Goal: Communication & Community: Share content

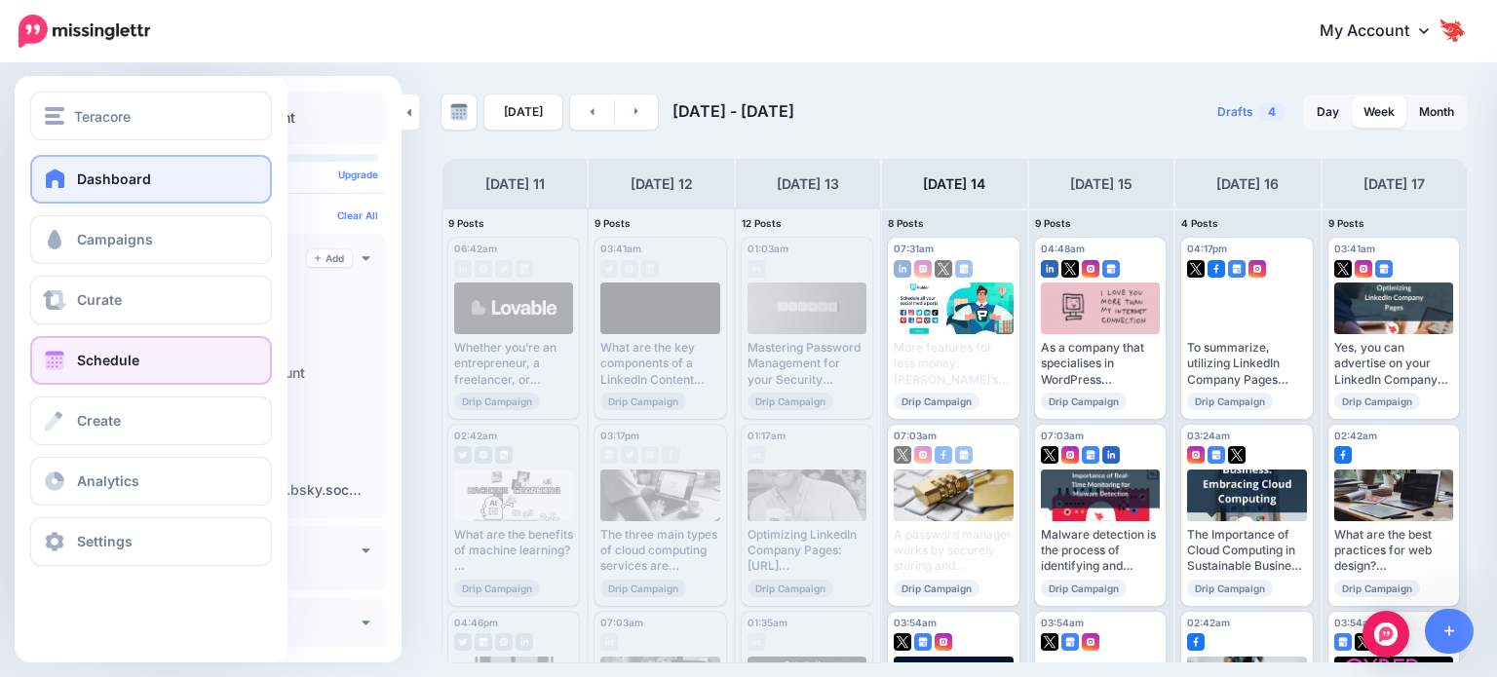
click at [71, 194] on link "Dashboard" at bounding box center [151, 179] width 242 height 49
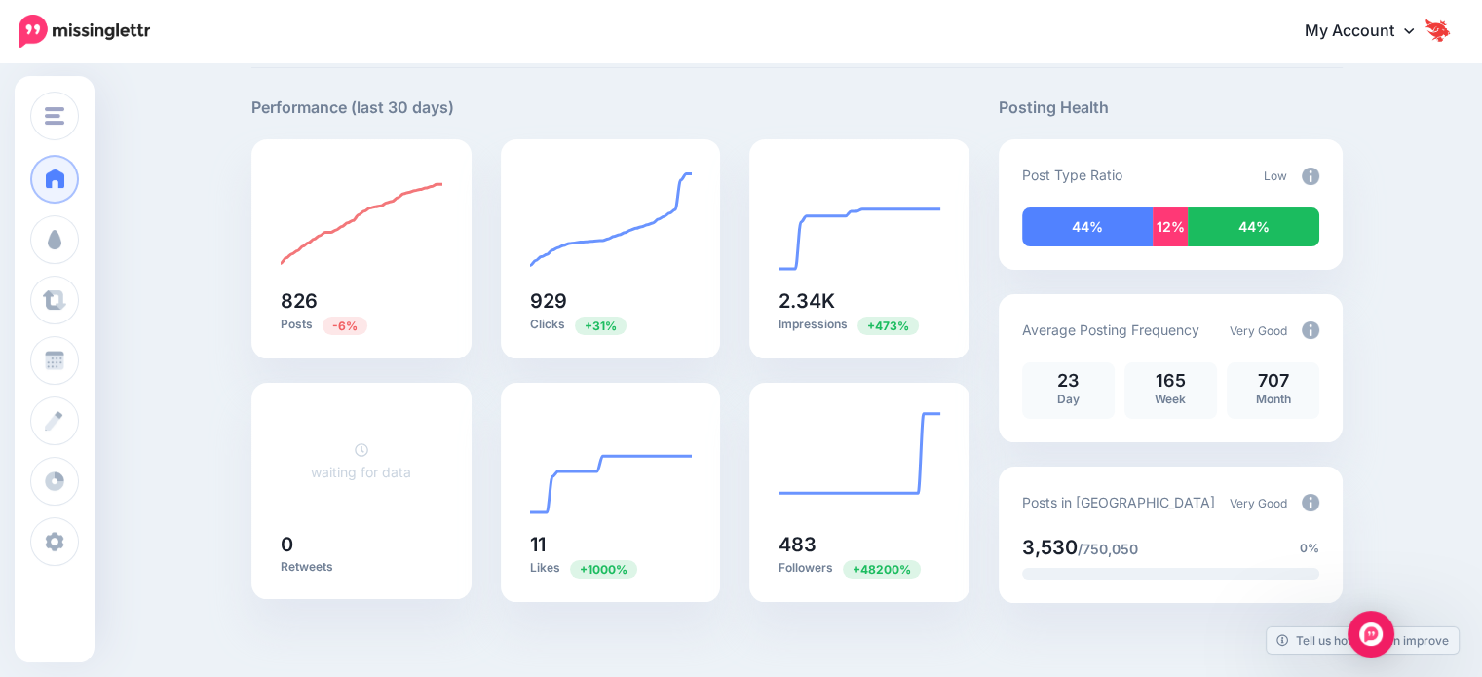
scroll to position [195, 0]
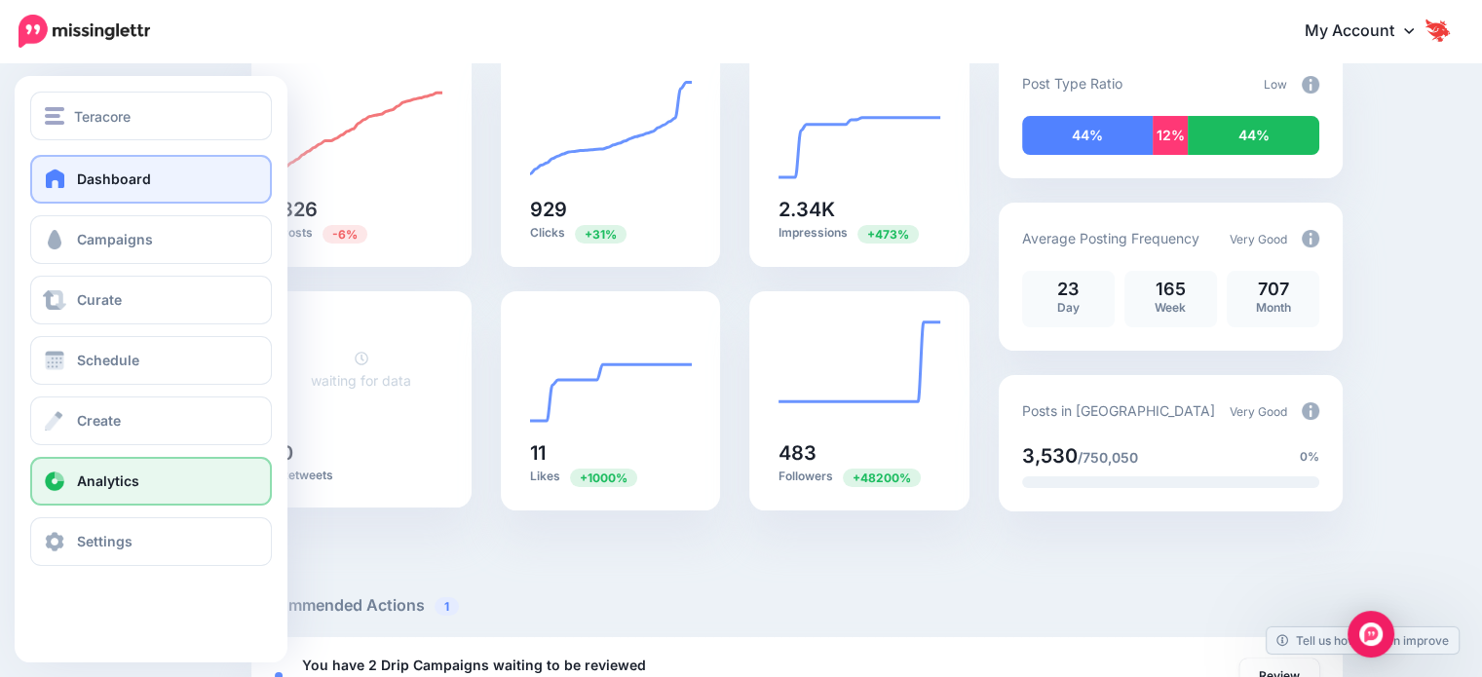
click at [97, 480] on span "Analytics" at bounding box center [108, 481] width 62 height 17
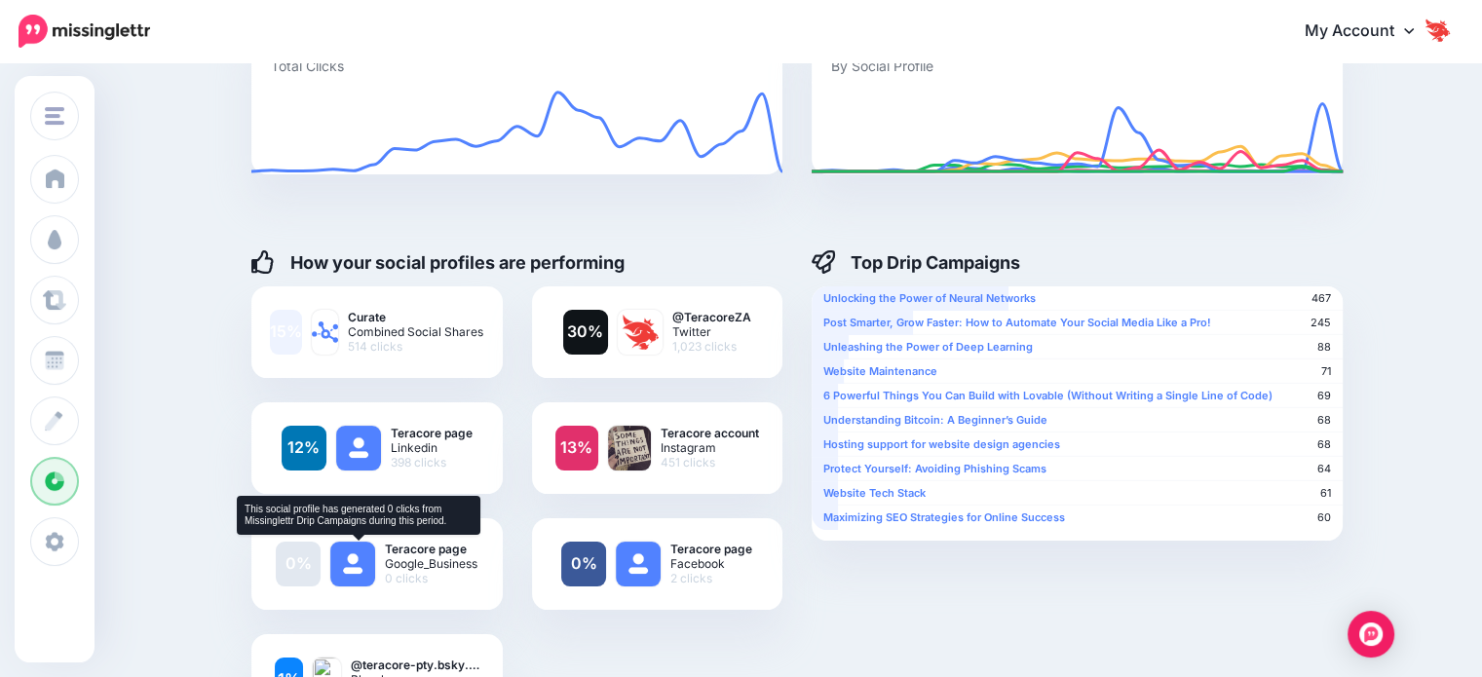
scroll to position [182, 0]
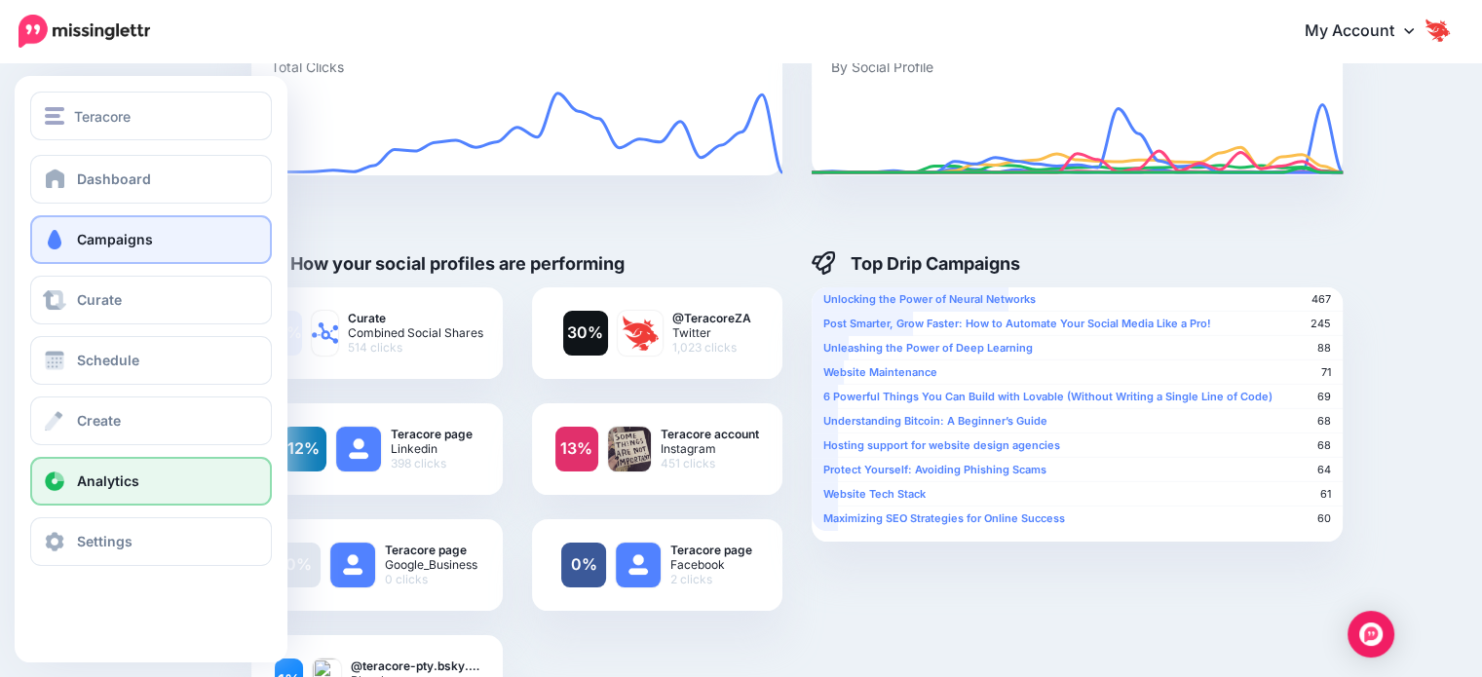
click at [85, 245] on span "Campaigns" at bounding box center [115, 239] width 76 height 17
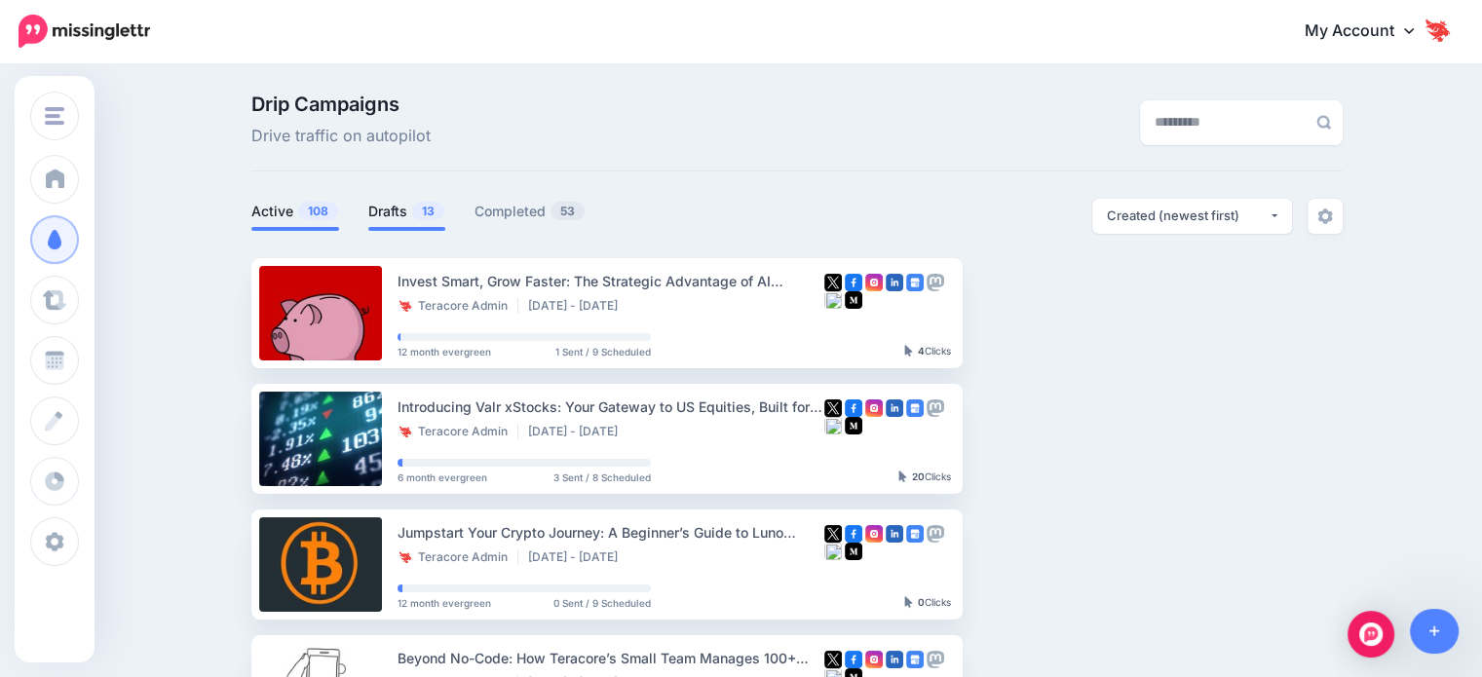
click at [405, 215] on link "Drafts 13" at bounding box center [406, 211] width 77 height 23
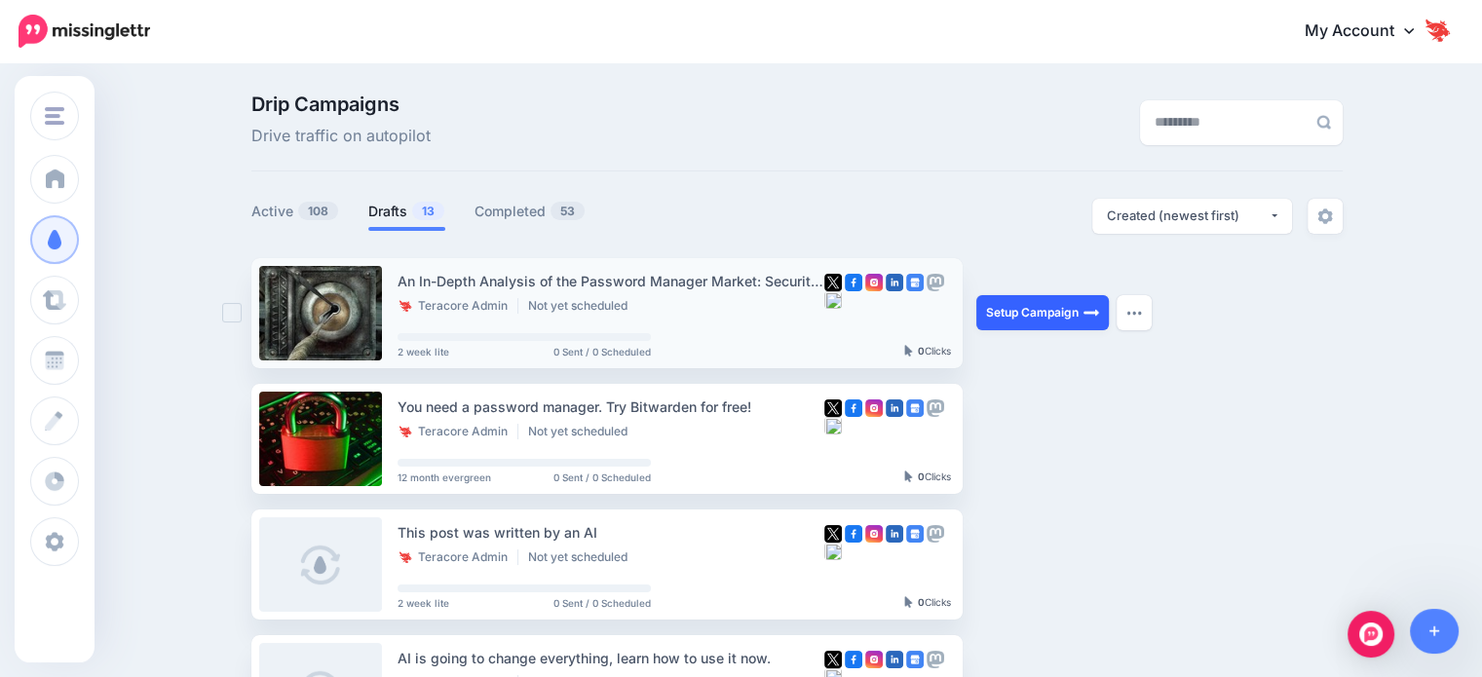
click at [1037, 320] on link "Setup Campaign" at bounding box center [1043, 312] width 133 height 35
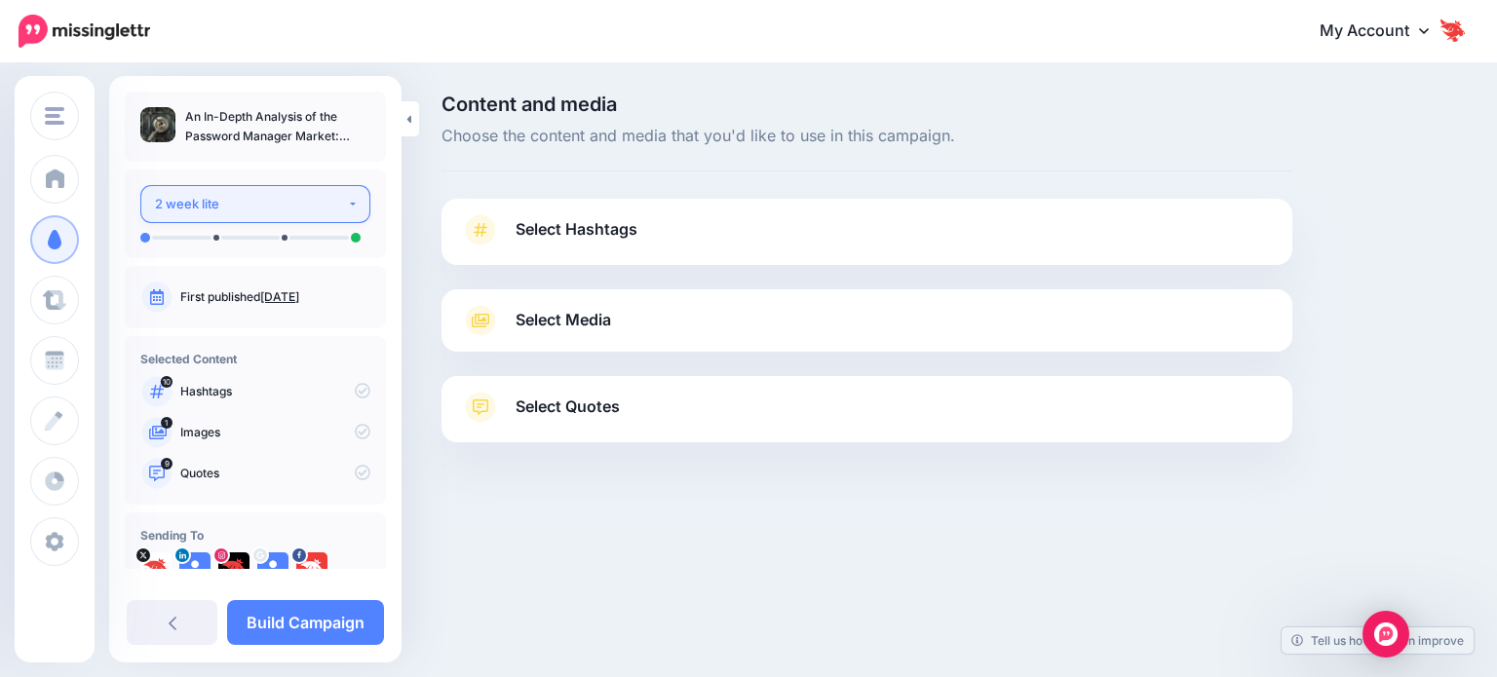
click at [298, 204] on div "2 week lite" at bounding box center [251, 204] width 192 height 22
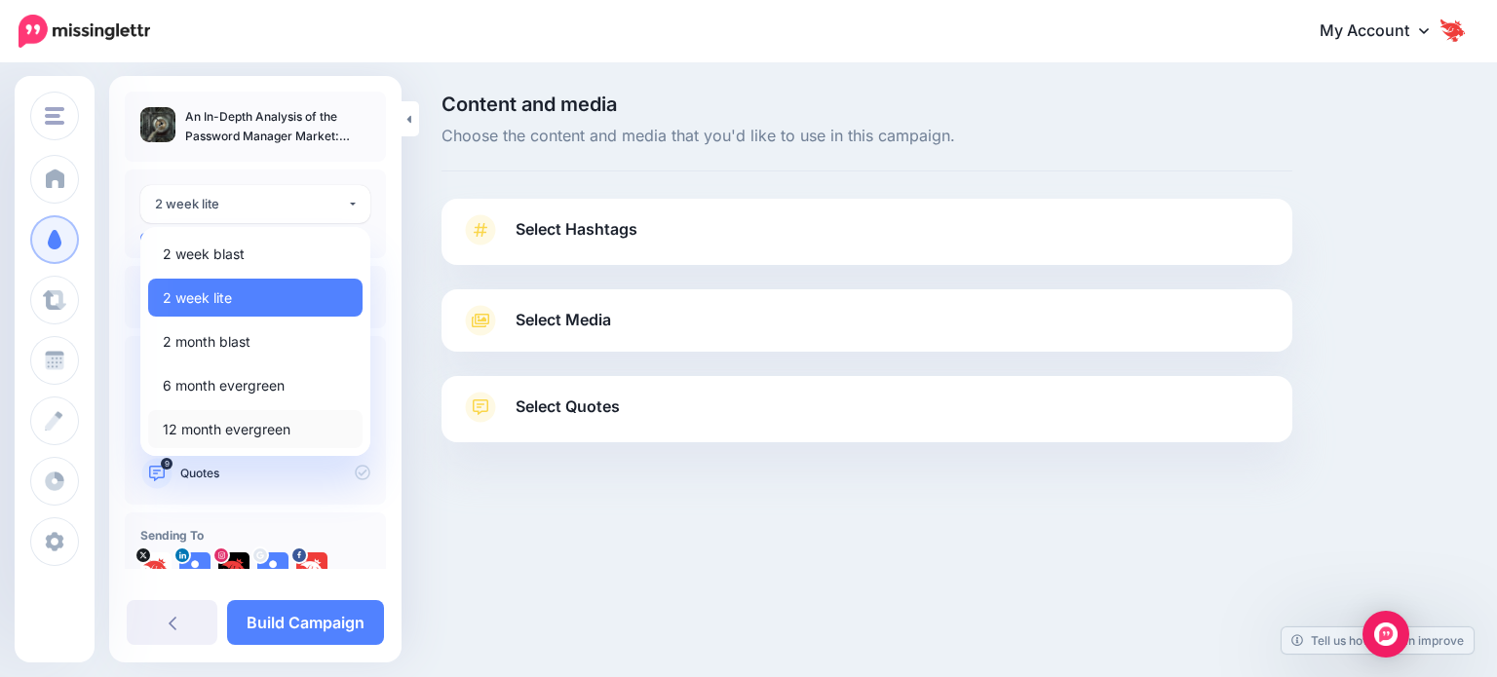
click at [292, 426] on link "12 month evergreen" at bounding box center [255, 429] width 214 height 38
select select "******"
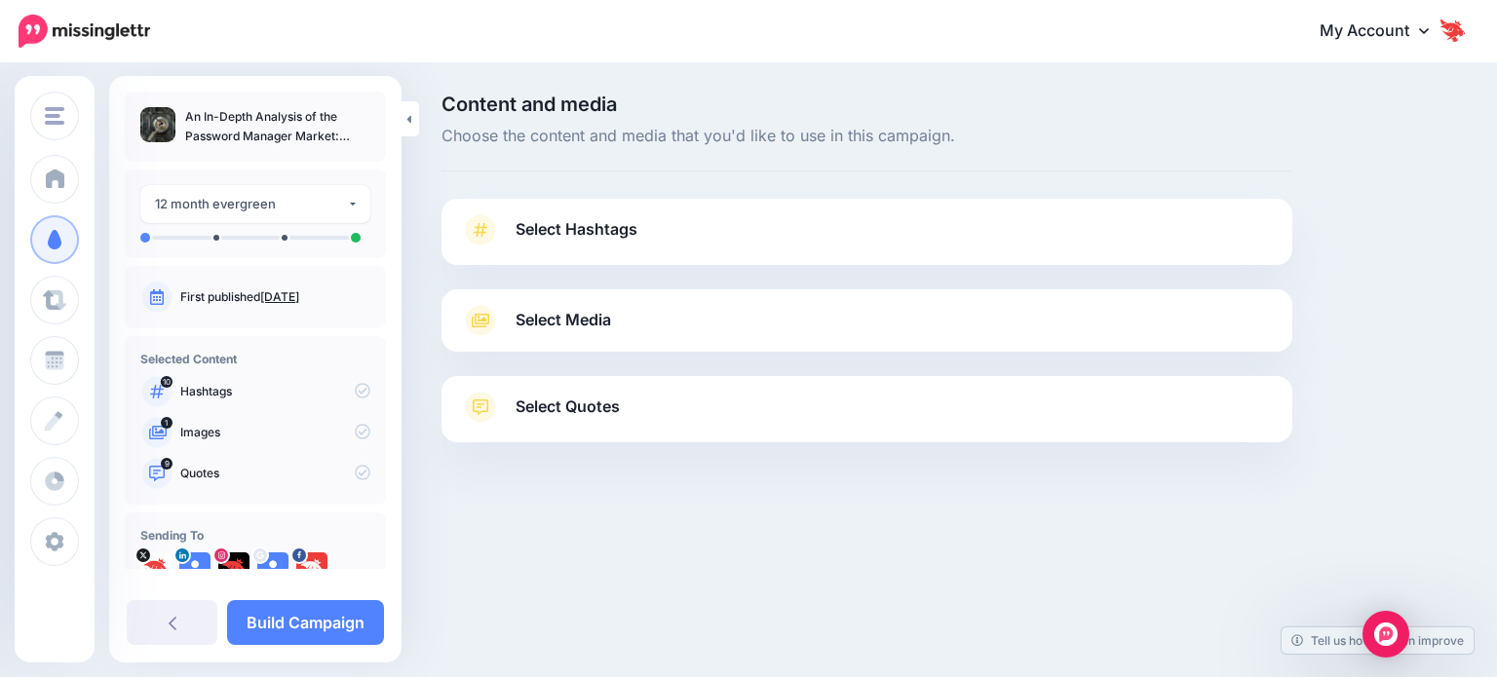
click at [593, 221] on span "Select Hashtags" at bounding box center [577, 229] width 122 height 26
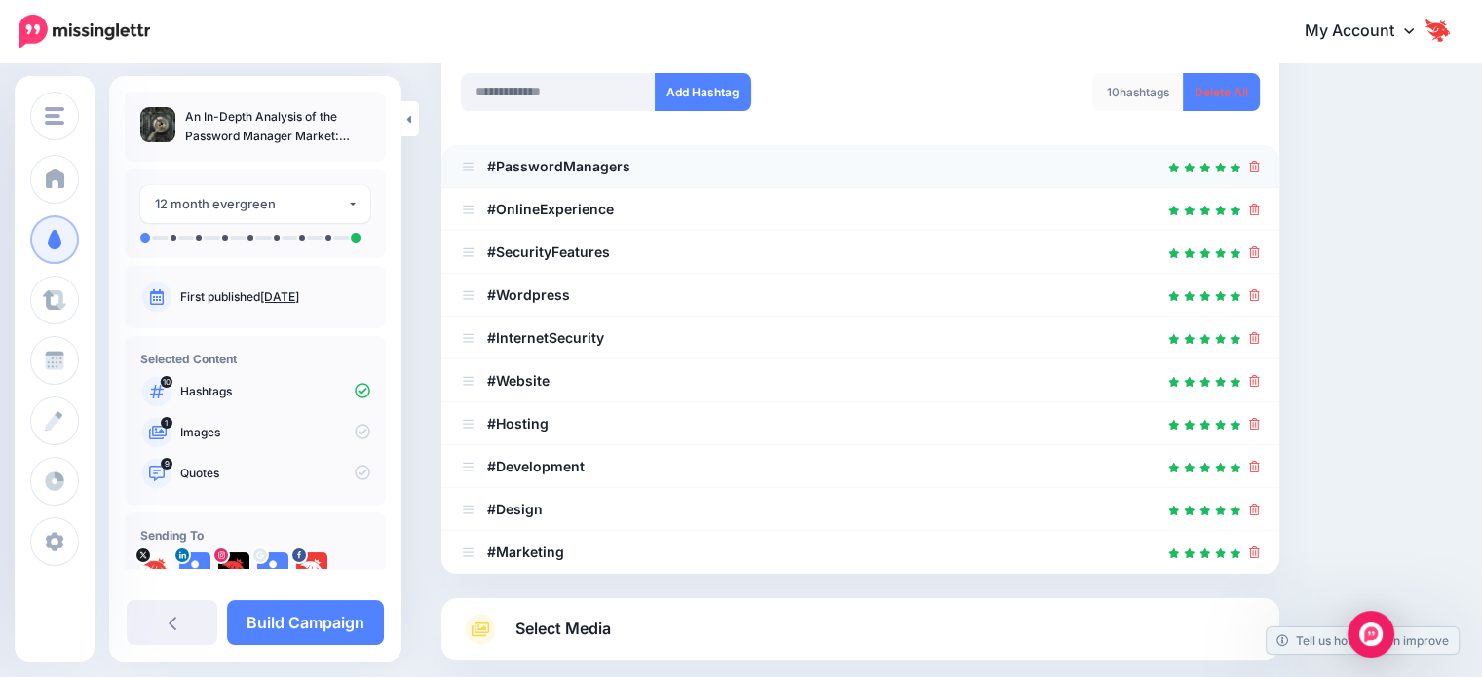
scroll to position [478, 0]
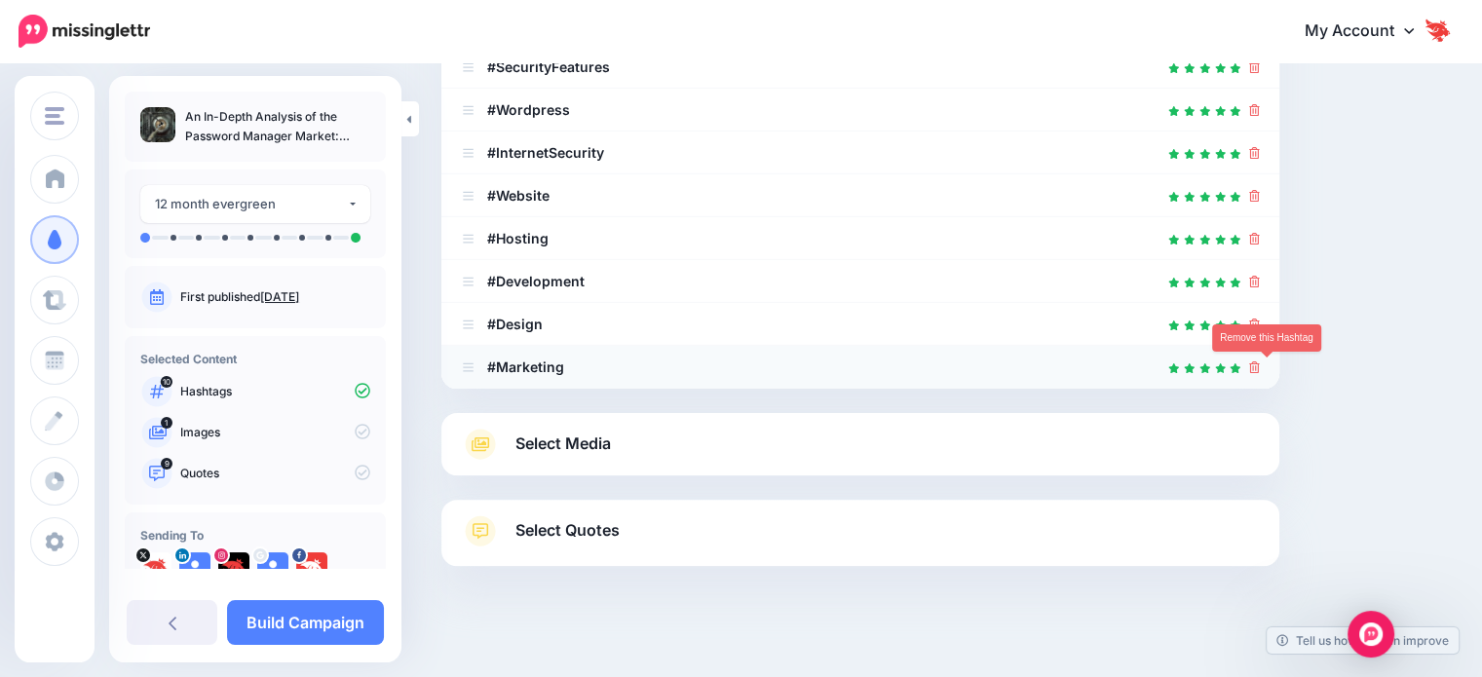
click at [1260, 366] on icon at bounding box center [1254, 368] width 11 height 12
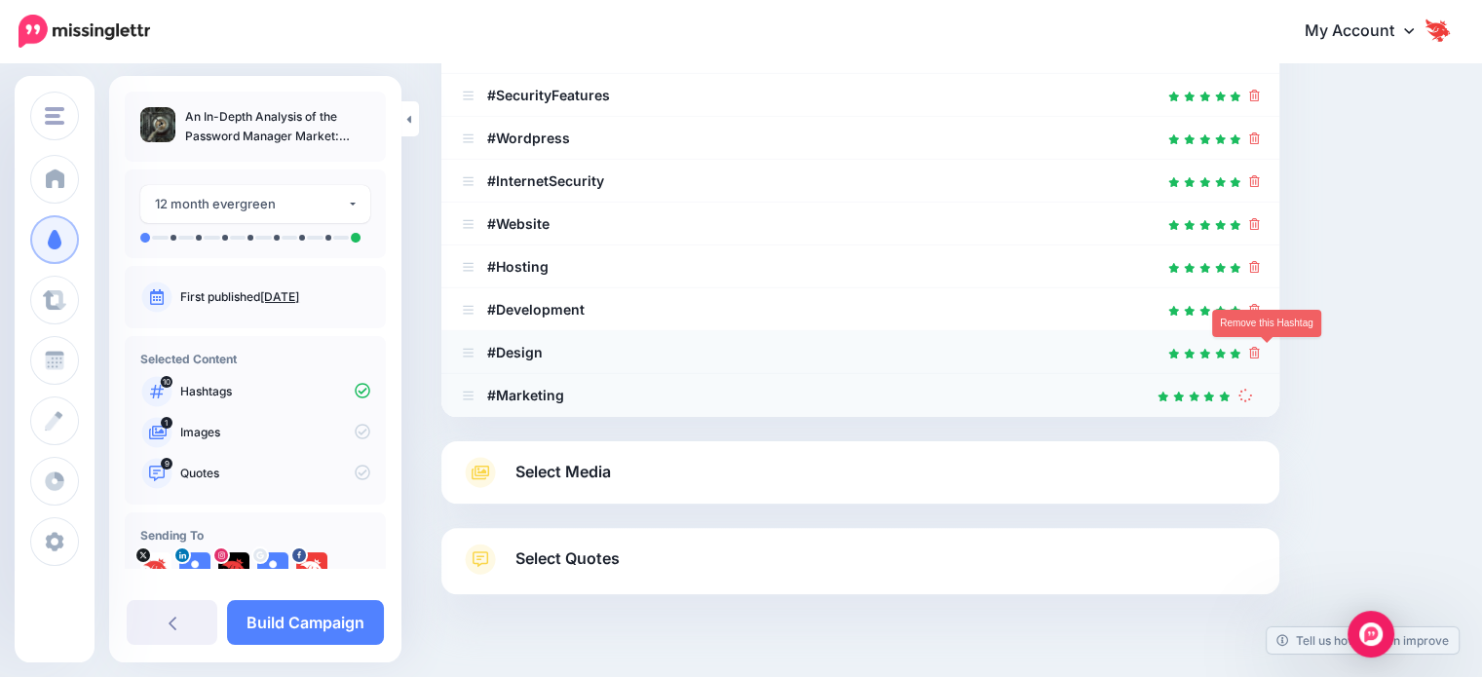
click at [1266, 324] on ul "#PasswordManagers #OnlineExperience" at bounding box center [860, 202] width 838 height 429
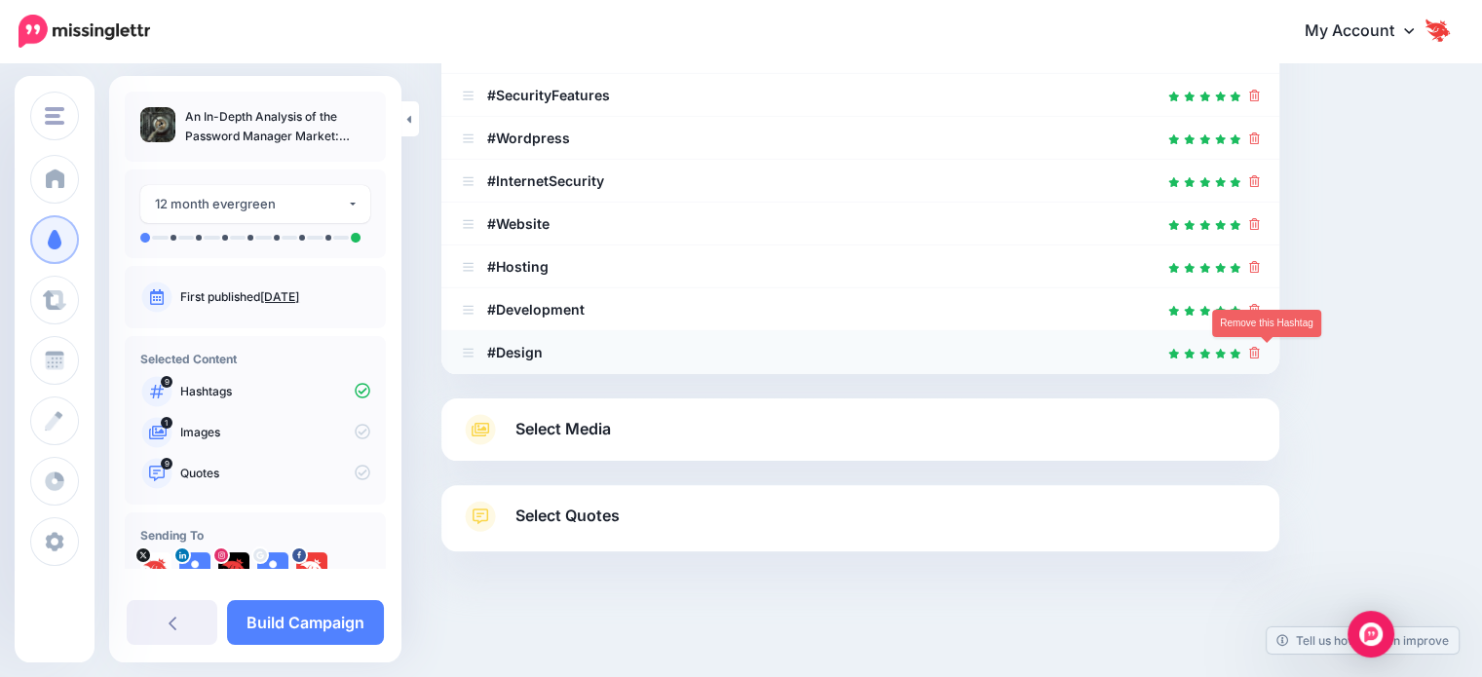
click at [1260, 354] on icon at bounding box center [1254, 353] width 11 height 12
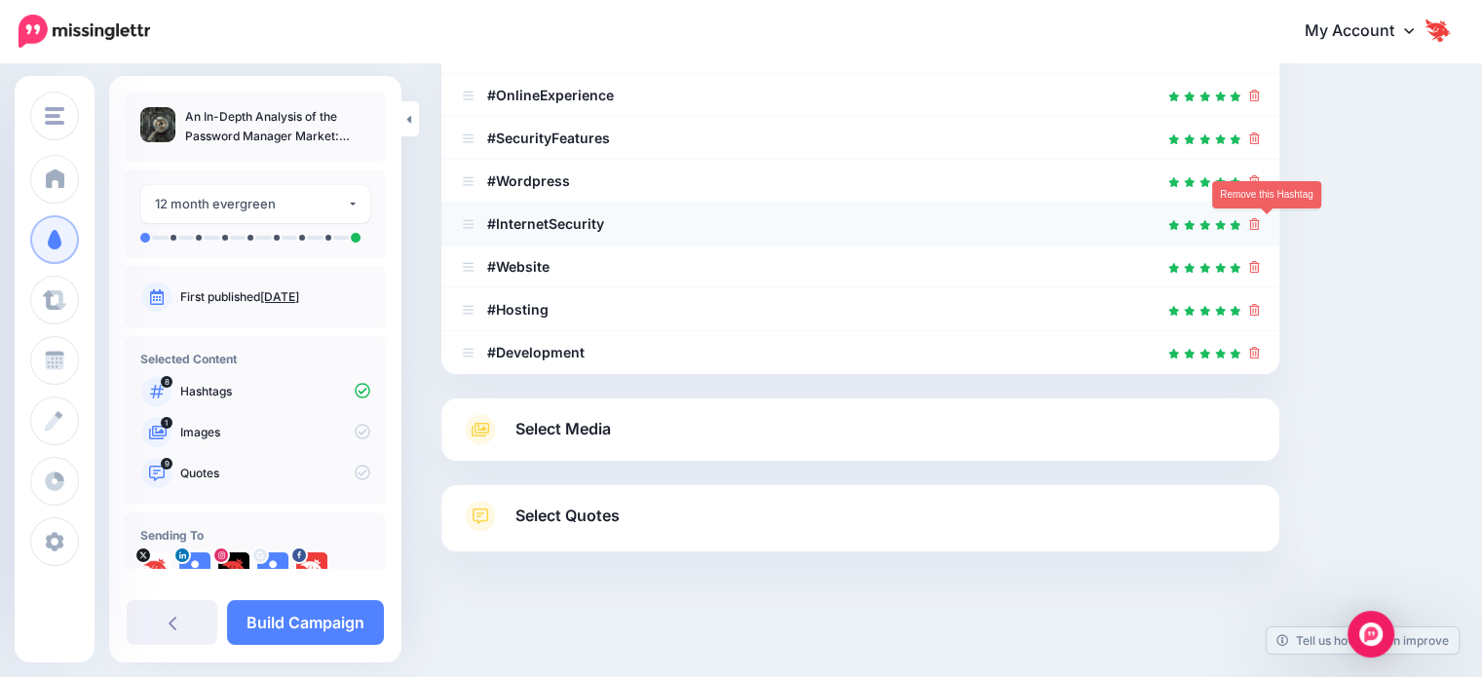
click at [1260, 225] on icon at bounding box center [1254, 224] width 11 height 12
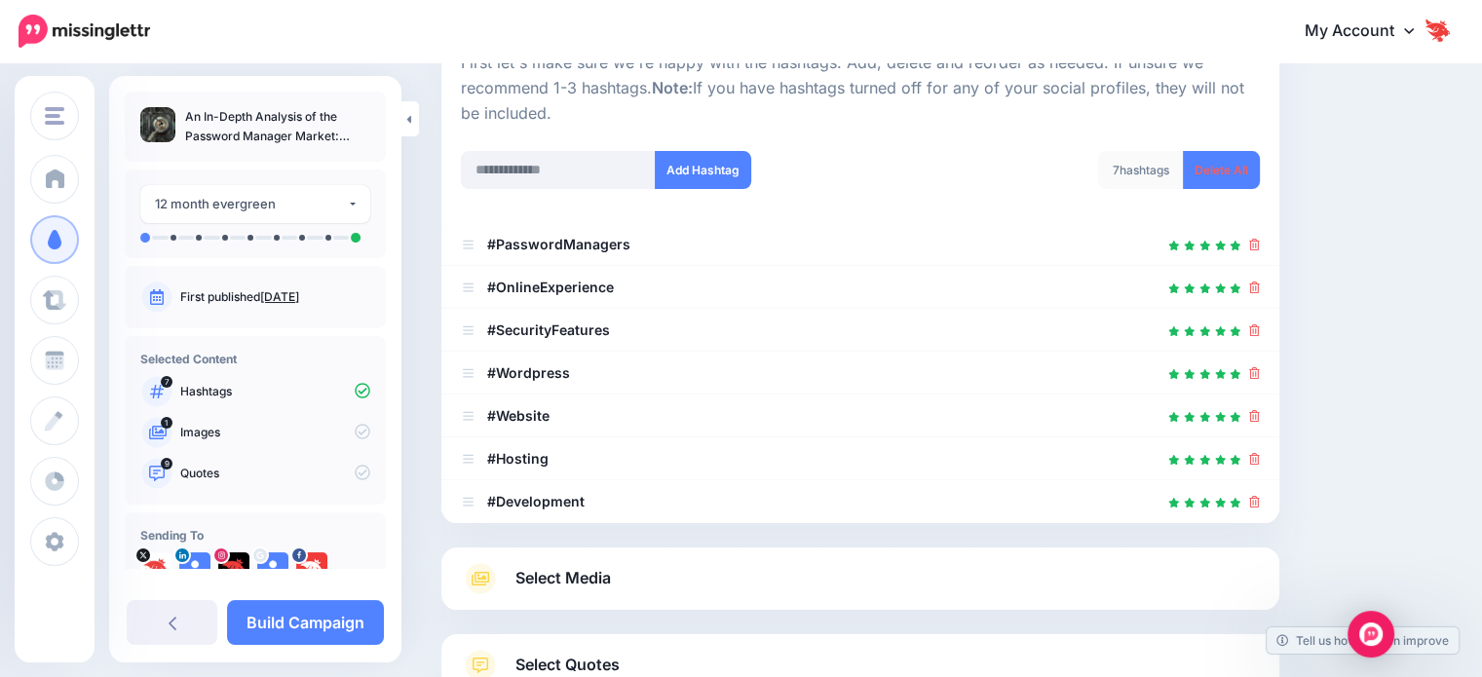
scroll to position [211, 0]
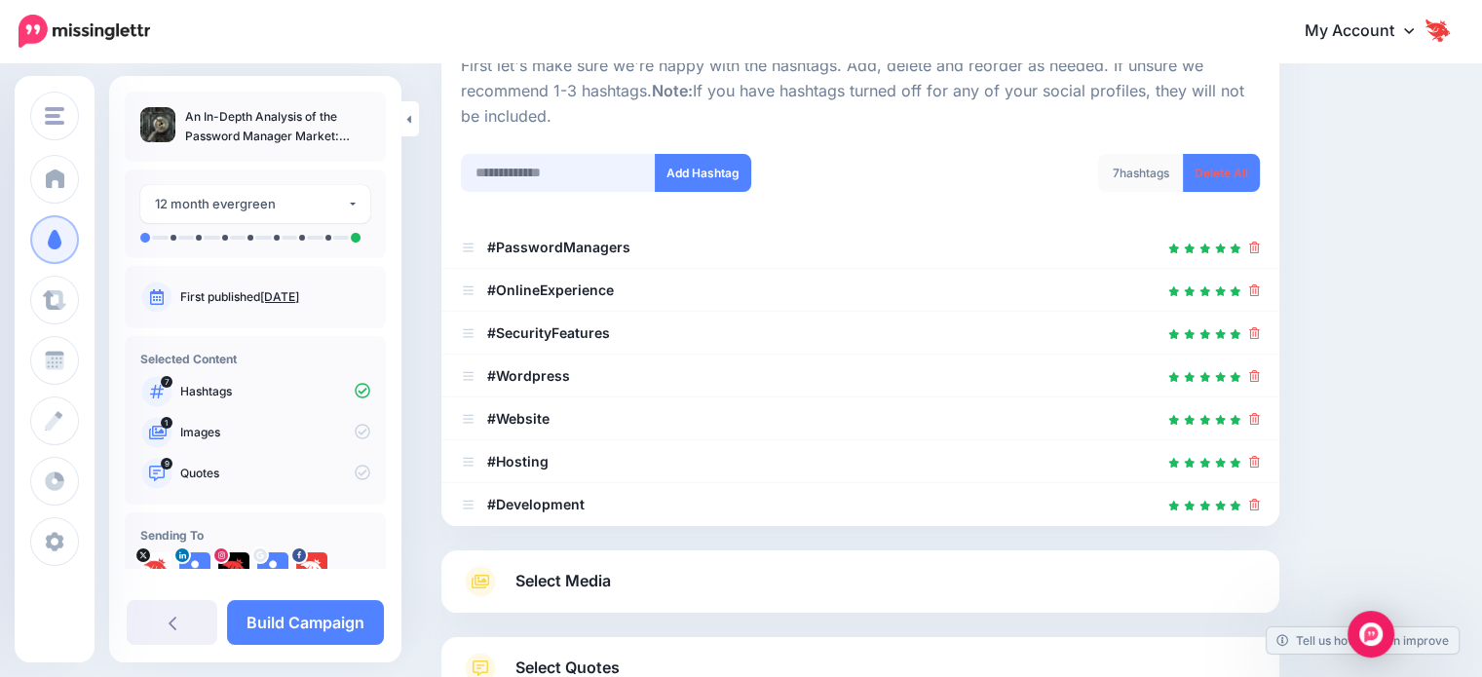
click at [609, 159] on input "text" at bounding box center [558, 173] width 195 height 38
type input "**********"
click at [693, 167] on button "Add Hashtag" at bounding box center [703, 173] width 96 height 38
click at [624, 165] on input "text" at bounding box center [558, 173] width 195 height 38
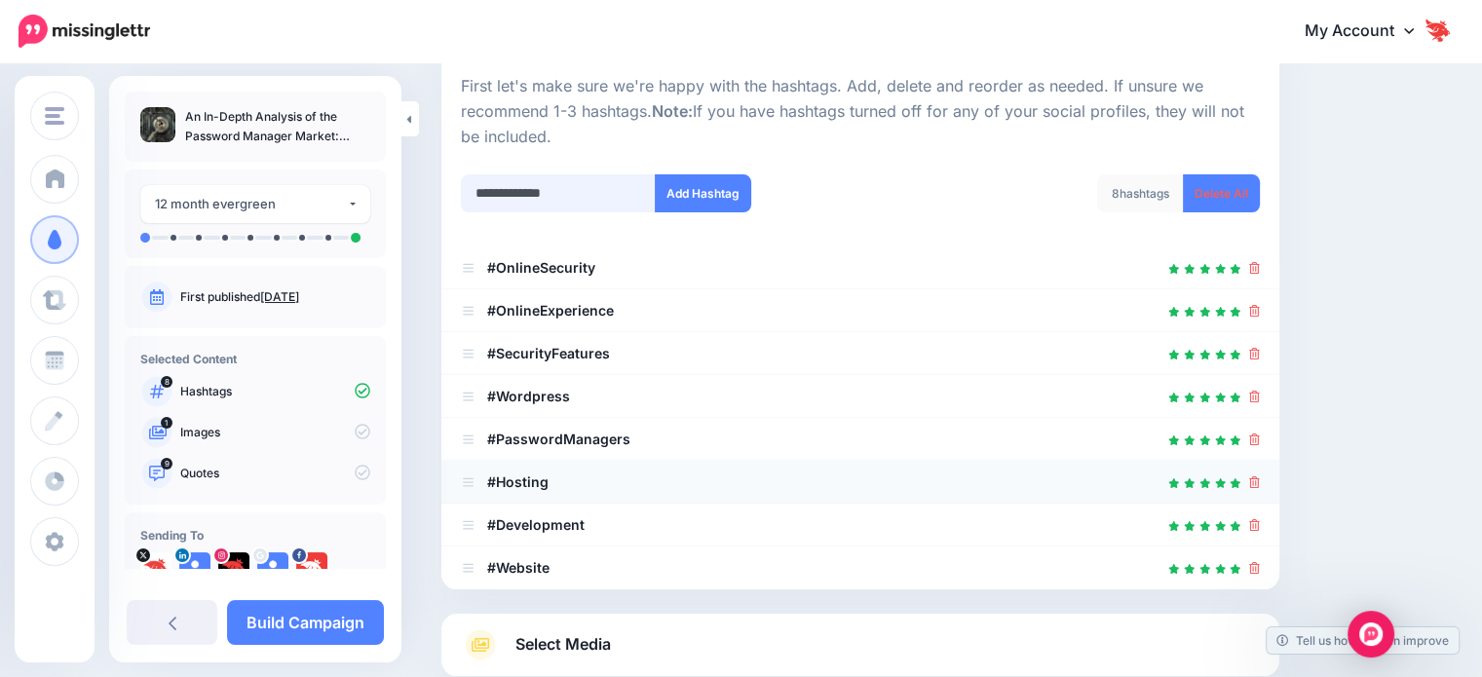
scroll to position [83, 0]
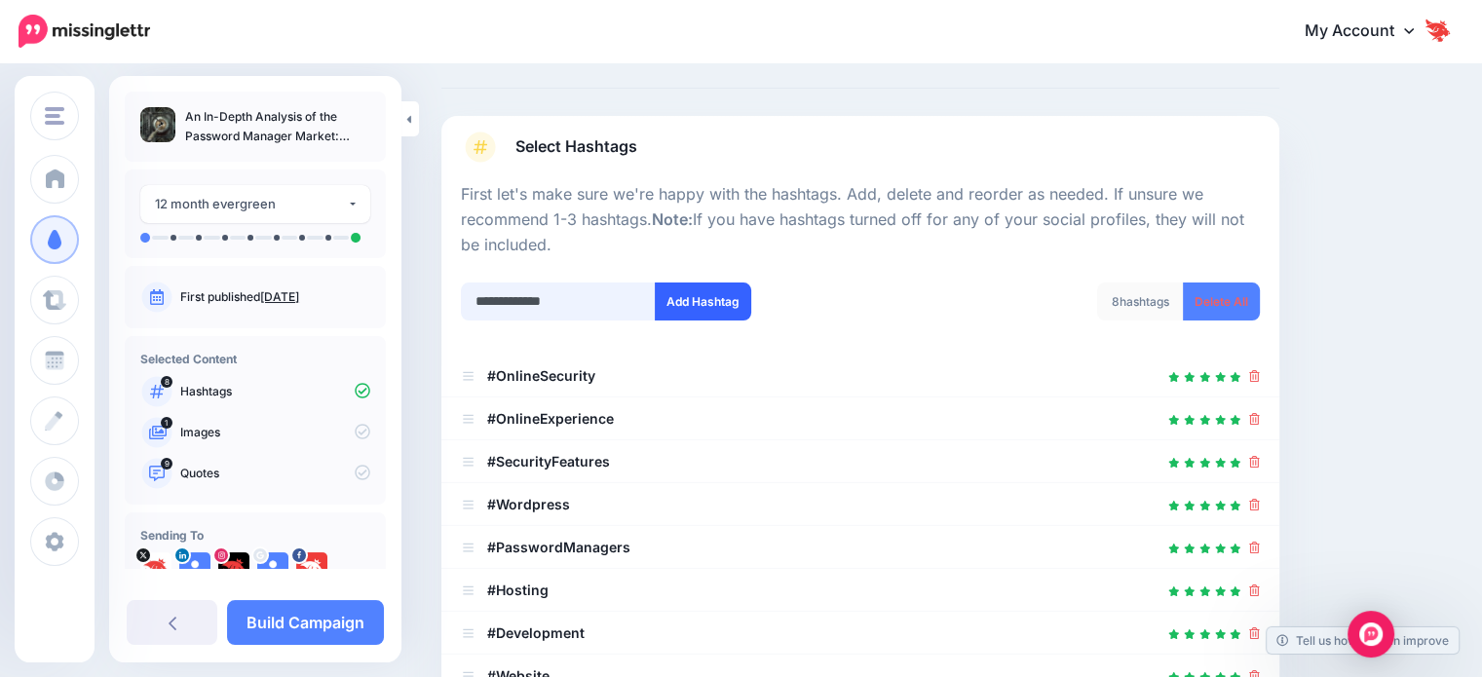
type input "**********"
click at [691, 302] on button "Add Hashtag" at bounding box center [703, 302] width 96 height 38
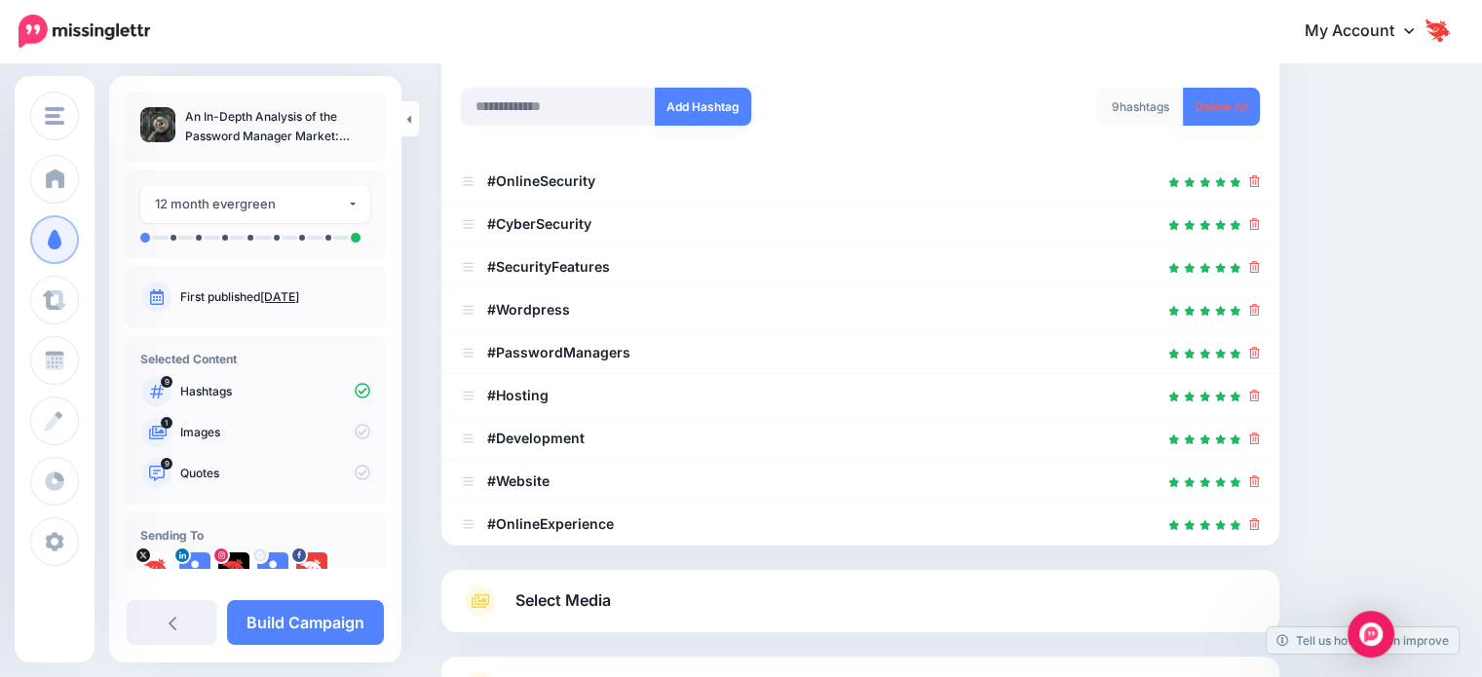
scroll to position [437, 0]
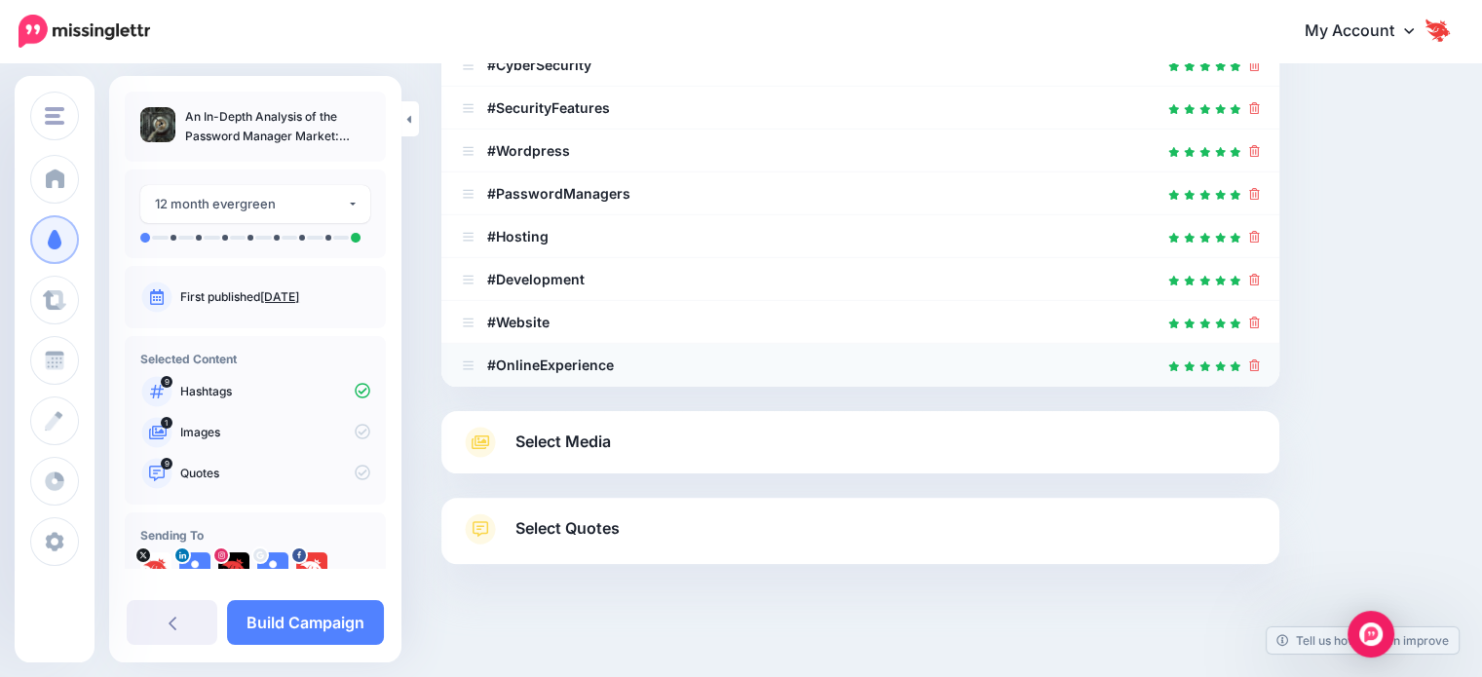
click at [1260, 363] on icon at bounding box center [1254, 366] width 11 height 12
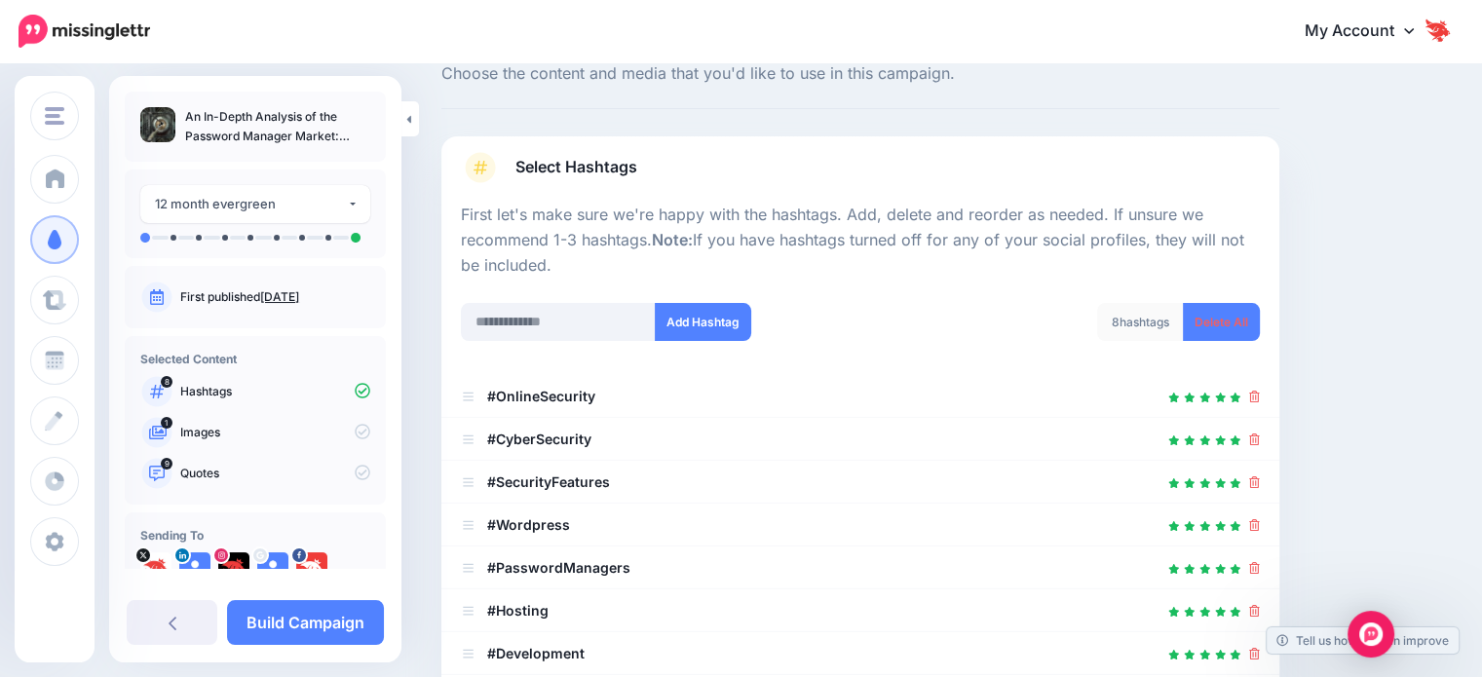
scroll to position [47, 0]
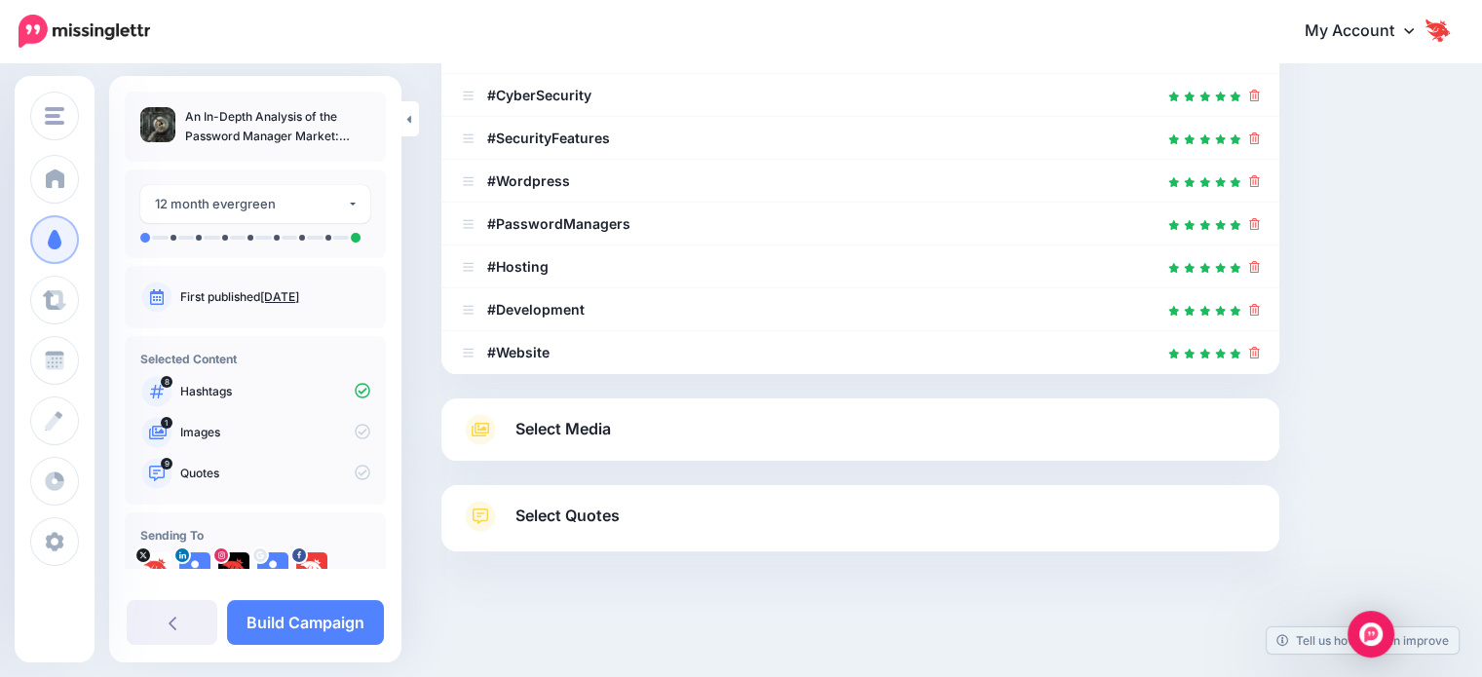
click at [662, 428] on link "Select Media" at bounding box center [860, 429] width 799 height 31
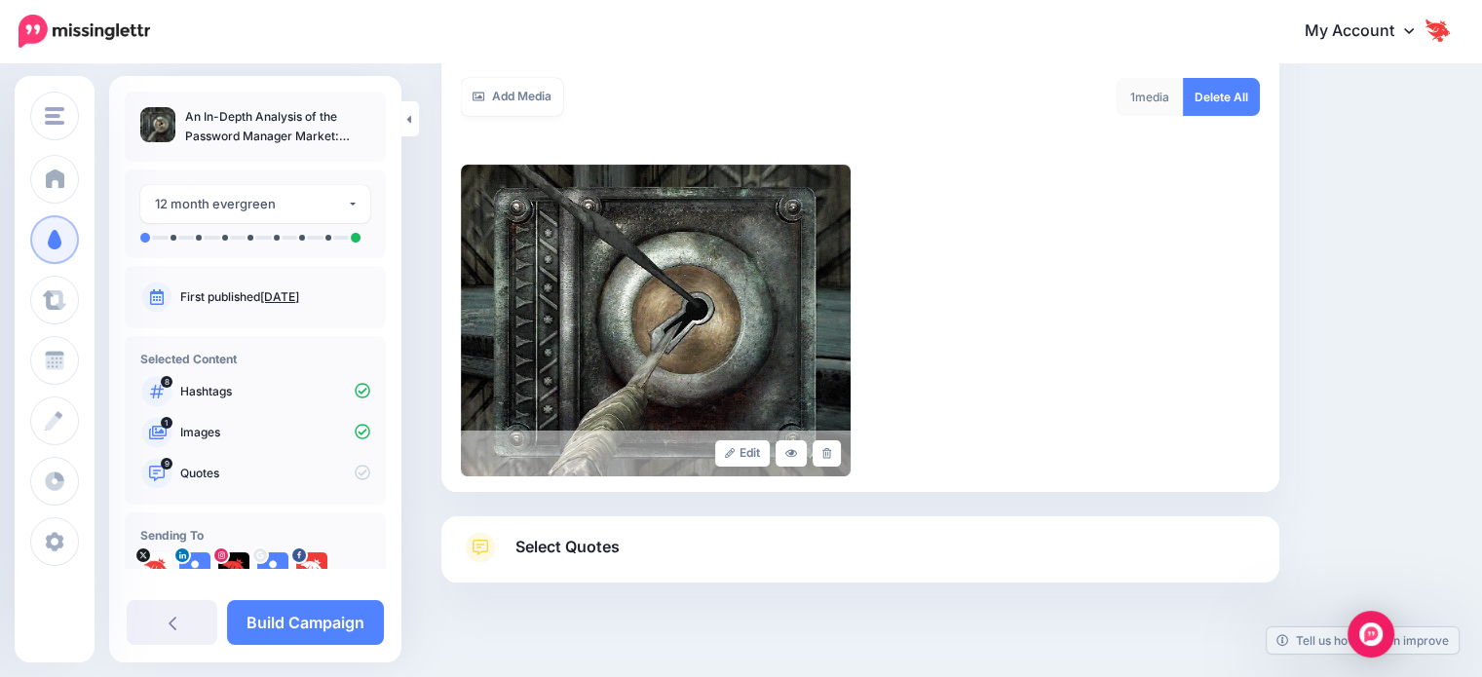
scroll to position [267, 0]
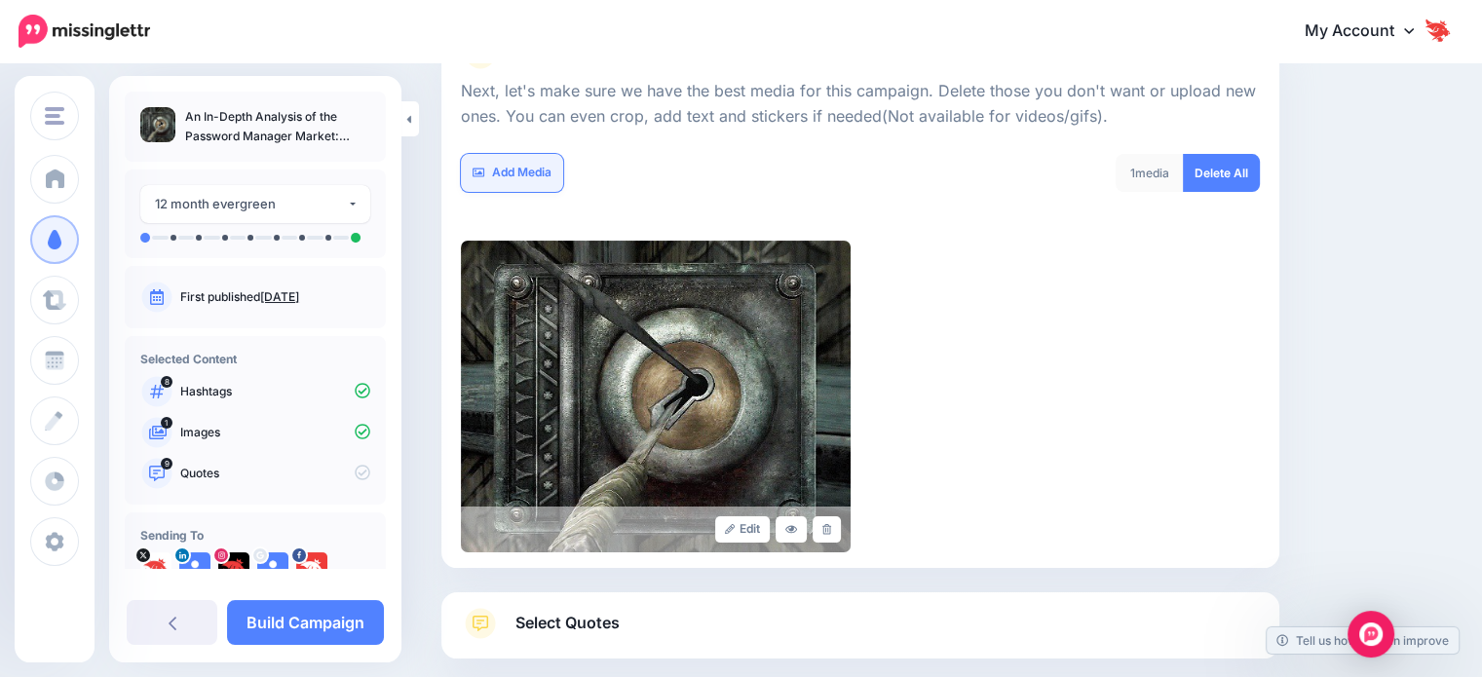
click at [518, 185] on link "Add Media" at bounding box center [512, 173] width 102 height 38
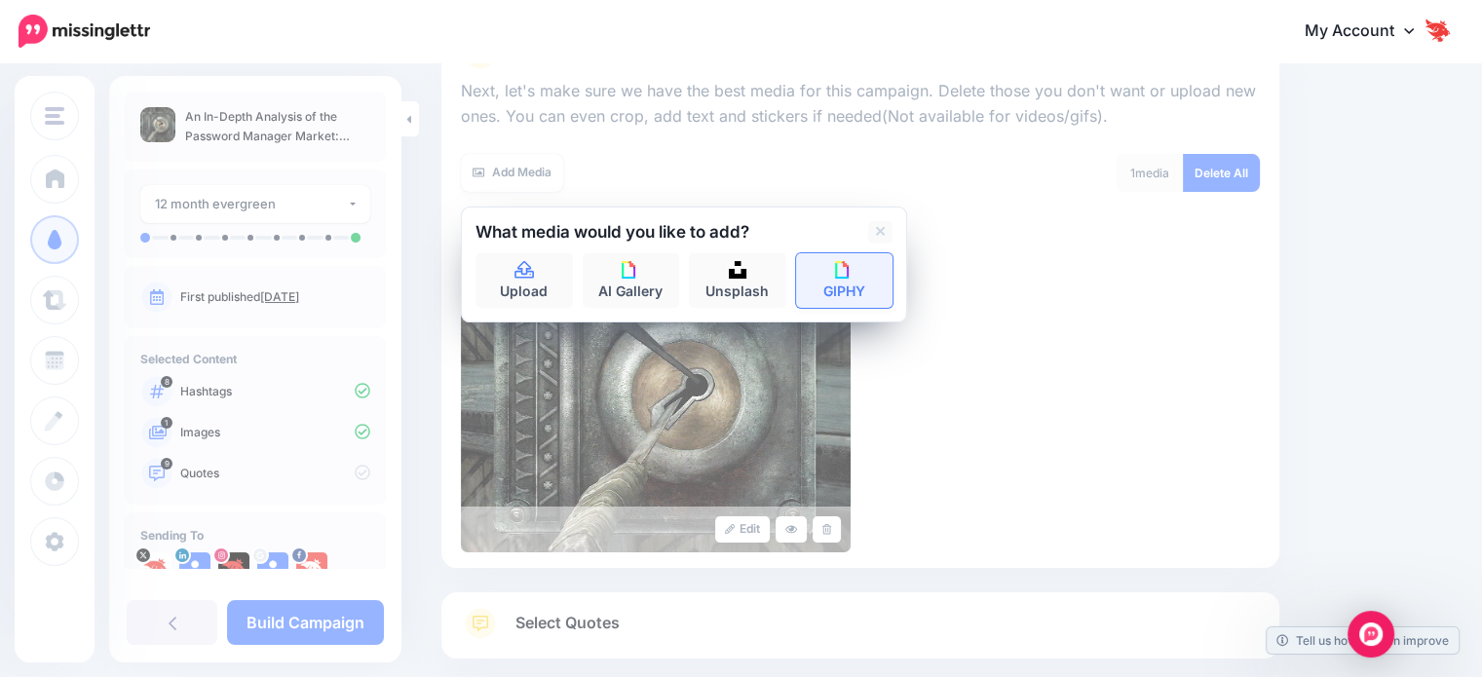
click at [840, 296] on link "GIPHY" at bounding box center [844, 280] width 97 height 55
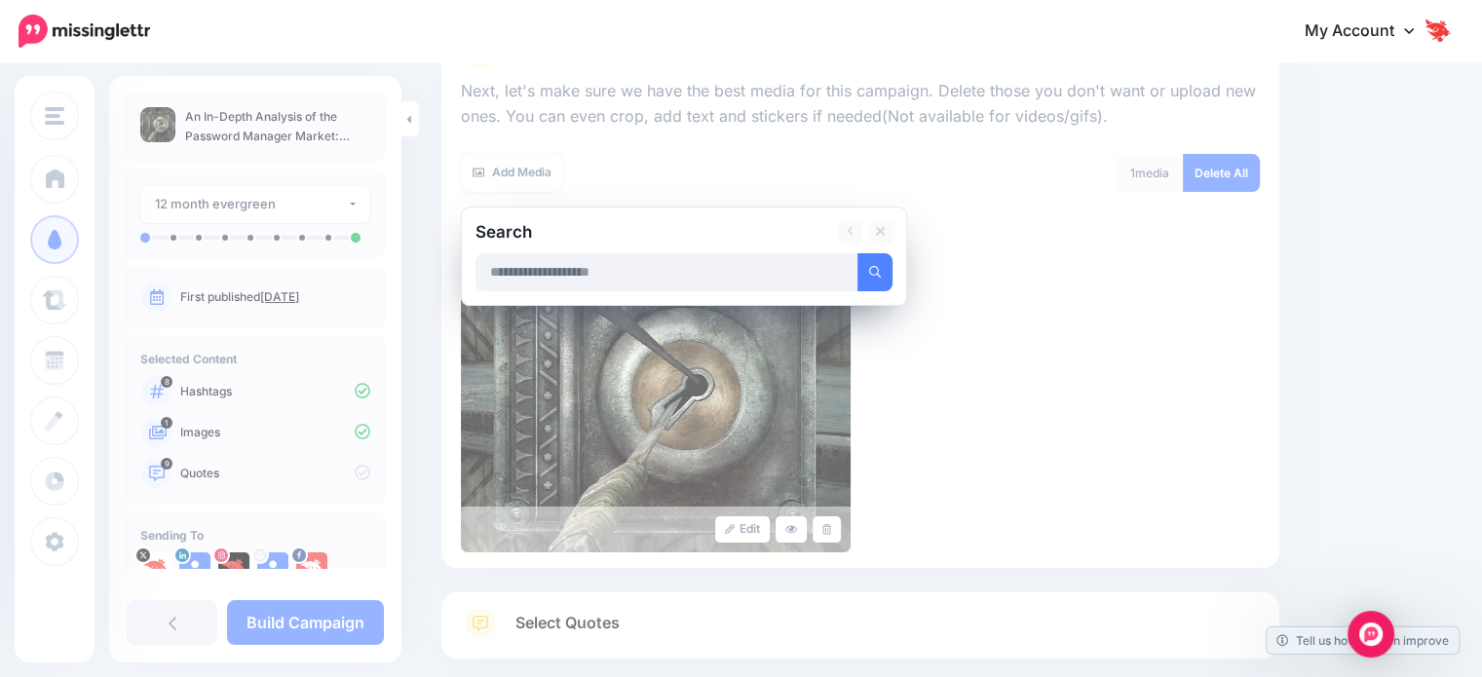
click at [748, 274] on input "text" at bounding box center [667, 272] width 383 height 38
type input "********"
click at [858, 253] on button "submit" at bounding box center [875, 272] width 35 height 38
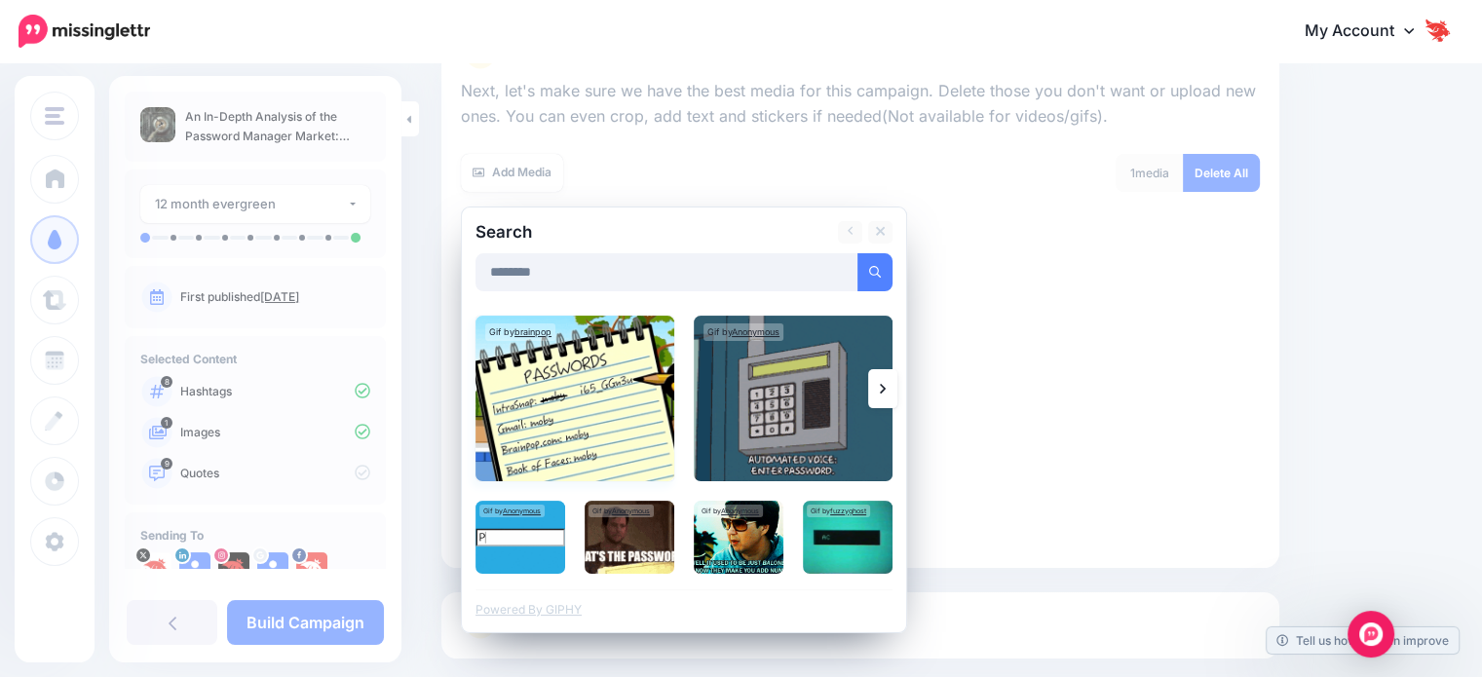
click at [572, 429] on img at bounding box center [575, 399] width 199 height 166
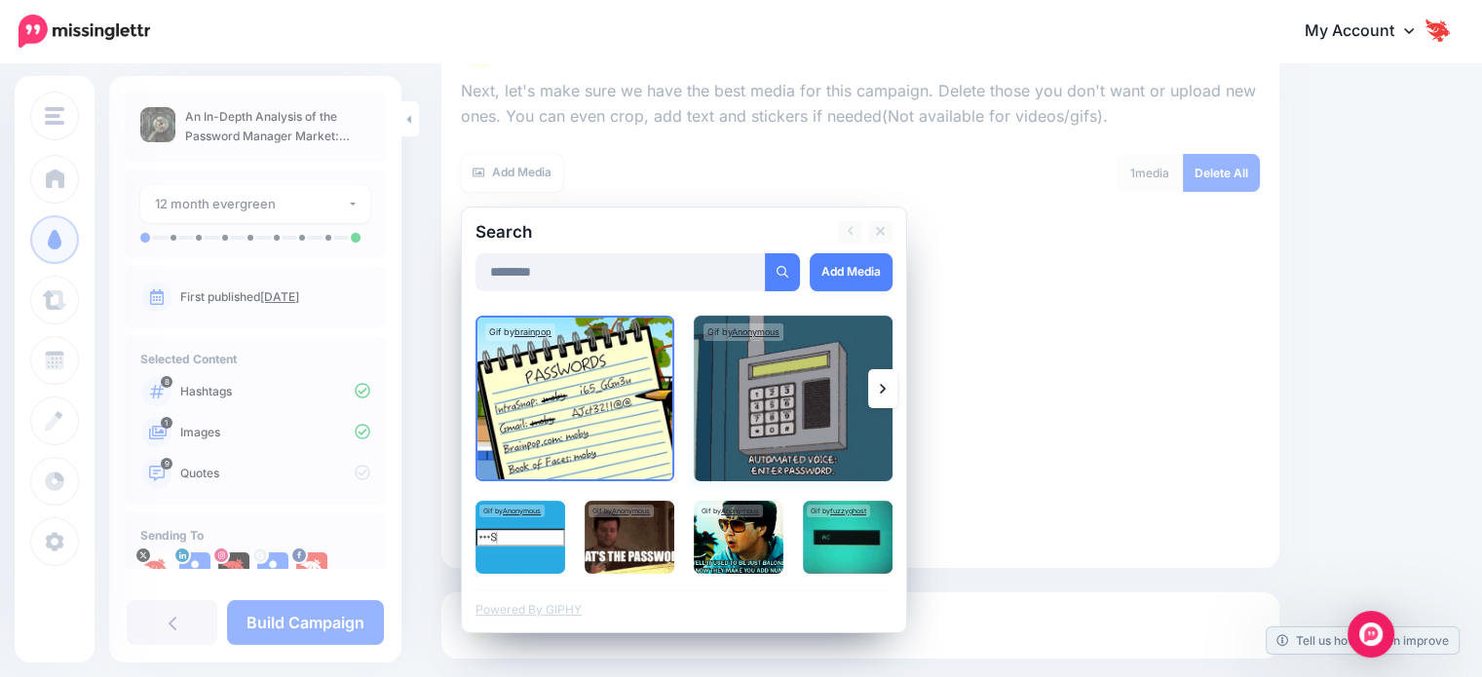
click at [811, 416] on img at bounding box center [793, 399] width 199 height 166
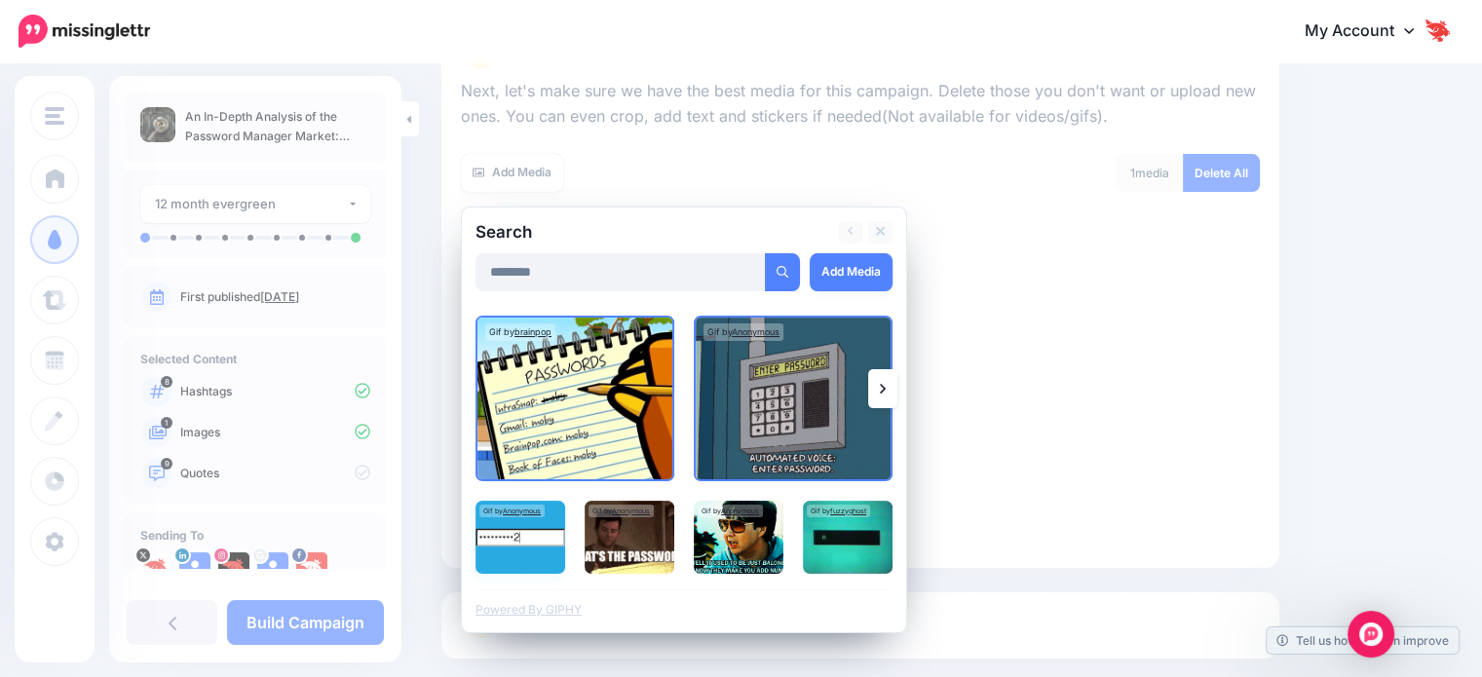
click at [488, 543] on img at bounding box center [521, 537] width 90 height 73
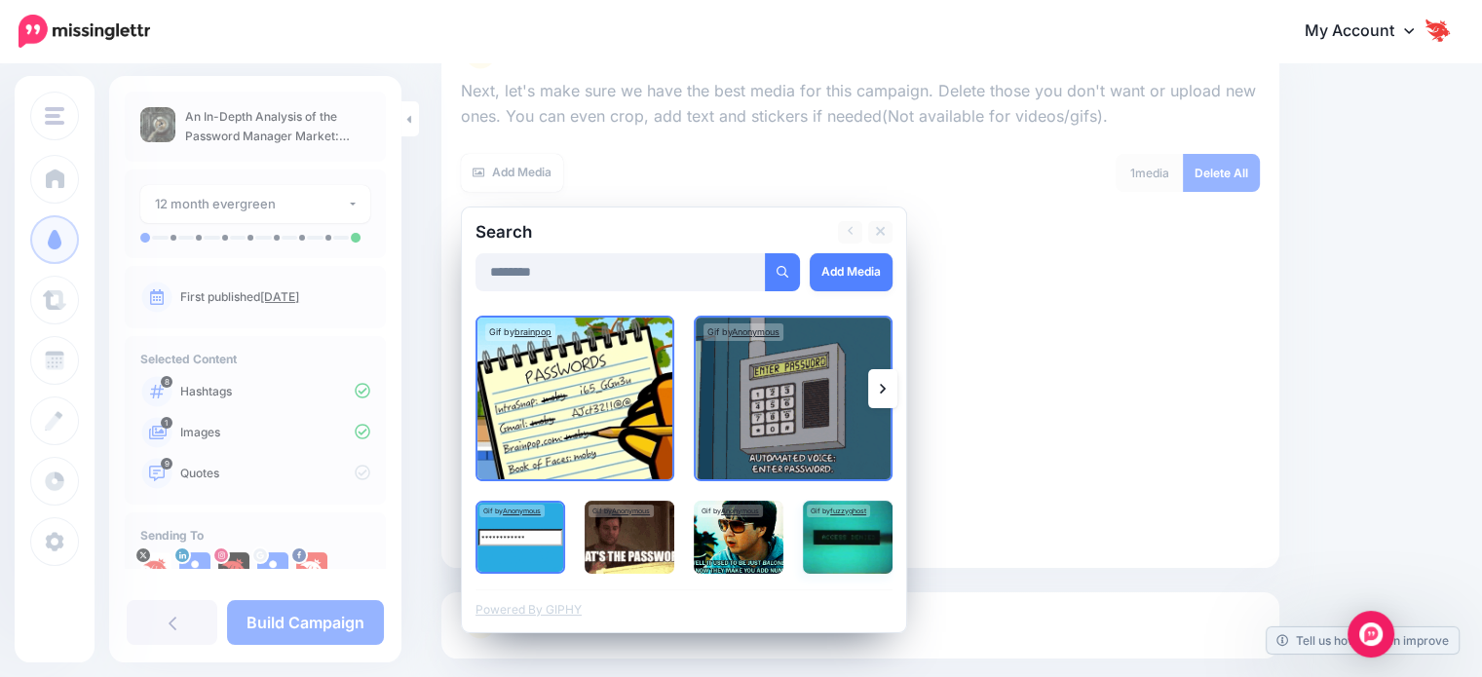
click at [838, 528] on img at bounding box center [848, 537] width 90 height 73
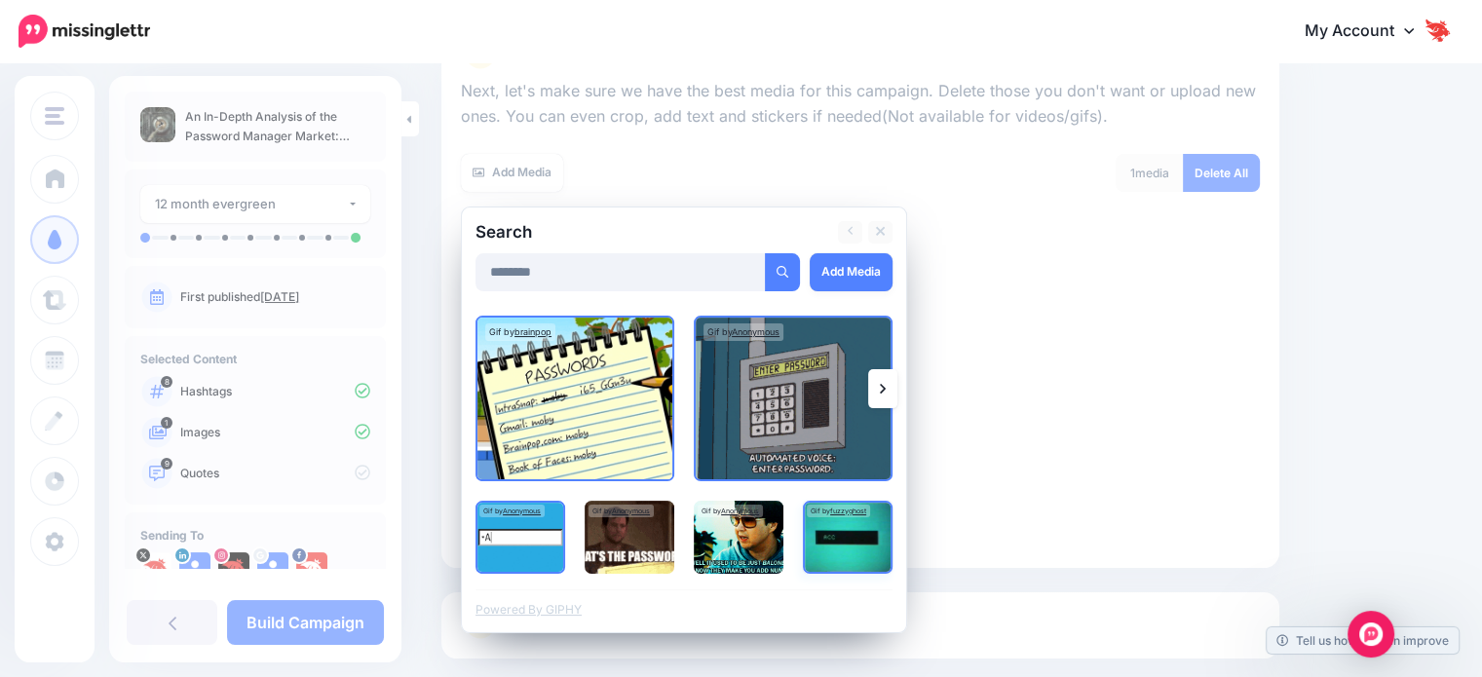
click at [853, 542] on img at bounding box center [848, 537] width 90 height 73
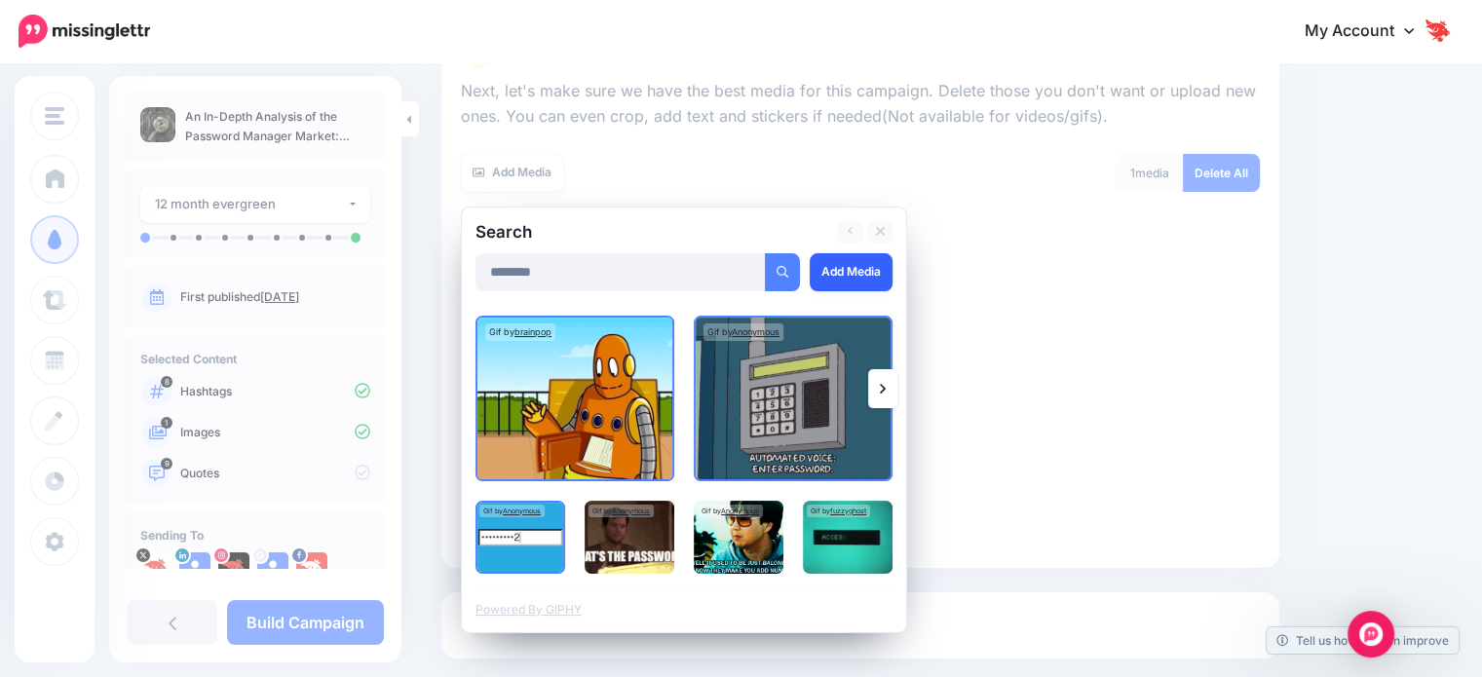
click at [838, 260] on link "Add Media" at bounding box center [851, 272] width 83 height 38
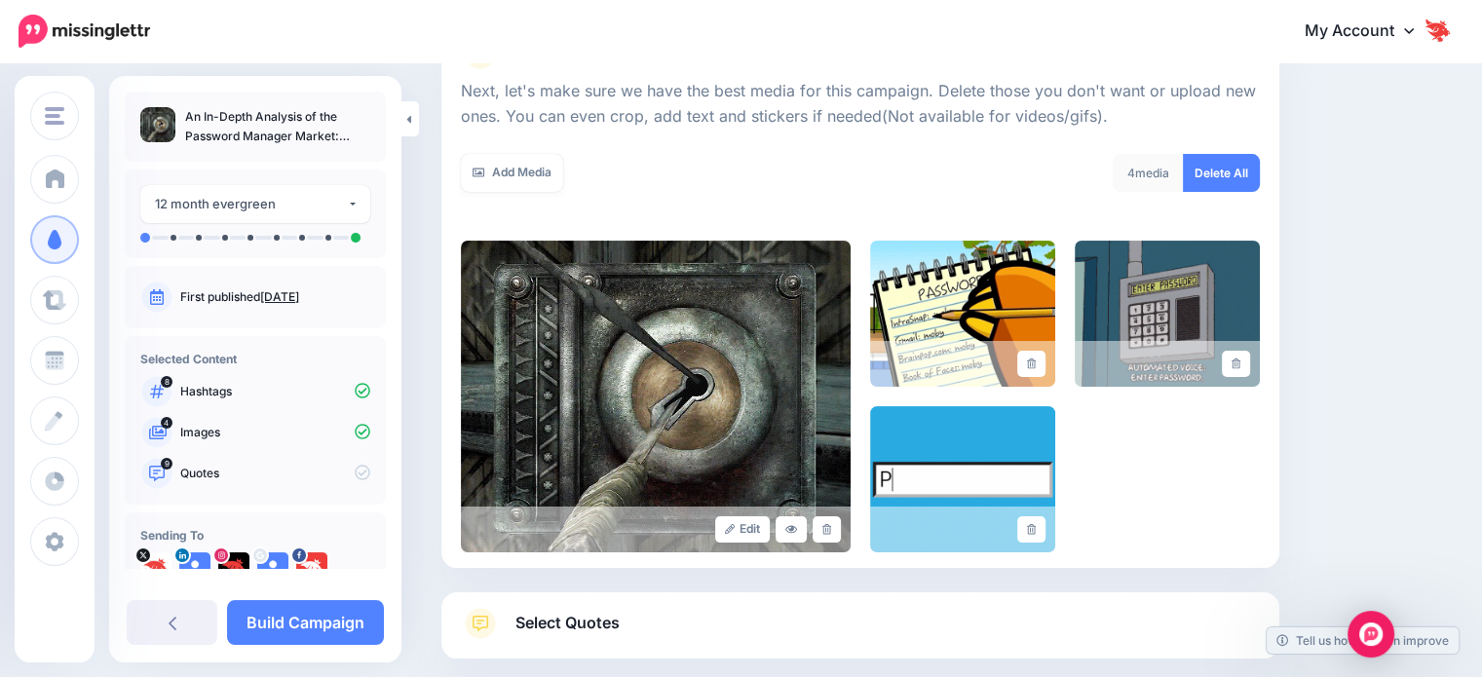
scroll to position [374, 0]
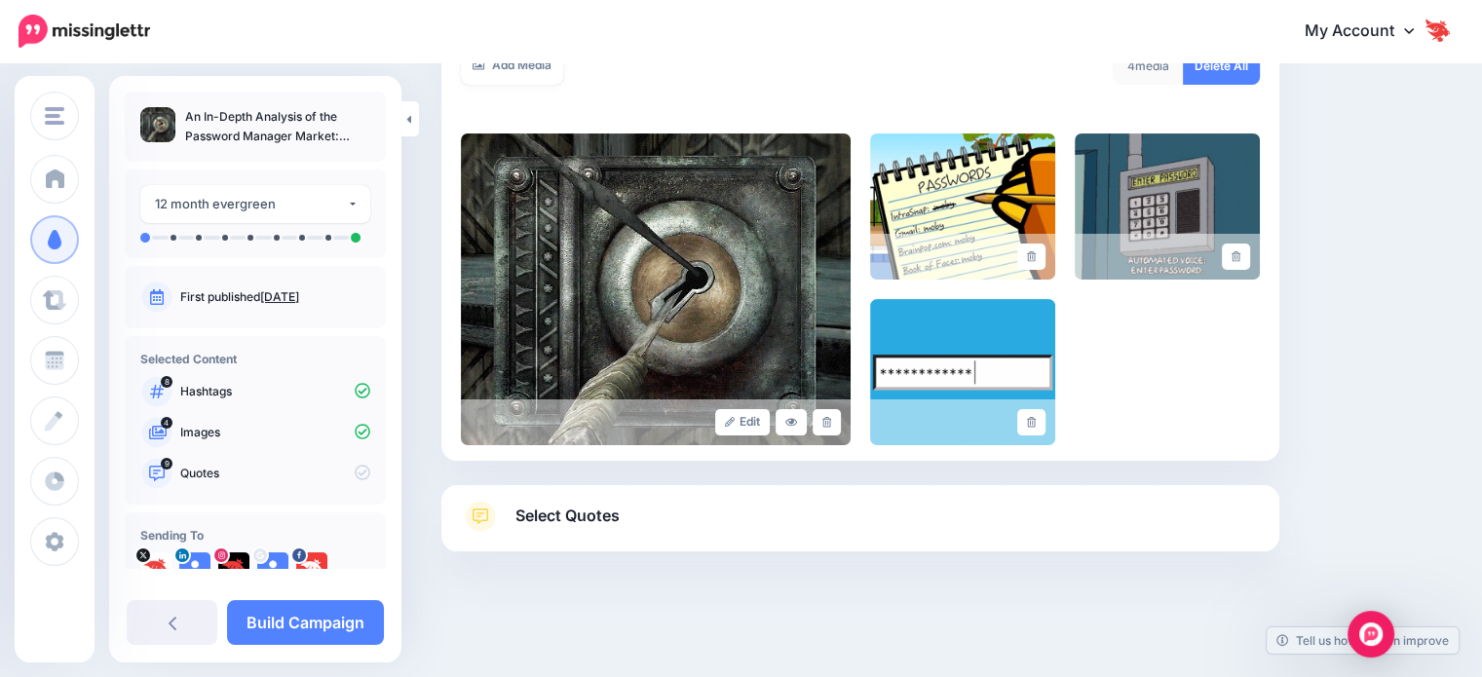
click at [604, 525] on span "Select Quotes" at bounding box center [568, 516] width 104 height 26
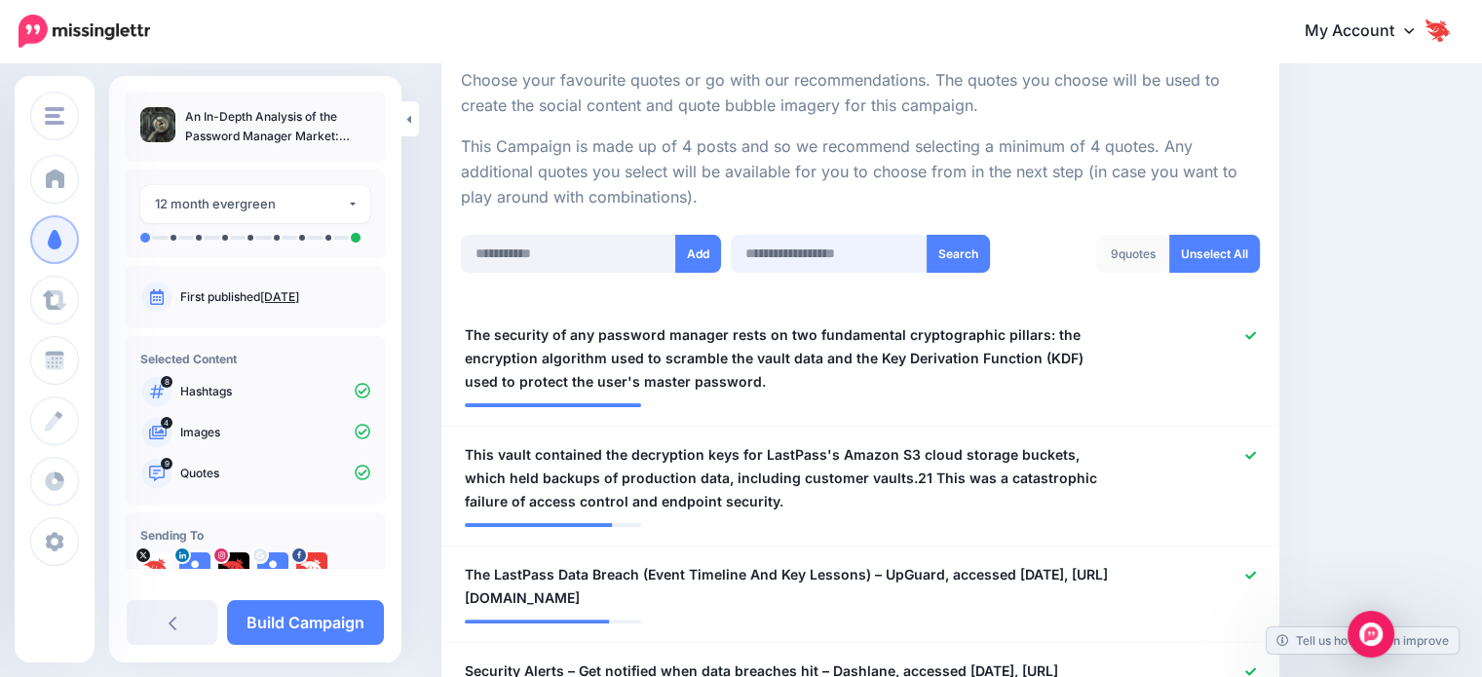
click at [834, 249] on input "text" at bounding box center [830, 254] width 198 height 38
click at [1206, 248] on link "Unselect All" at bounding box center [1215, 254] width 91 height 38
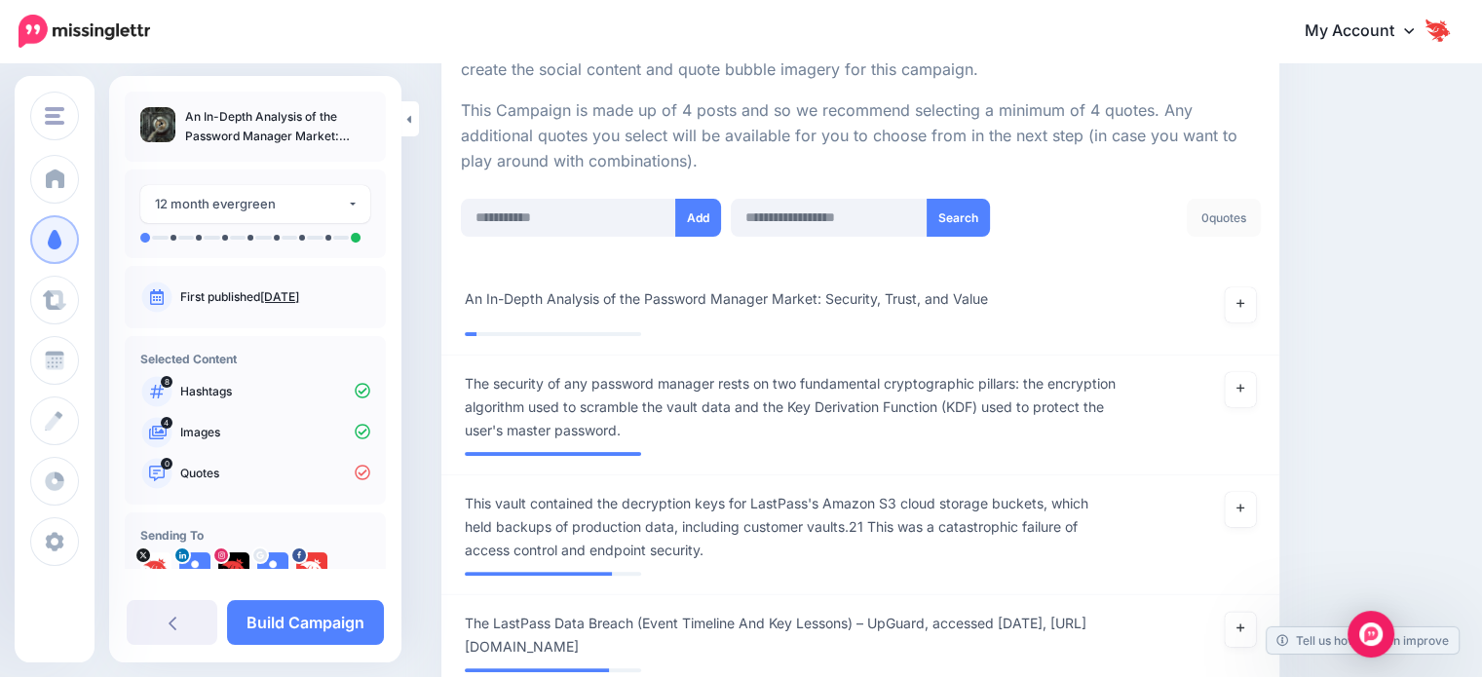
scroll to position [388, 0]
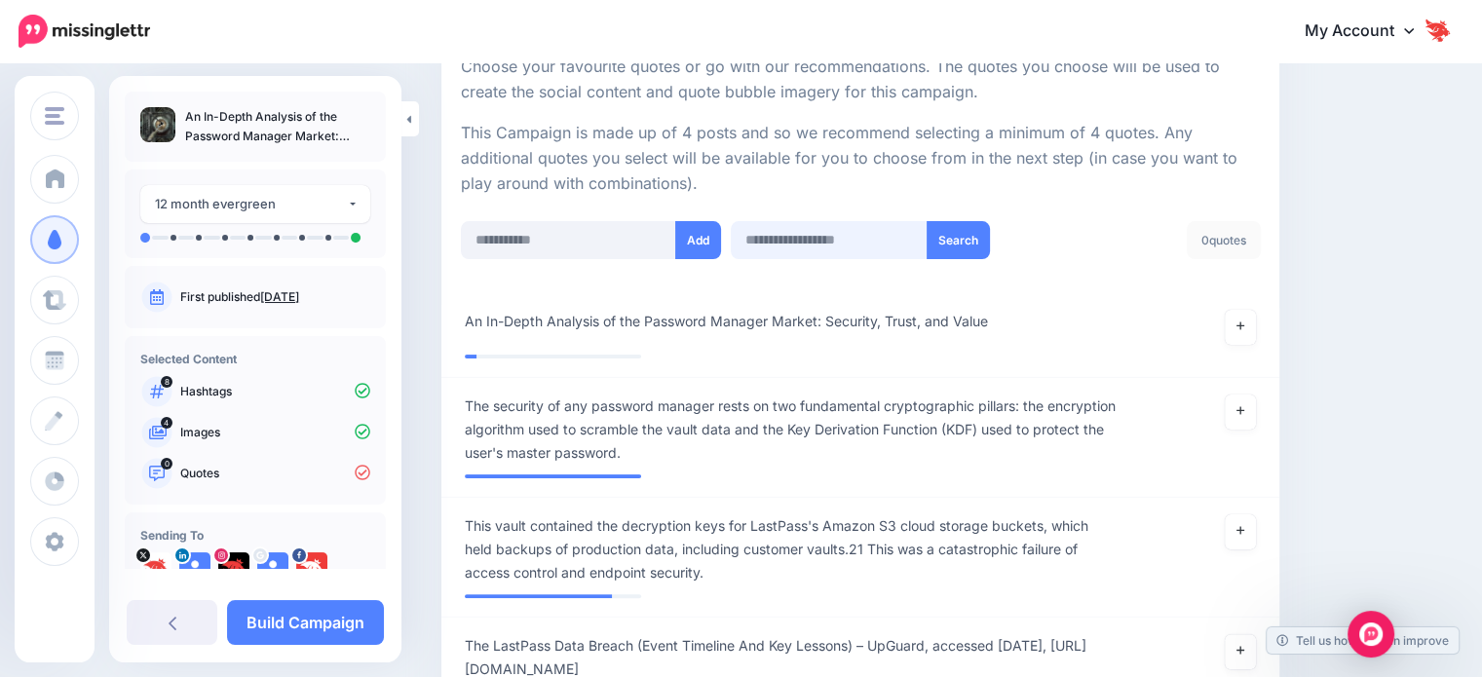
click at [884, 242] on input "text" at bounding box center [830, 240] width 198 height 38
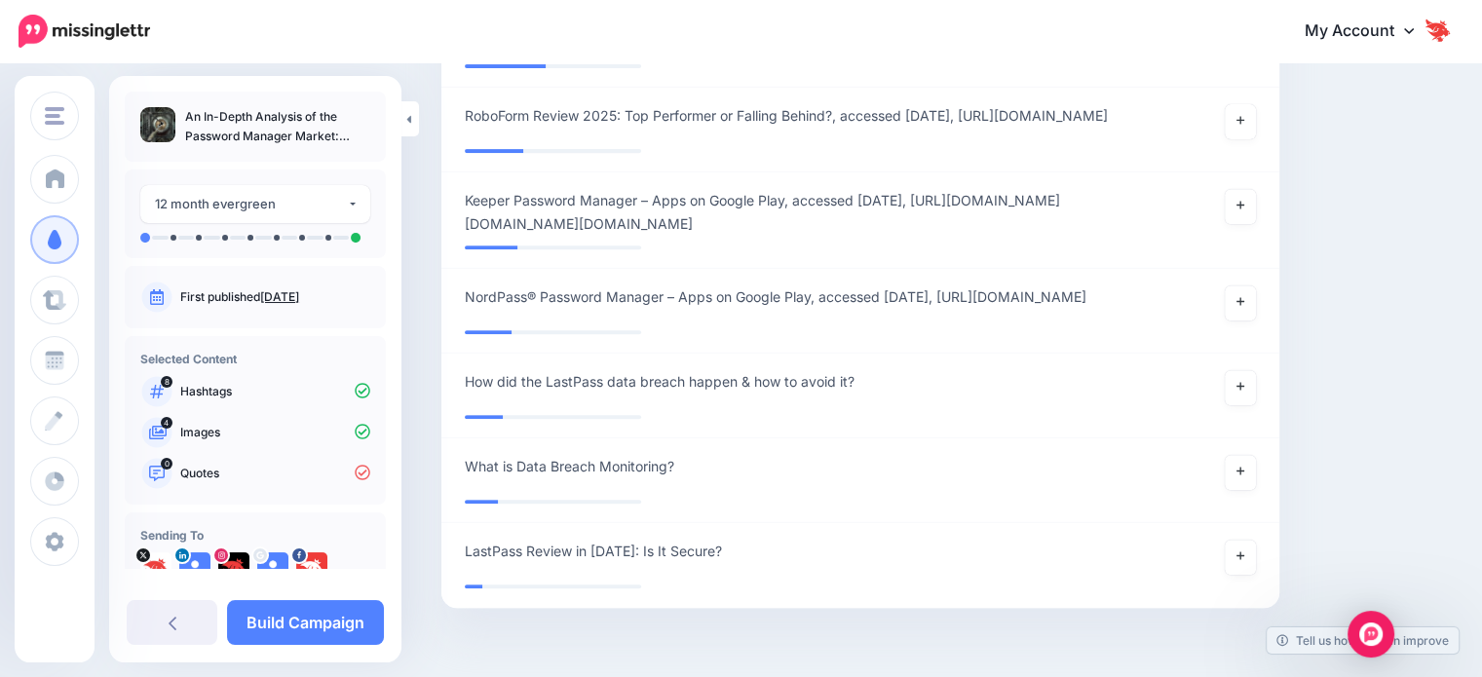
scroll to position [778, 0]
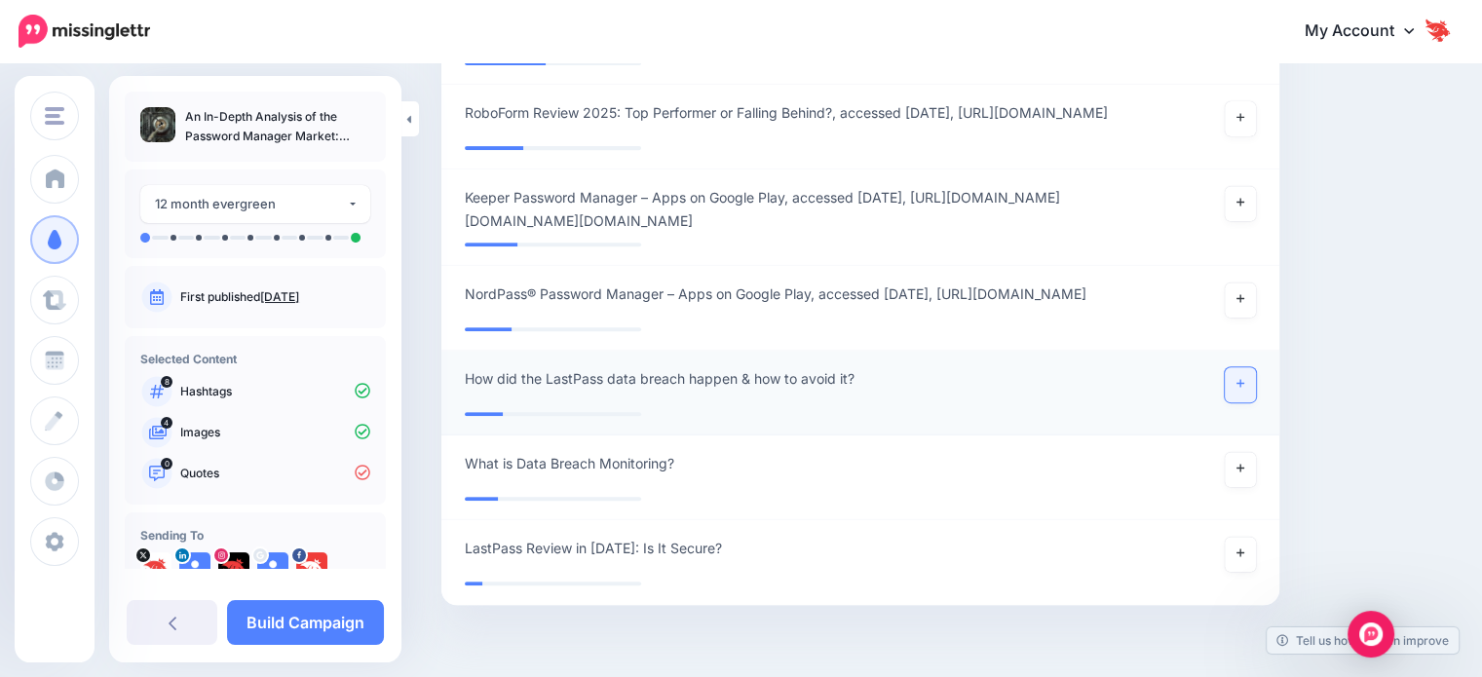
type input "*"
click at [1247, 403] on link at bounding box center [1240, 384] width 31 height 35
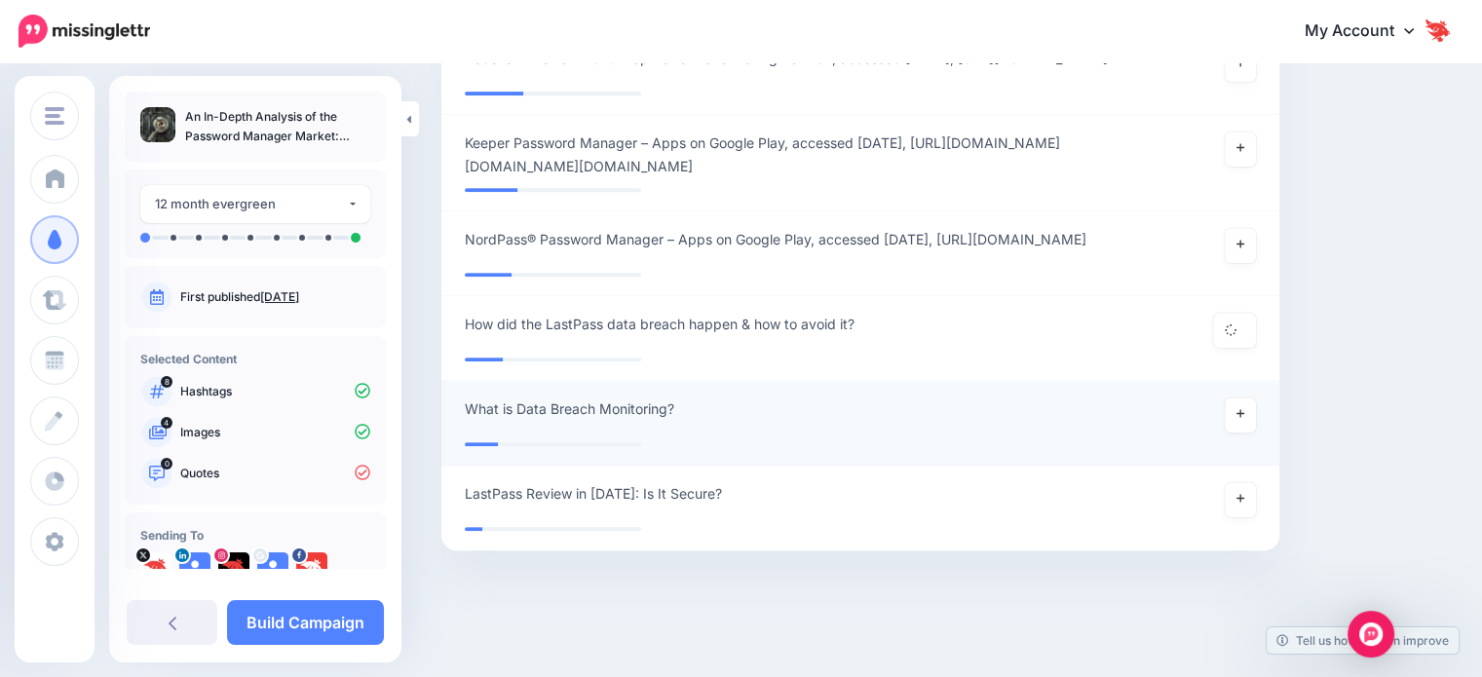
scroll to position [902, 0]
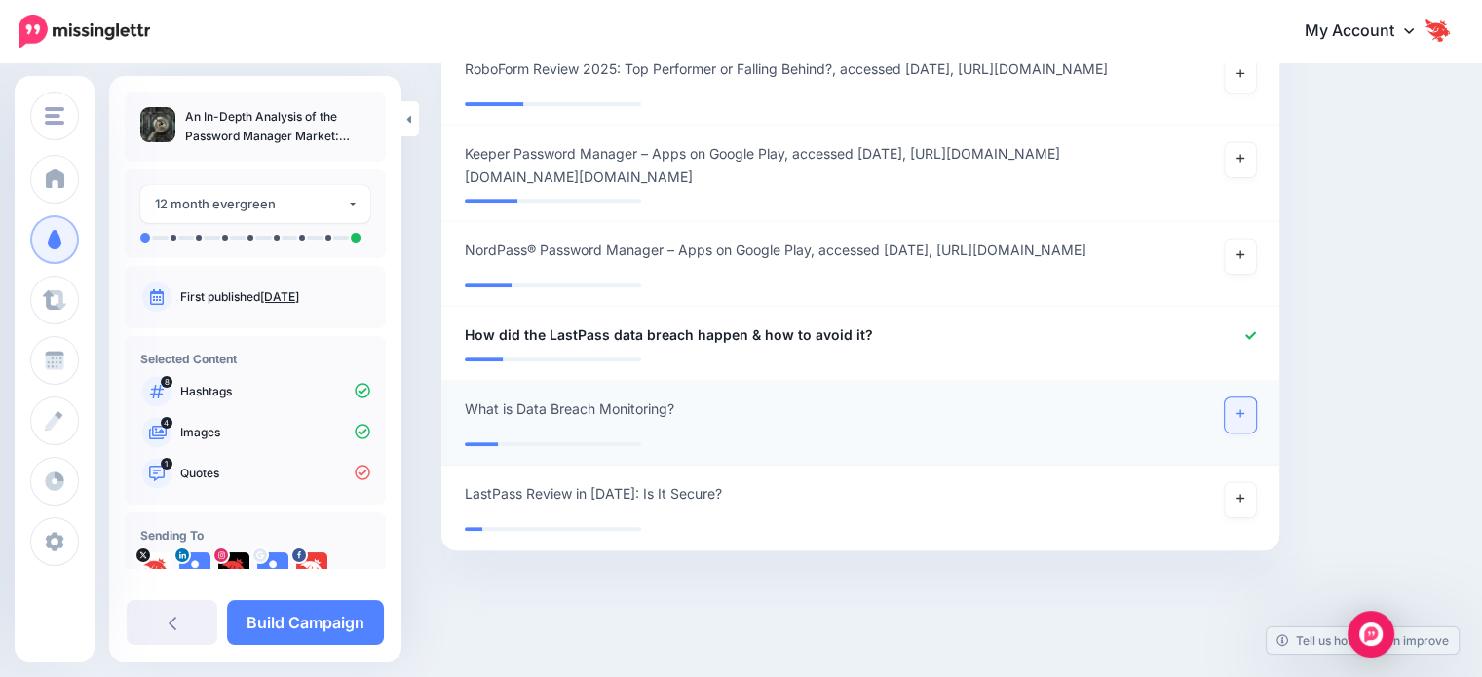
click at [1256, 423] on link at bounding box center [1240, 415] width 31 height 35
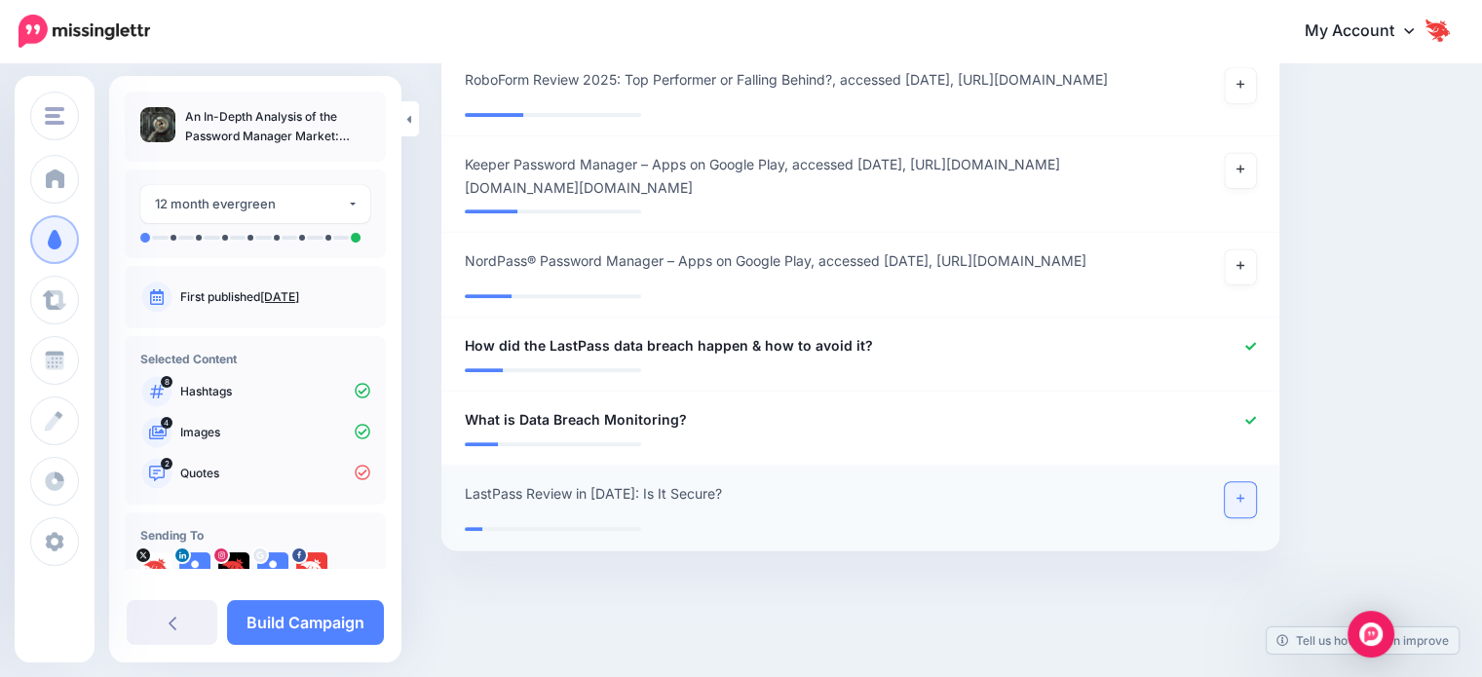
click at [1248, 510] on link at bounding box center [1240, 499] width 31 height 35
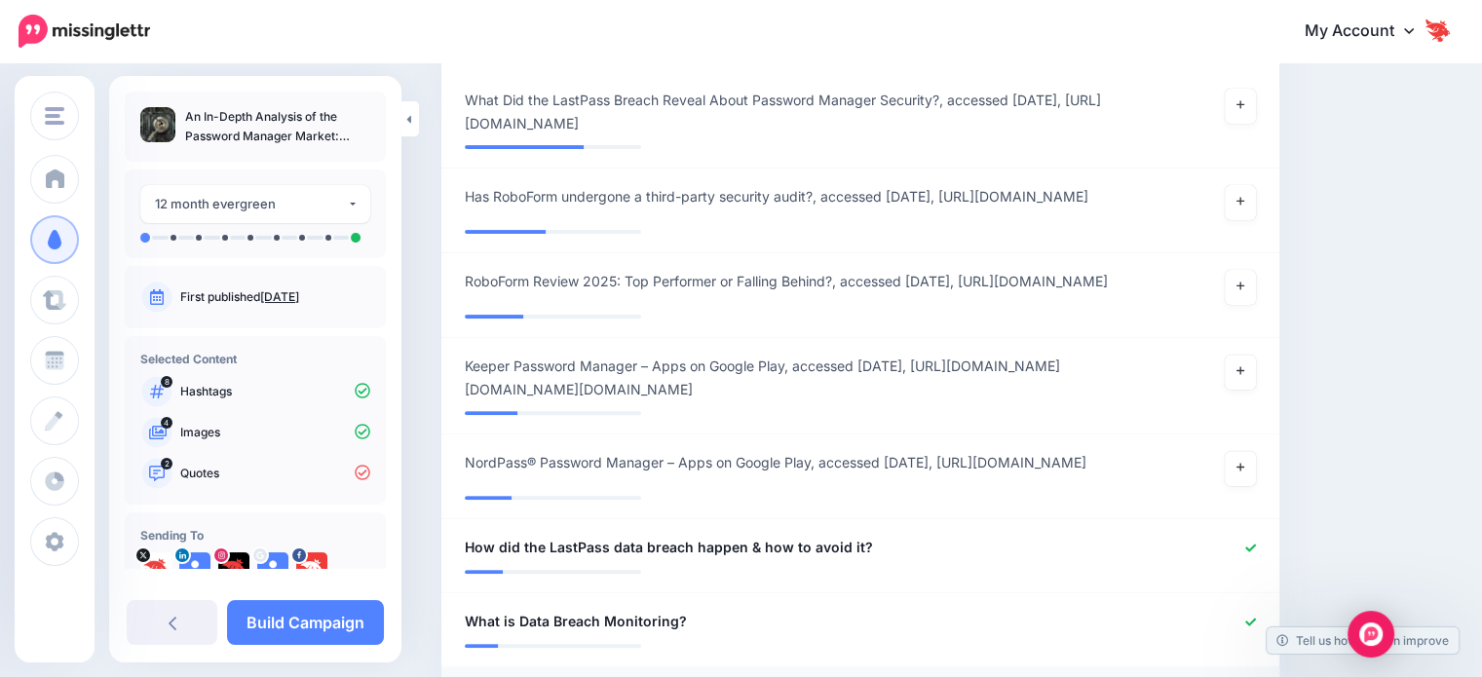
scroll to position [501, 0]
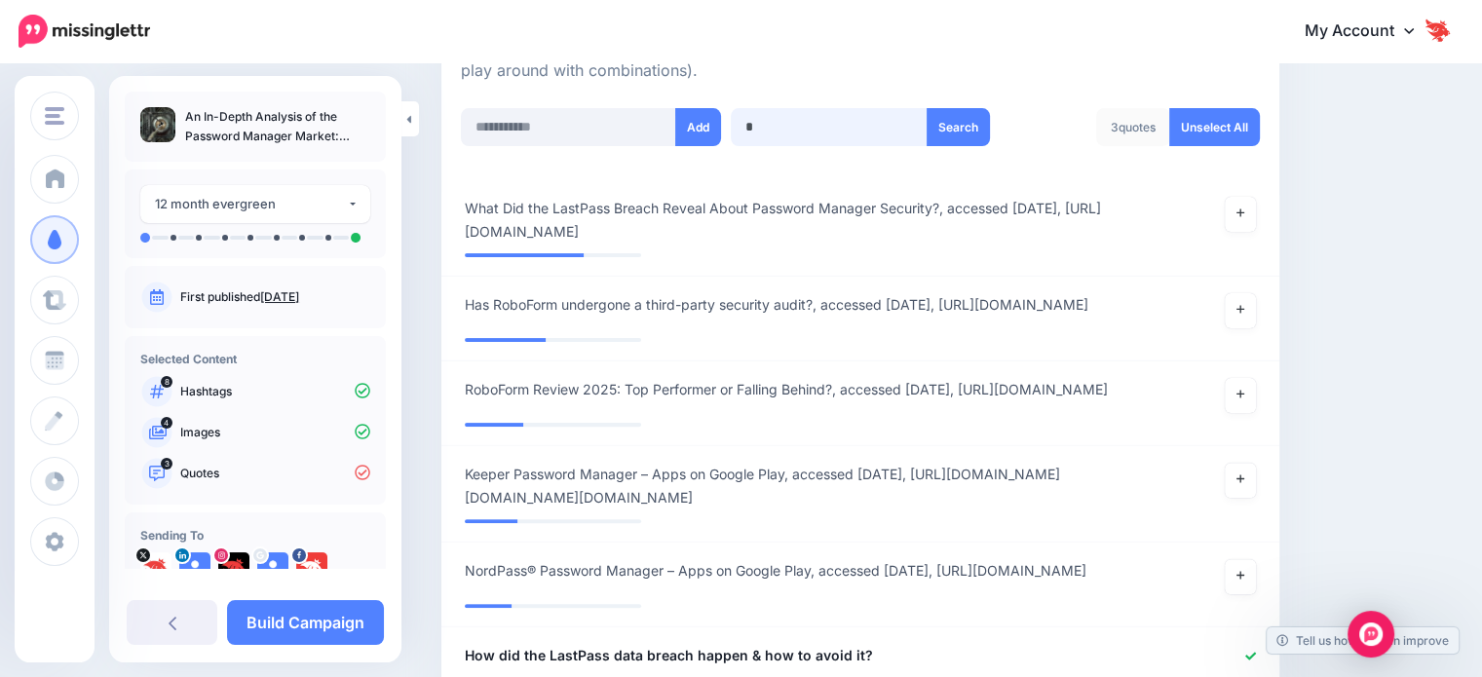
click at [834, 135] on input "*" at bounding box center [830, 127] width 198 height 38
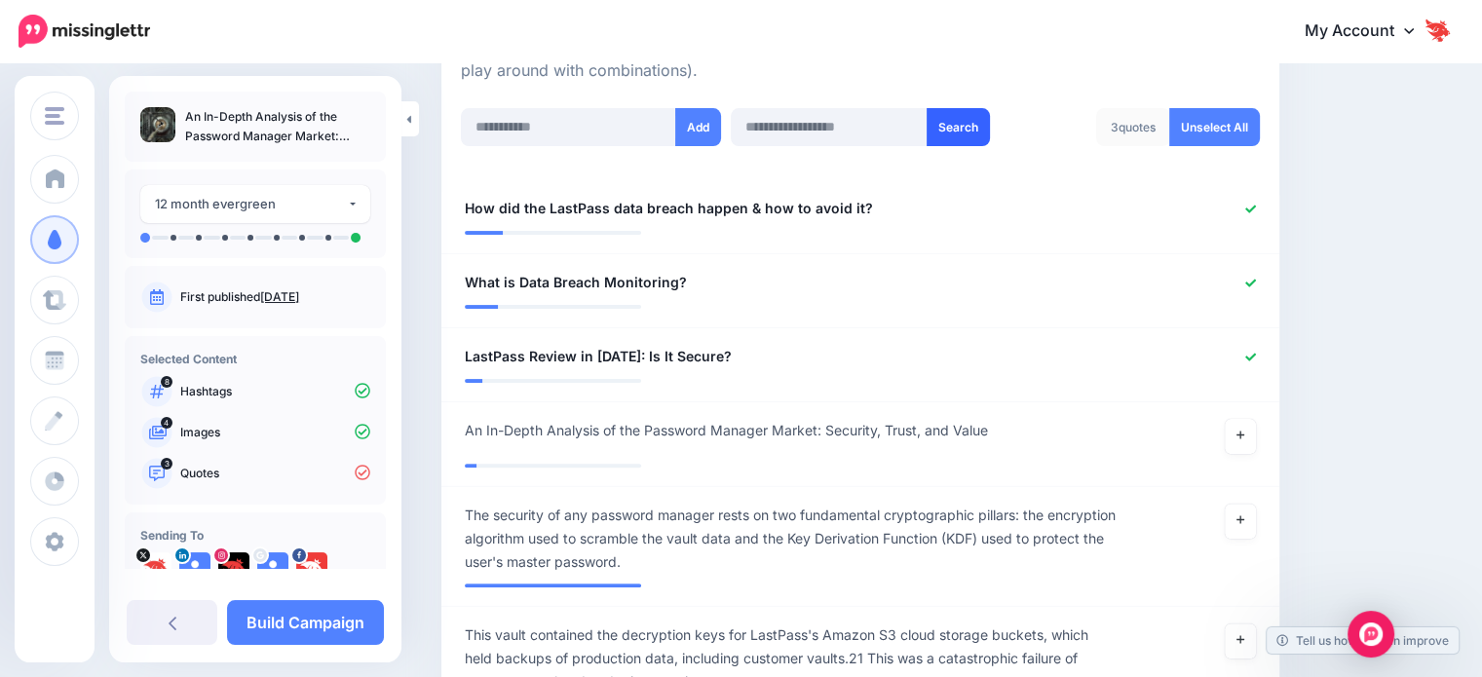
click at [953, 138] on button "Search" at bounding box center [958, 127] width 63 height 38
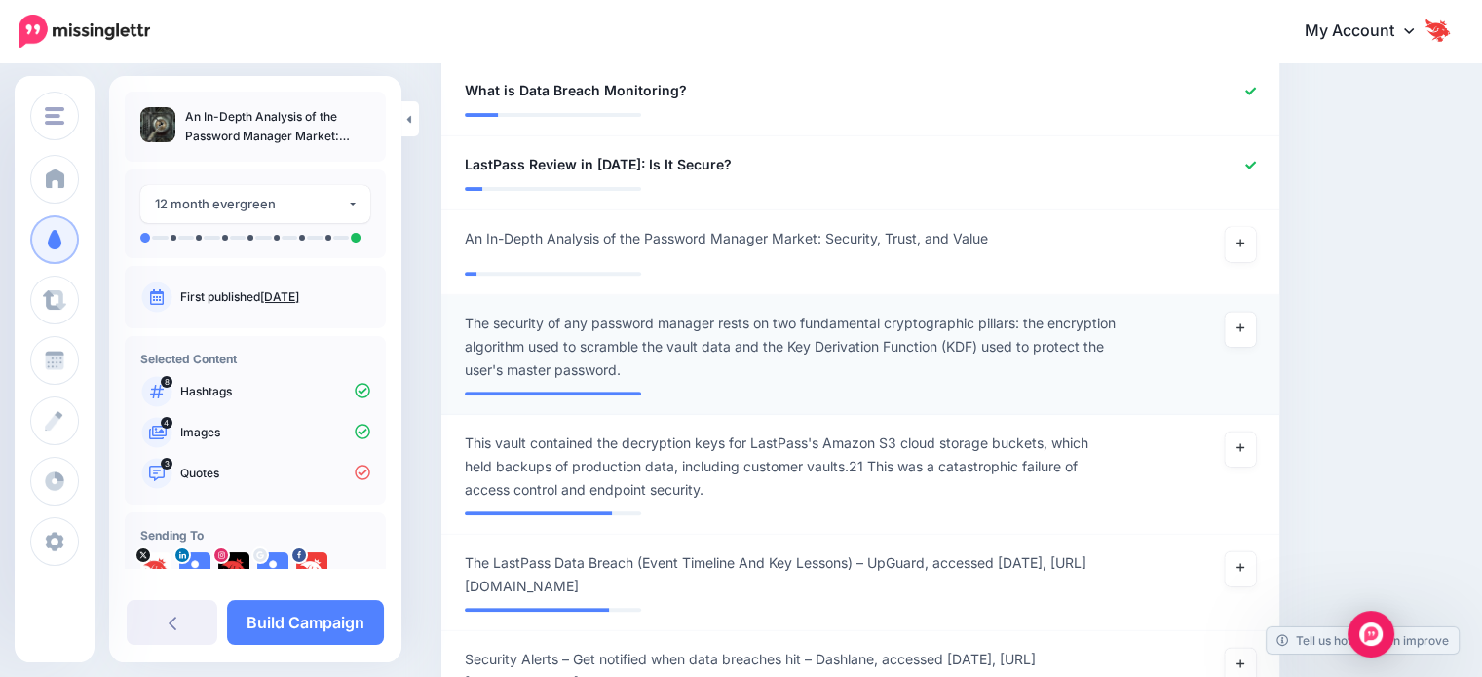
scroll to position [696, 0]
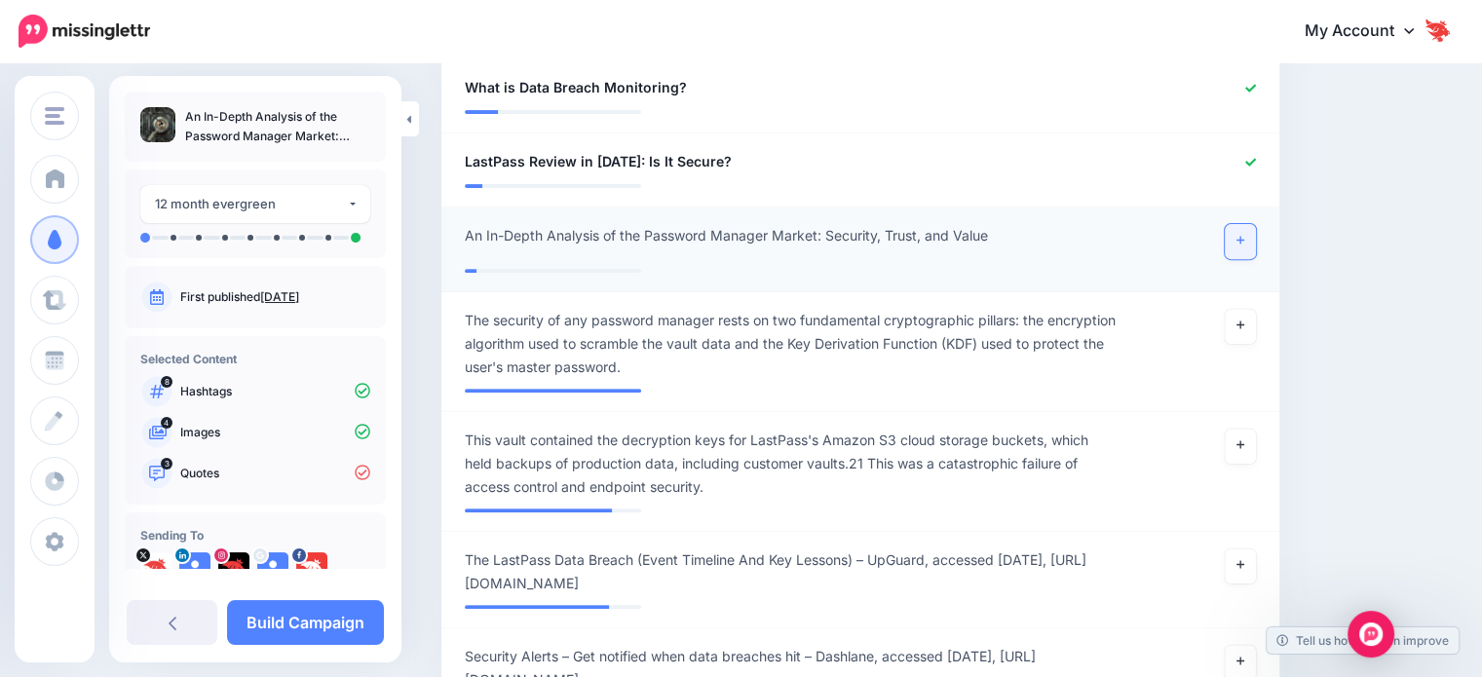
click at [1249, 252] on link at bounding box center [1240, 241] width 31 height 35
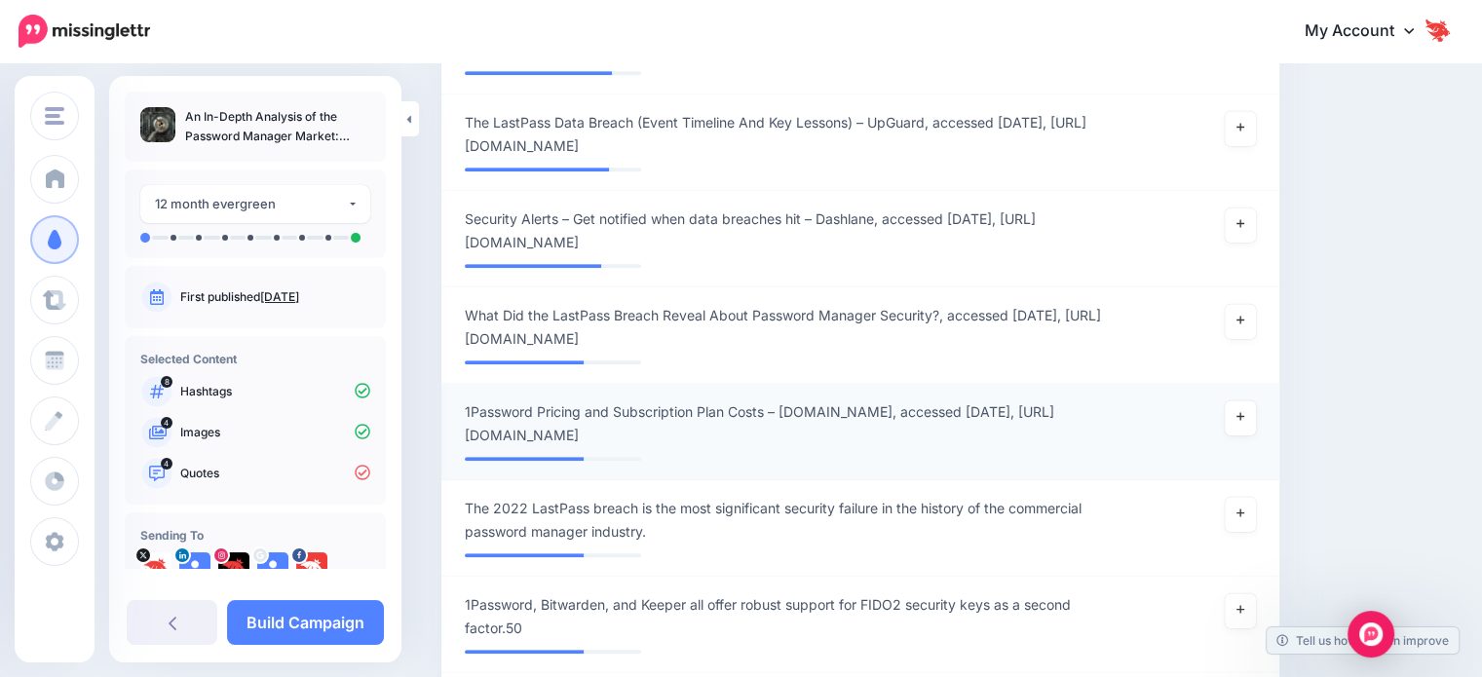
scroll to position [1281, 0]
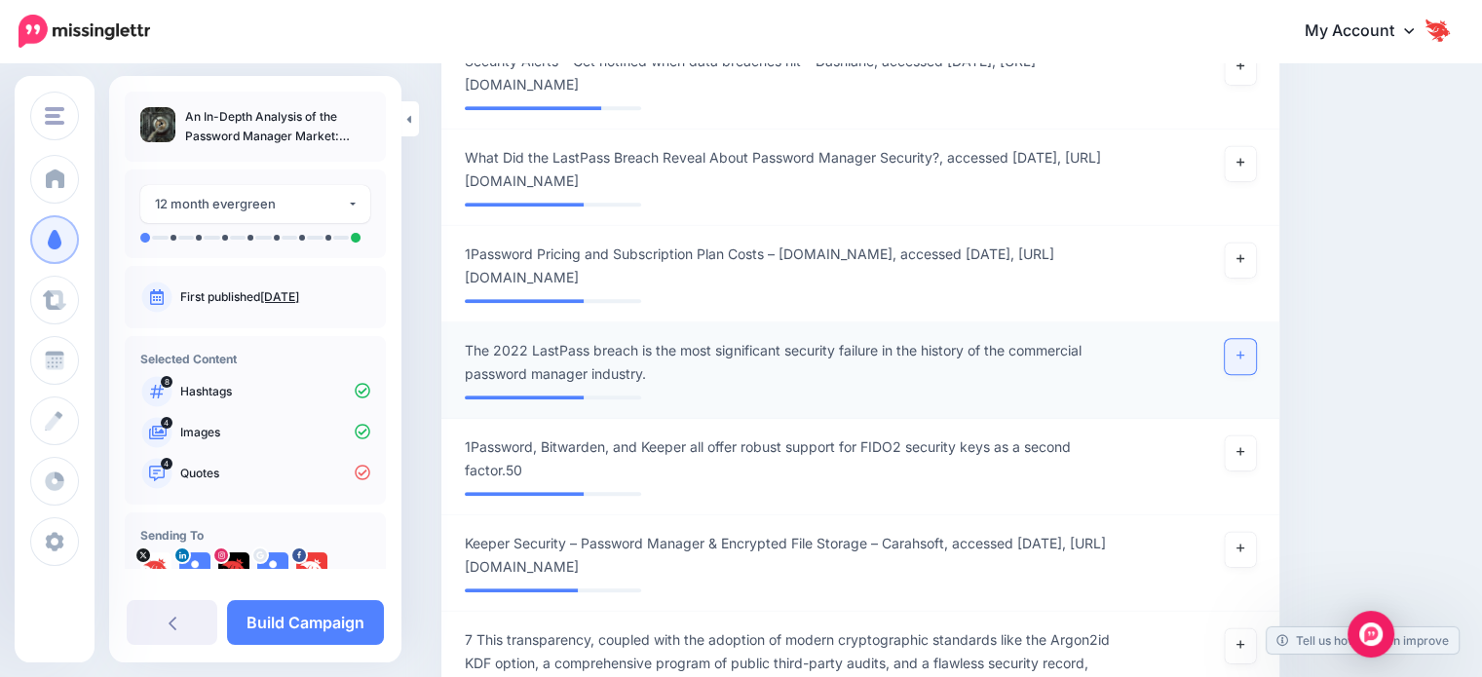
click at [1255, 374] on link at bounding box center [1240, 356] width 31 height 35
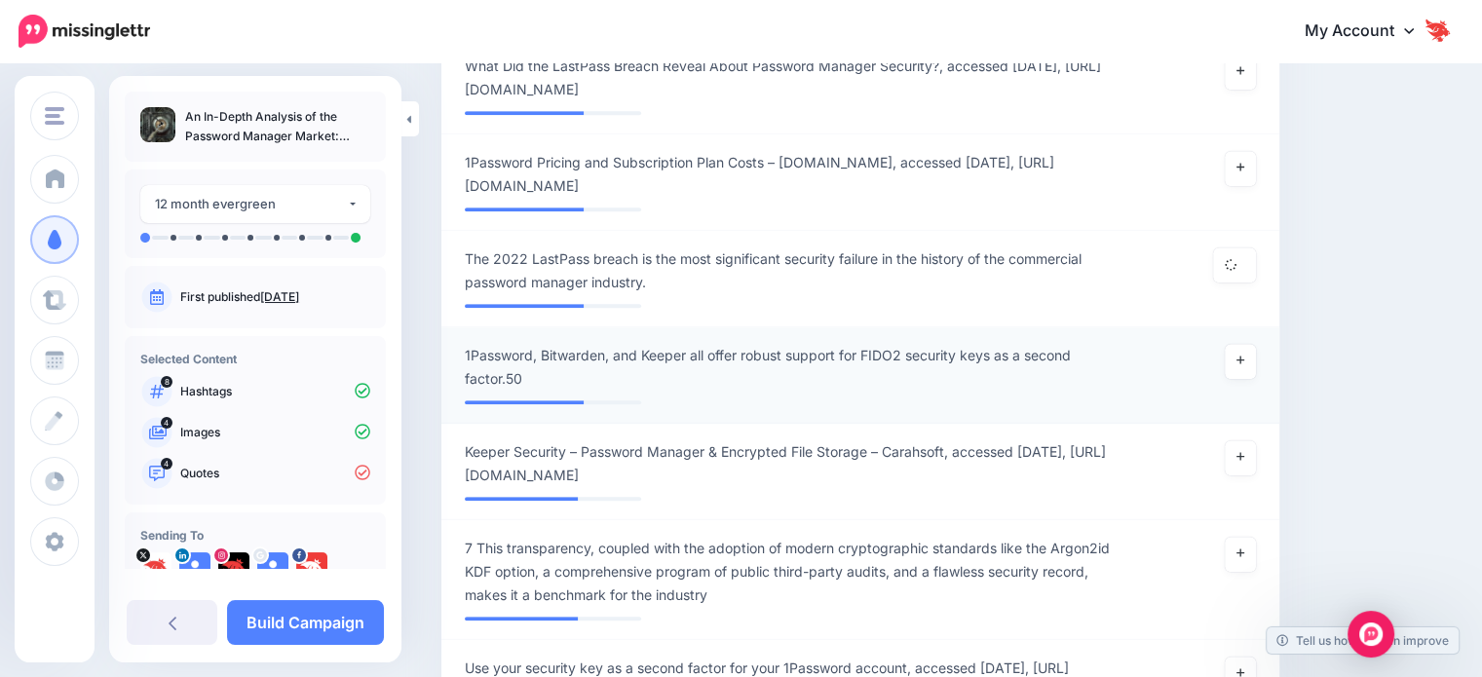
scroll to position [1378, 0]
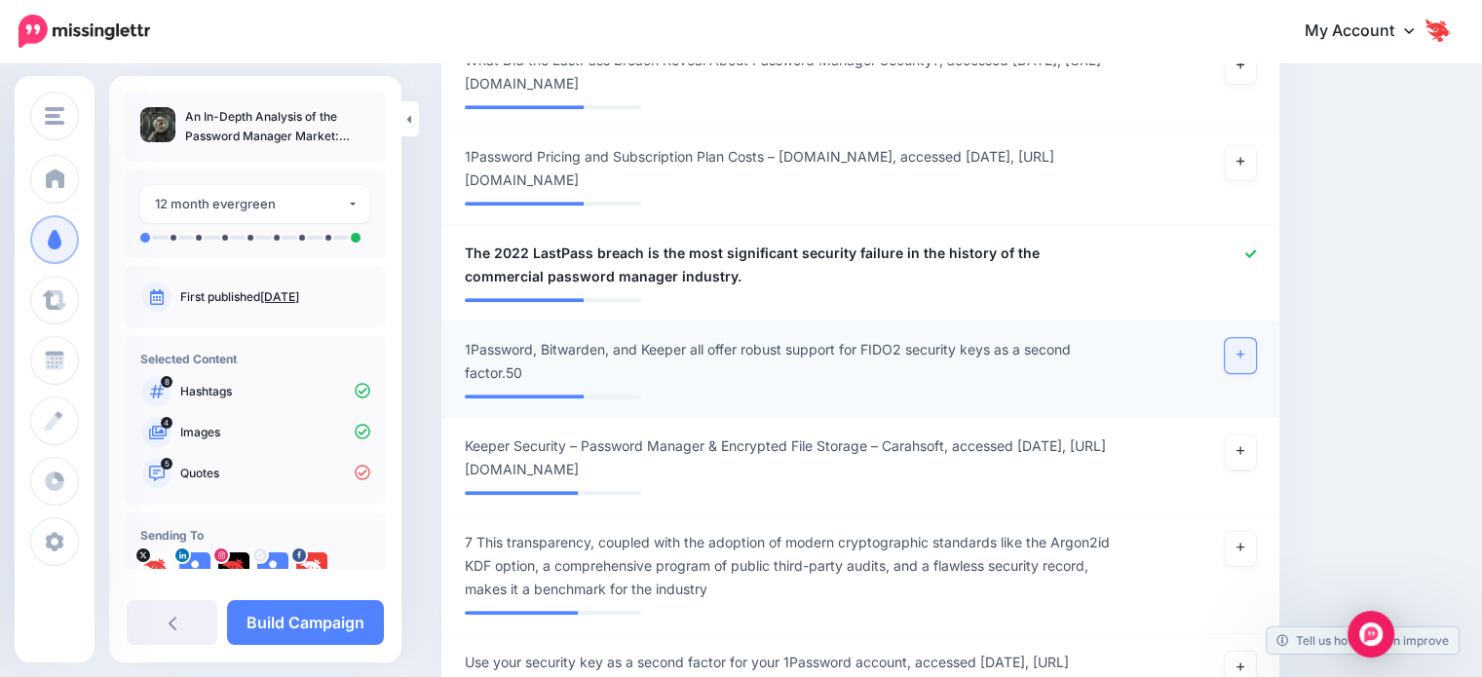
click at [1245, 360] on icon at bounding box center [1241, 354] width 8 height 11
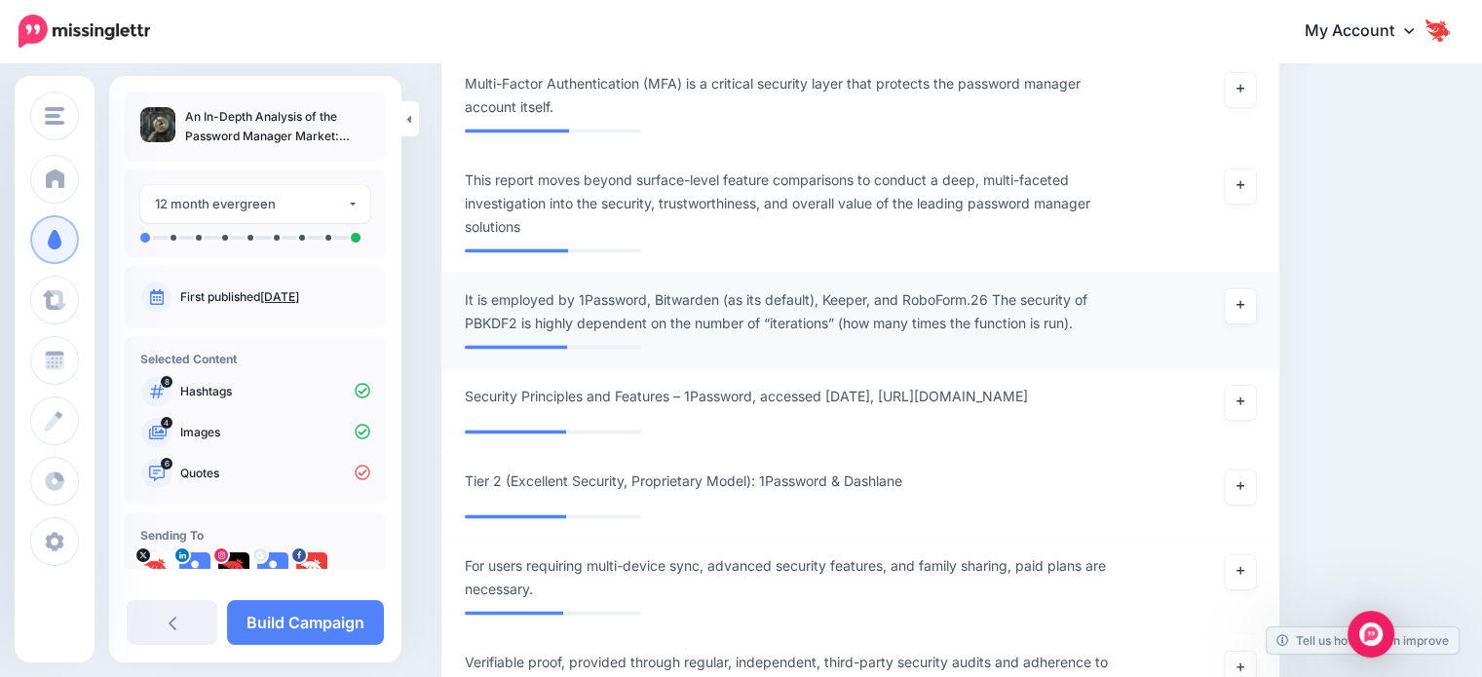
scroll to position [2743, 0]
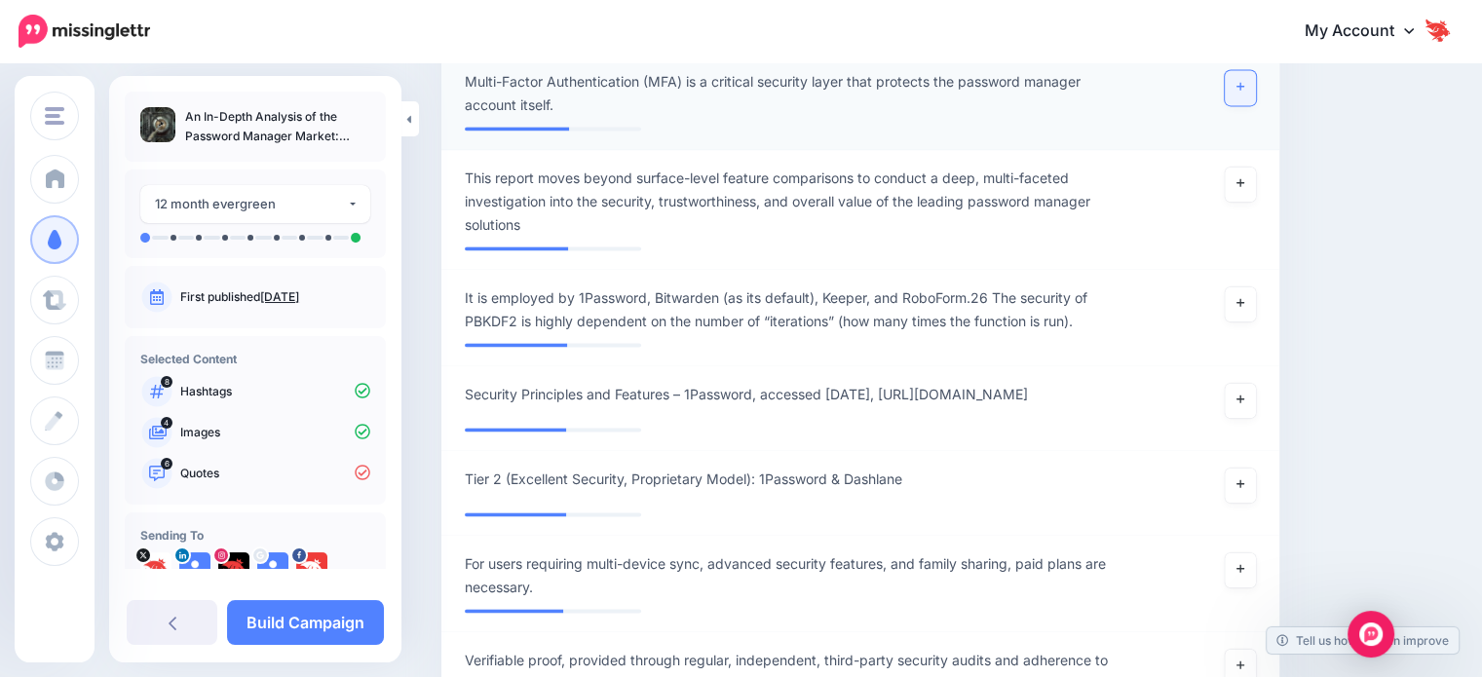
click at [1252, 105] on link at bounding box center [1240, 87] width 31 height 35
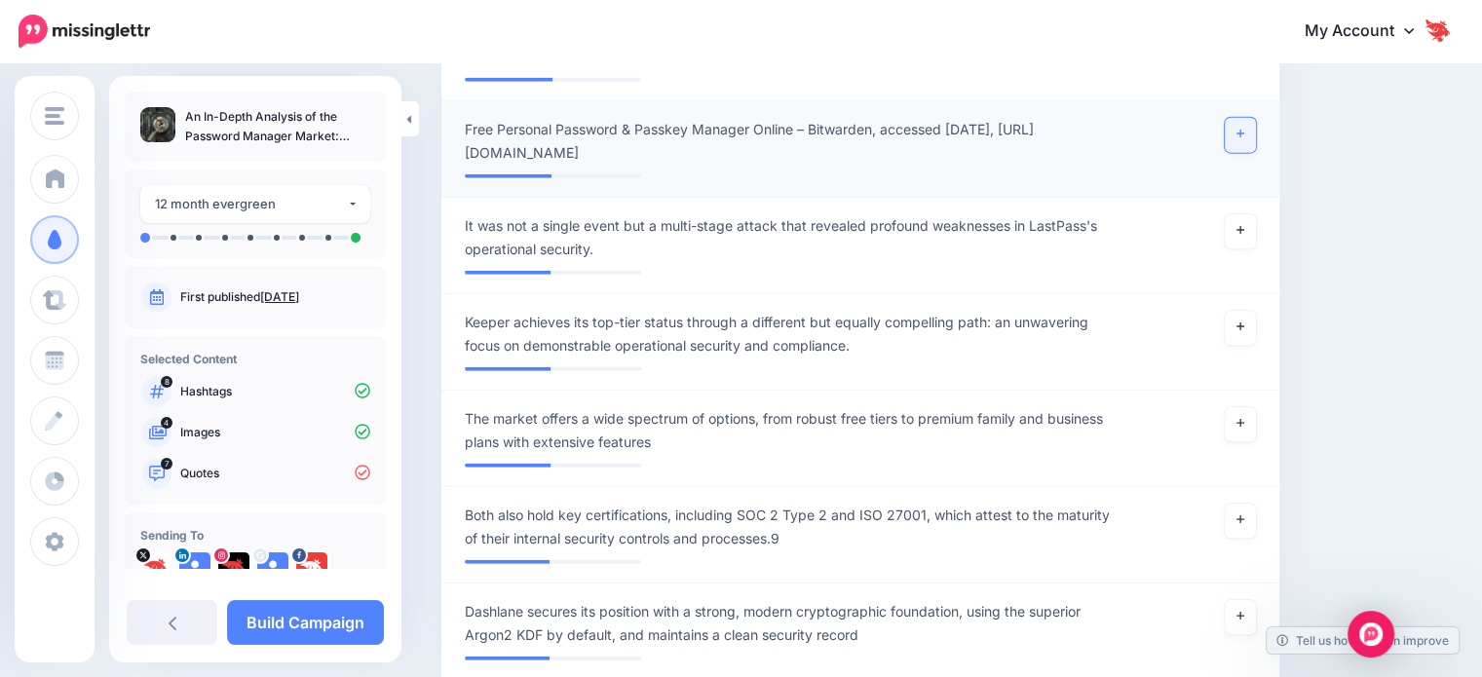
scroll to position [4984, 0]
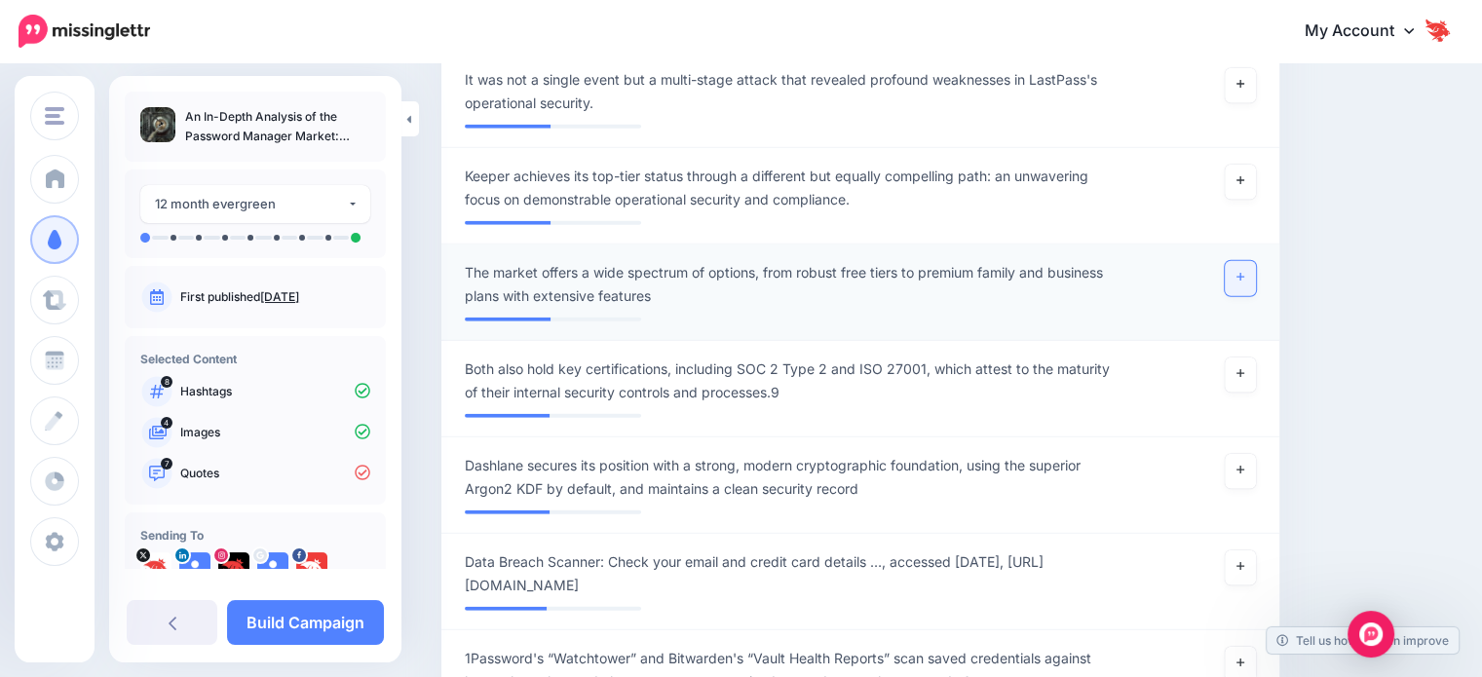
click at [1248, 296] on link at bounding box center [1240, 278] width 31 height 35
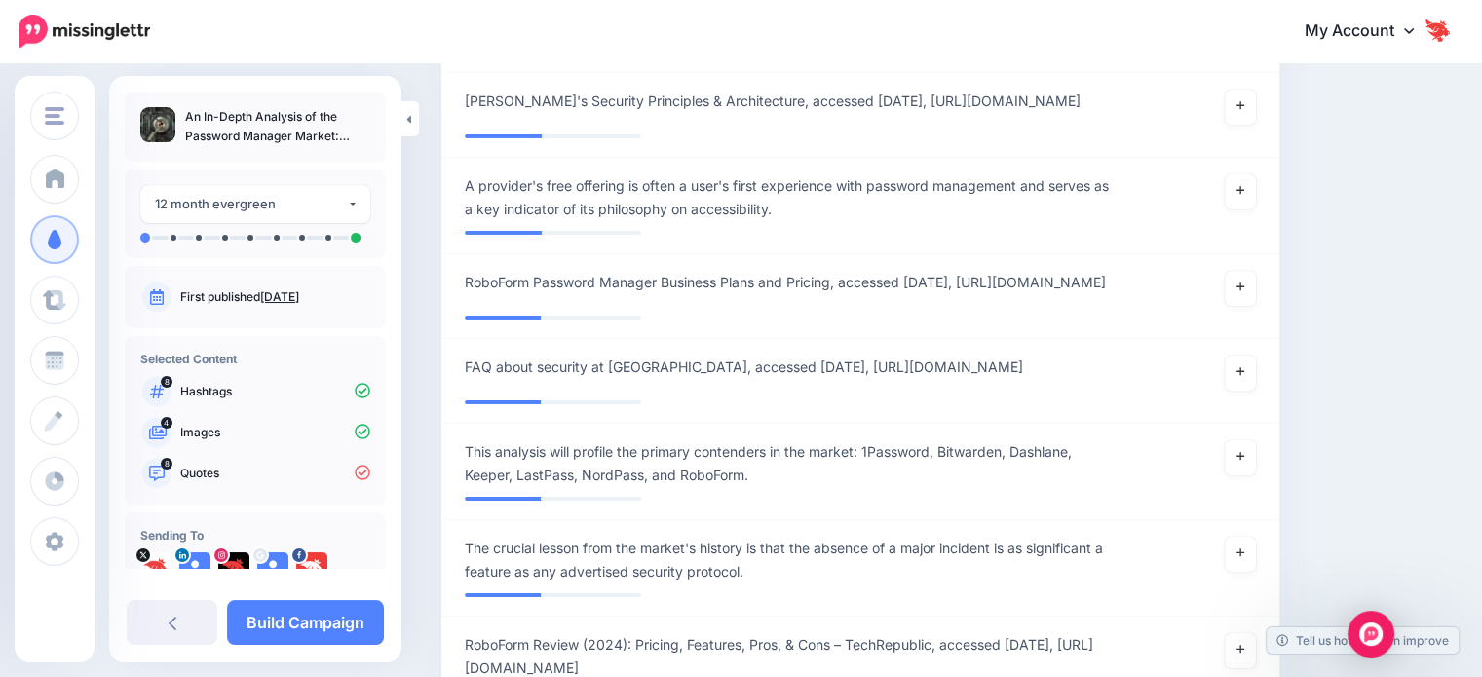
scroll to position [6641, 0]
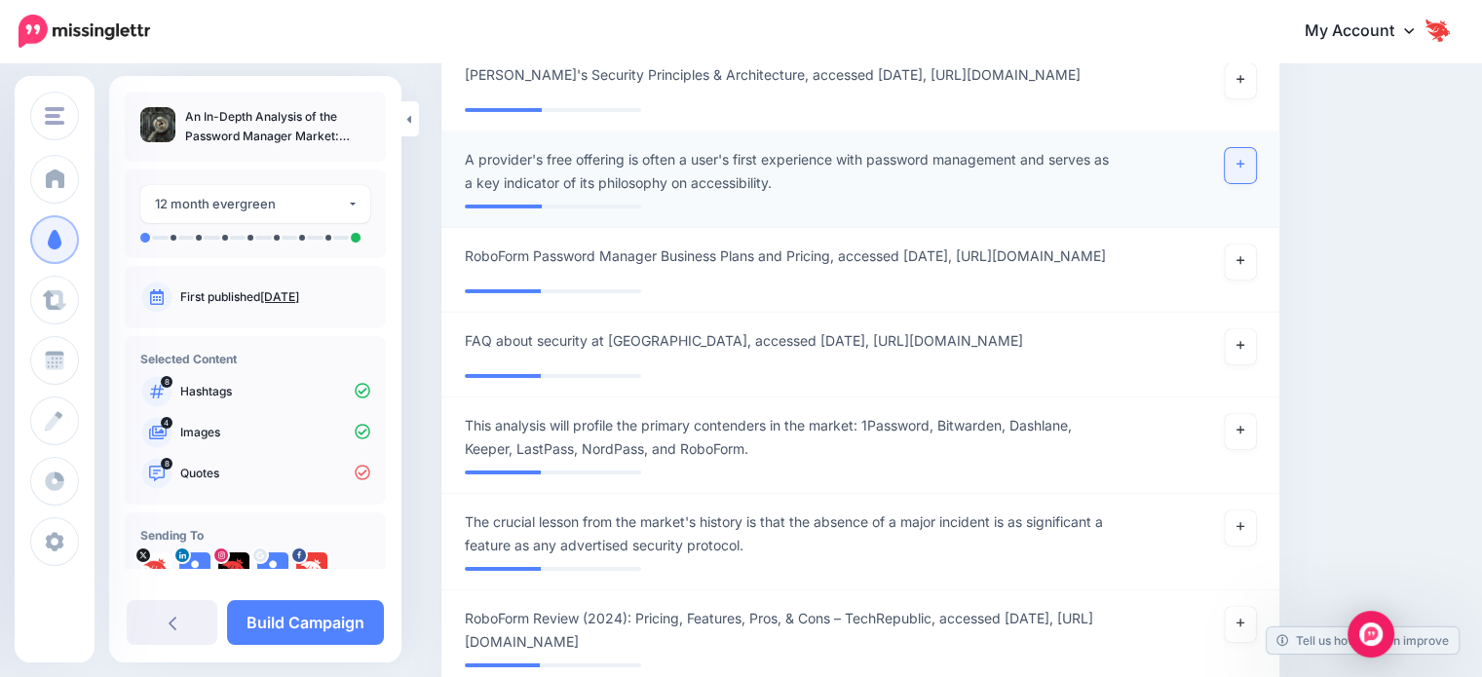
click at [1248, 183] on link at bounding box center [1240, 165] width 31 height 35
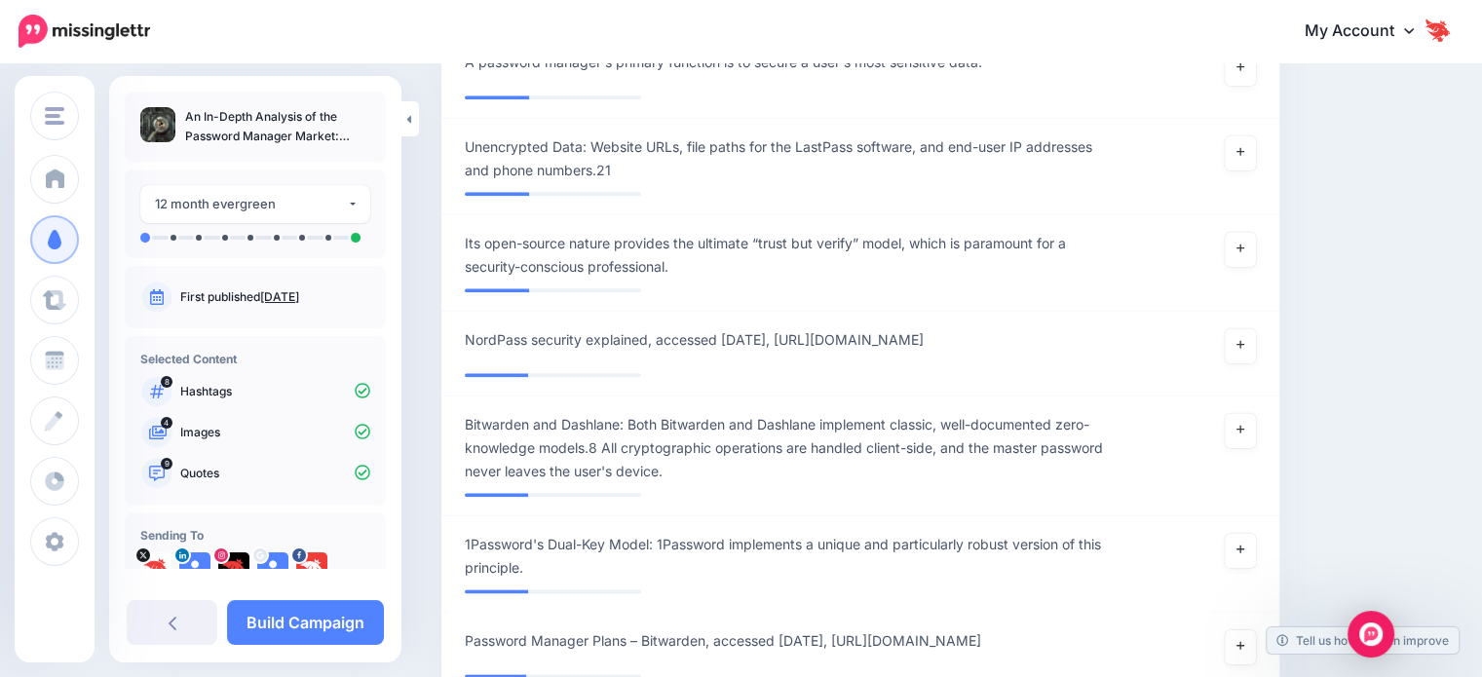
scroll to position [9662, 0]
click at [1254, 83] on link at bounding box center [1240, 65] width 31 height 35
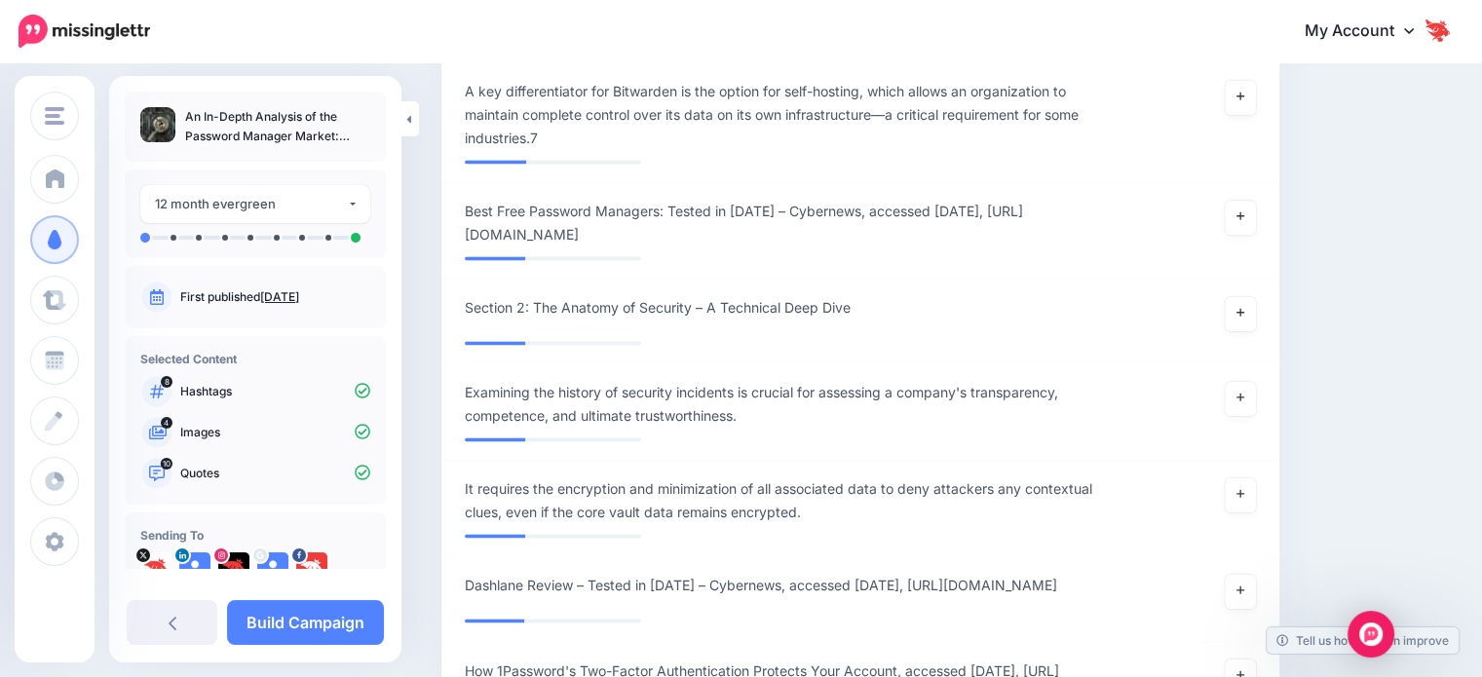
scroll to position [10539, 0]
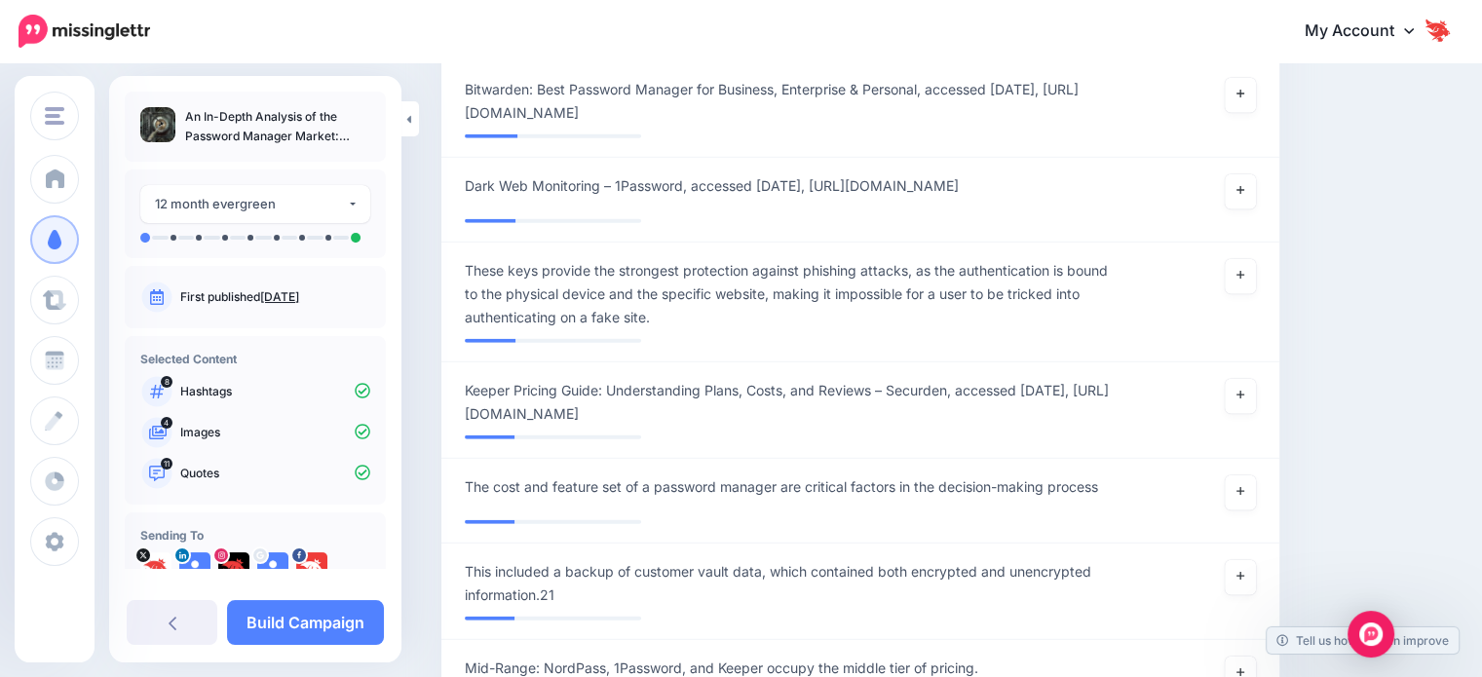
scroll to position [12478, 0]
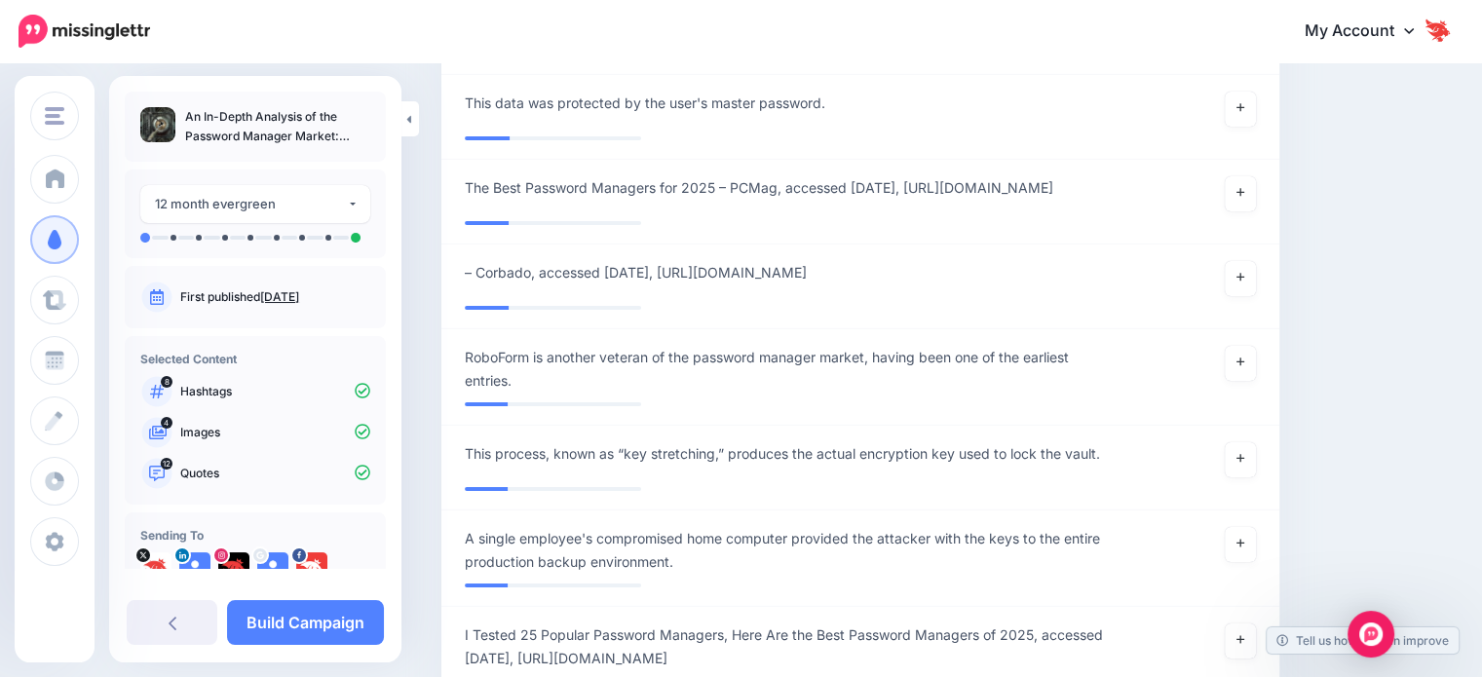
scroll to position [14709, 0]
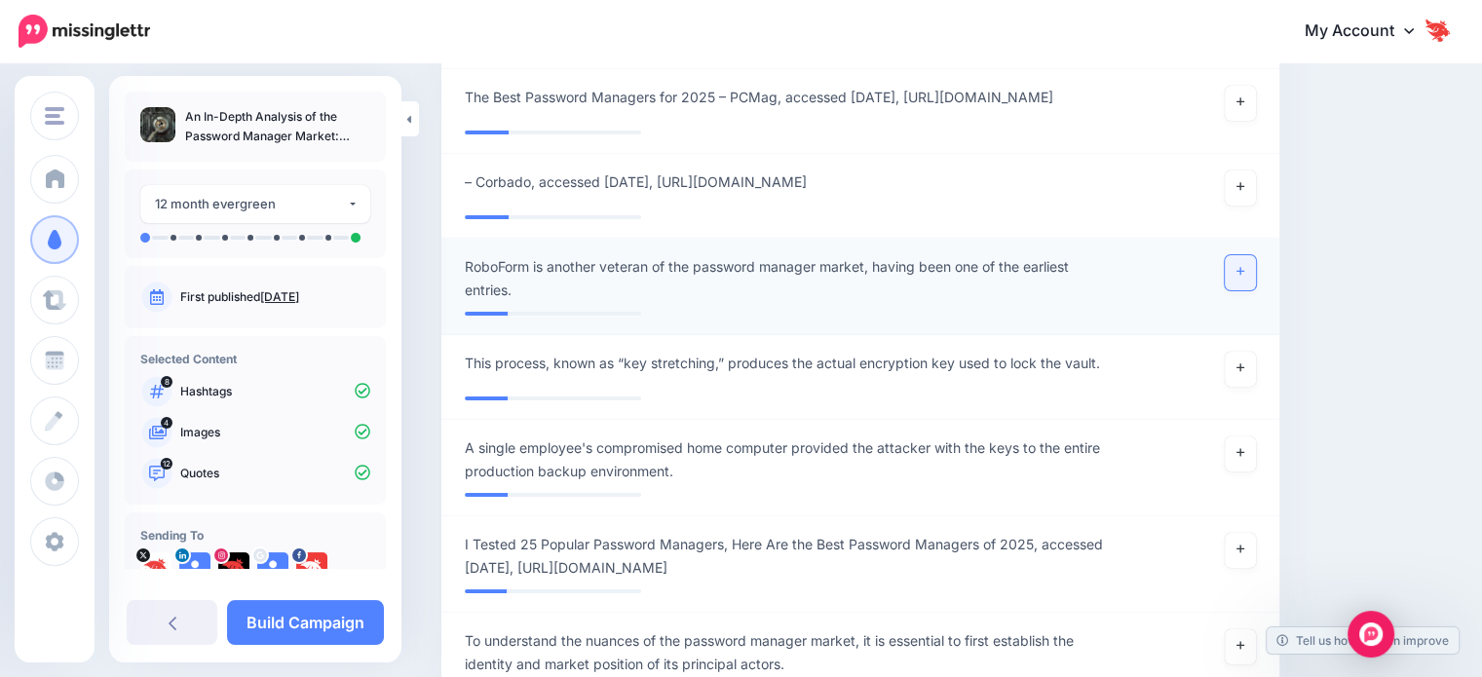
click at [1243, 290] on link at bounding box center [1240, 272] width 31 height 35
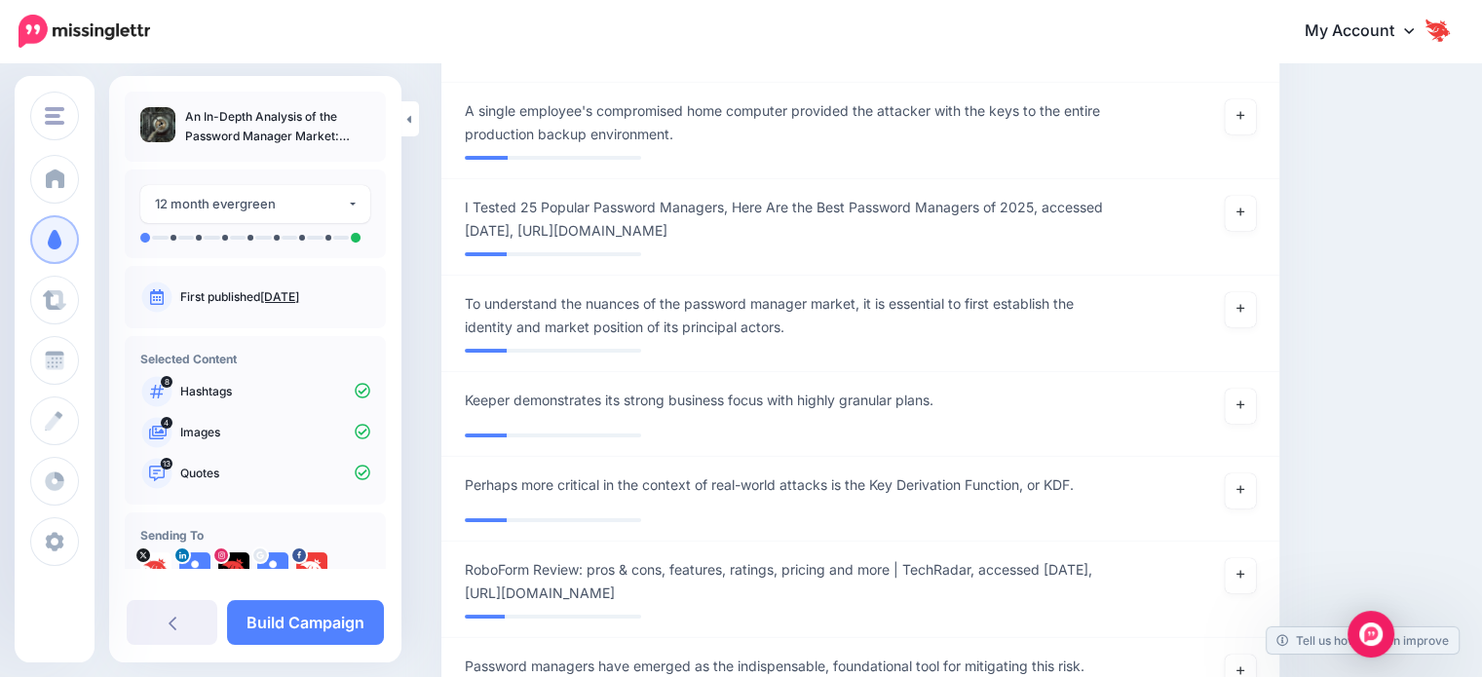
scroll to position [15196, 0]
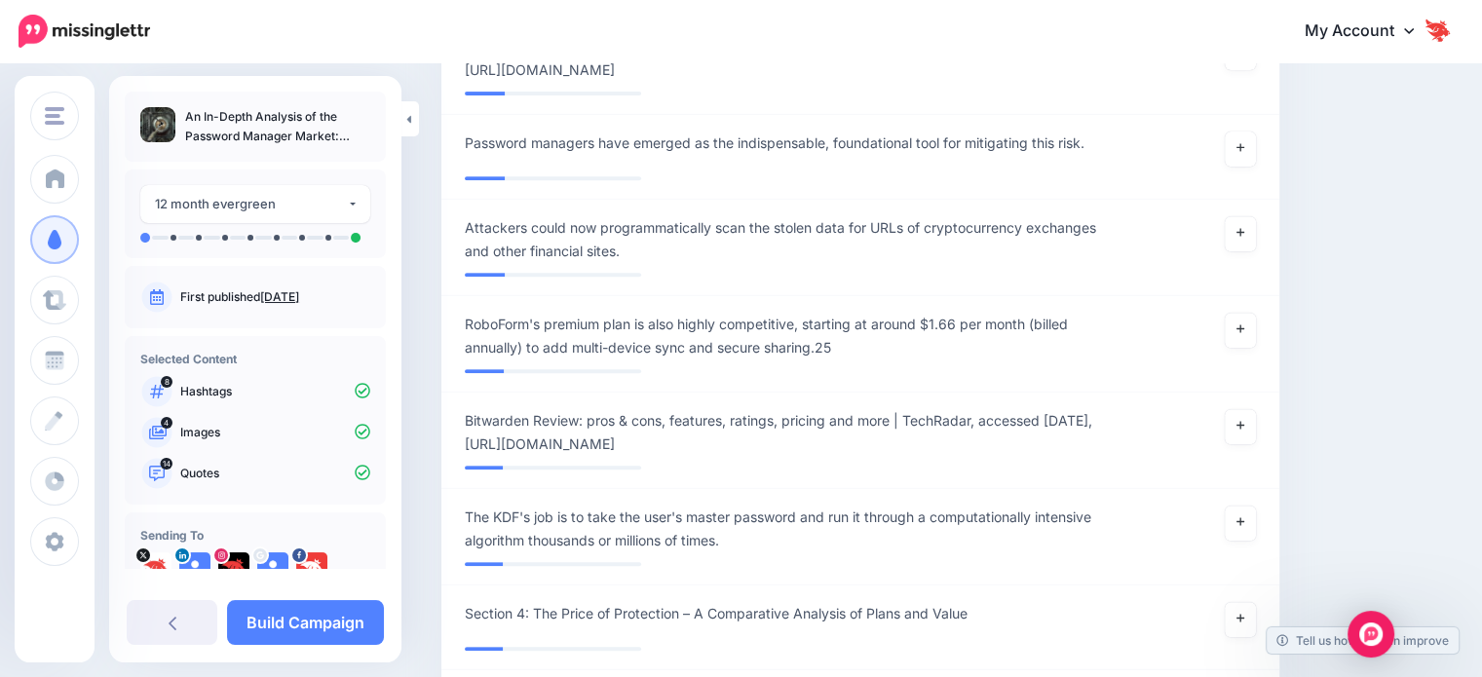
scroll to position [15586, 0]
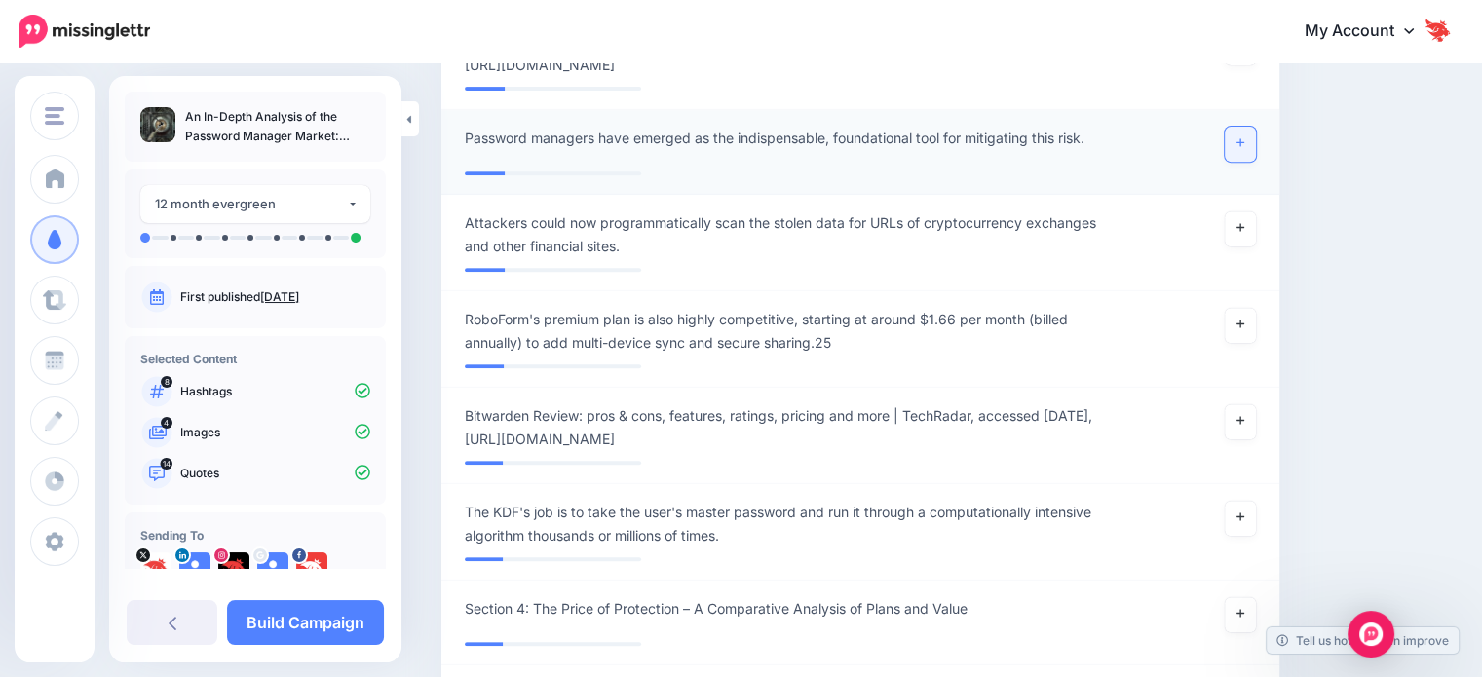
click at [1237, 162] on link at bounding box center [1240, 144] width 31 height 35
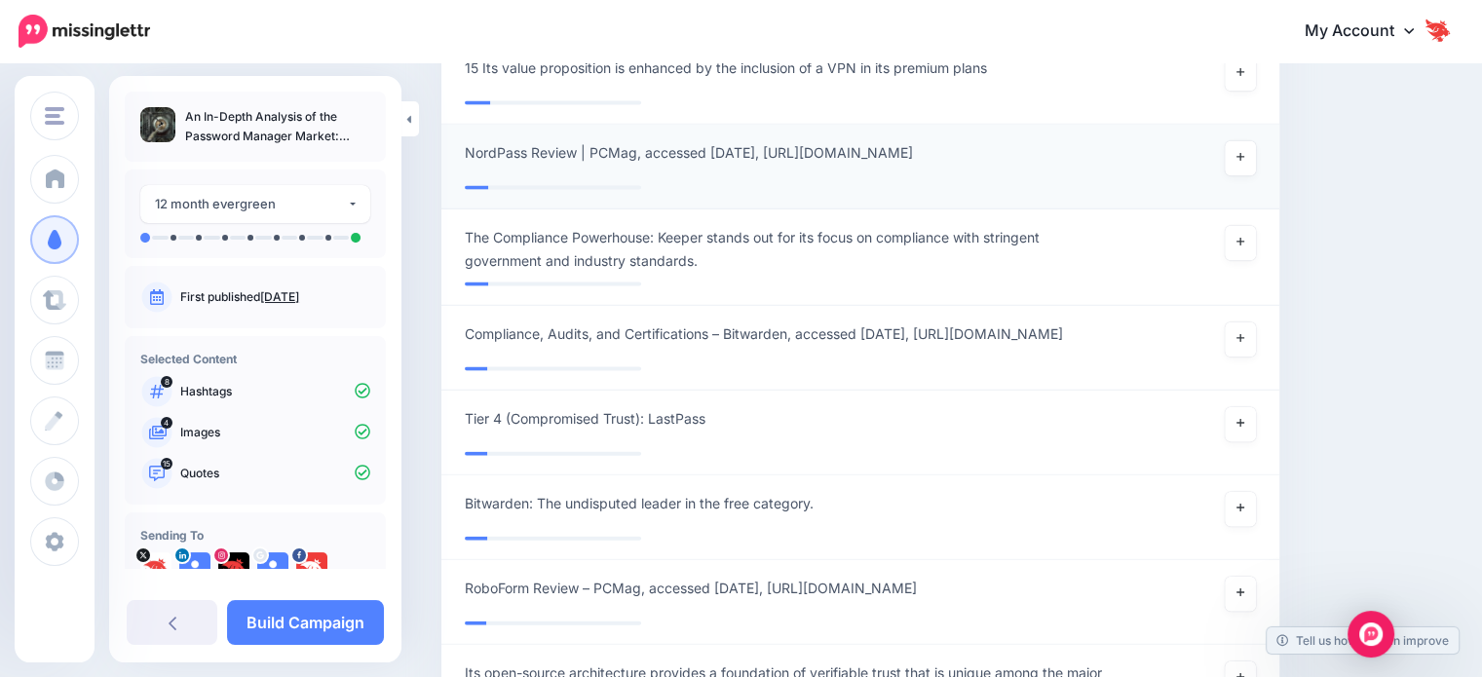
scroll to position [19095, 0]
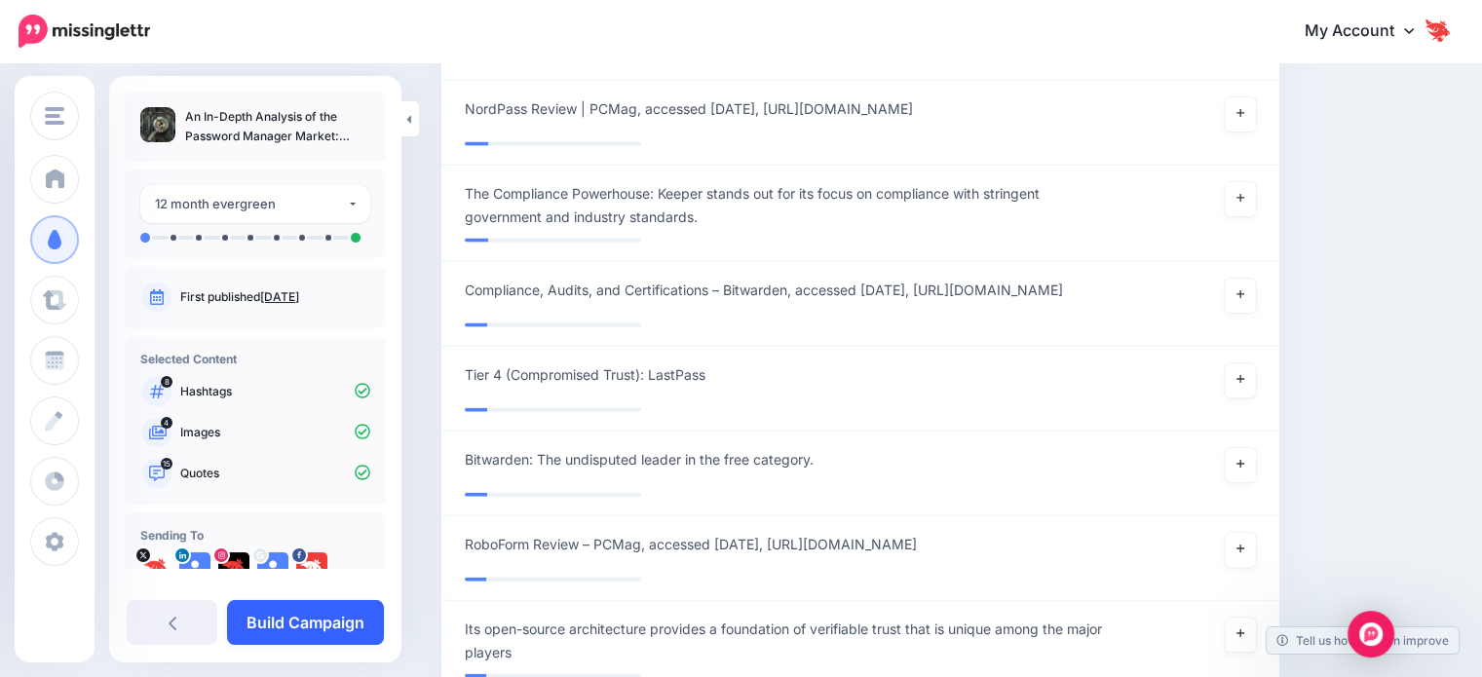
click at [351, 626] on link "Build Campaign" at bounding box center [305, 622] width 157 height 45
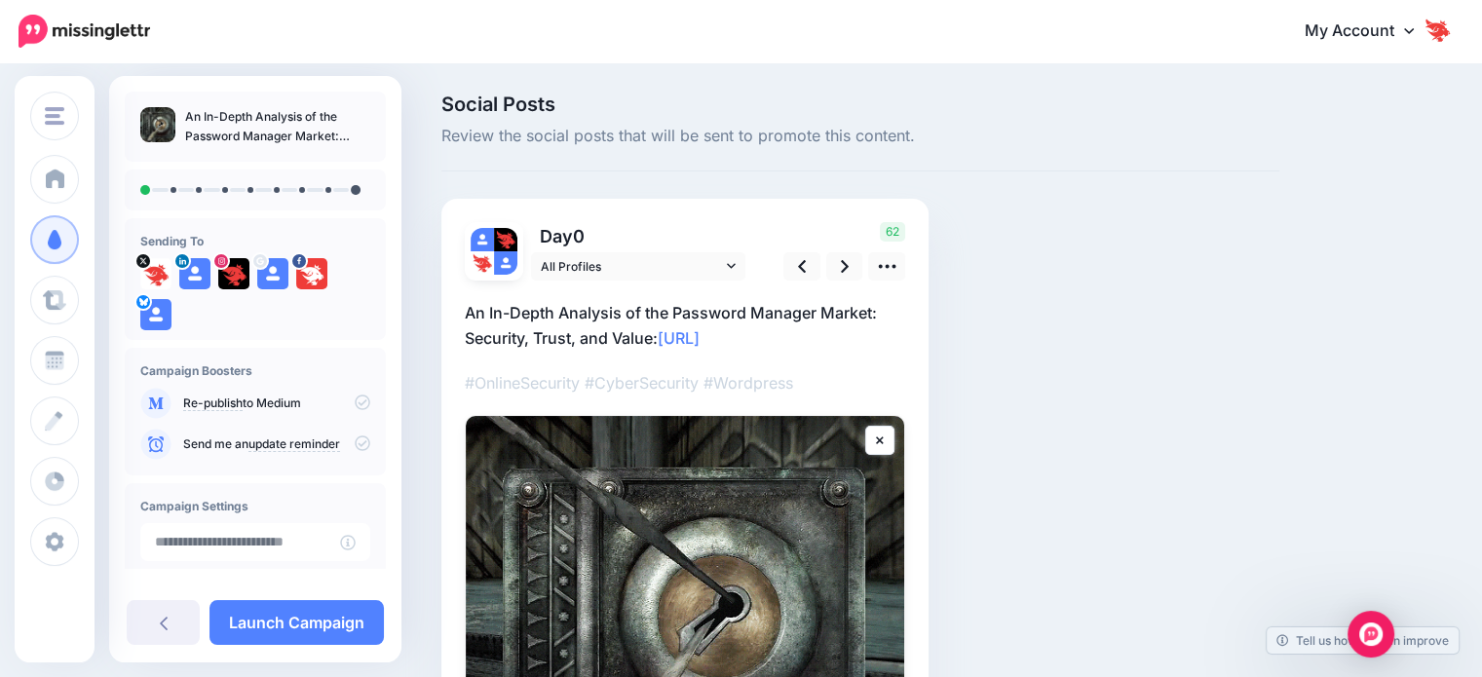
click at [355, 404] on icon at bounding box center [363, 403] width 16 height 16
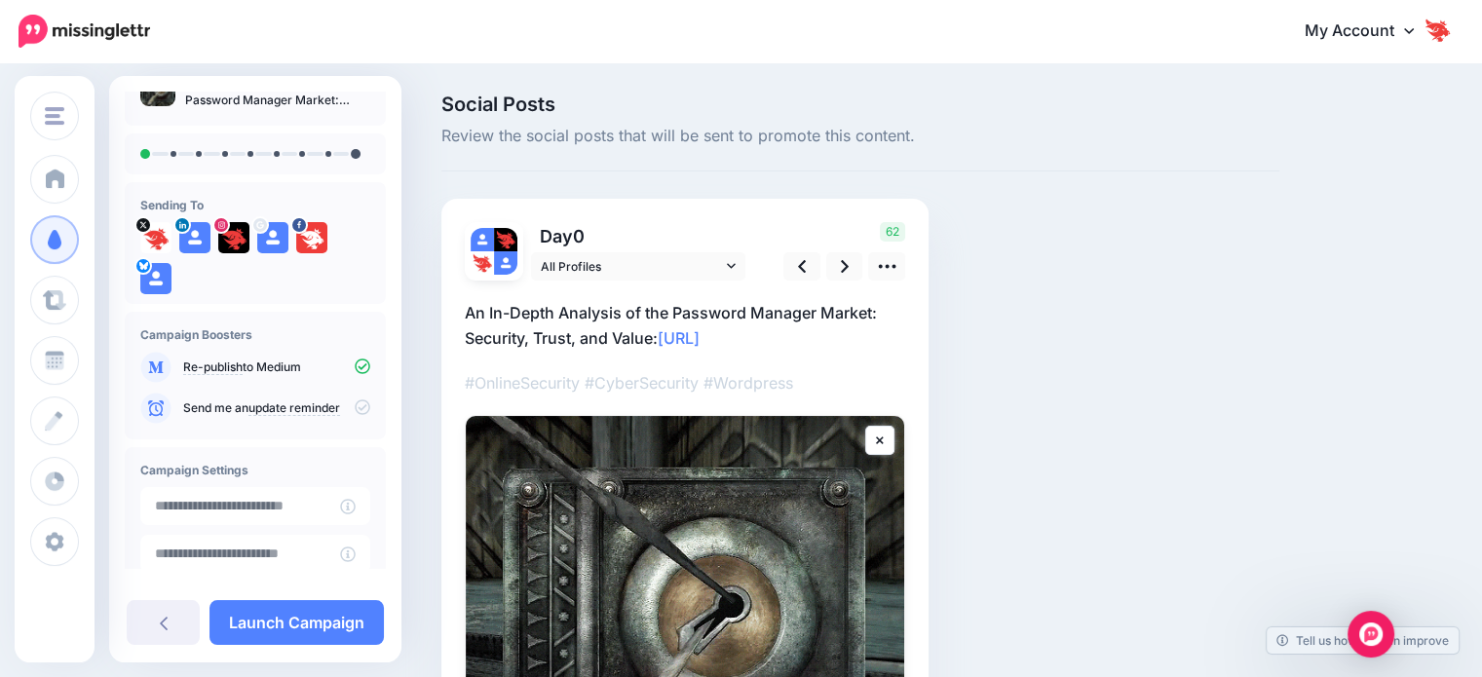
scroll to position [97, 0]
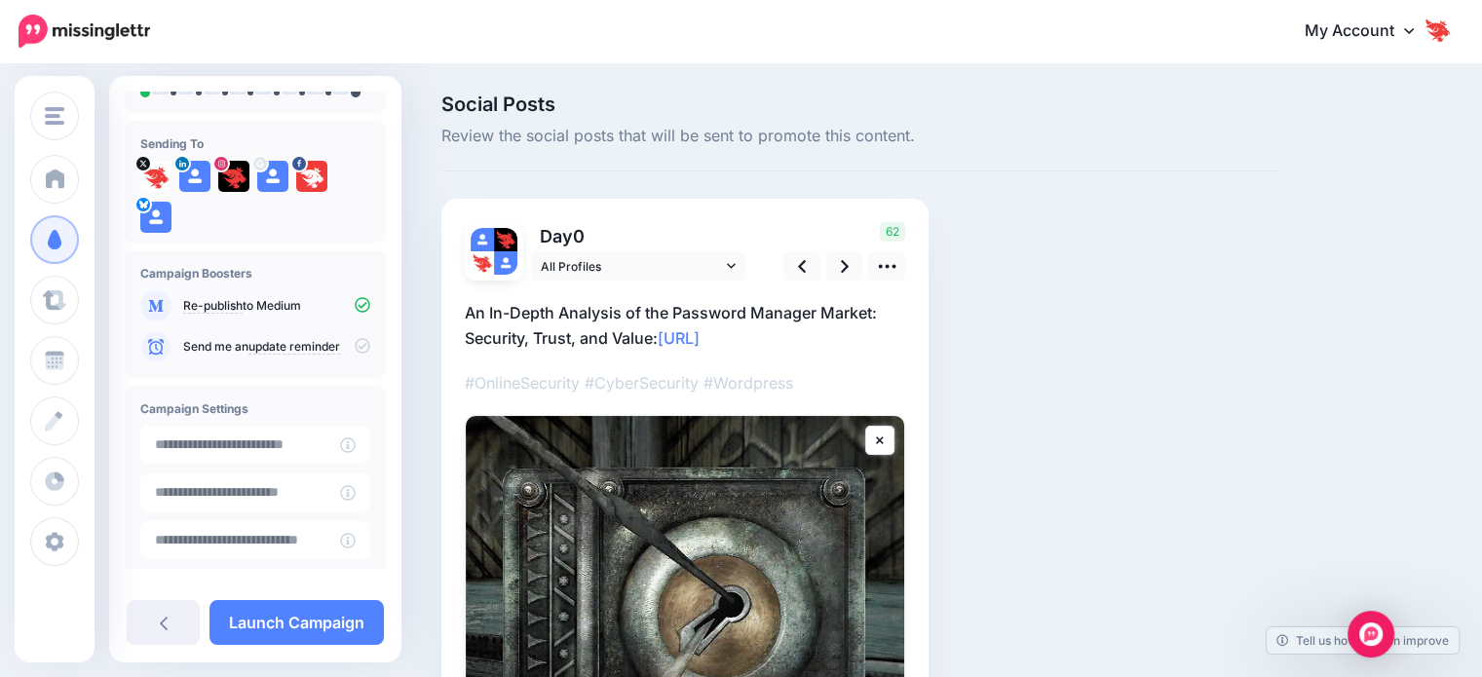
click at [355, 349] on icon at bounding box center [363, 346] width 16 height 16
type input "**********"
click at [311, 447] on input "**********" at bounding box center [240, 445] width 200 height 38
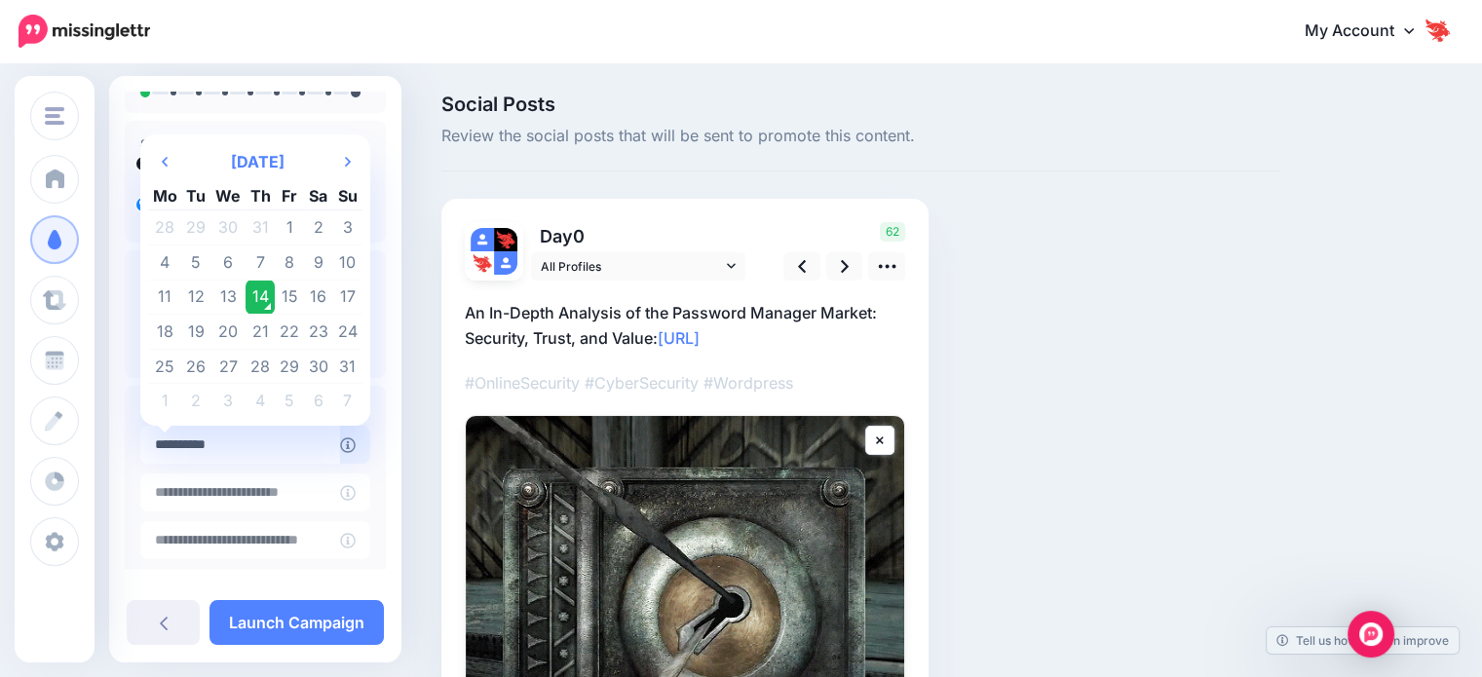
click at [251, 303] on td "14" at bounding box center [261, 297] width 30 height 35
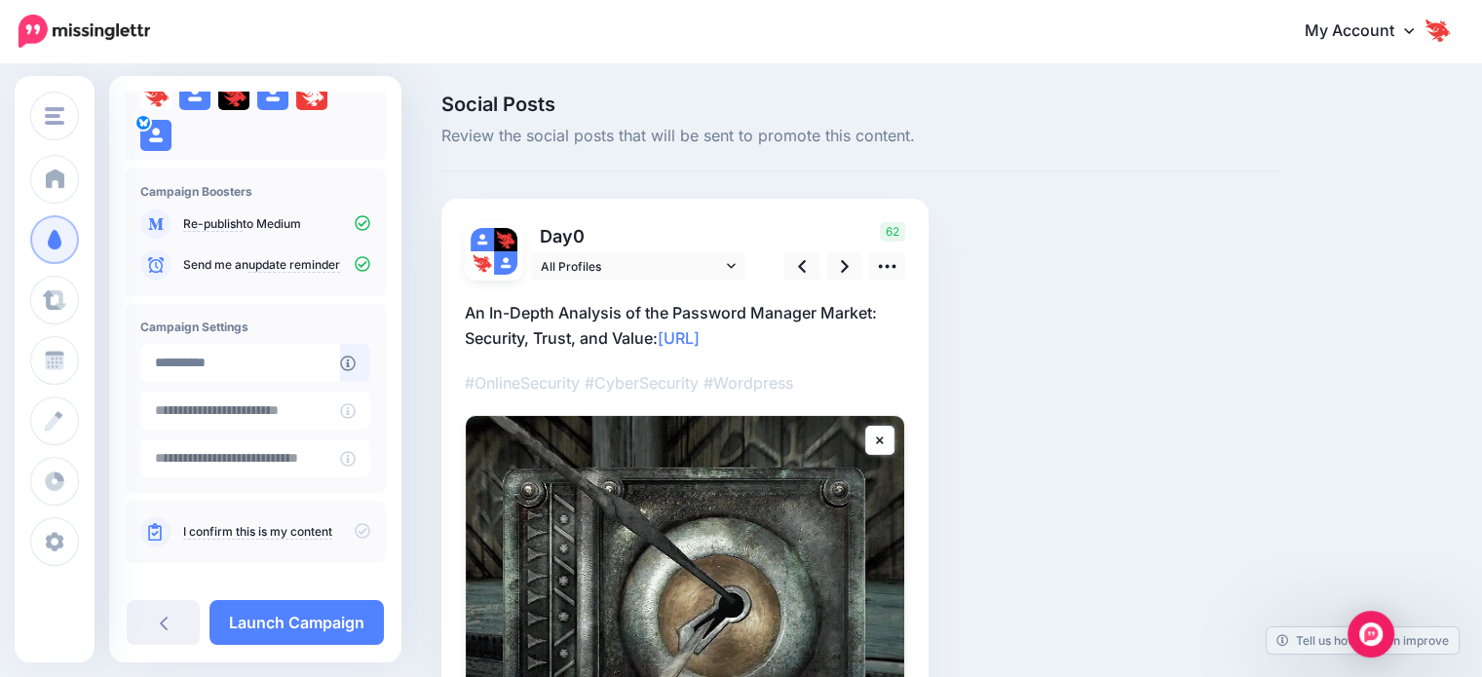
scroll to position [196, 0]
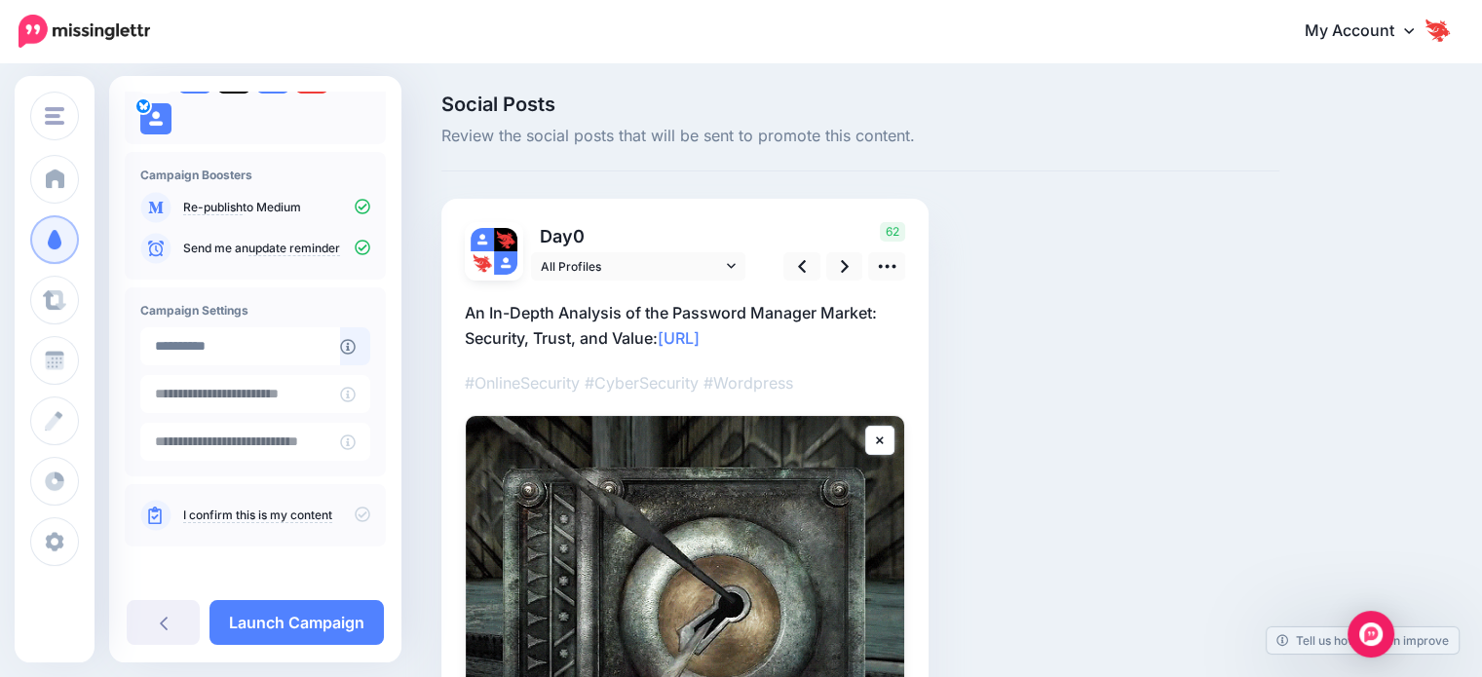
click at [355, 515] on icon at bounding box center [363, 515] width 16 height 16
click at [831, 264] on link at bounding box center [844, 266] width 37 height 28
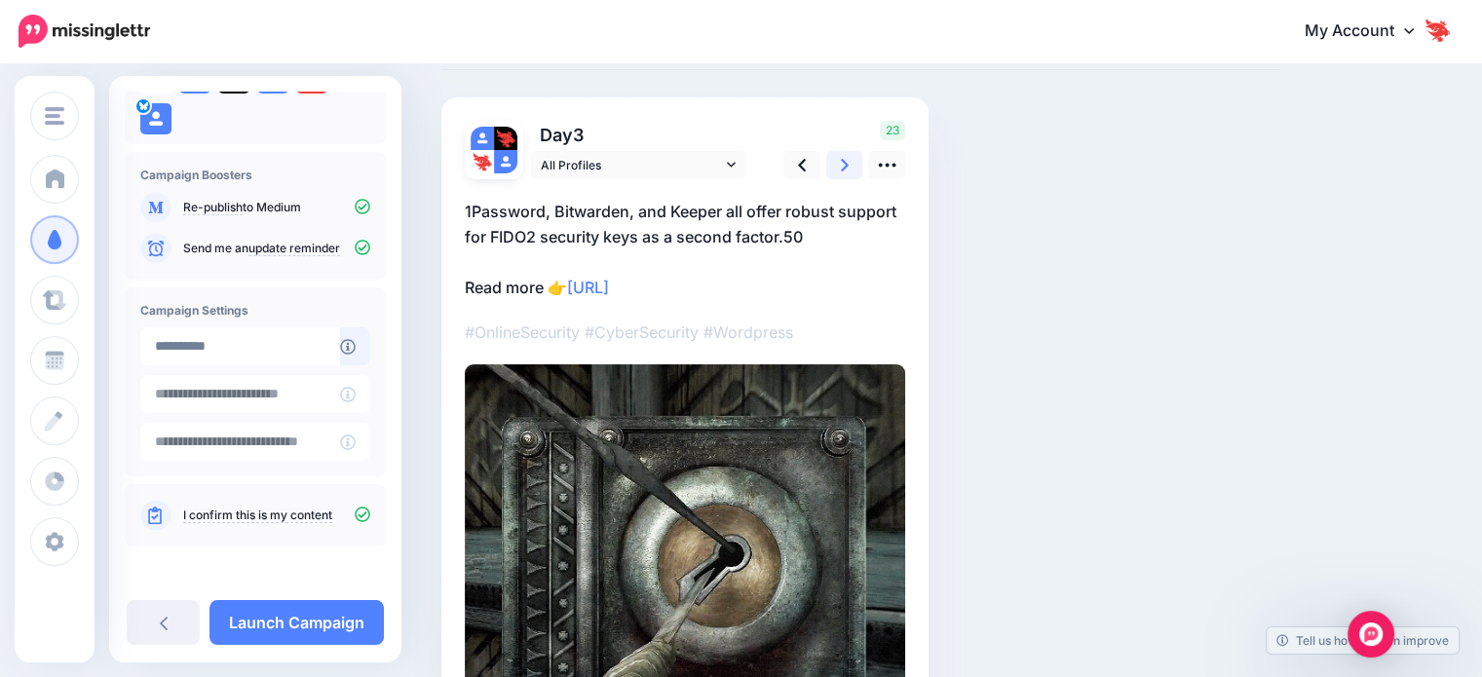
scroll to position [97, 0]
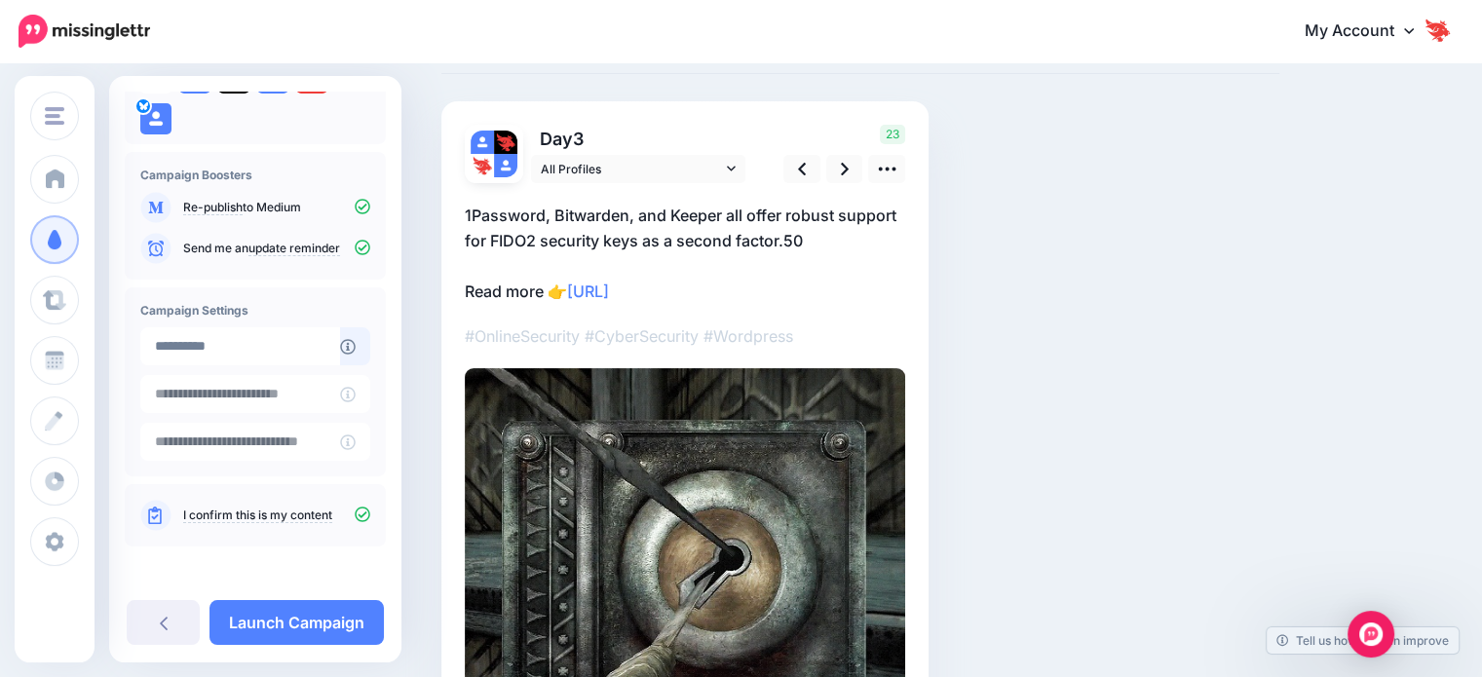
click at [885, 183] on div at bounding box center [685, 478] width 441 height 591
click at [889, 170] on icon at bounding box center [887, 169] width 20 height 20
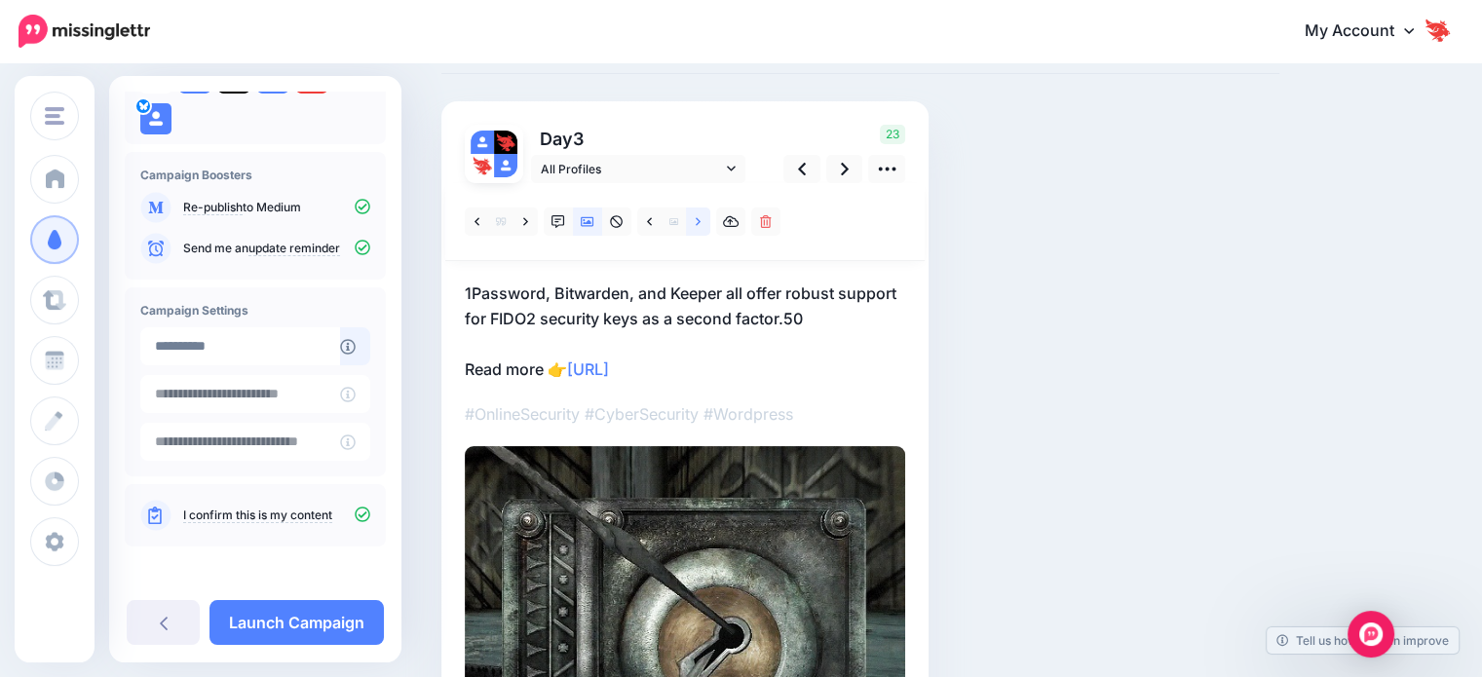
click at [689, 225] on link at bounding box center [698, 222] width 24 height 28
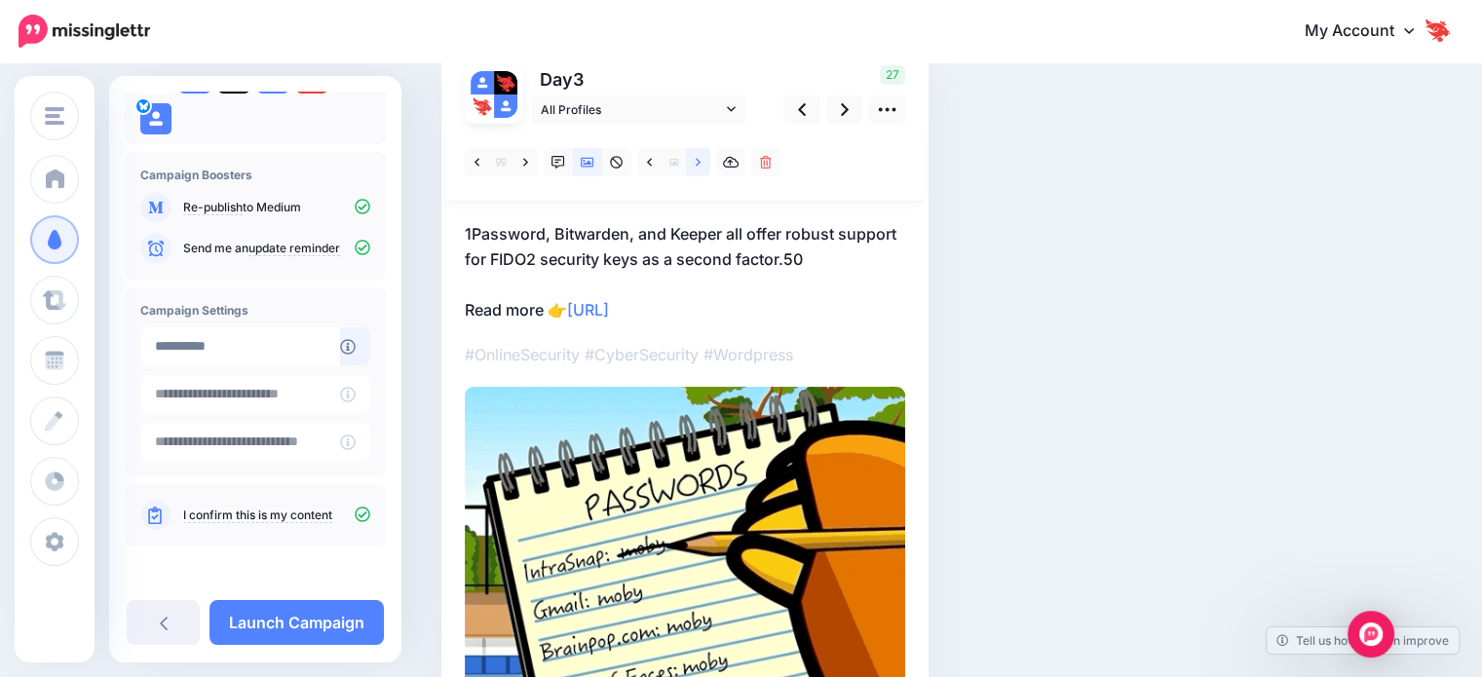
scroll to position [109, 0]
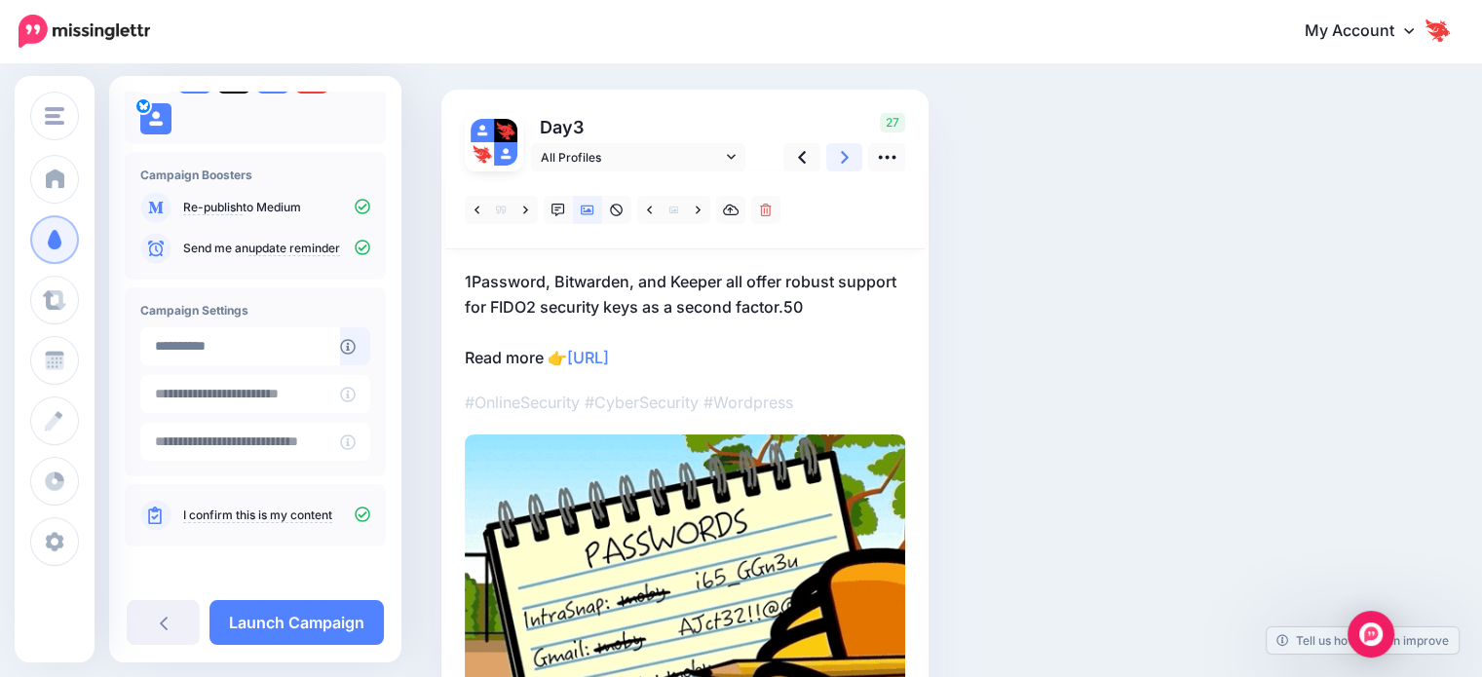
click at [838, 161] on link at bounding box center [844, 157] width 37 height 28
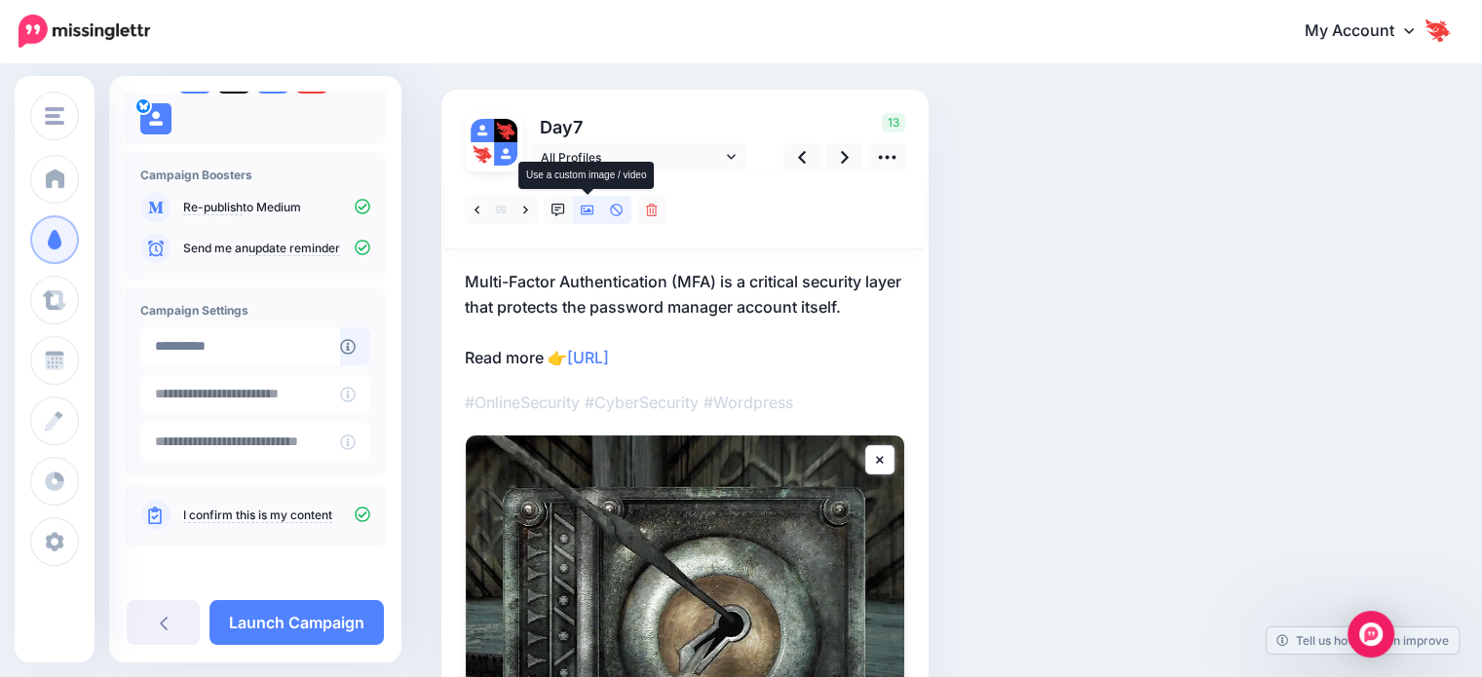
click at [589, 215] on icon at bounding box center [588, 211] width 14 height 14
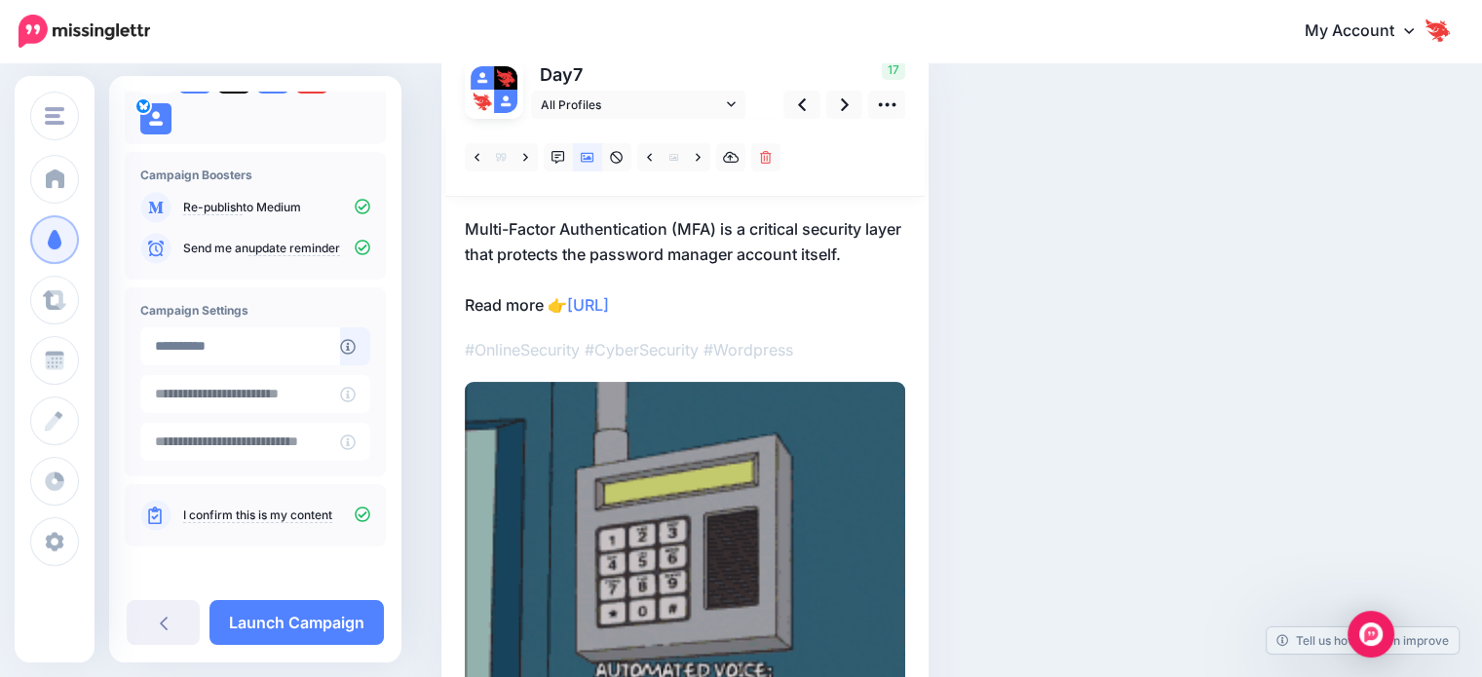
scroll to position [0, 0]
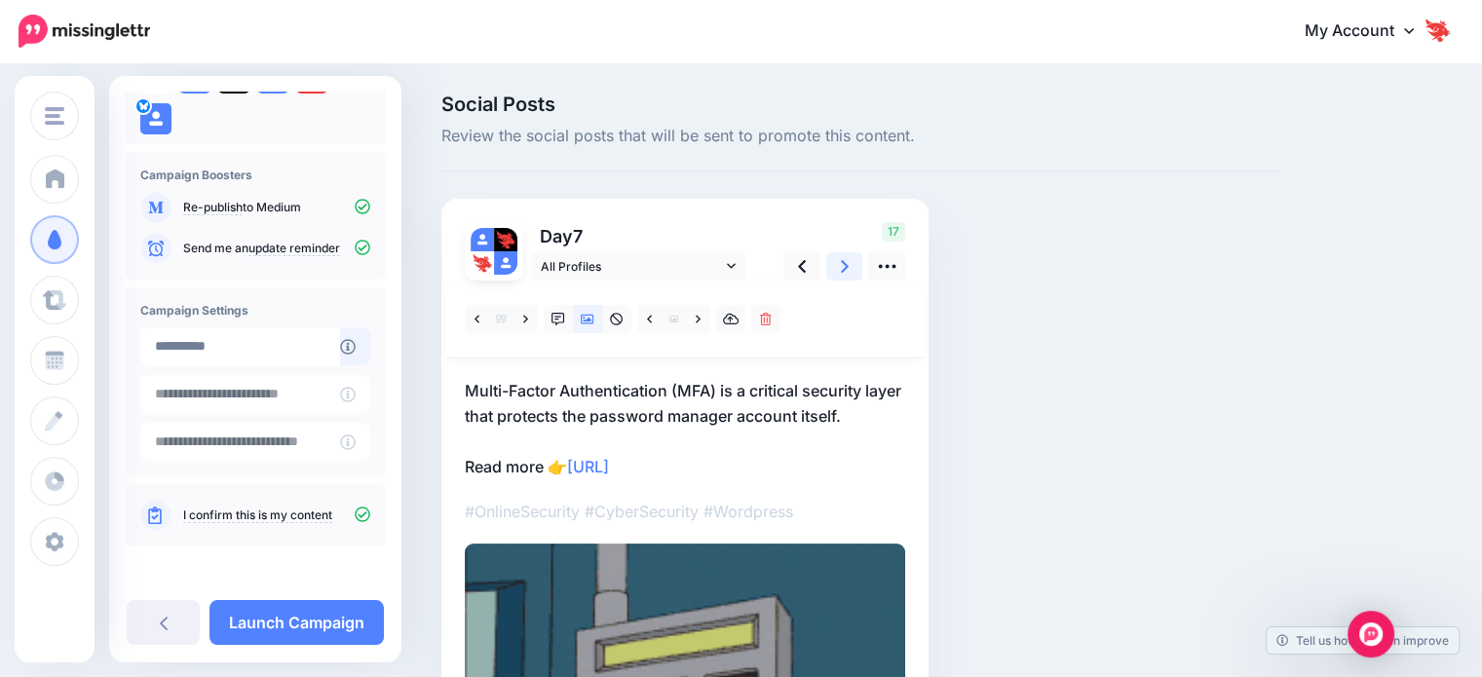
click at [838, 254] on link at bounding box center [844, 266] width 37 height 28
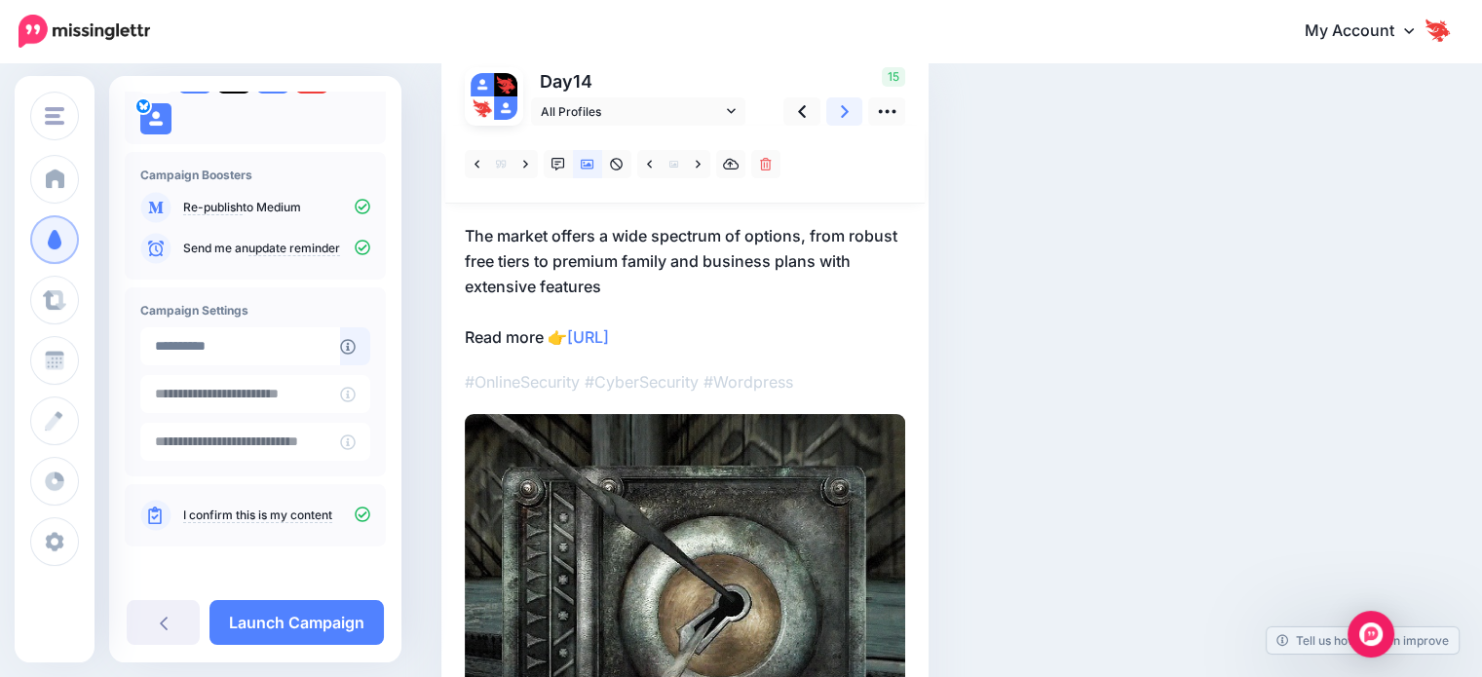
scroll to position [195, 0]
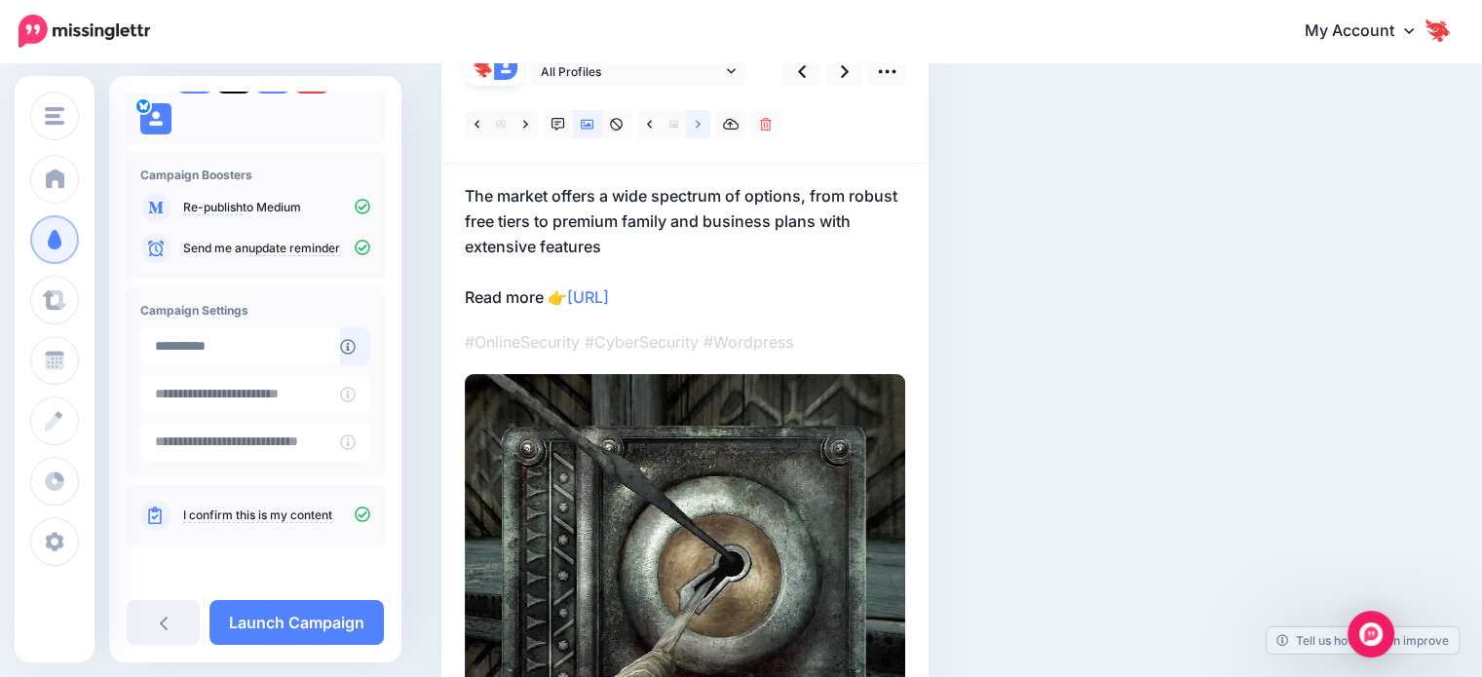
click at [692, 129] on link at bounding box center [698, 124] width 24 height 28
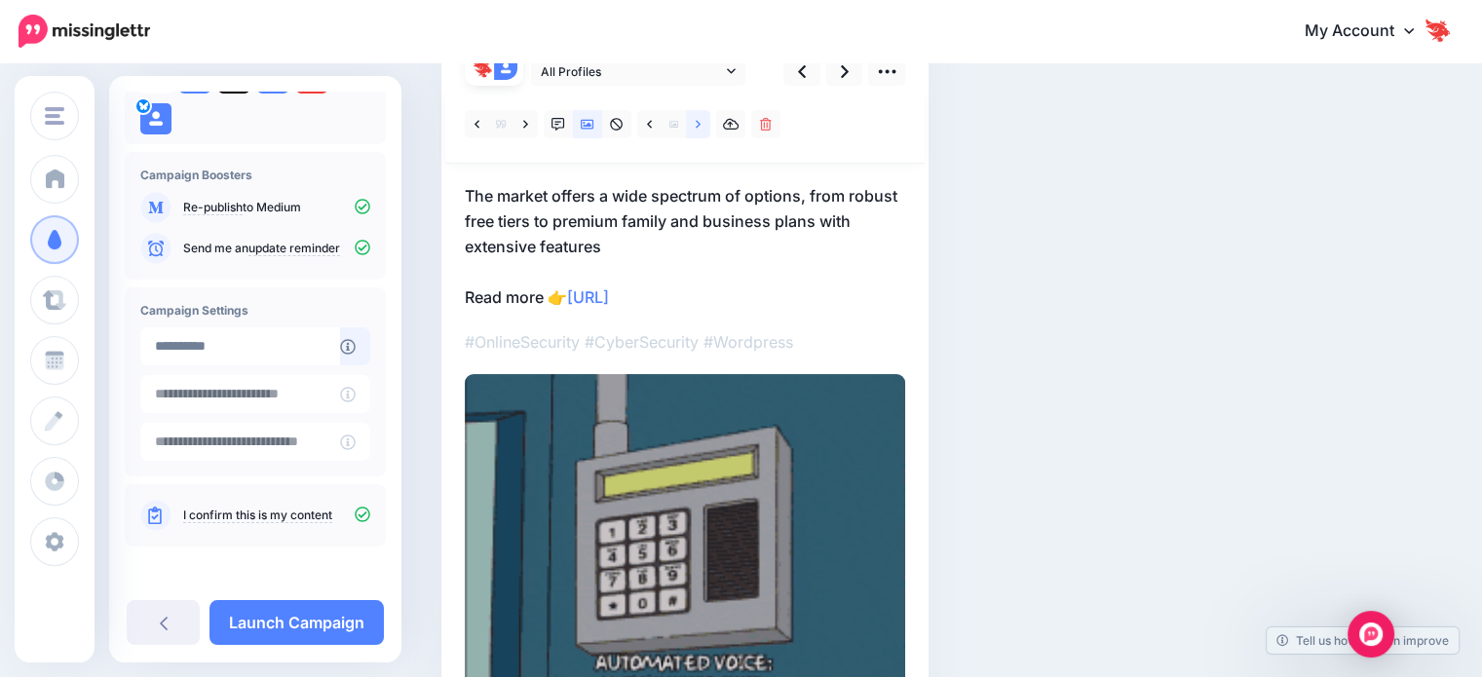
click at [694, 126] on link at bounding box center [698, 124] width 24 height 28
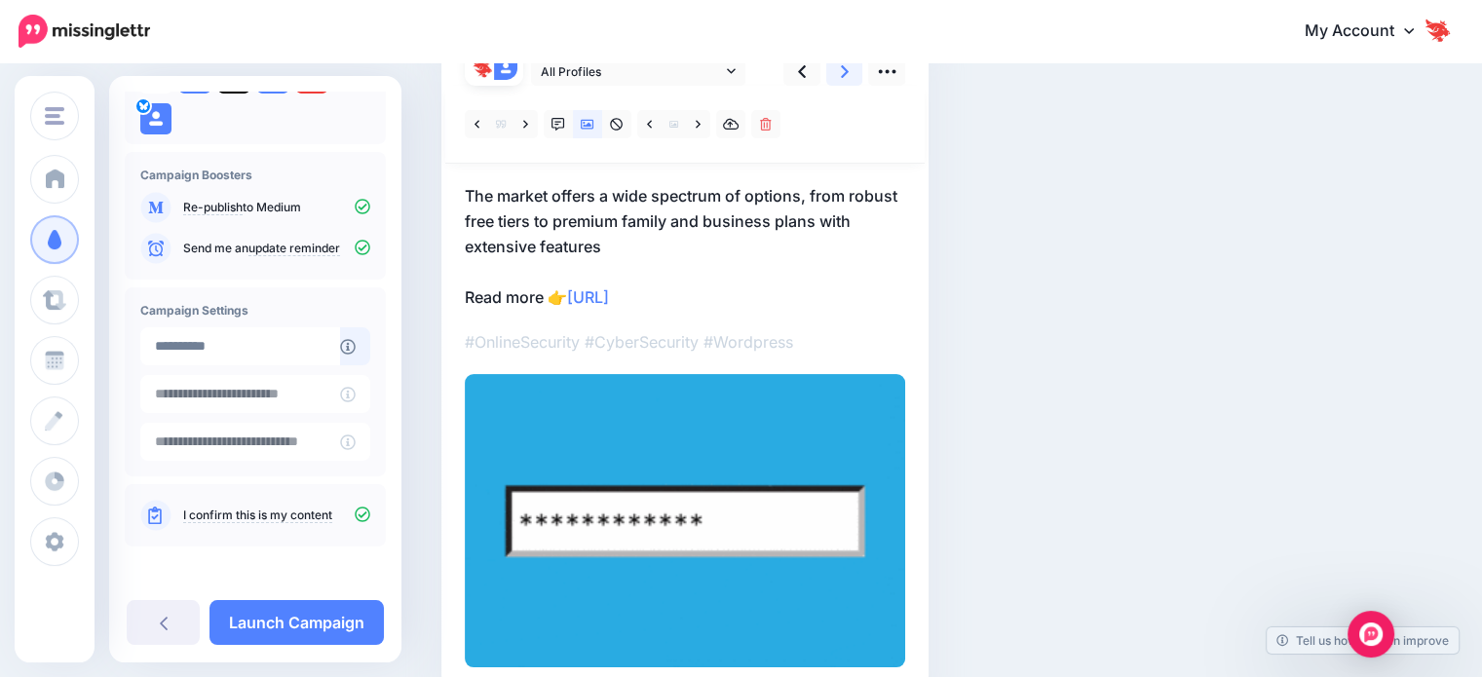
click at [832, 77] on link at bounding box center [844, 72] width 37 height 28
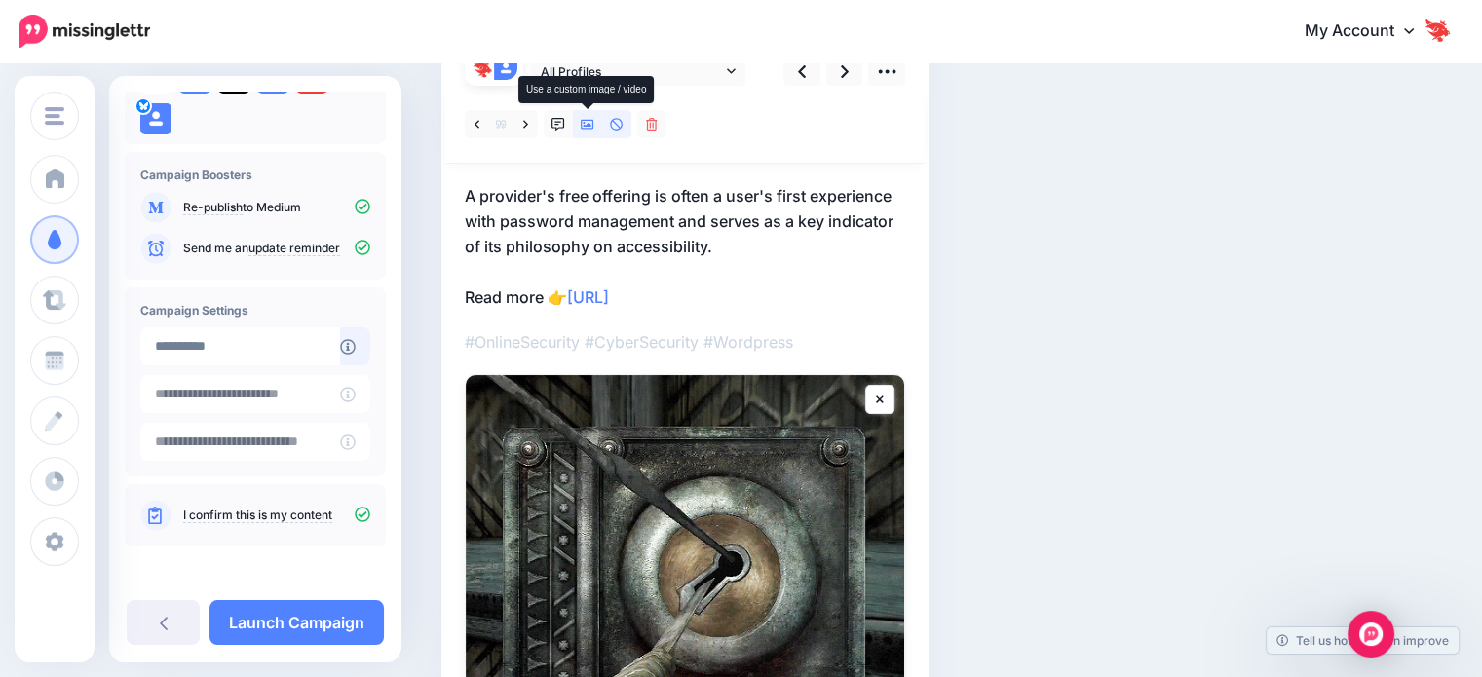
click at [585, 125] on icon at bounding box center [588, 125] width 14 height 10
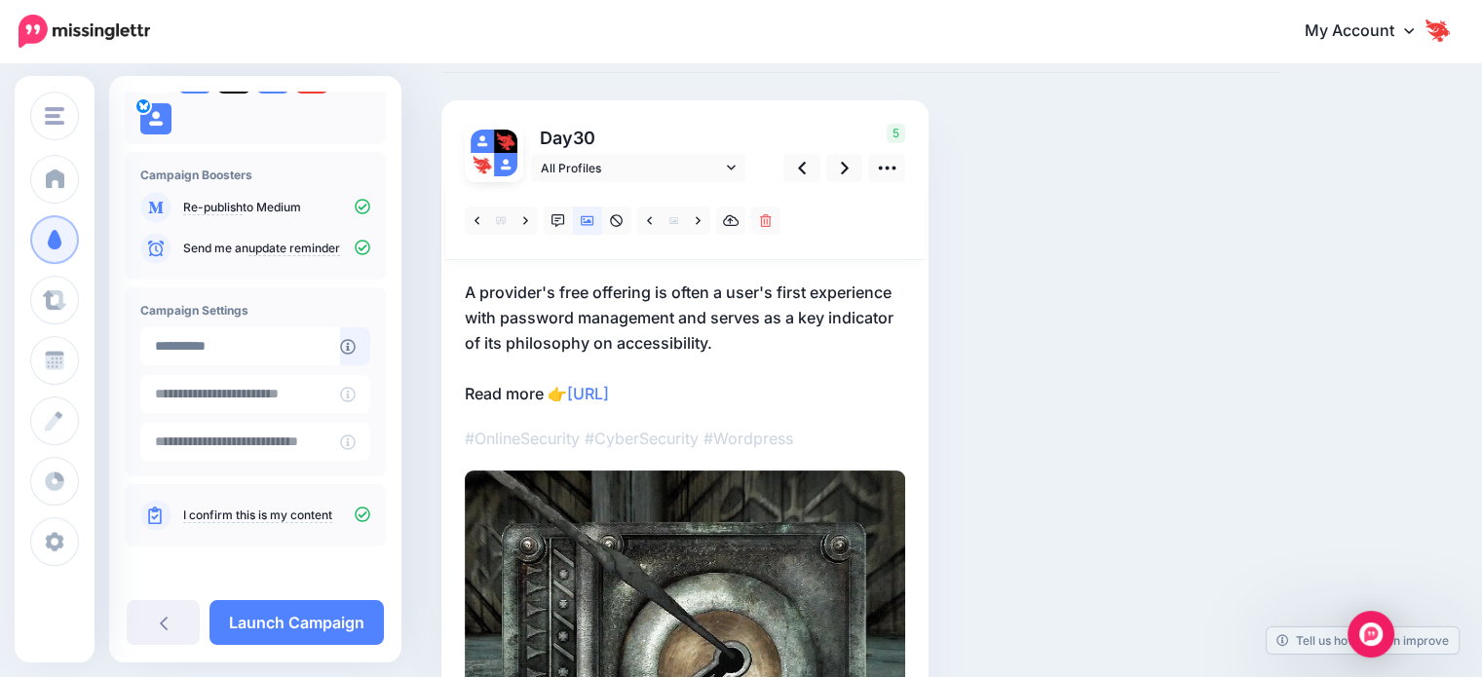
scroll to position [105, 0]
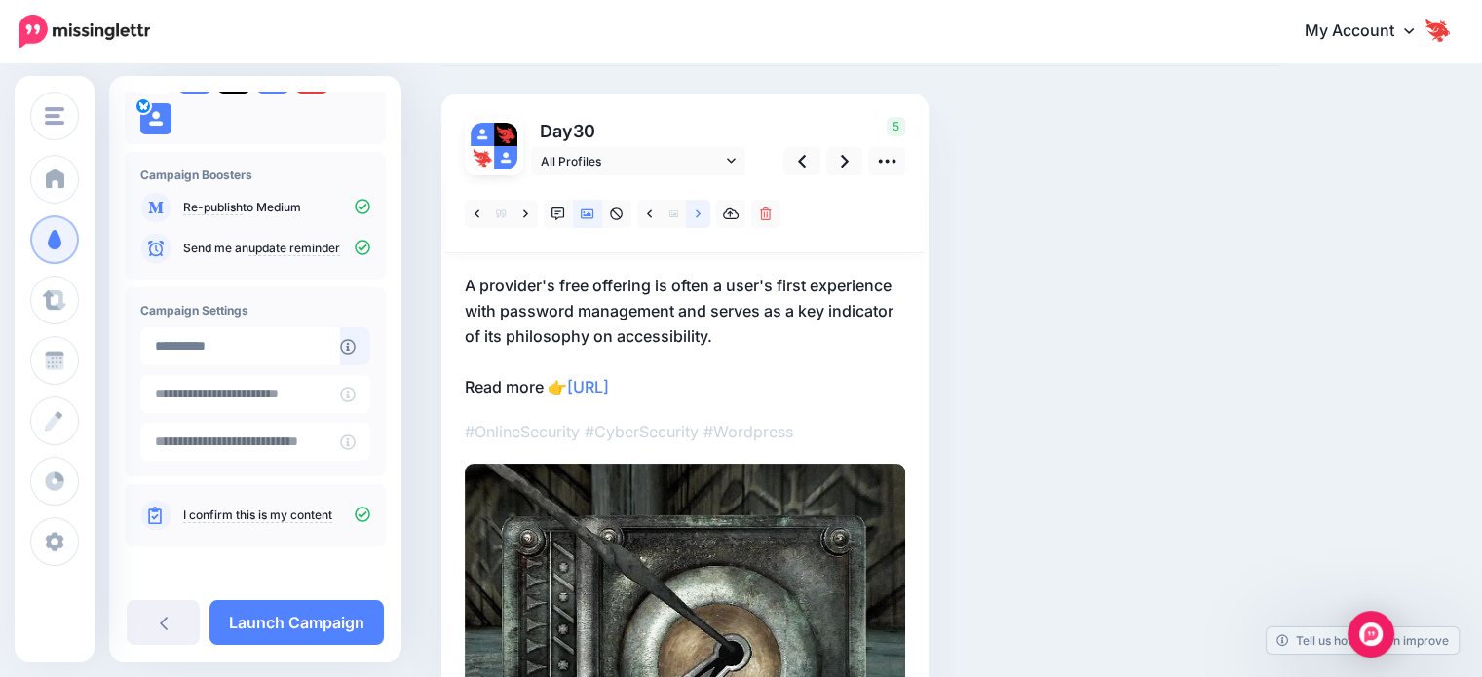
click at [702, 213] on link at bounding box center [698, 214] width 24 height 28
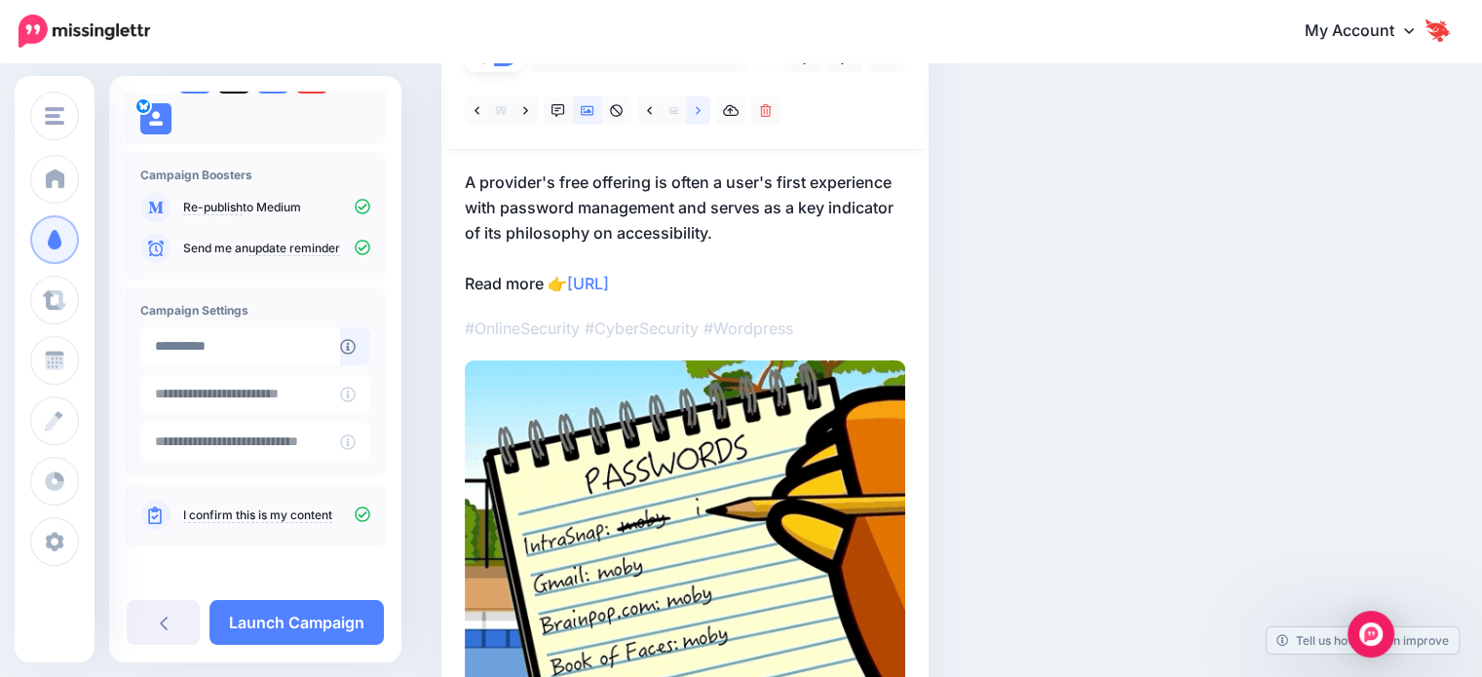
scroll to position [203, 0]
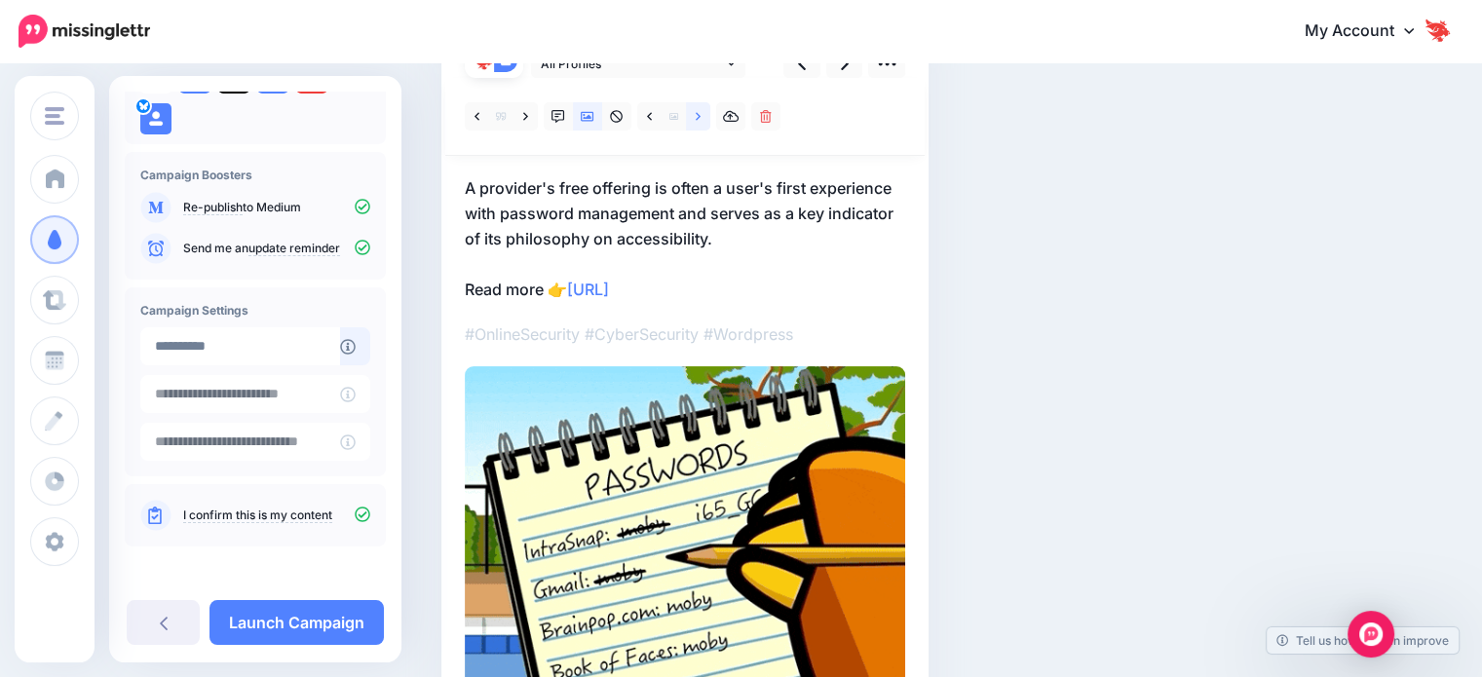
click at [691, 122] on link at bounding box center [698, 116] width 24 height 28
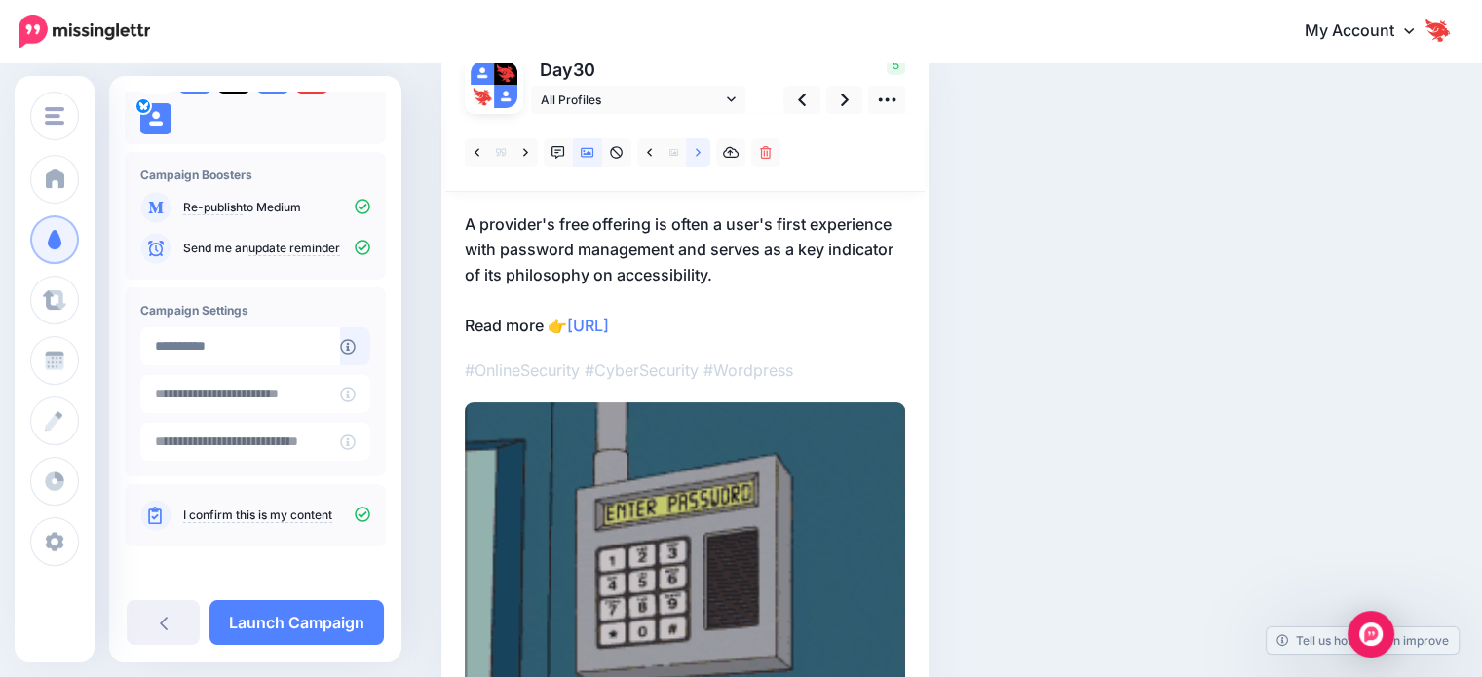
scroll to position [105, 0]
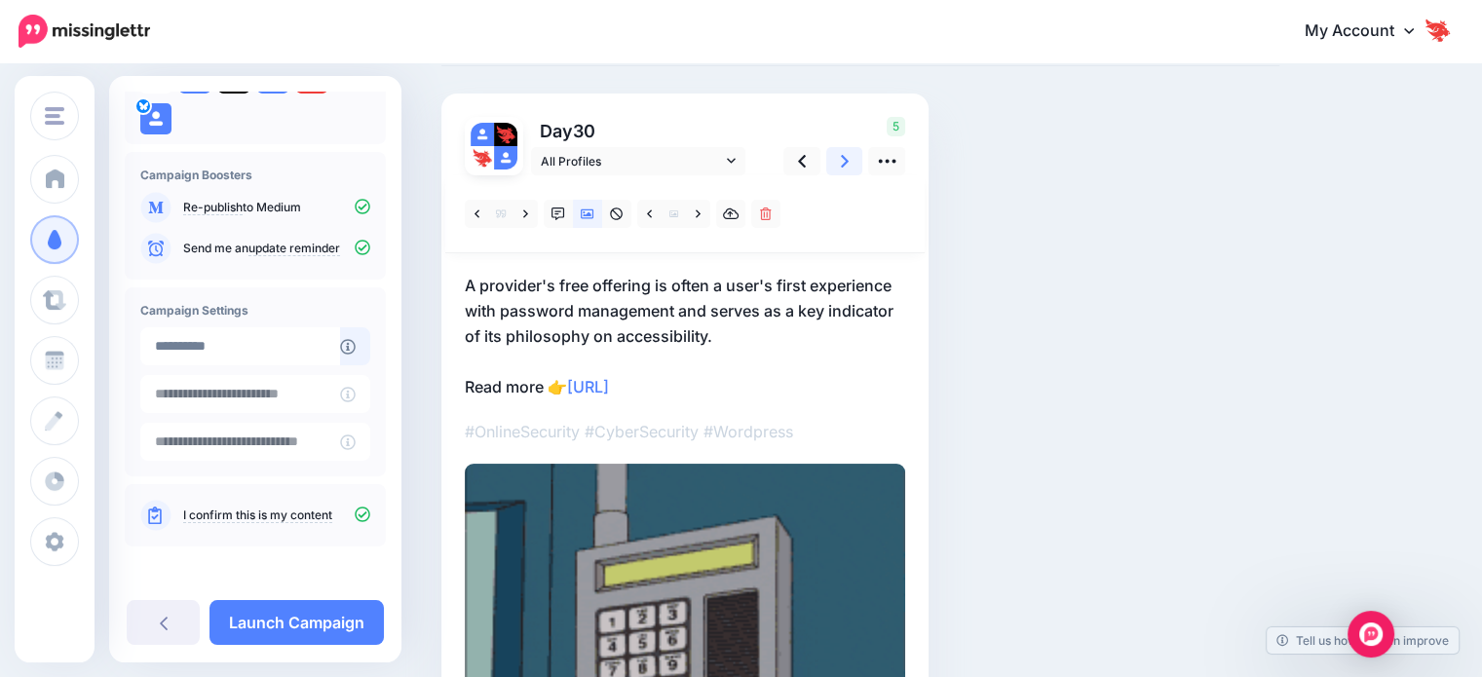
click at [856, 163] on link at bounding box center [844, 161] width 37 height 28
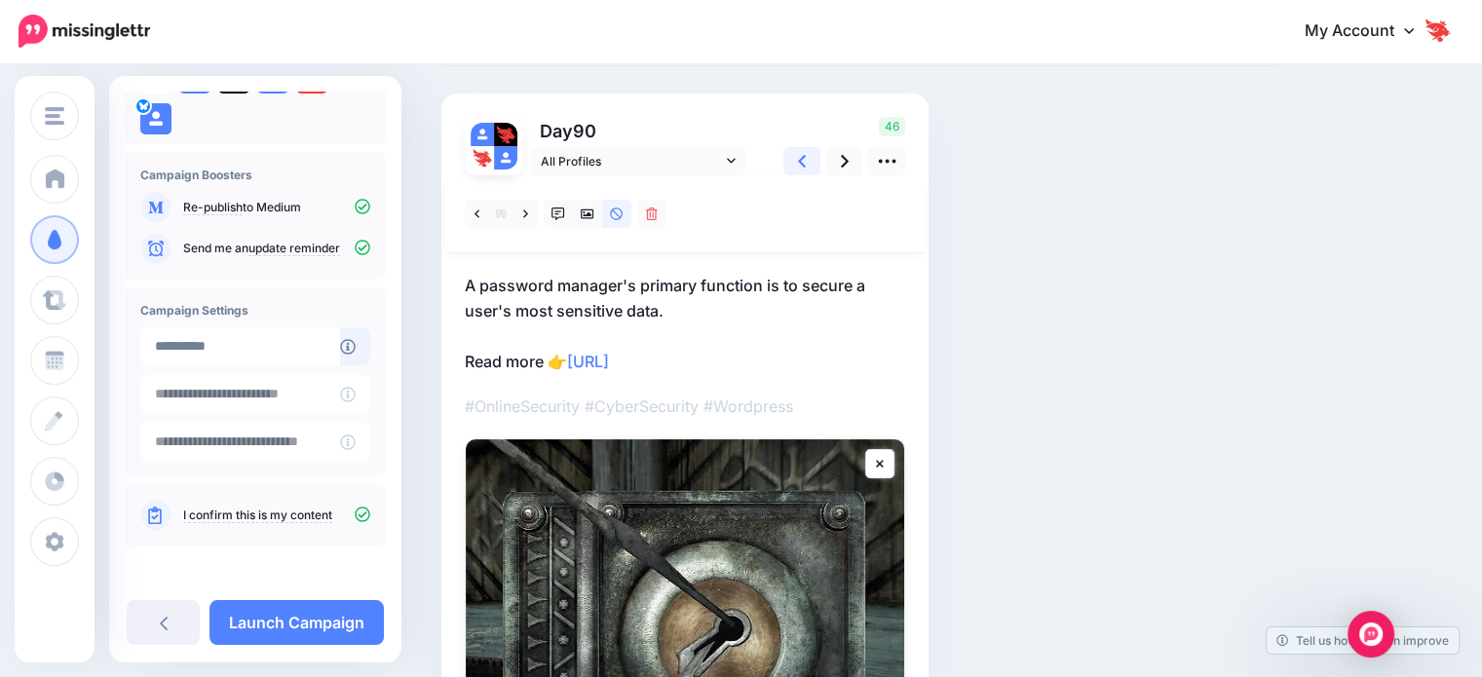
click at [816, 159] on link at bounding box center [802, 161] width 37 height 28
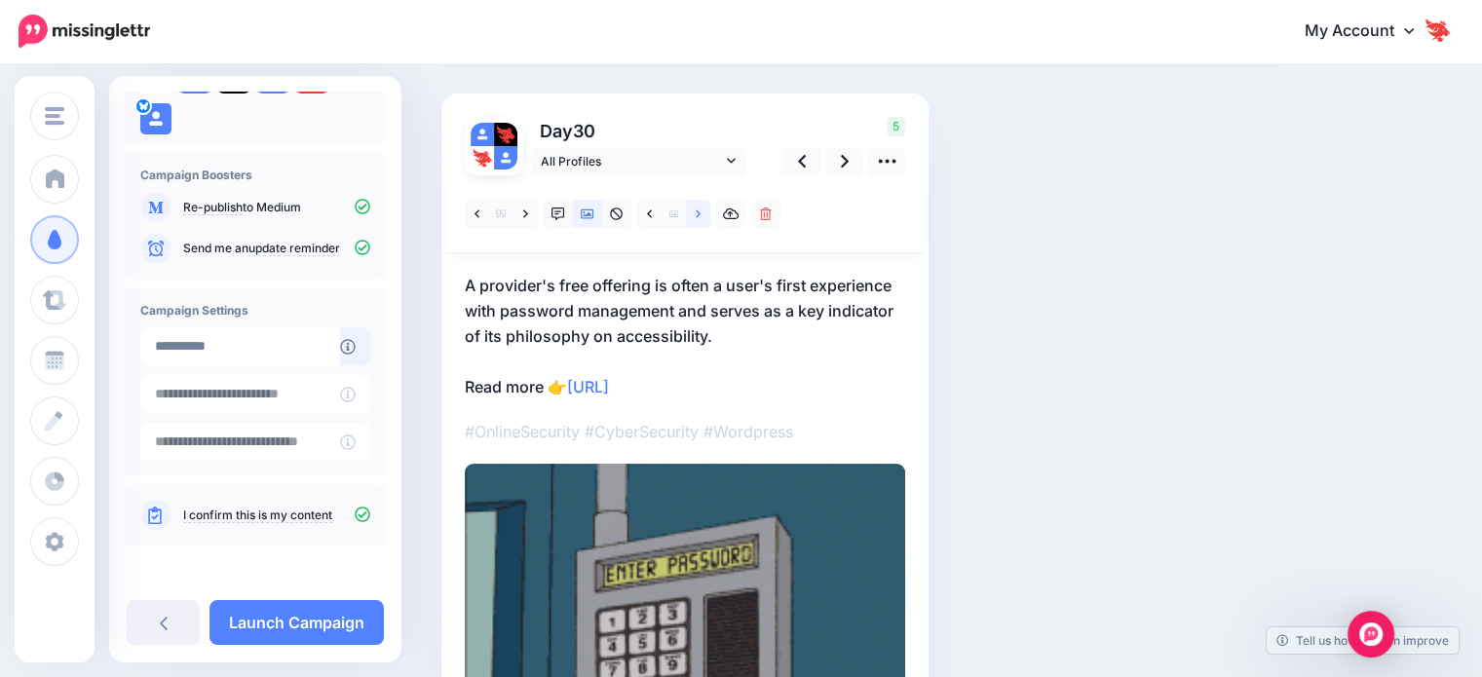
click at [703, 221] on link at bounding box center [698, 214] width 24 height 28
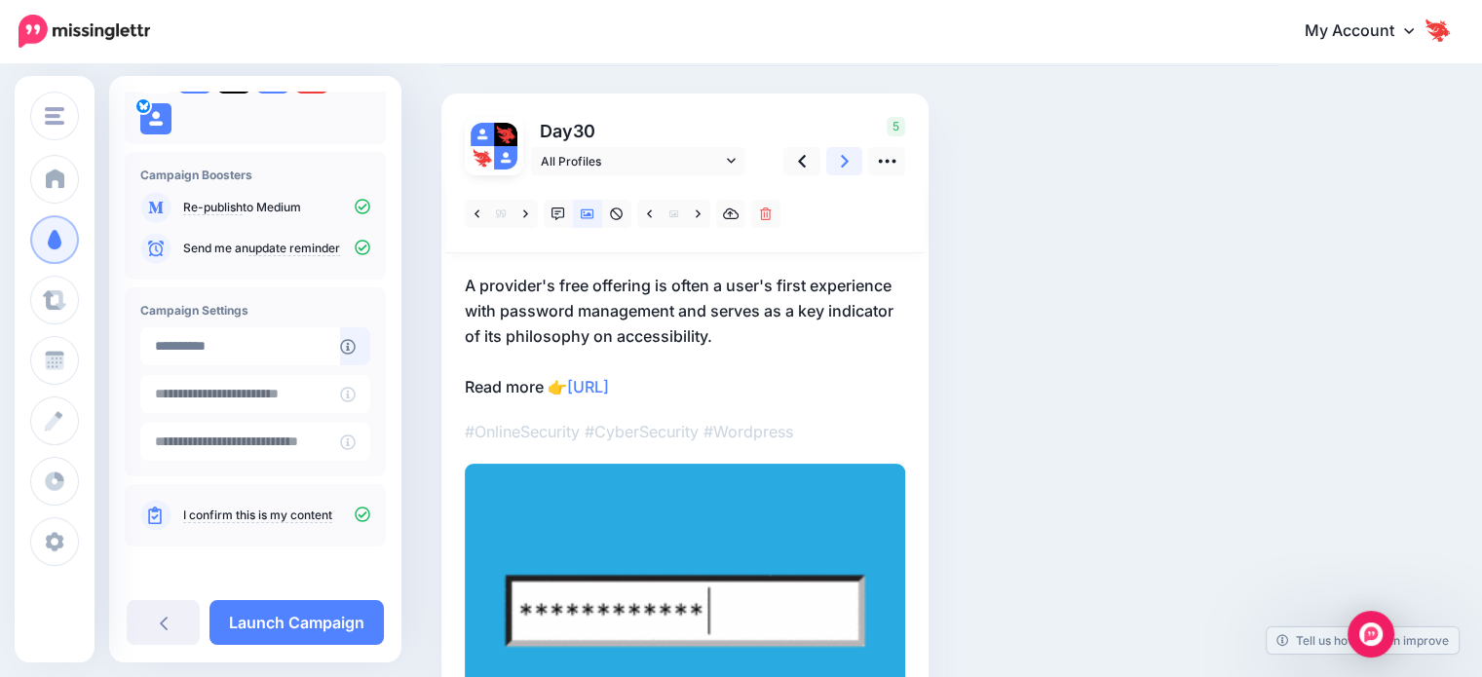
click at [830, 171] on link at bounding box center [844, 161] width 37 height 28
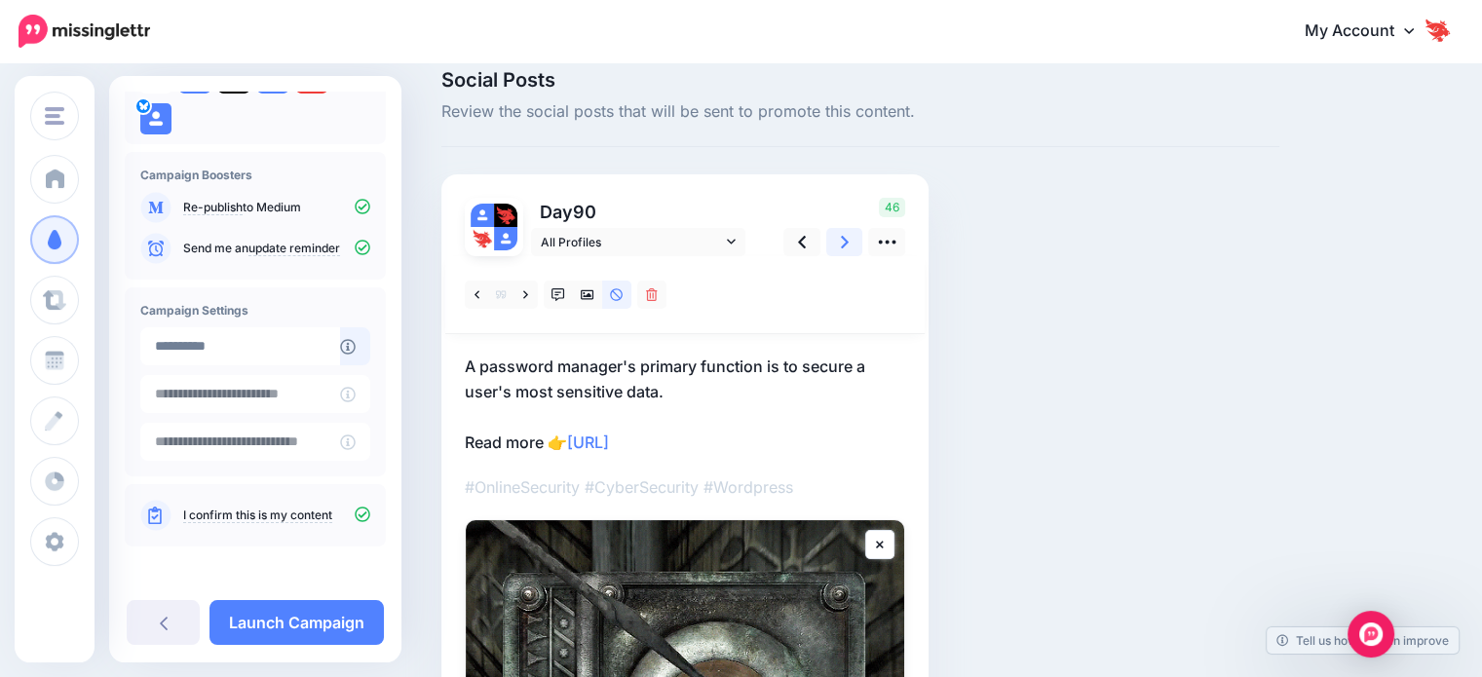
scroll to position [8, 0]
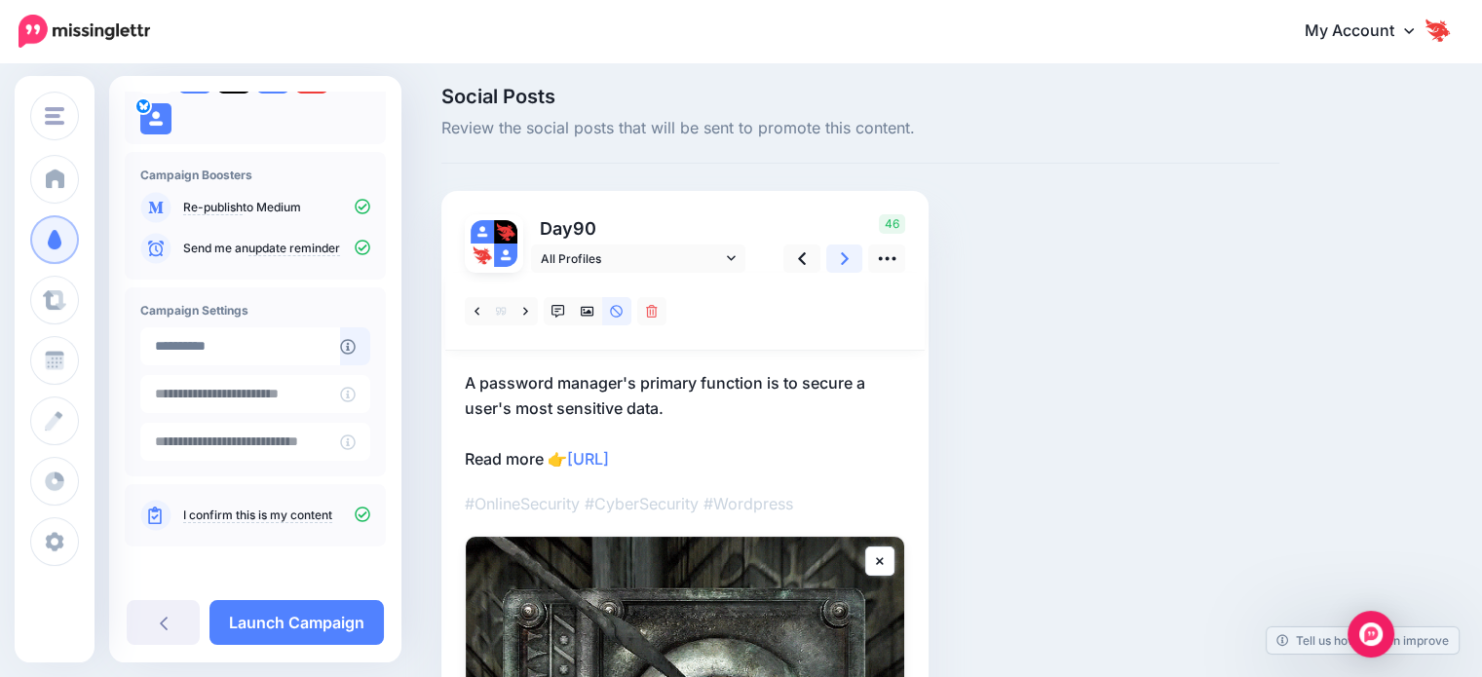
click at [848, 261] on icon at bounding box center [845, 259] width 8 height 20
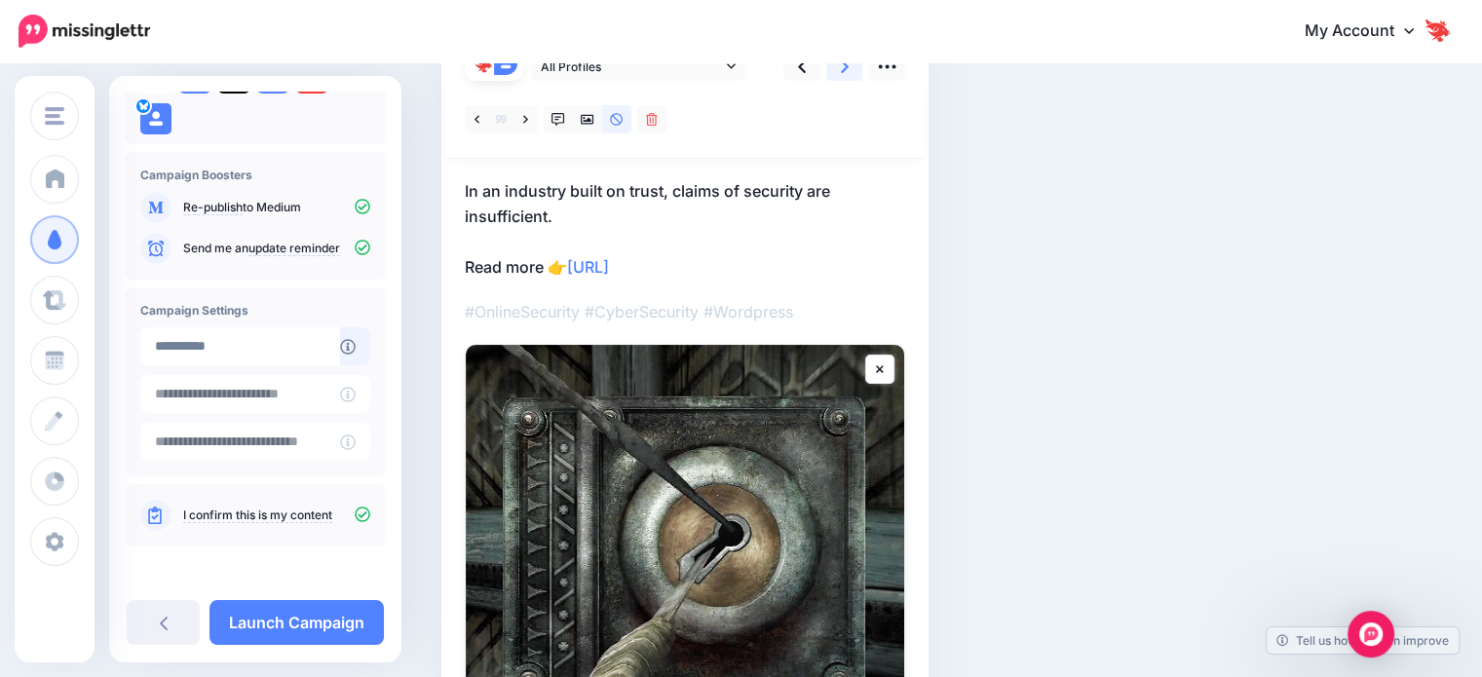
scroll to position [203, 0]
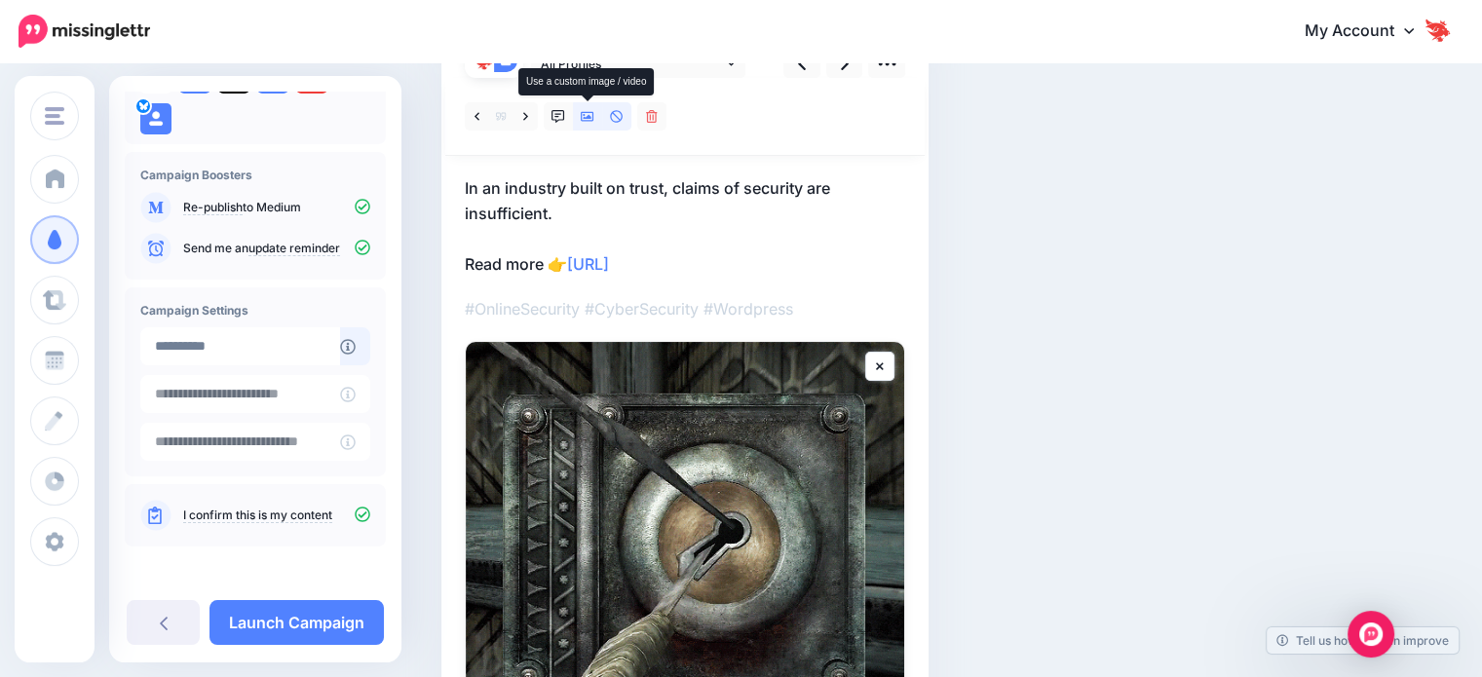
click at [581, 120] on icon at bounding box center [588, 117] width 14 height 14
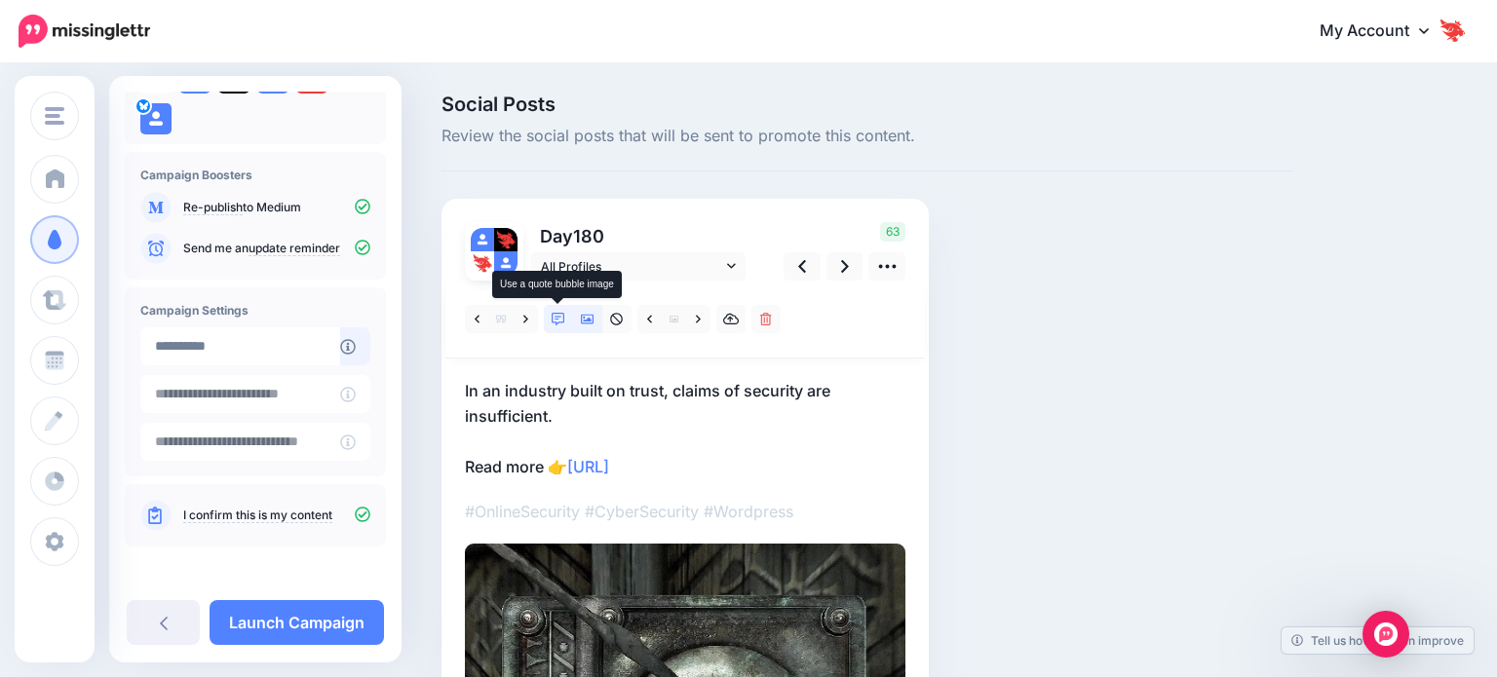
click at [553, 318] on icon at bounding box center [559, 320] width 14 height 14
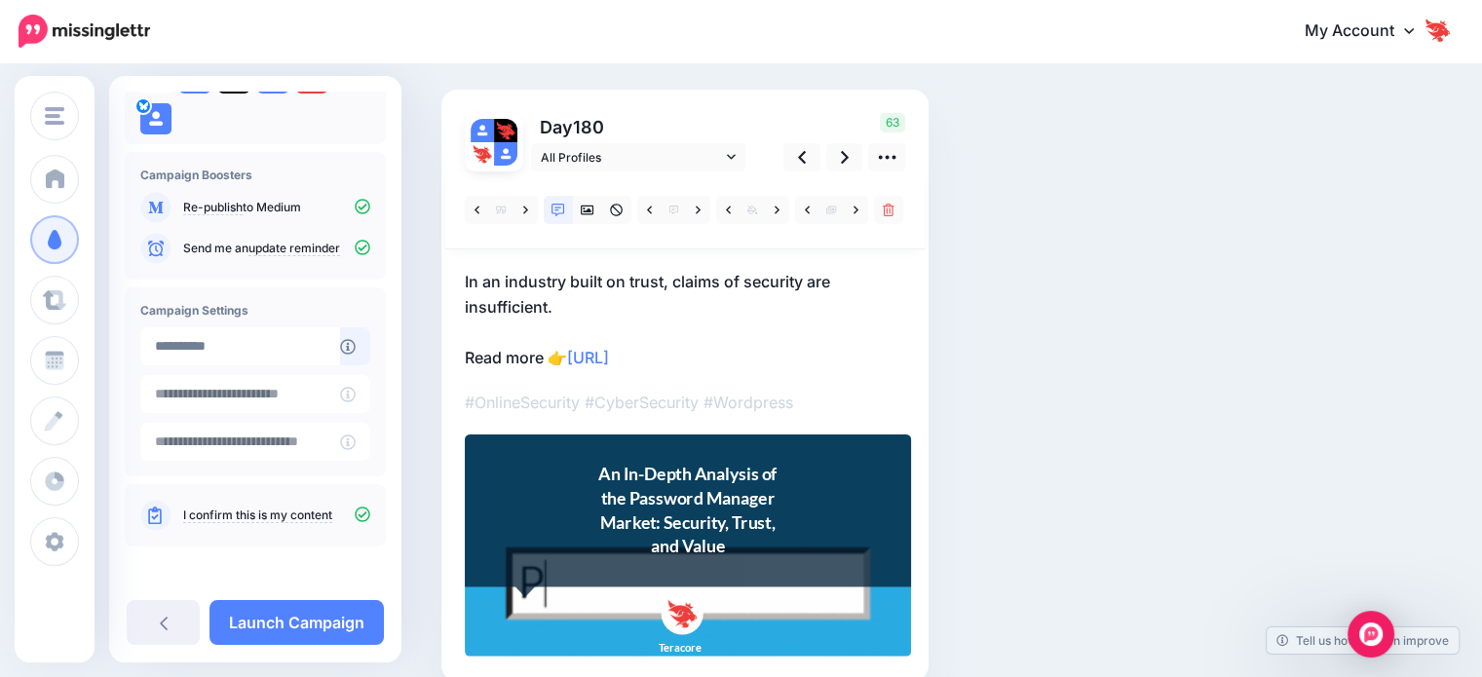
scroll to position [102, 0]
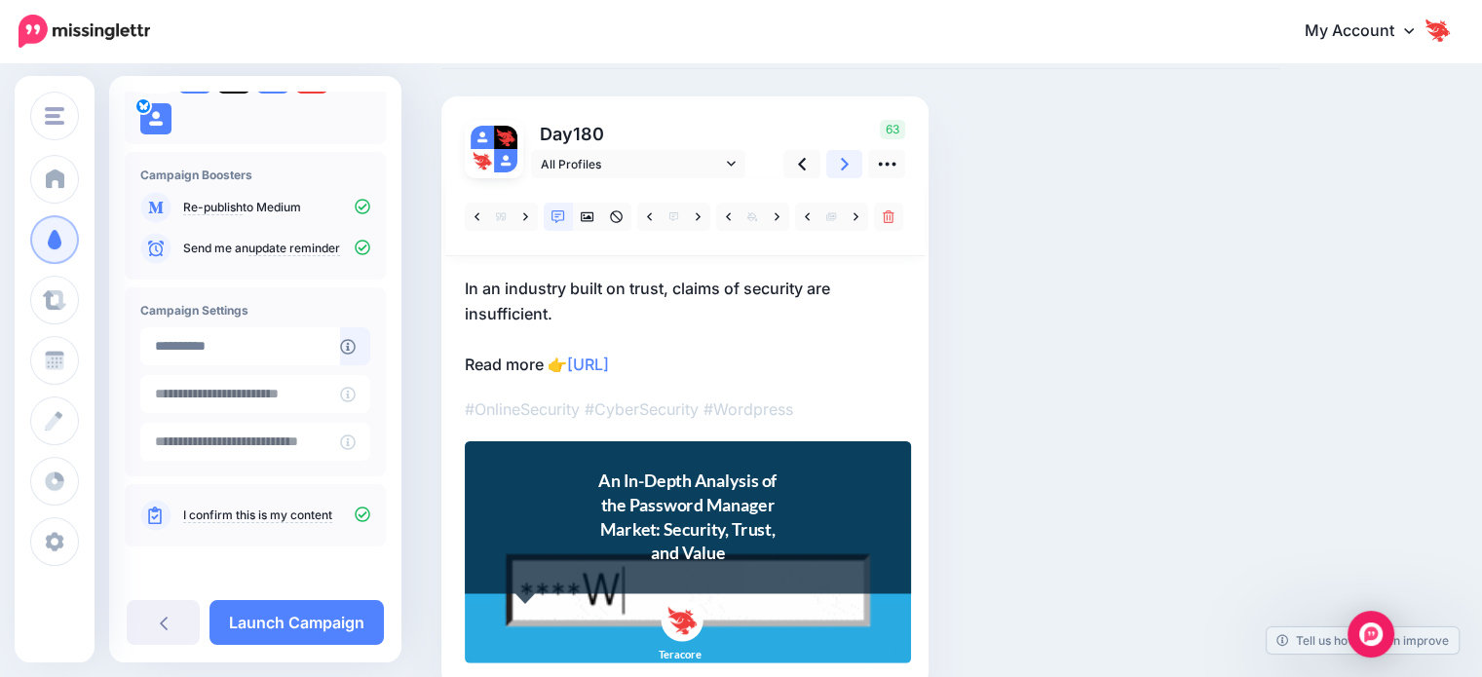
click at [846, 163] on icon at bounding box center [845, 164] width 8 height 13
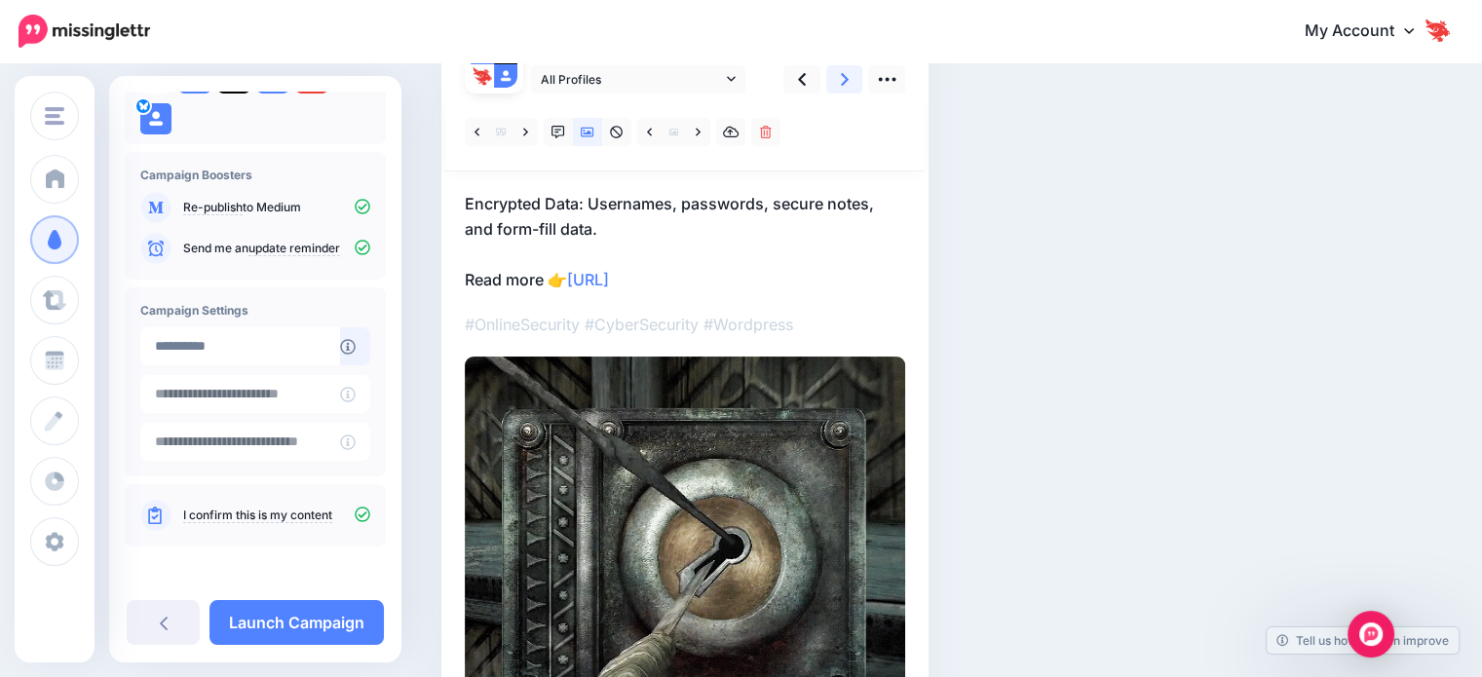
scroll to position [195, 0]
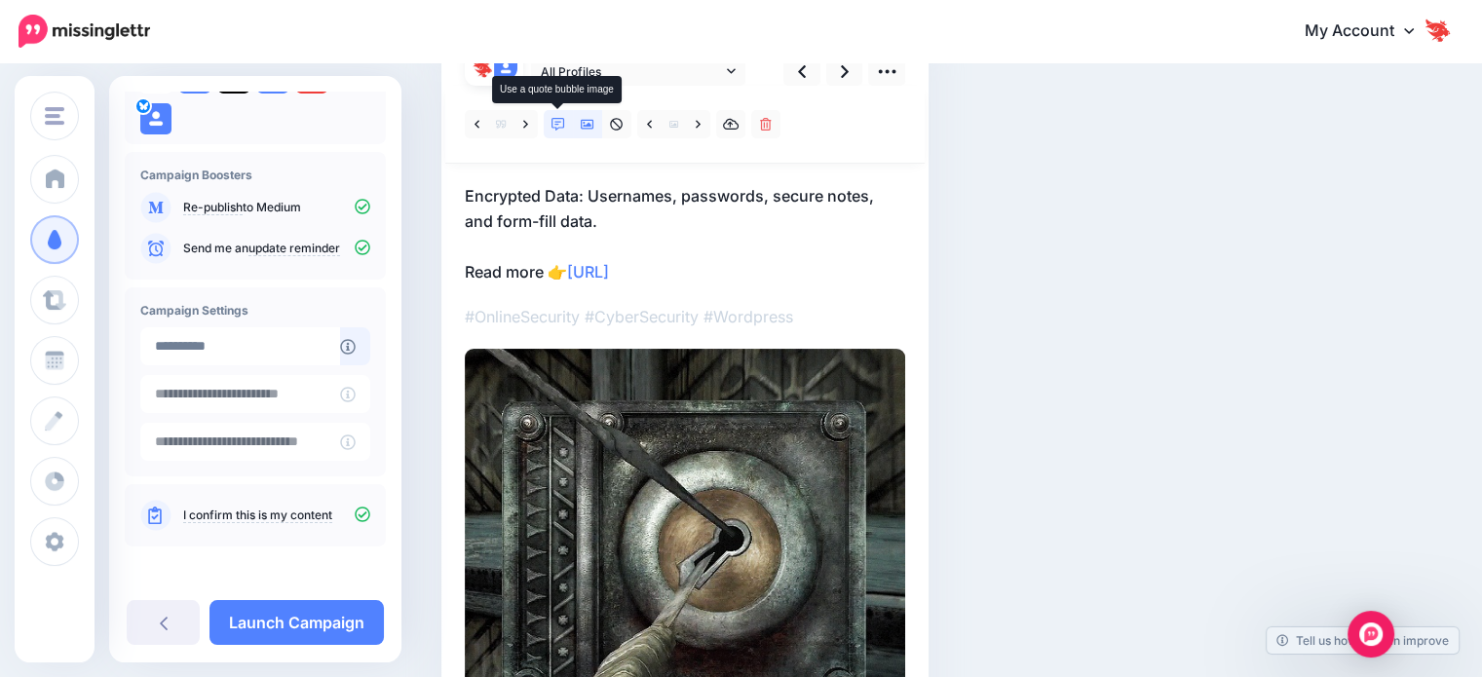
click at [558, 131] on icon at bounding box center [559, 125] width 14 height 14
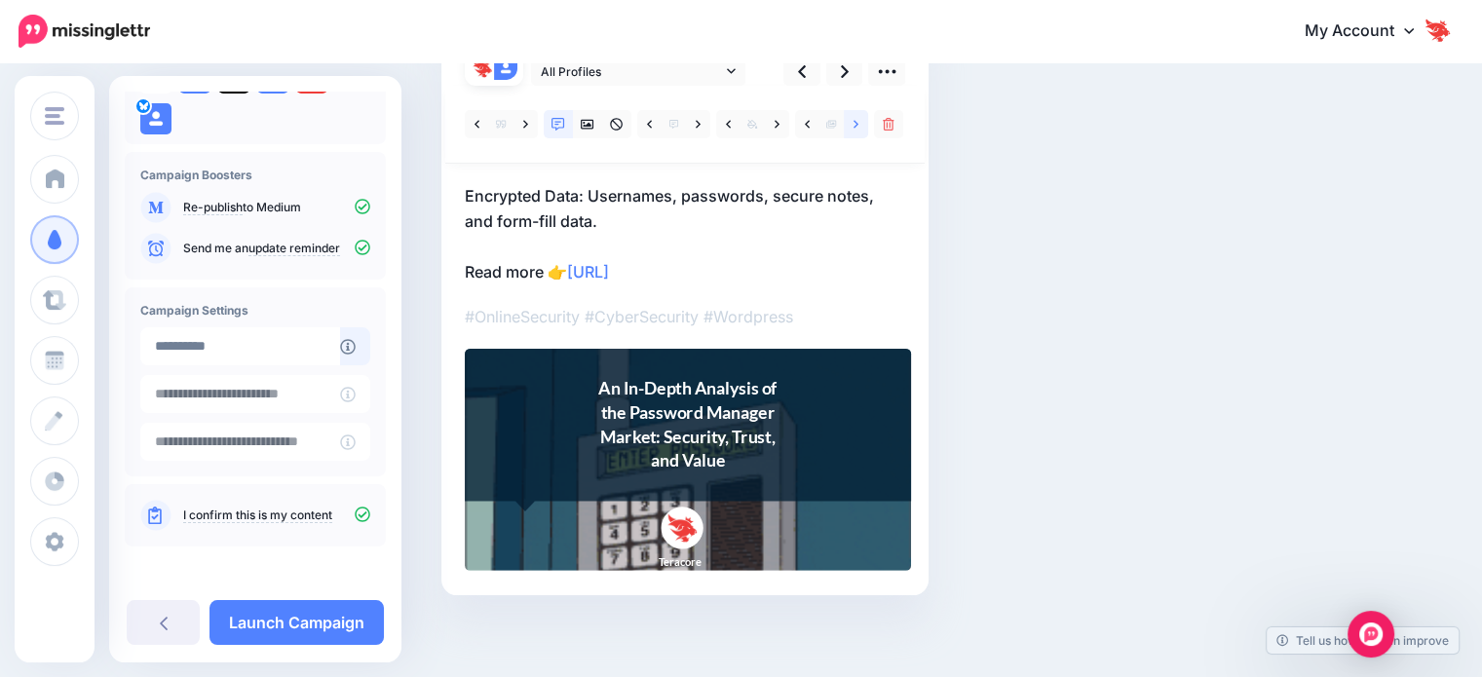
click at [849, 132] on link at bounding box center [856, 124] width 24 height 28
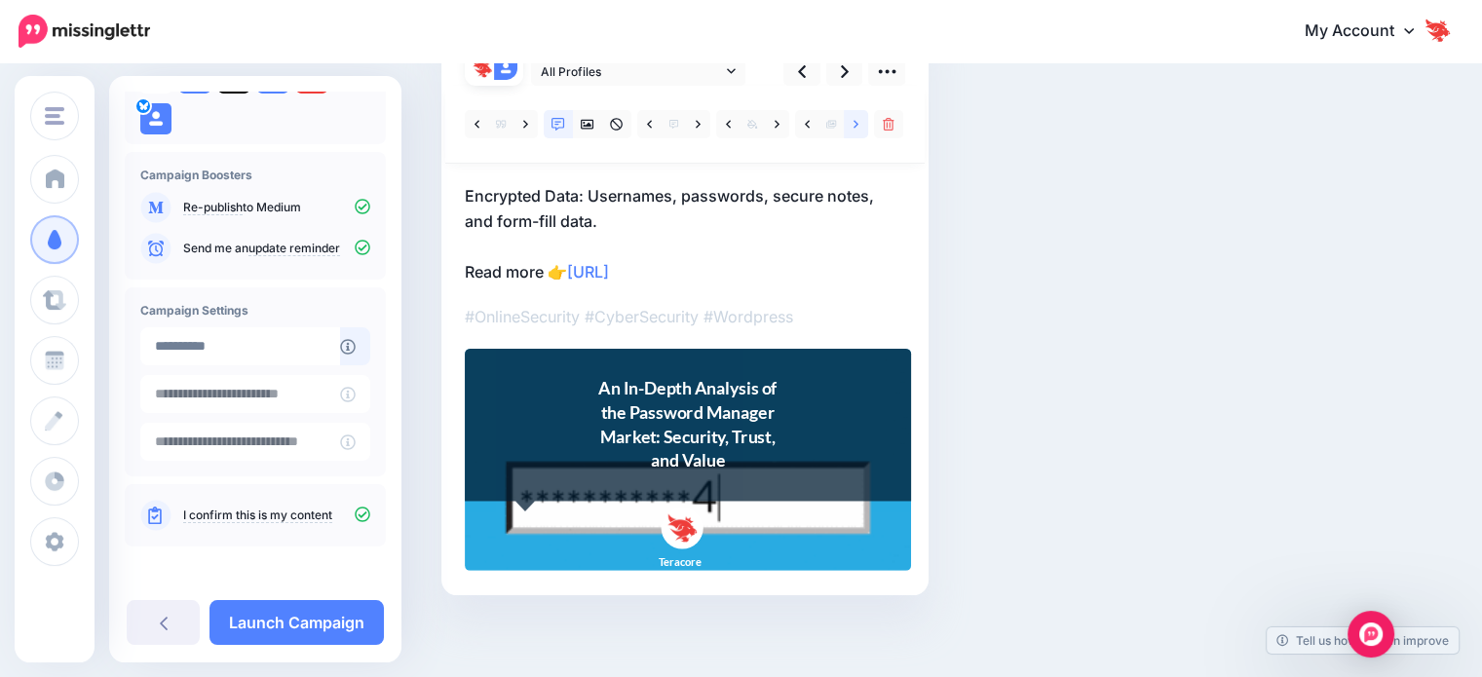
click at [857, 128] on icon at bounding box center [856, 125] width 5 height 14
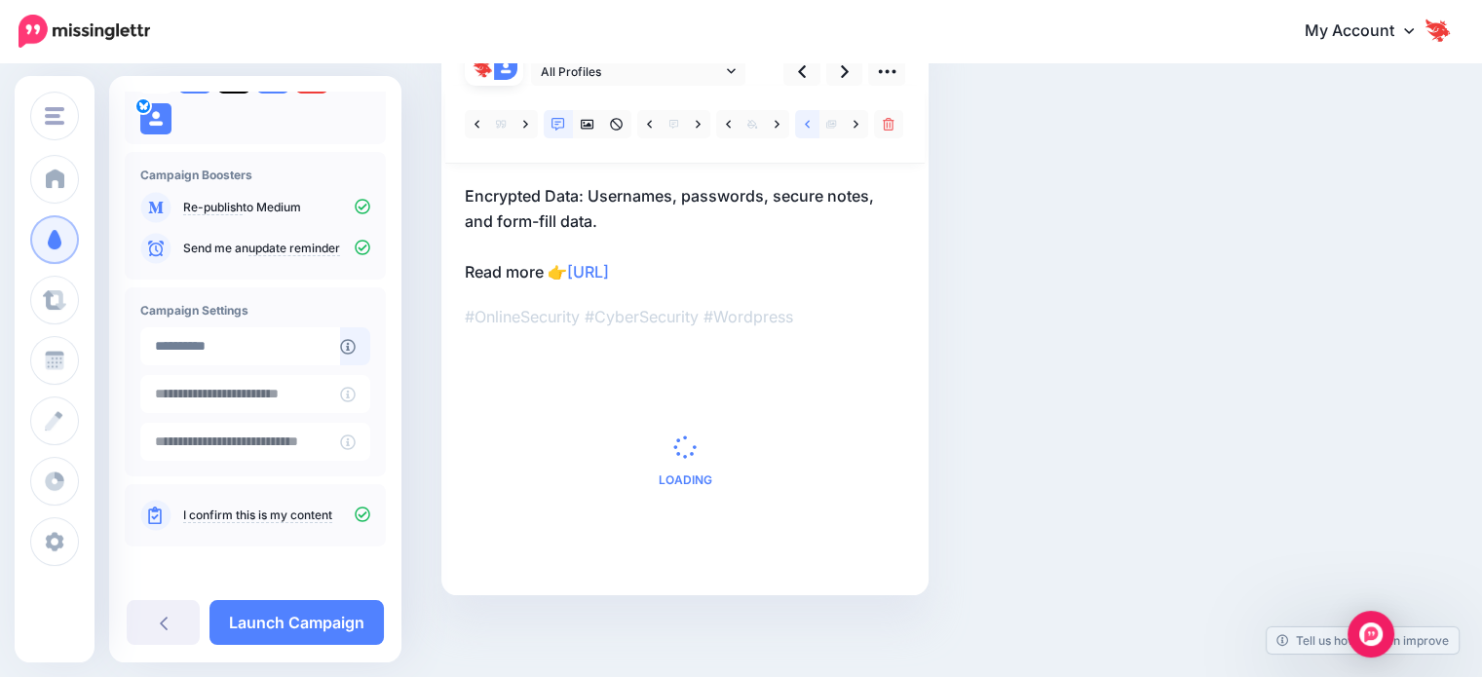
click at [815, 132] on link at bounding box center [807, 124] width 24 height 28
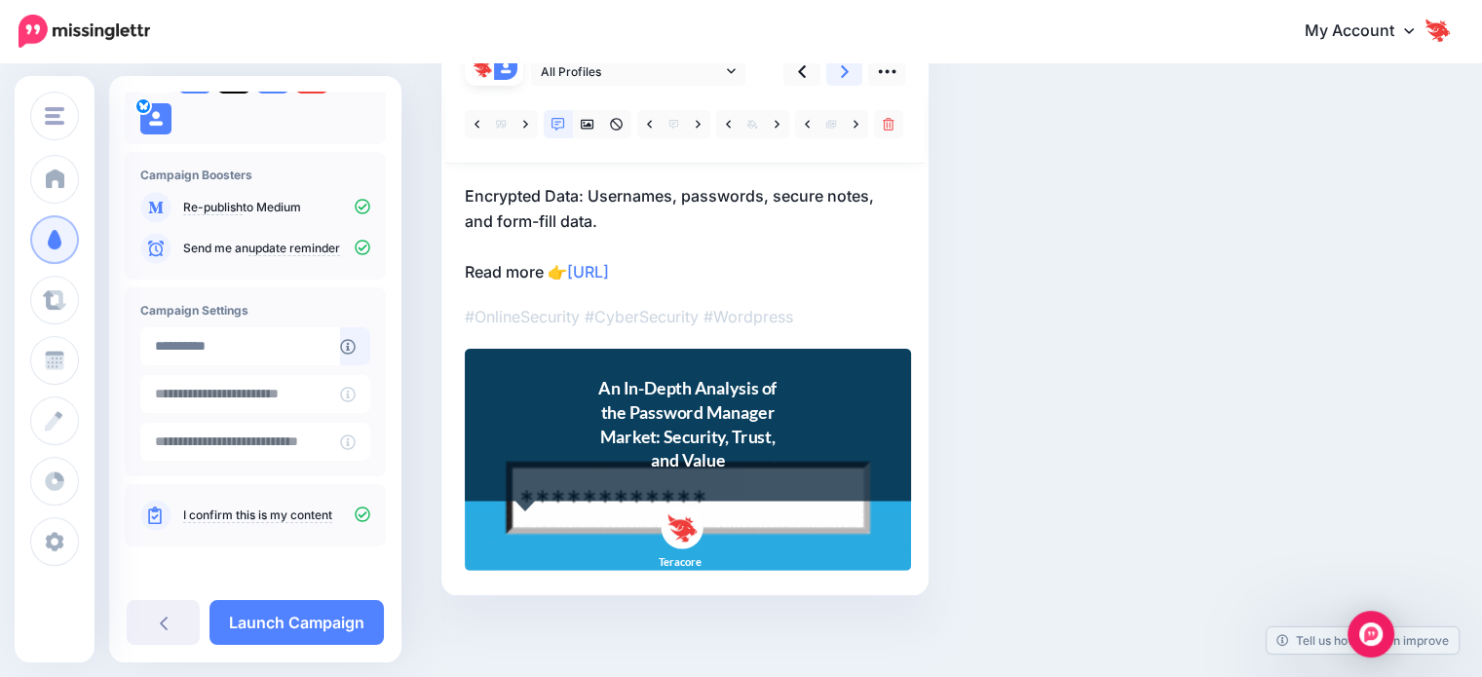
click at [851, 74] on link at bounding box center [844, 72] width 37 height 28
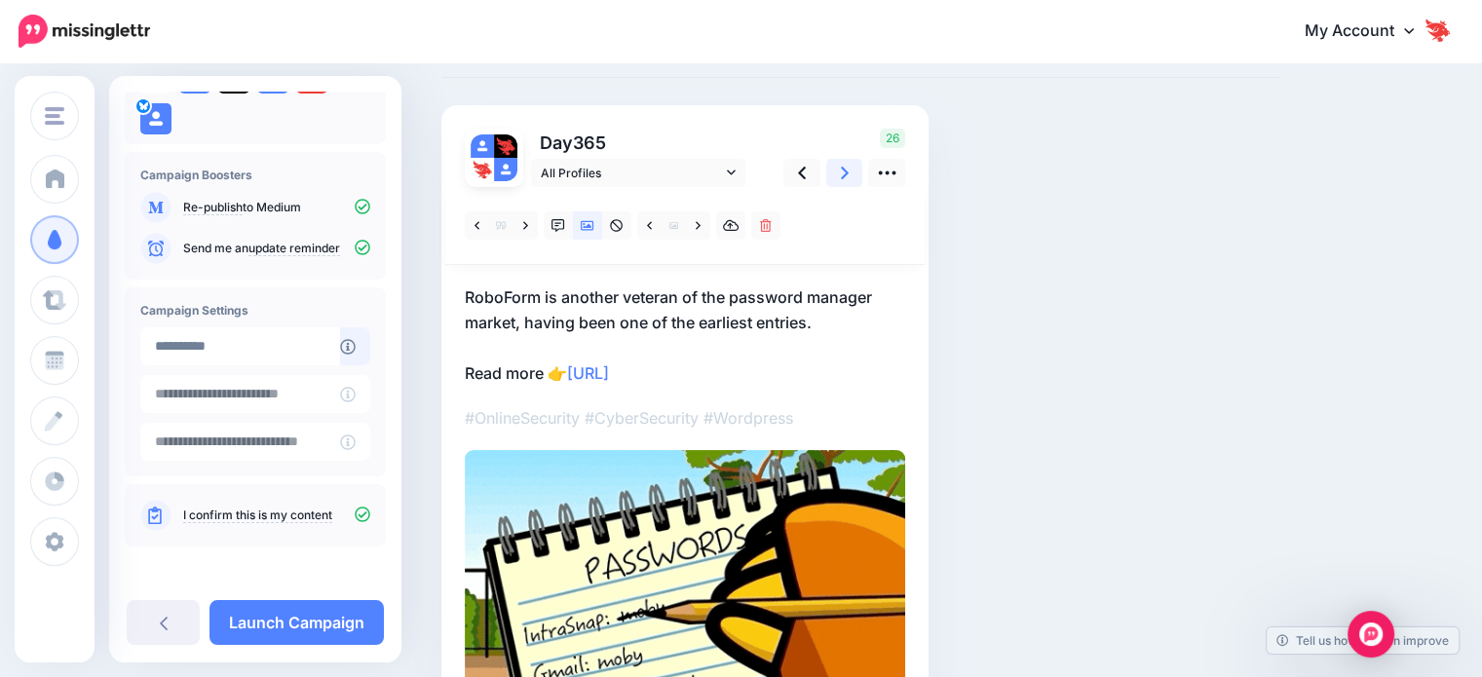
scroll to position [97, 0]
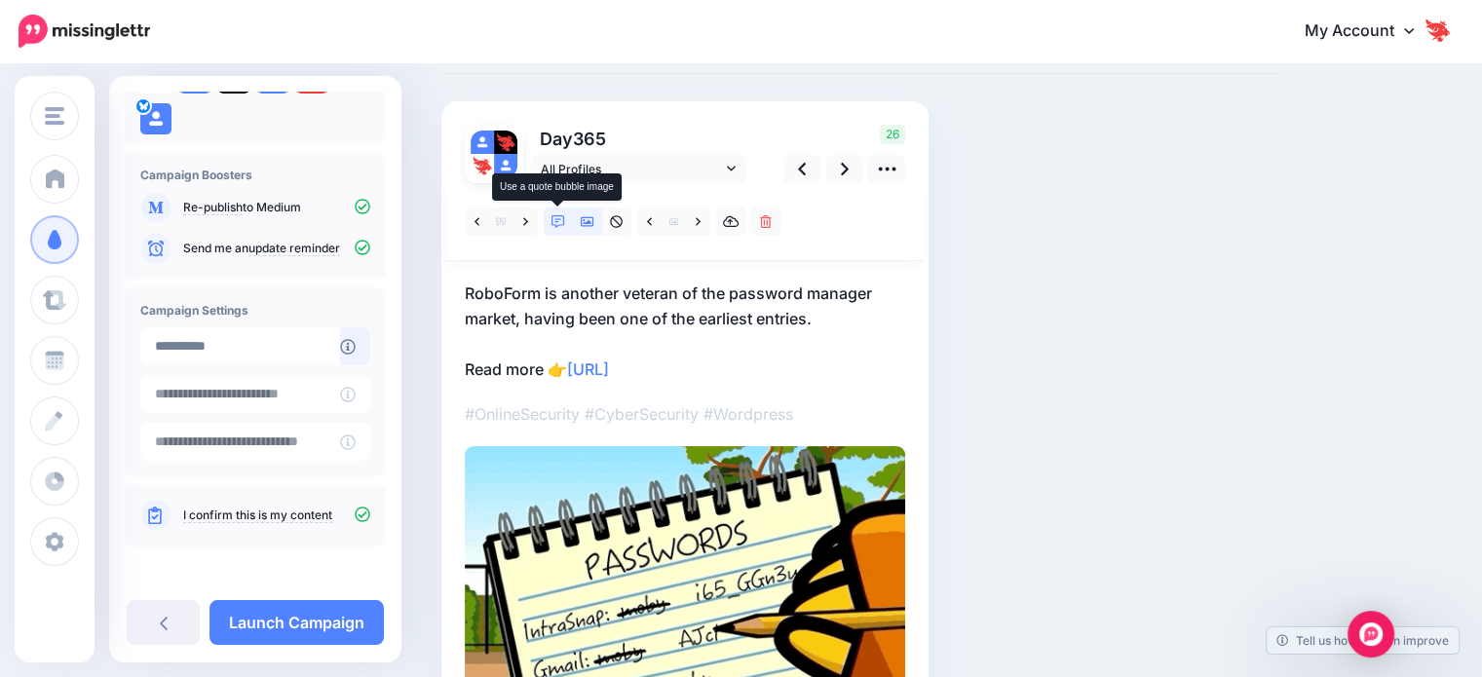
click at [569, 223] on link at bounding box center [558, 222] width 29 height 28
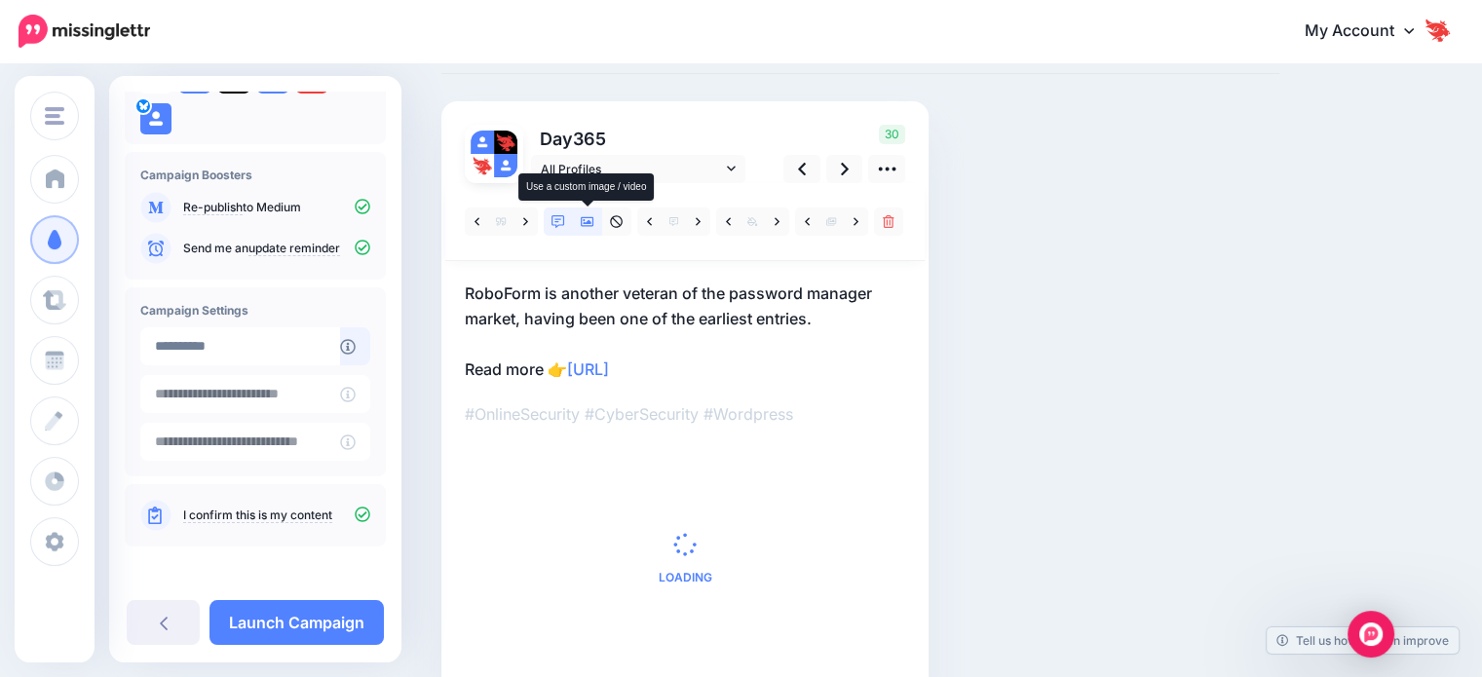
click at [589, 223] on icon at bounding box center [588, 222] width 14 height 10
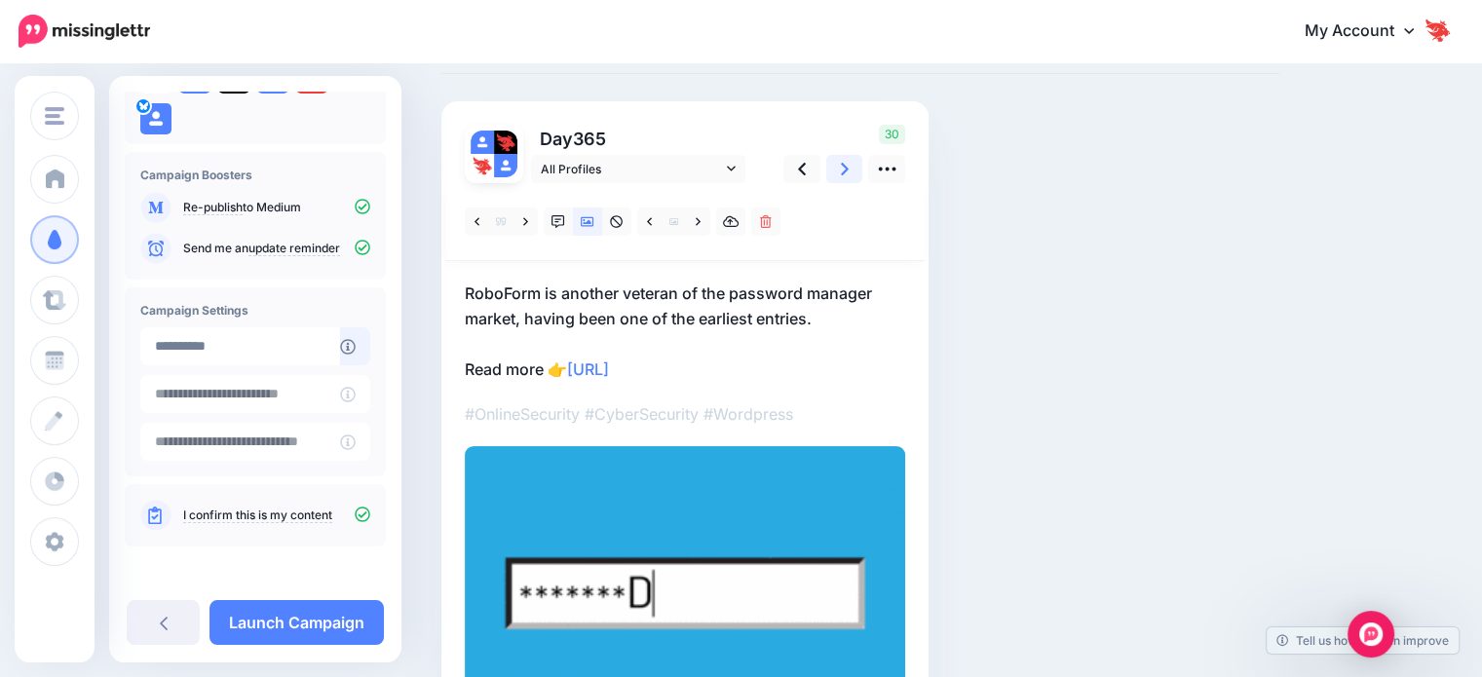
click at [830, 171] on link at bounding box center [844, 169] width 37 height 28
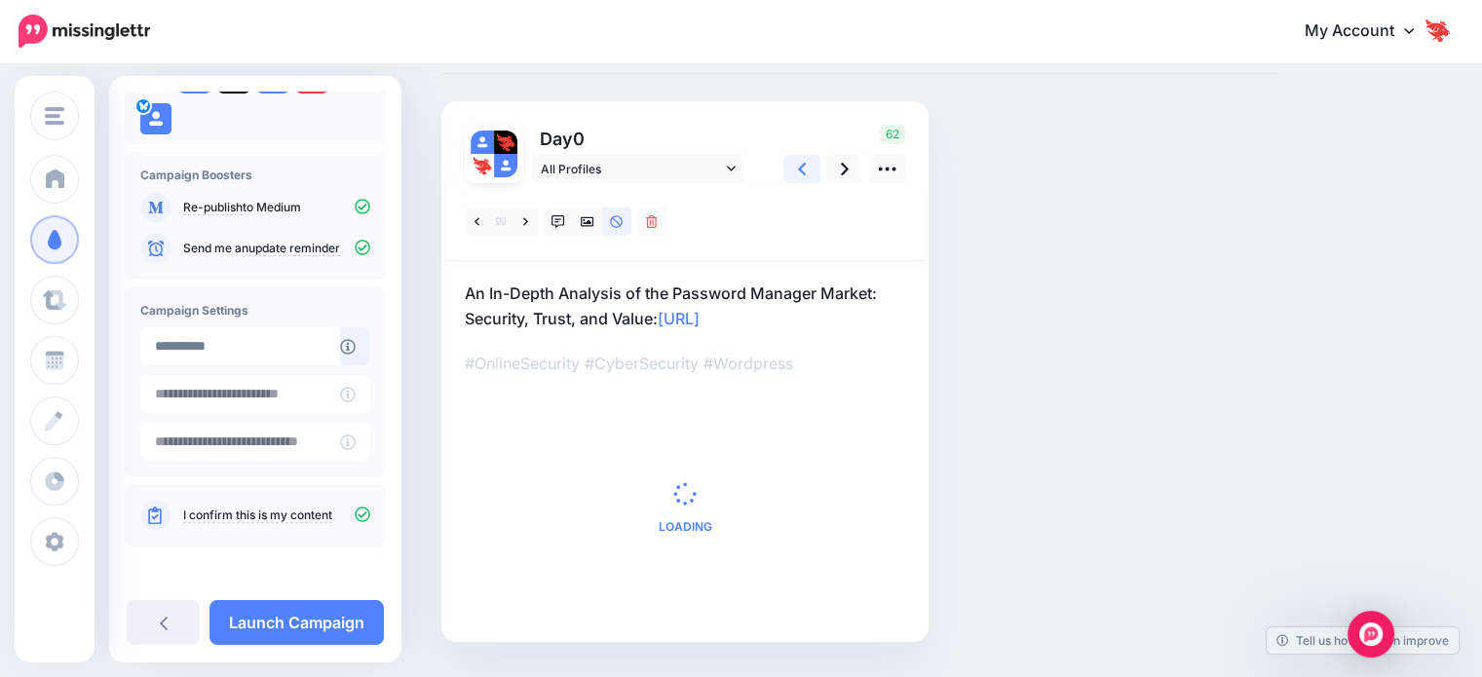
click at [808, 176] on link at bounding box center [802, 169] width 37 height 28
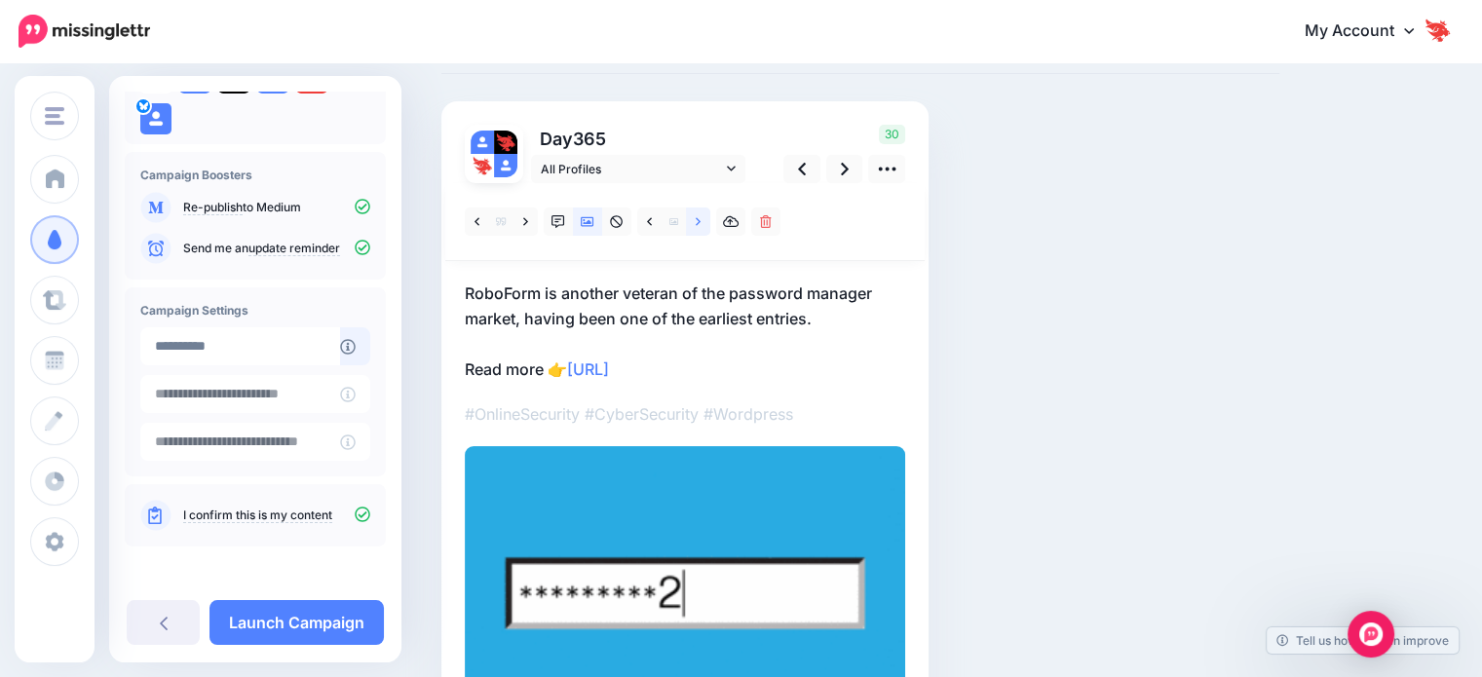
click at [699, 221] on icon at bounding box center [698, 221] width 5 height 8
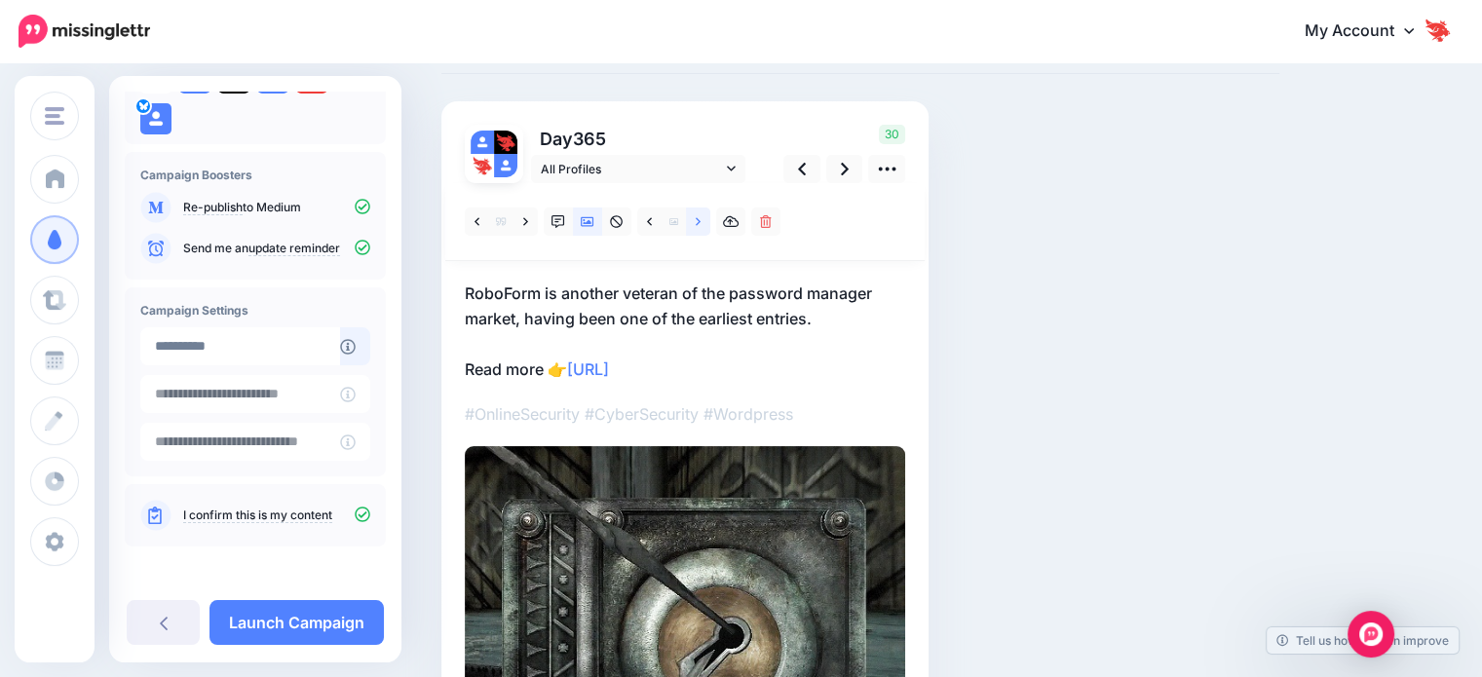
click at [699, 221] on icon at bounding box center [698, 221] width 5 height 8
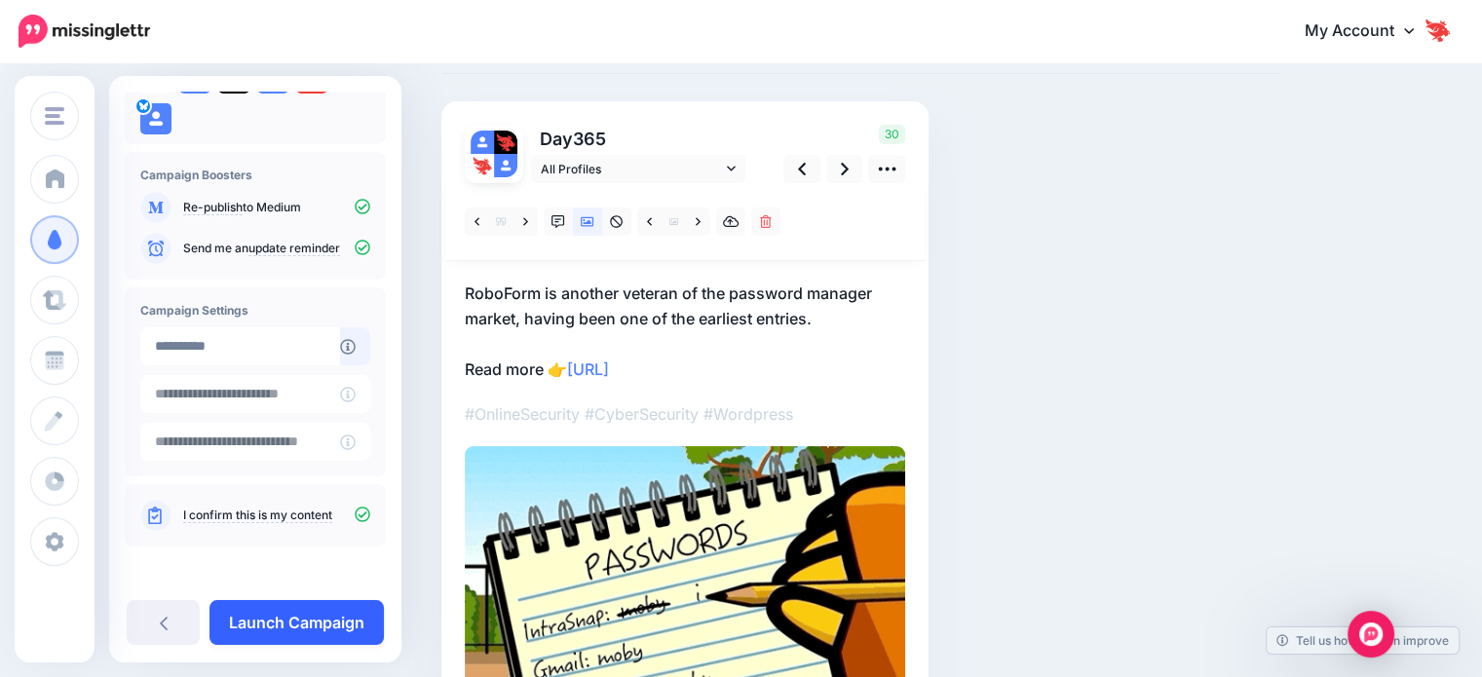
click at [335, 621] on link "Launch Campaign" at bounding box center [297, 622] width 174 height 45
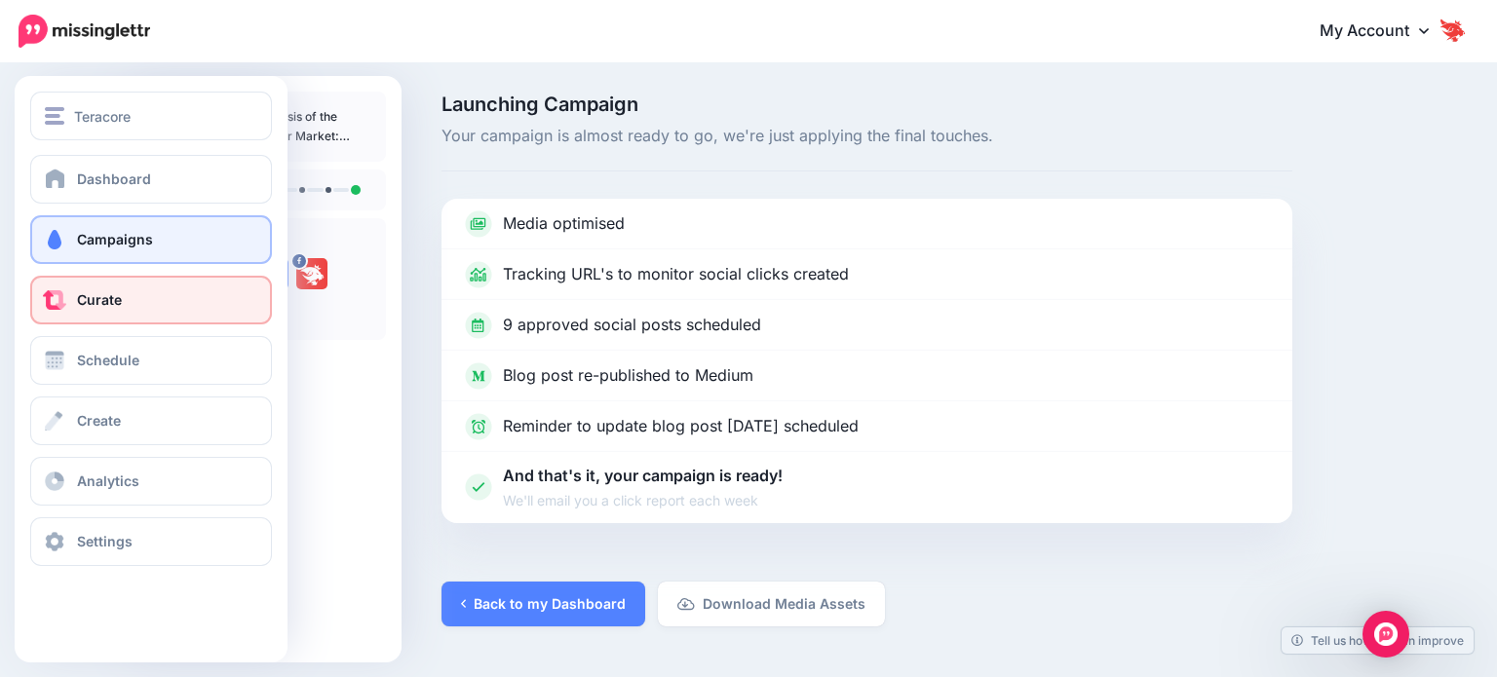
click at [112, 315] on link "Curate" at bounding box center [151, 300] width 242 height 49
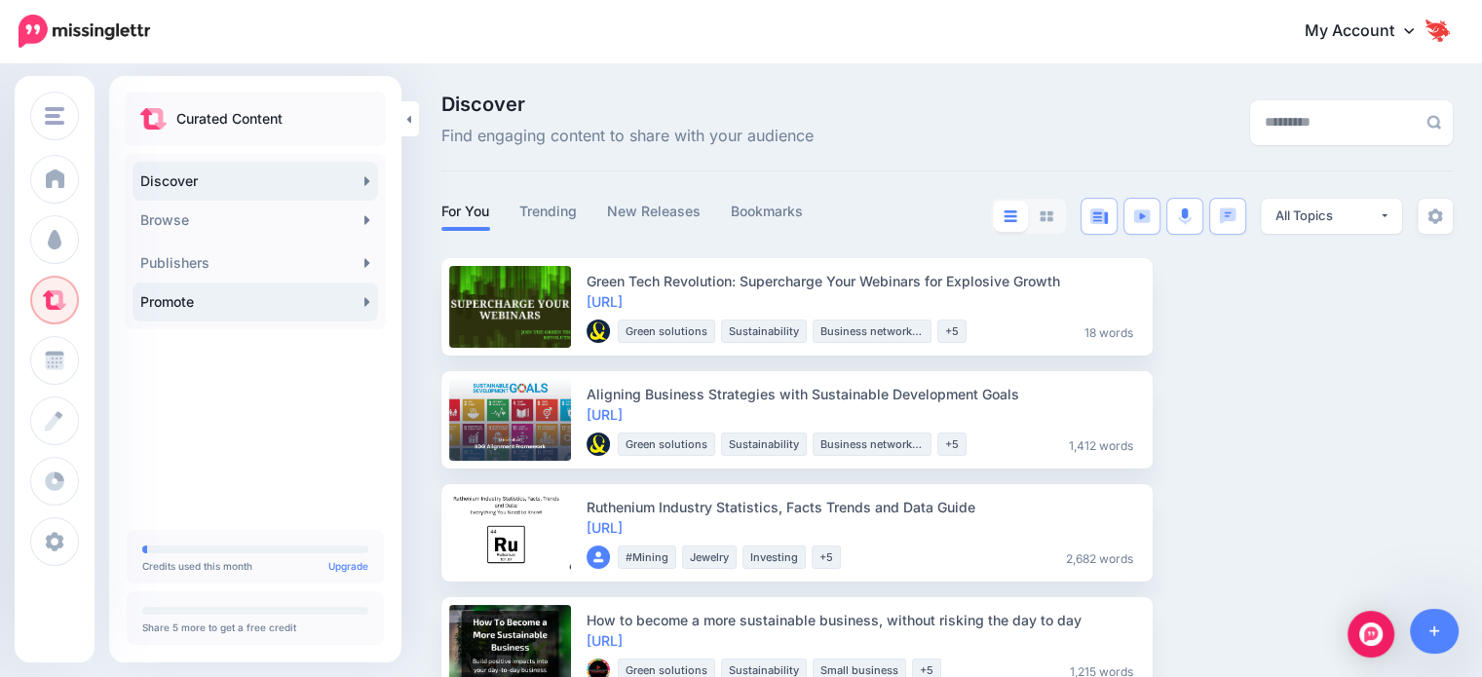
click at [259, 319] on link "Promote" at bounding box center [256, 302] width 246 height 39
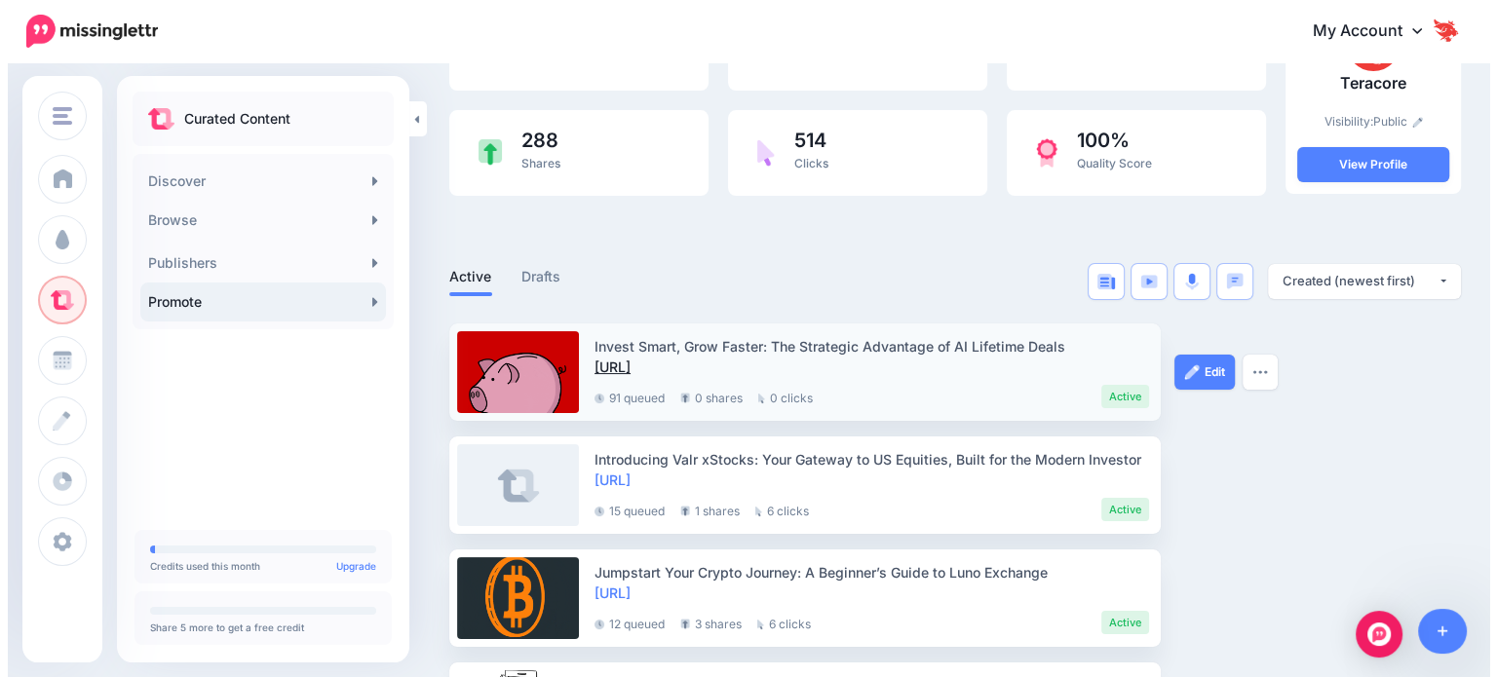
scroll to position [195, 0]
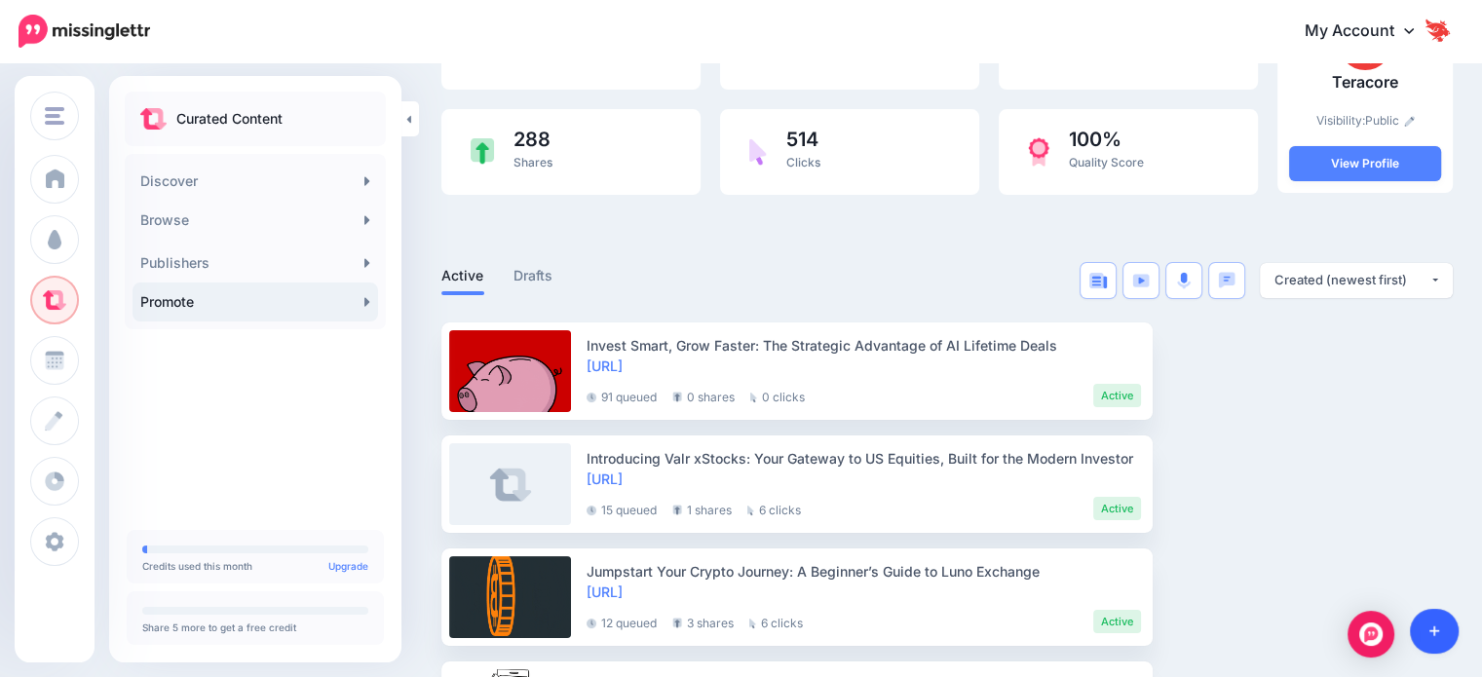
click at [1439, 633] on link at bounding box center [1435, 631] width 50 height 45
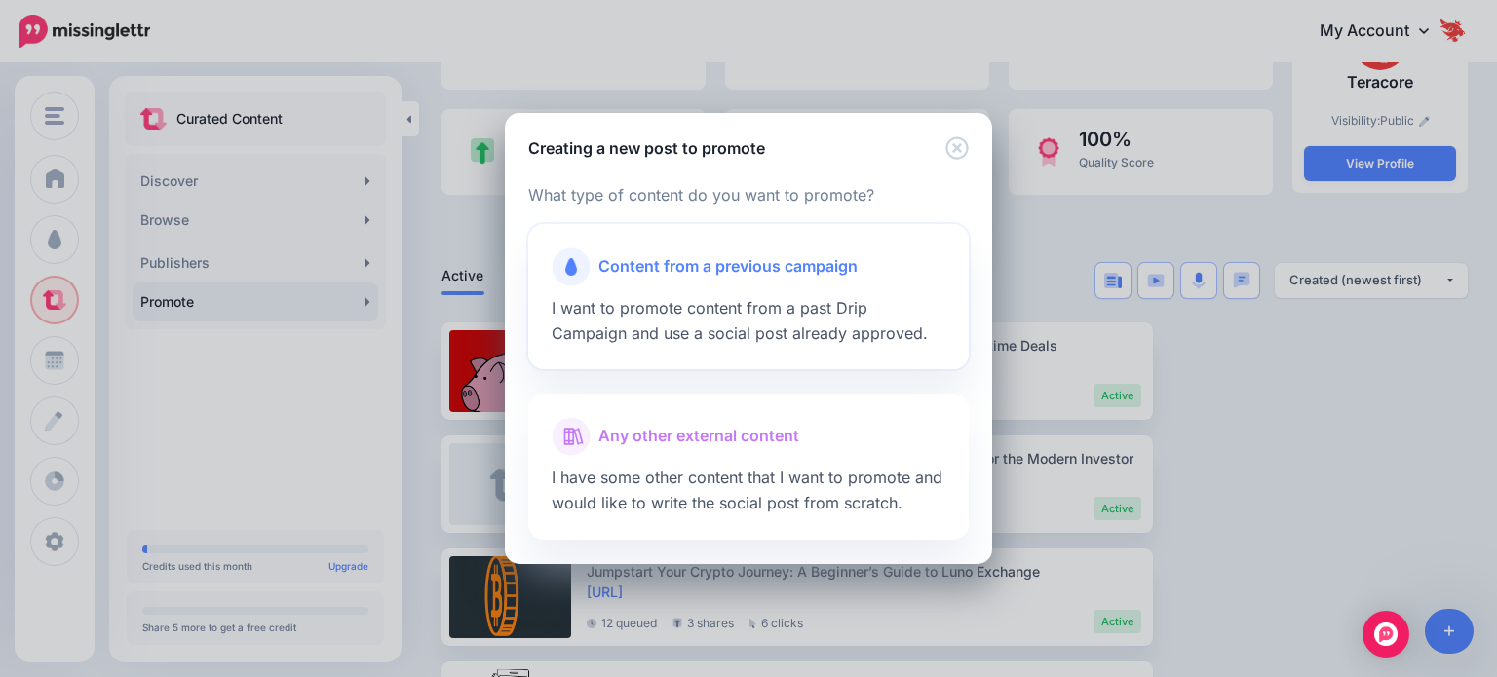
click at [691, 270] on span "Content from a previous campaign" at bounding box center [727, 266] width 259 height 25
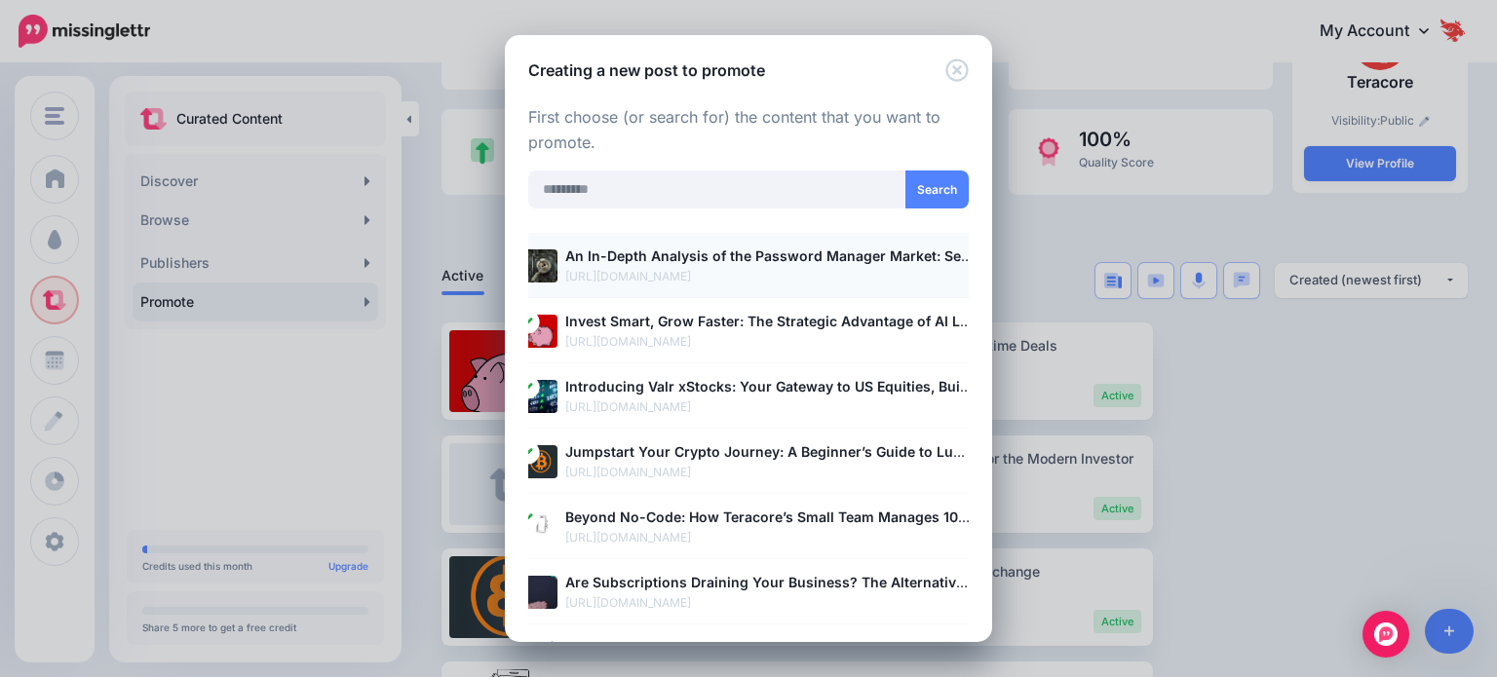
click at [706, 270] on p "[URL][DOMAIN_NAME]" at bounding box center [768, 276] width 407 height 19
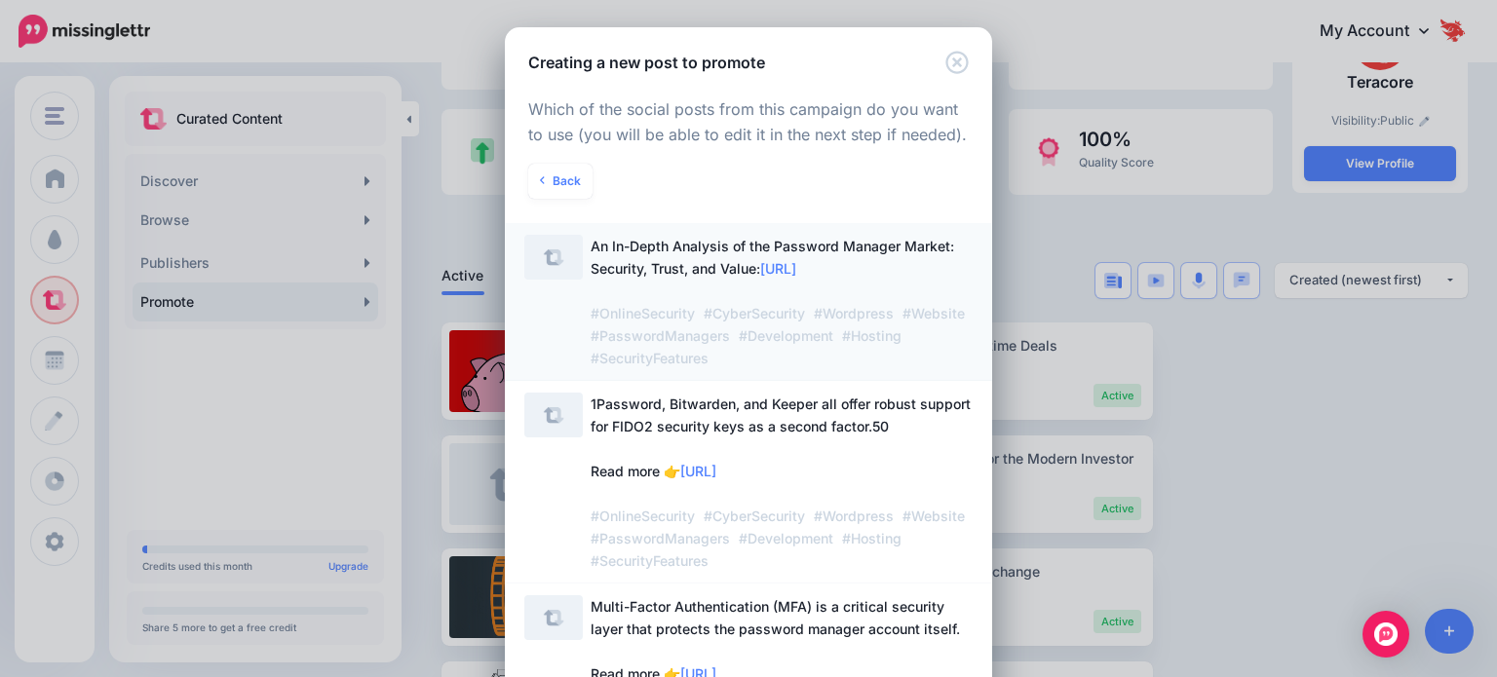
click at [717, 280] on span "An In-Depth Analysis of the Password Manager Market: Security, Trust, and Value…" at bounding box center [782, 302] width 382 height 134
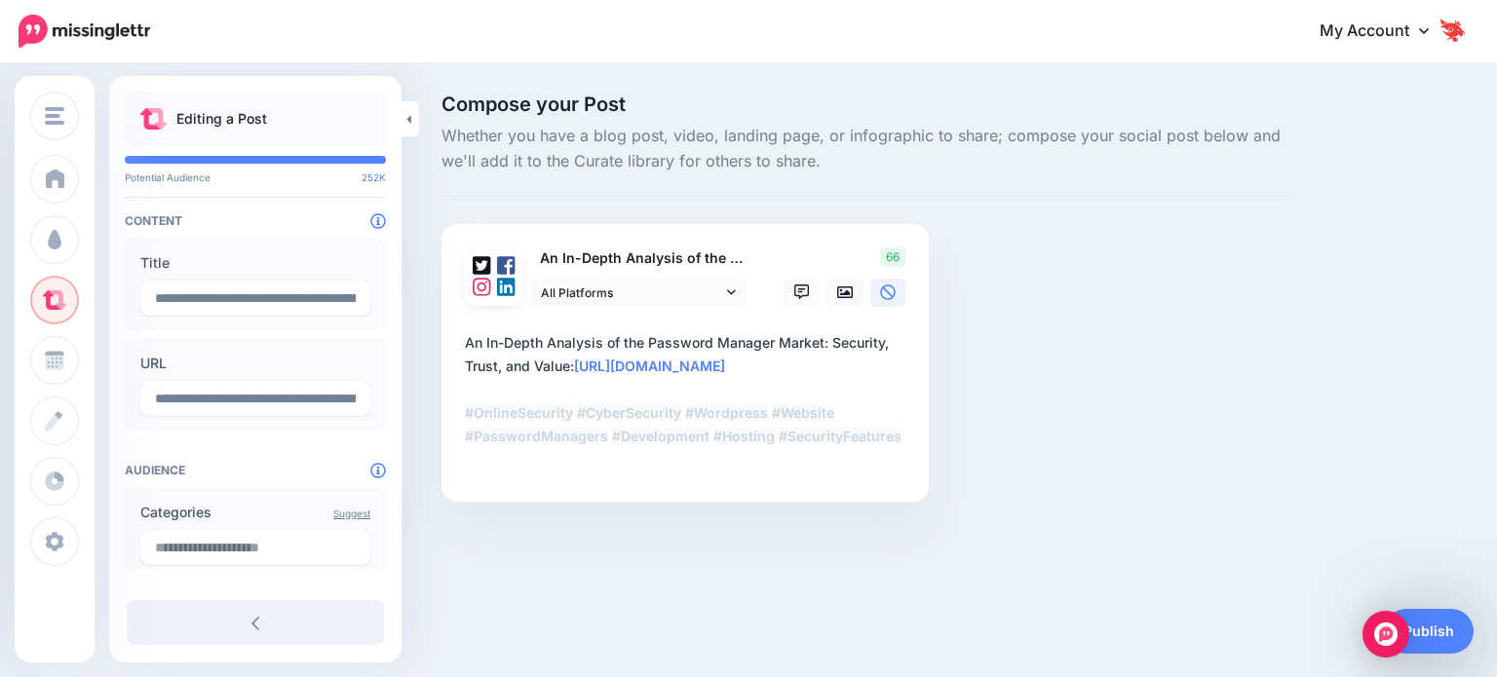
click at [1041, 423] on div "Compose your Post Whether you have a blog post, video, landing page, or infogra…" at bounding box center [867, 328] width 880 height 466
click at [800, 295] on icon at bounding box center [802, 293] width 16 height 16
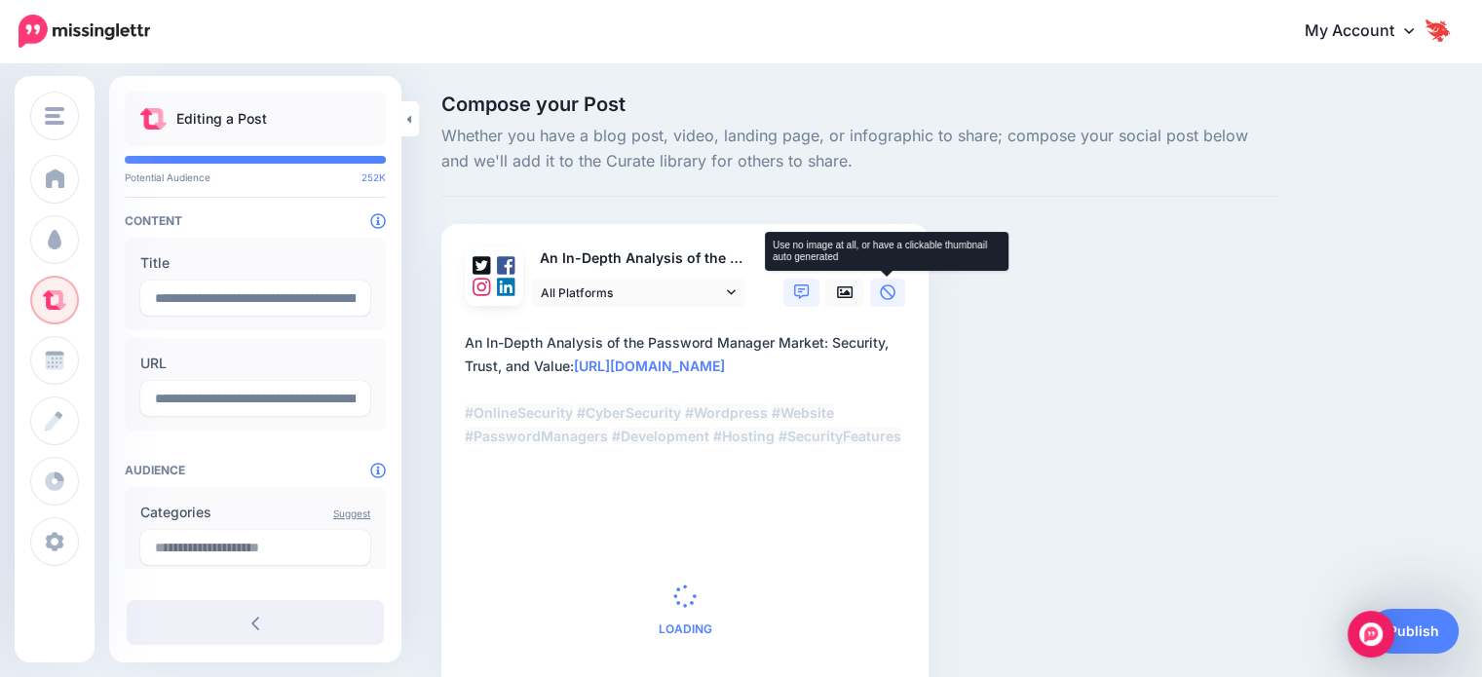
click at [880, 294] on icon at bounding box center [888, 293] width 16 height 16
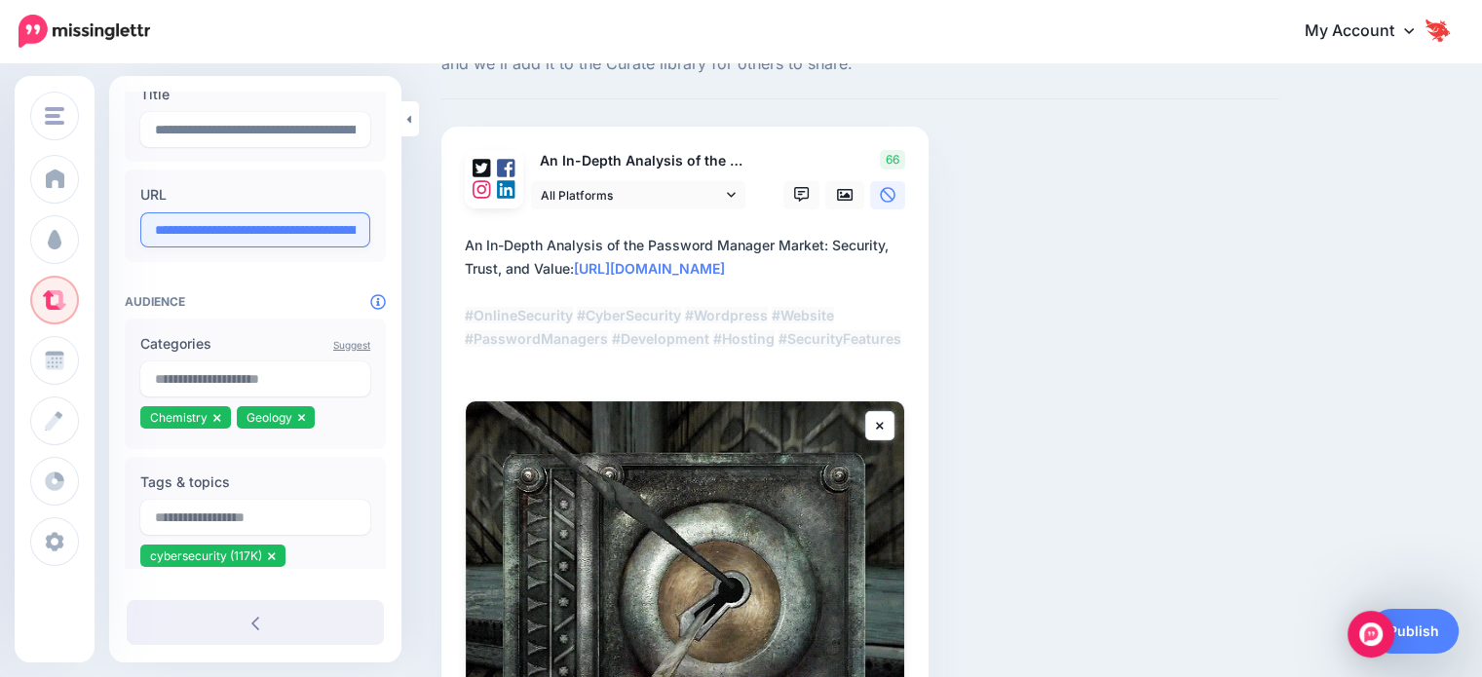
scroll to position [195, 0]
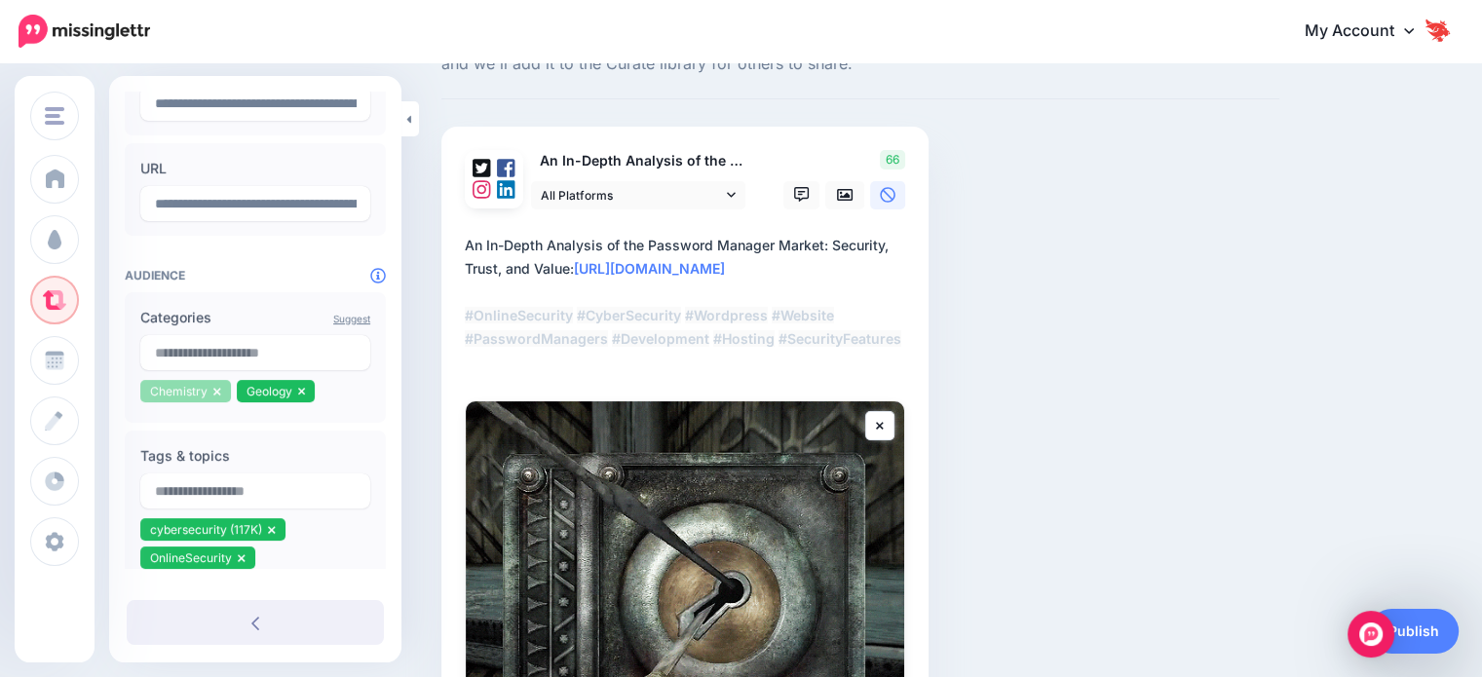
click at [218, 393] on icon at bounding box center [216, 392] width 7 height 8
click at [203, 393] on icon at bounding box center [205, 392] width 7 height 8
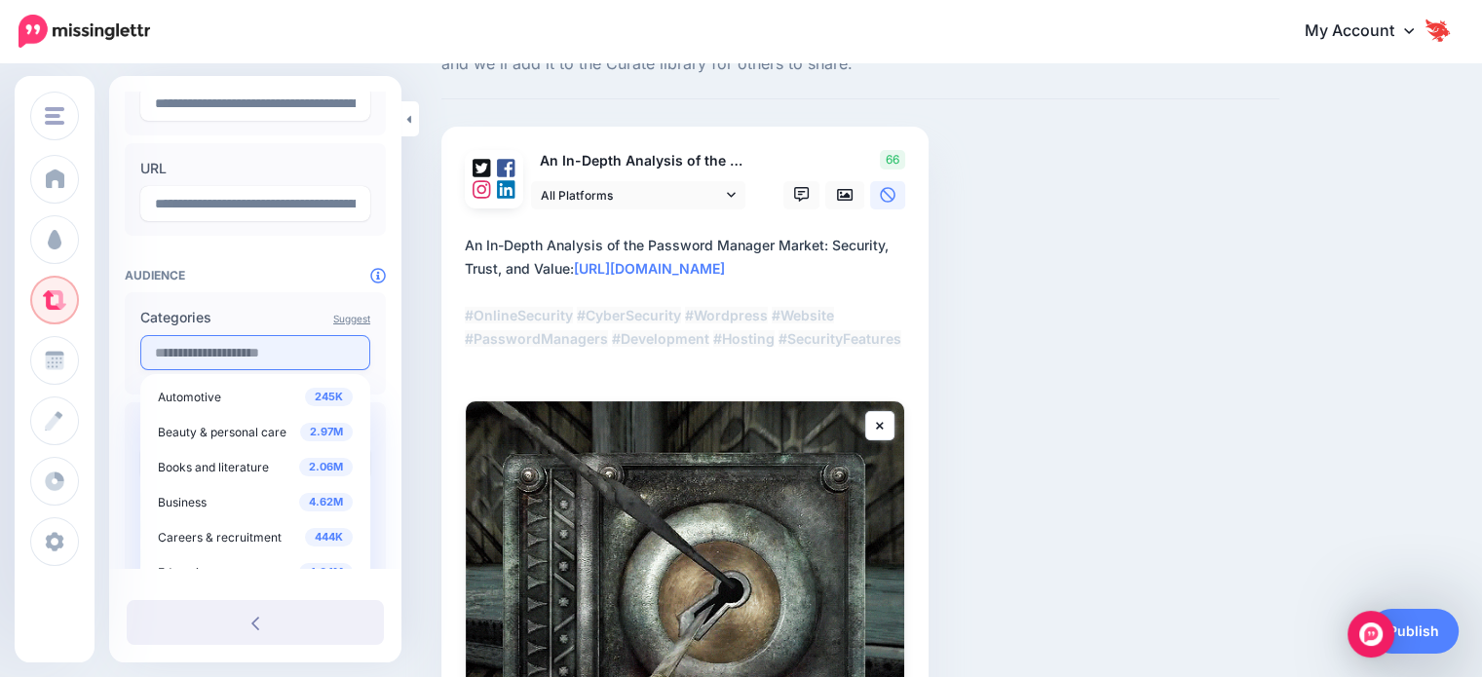
click at [201, 362] on input "text" at bounding box center [255, 352] width 230 height 35
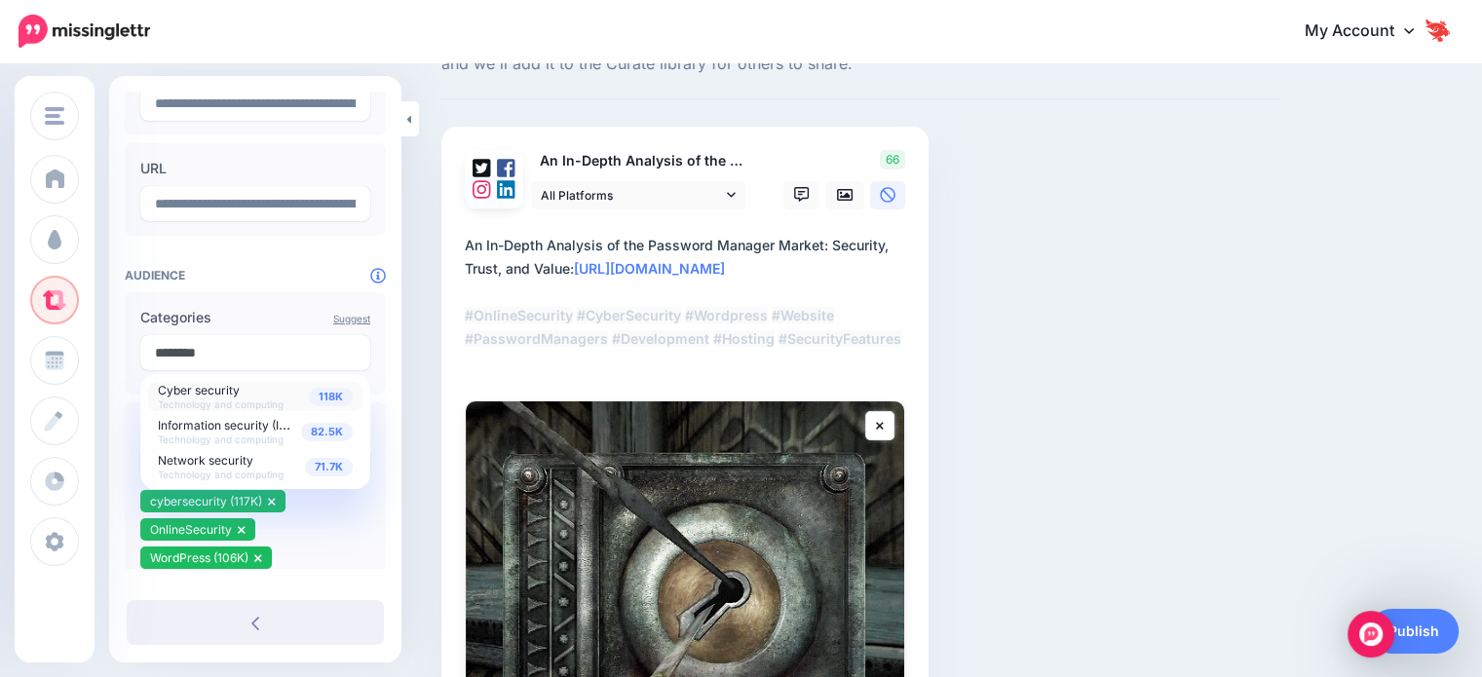
type input "********"
click at [310, 403] on span "118K" at bounding box center [331, 397] width 44 height 19
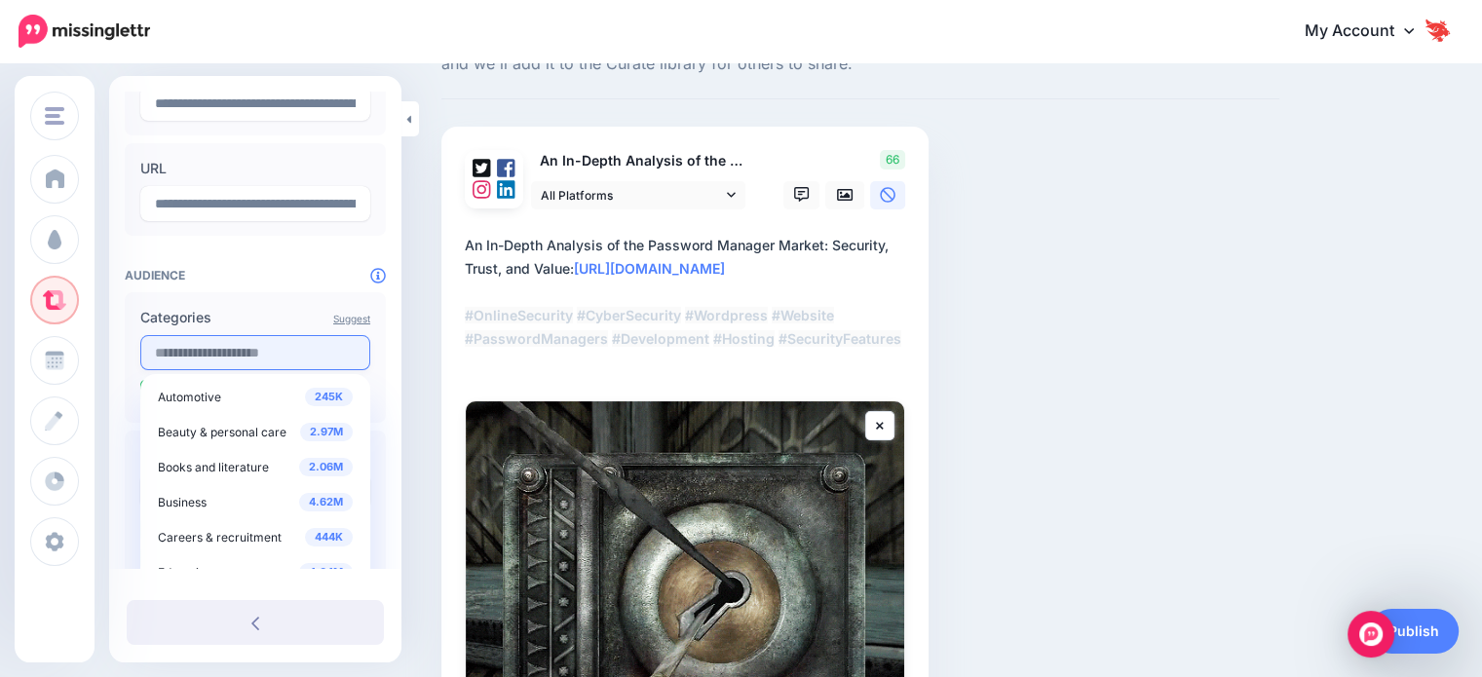
click at [265, 364] on input "text" at bounding box center [255, 352] width 230 height 35
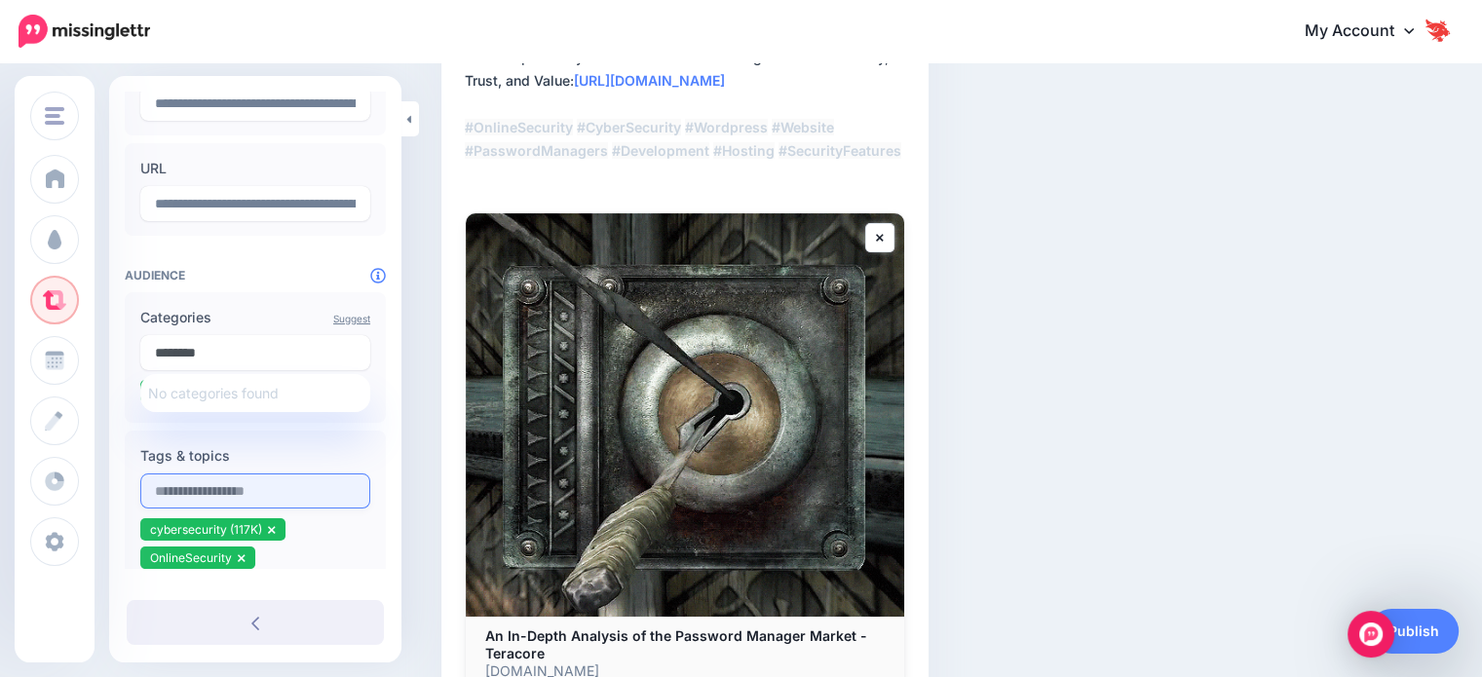
scroll to position [292, 0]
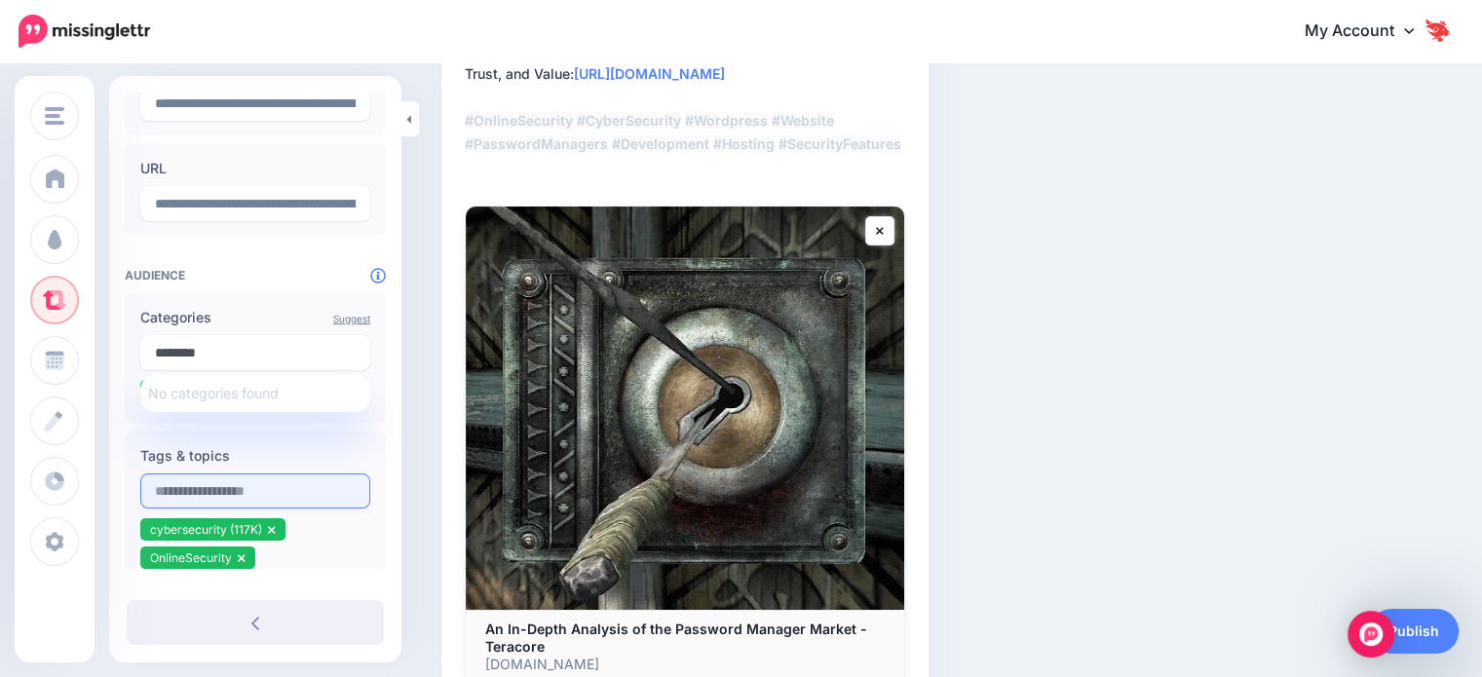
type input "********"
click at [284, 494] on input "text" at bounding box center [255, 491] width 230 height 35
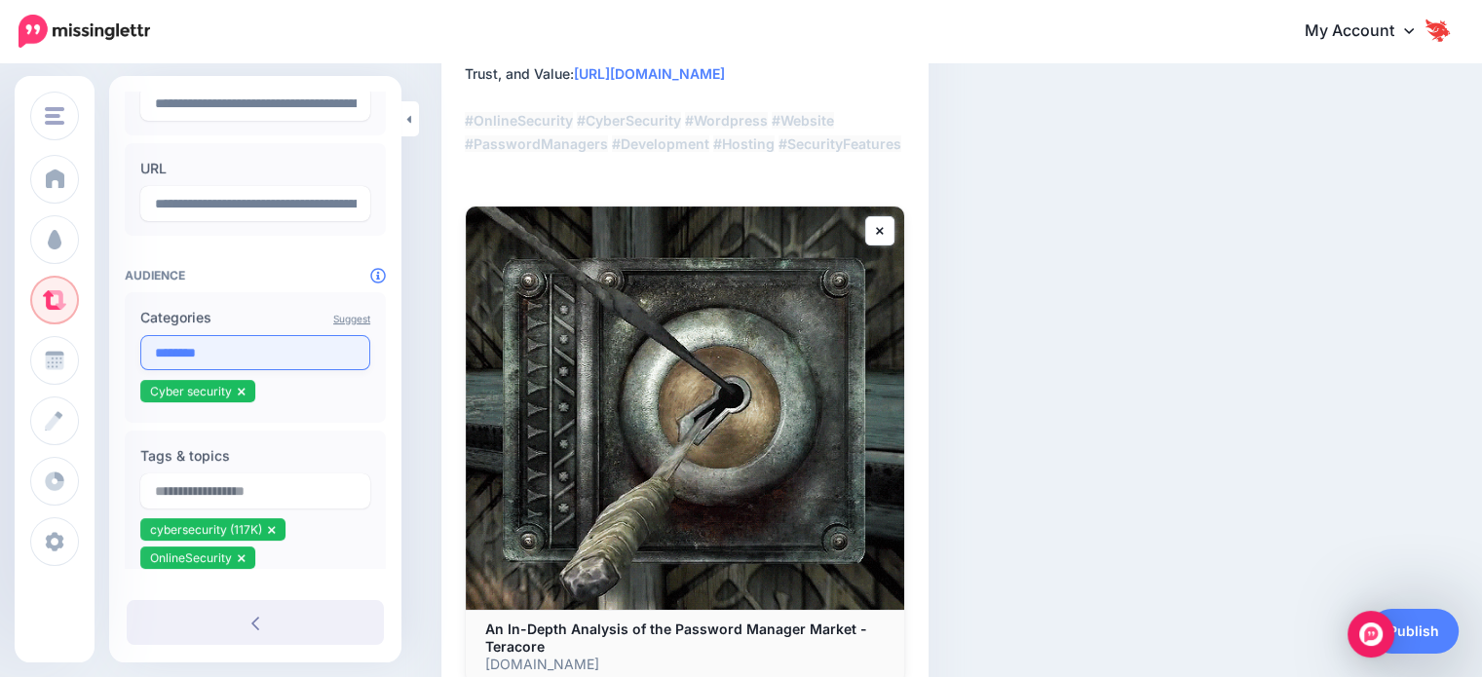
click at [249, 343] on input "********" at bounding box center [255, 352] width 230 height 35
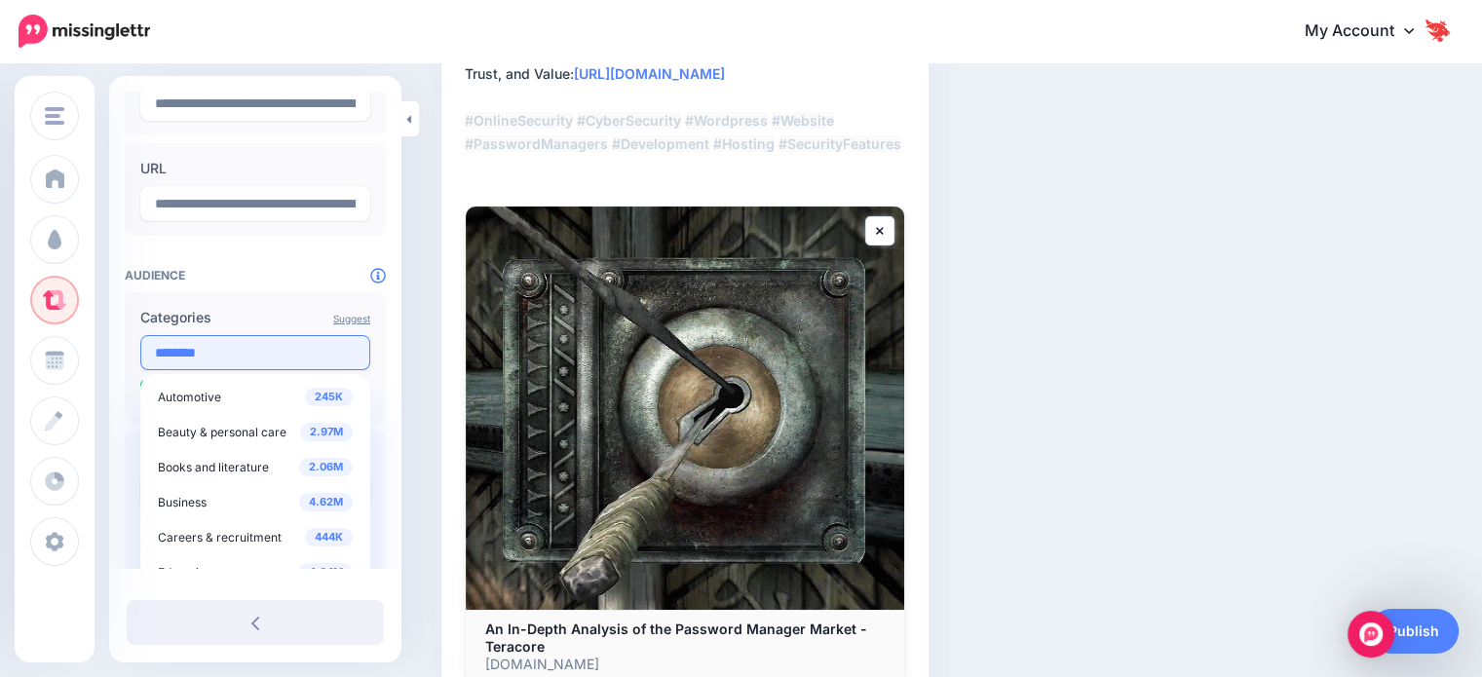
click at [225, 361] on input "********" at bounding box center [255, 352] width 230 height 35
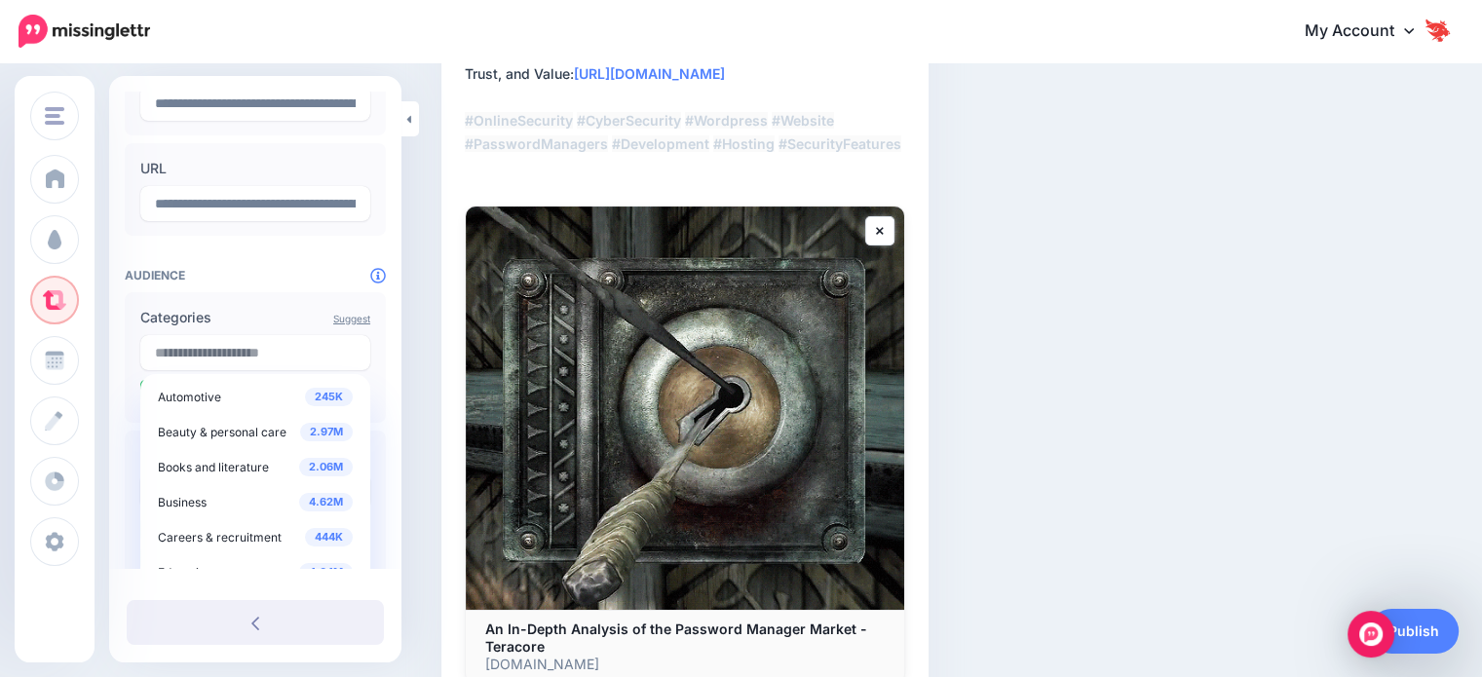
click at [388, 364] on div "**********" at bounding box center [255, 393] width 292 height 993
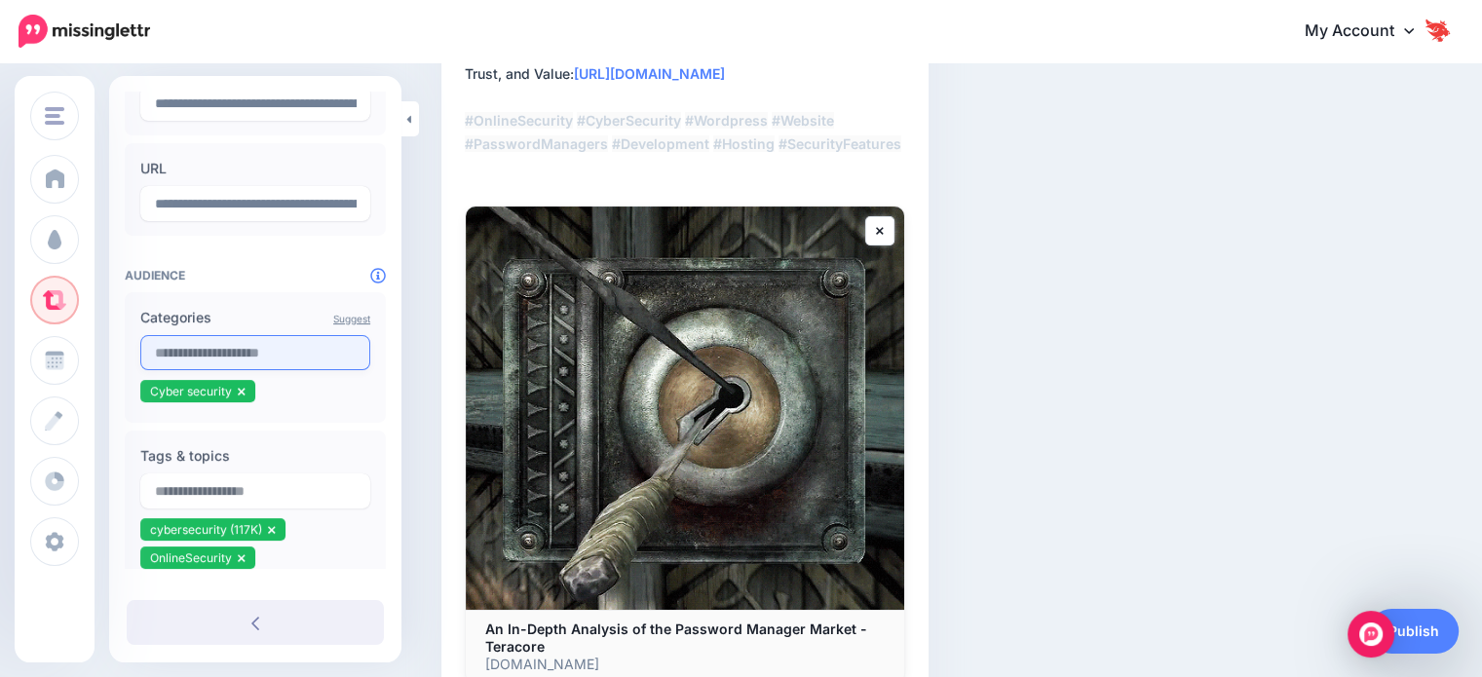
click at [218, 350] on input "text" at bounding box center [255, 352] width 230 height 35
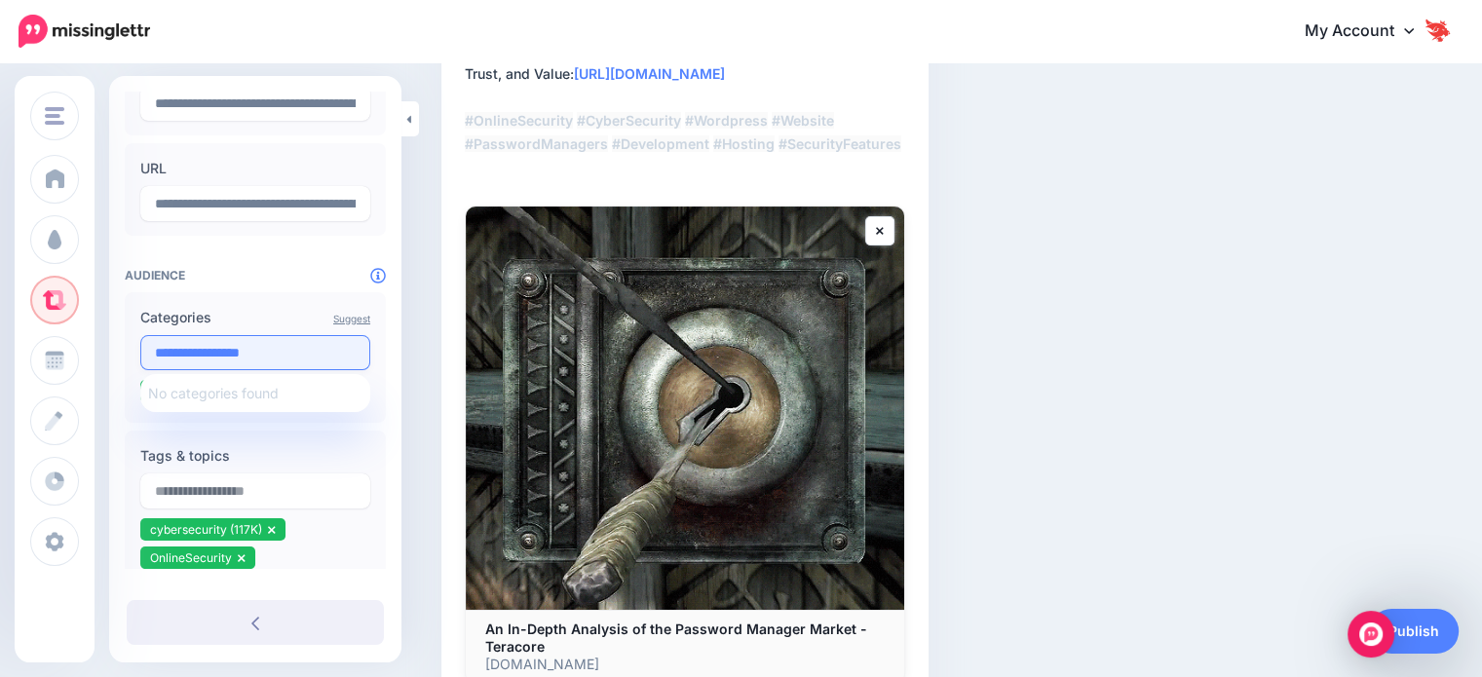
drag, startPoint x: 211, startPoint y: 353, endPoint x: 347, endPoint y: 344, distance: 135.8
click at [347, 344] on input "**********" at bounding box center [255, 352] width 230 height 35
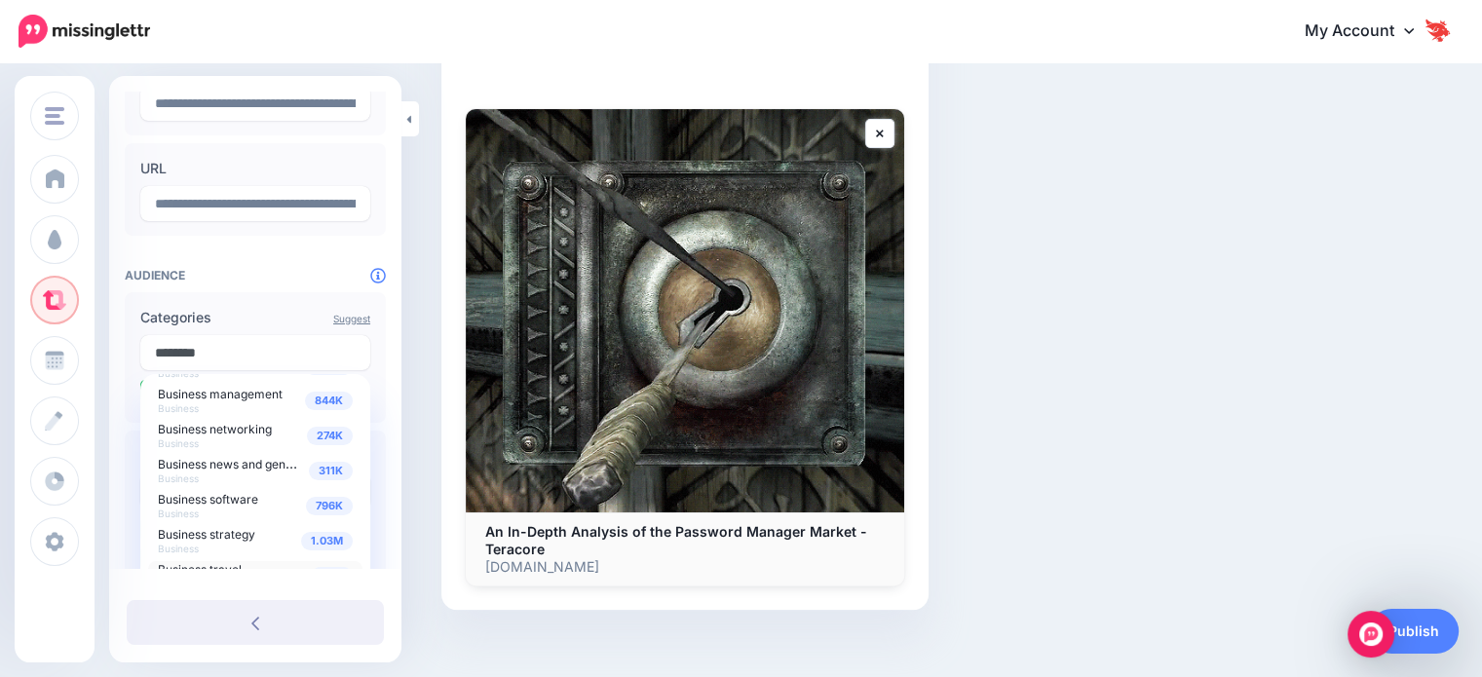
scroll to position [133, 0]
type input "********"
click at [230, 509] on span "Business software" at bounding box center [208, 503] width 100 height 15
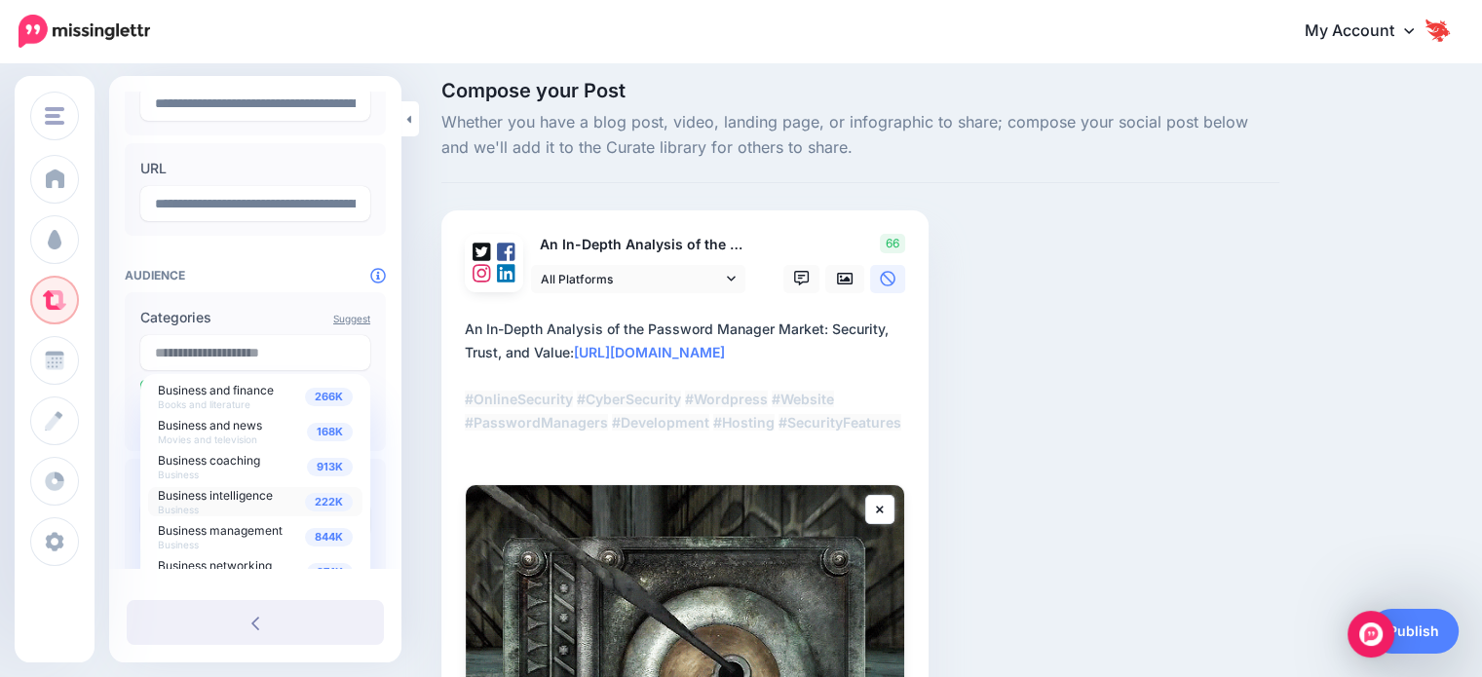
scroll to position [0, 0]
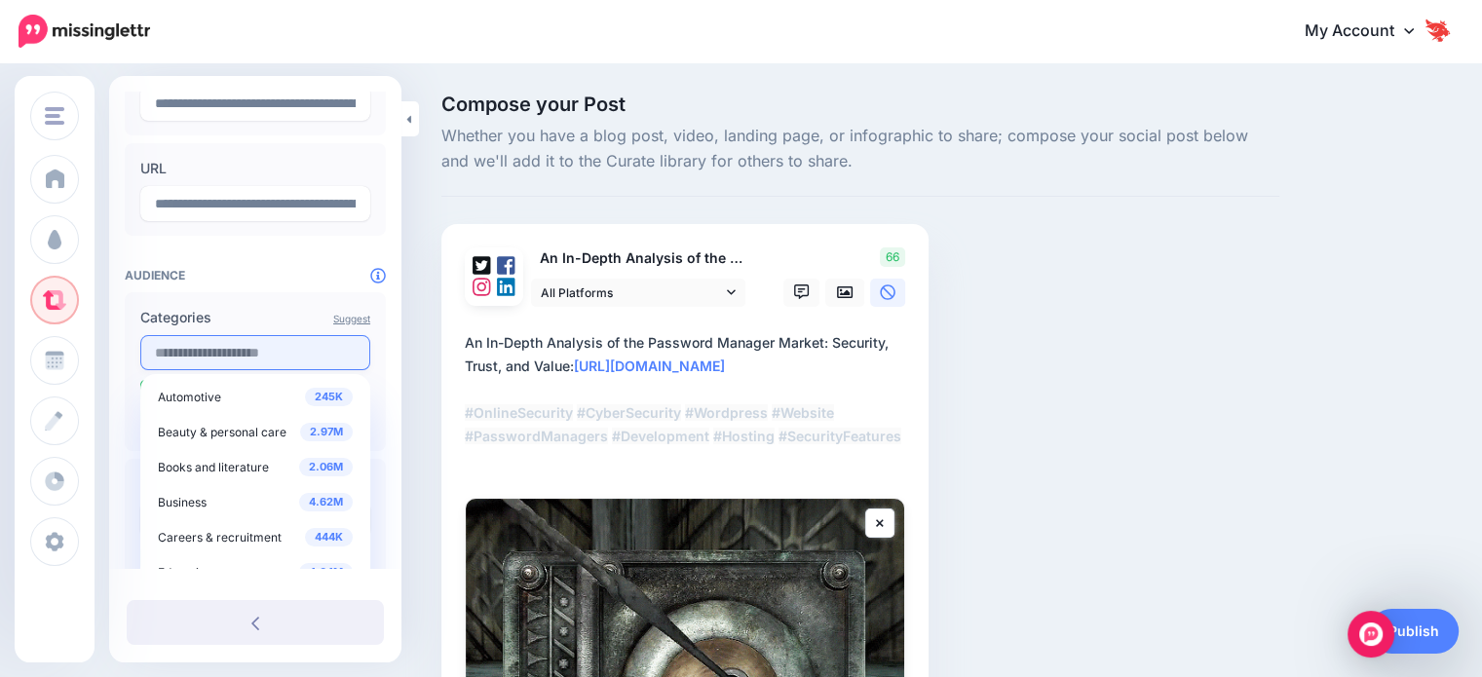
click at [207, 361] on input "text" at bounding box center [255, 352] width 230 height 35
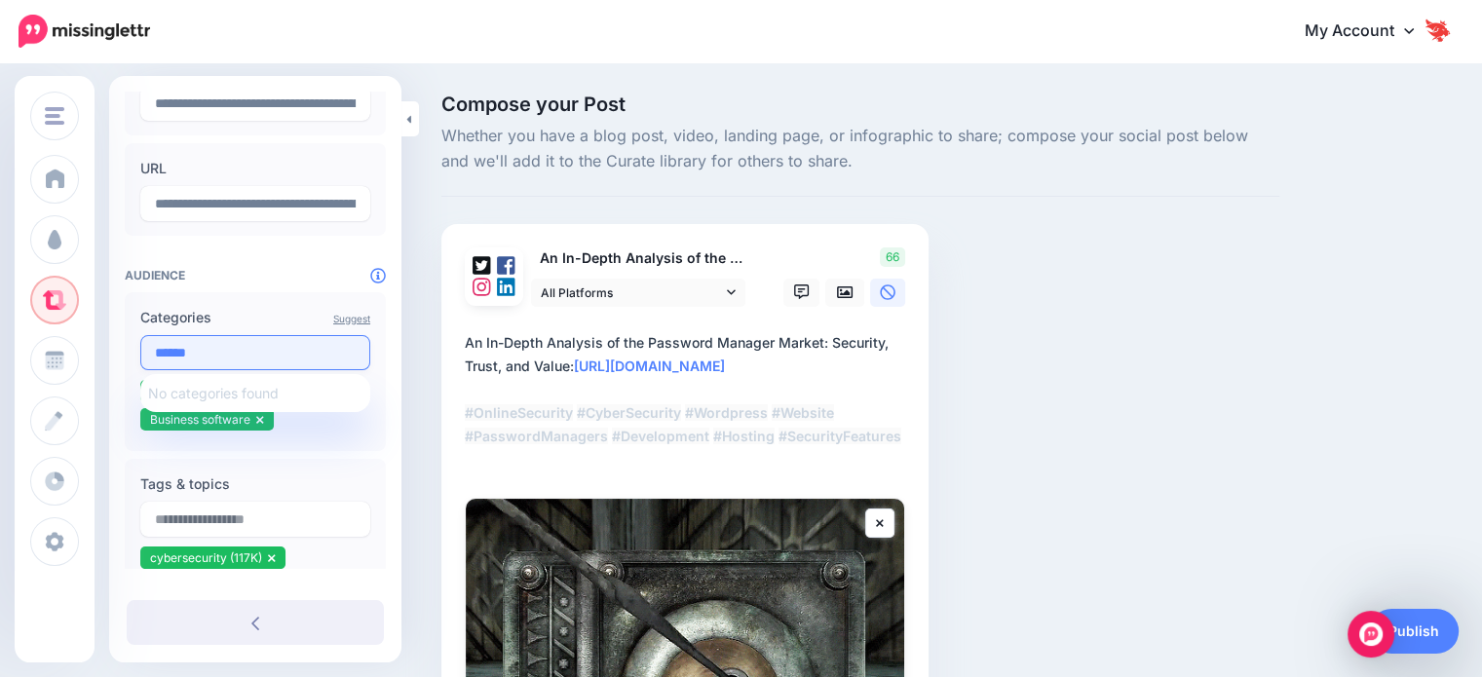
click at [221, 354] on input "******" at bounding box center [255, 352] width 230 height 35
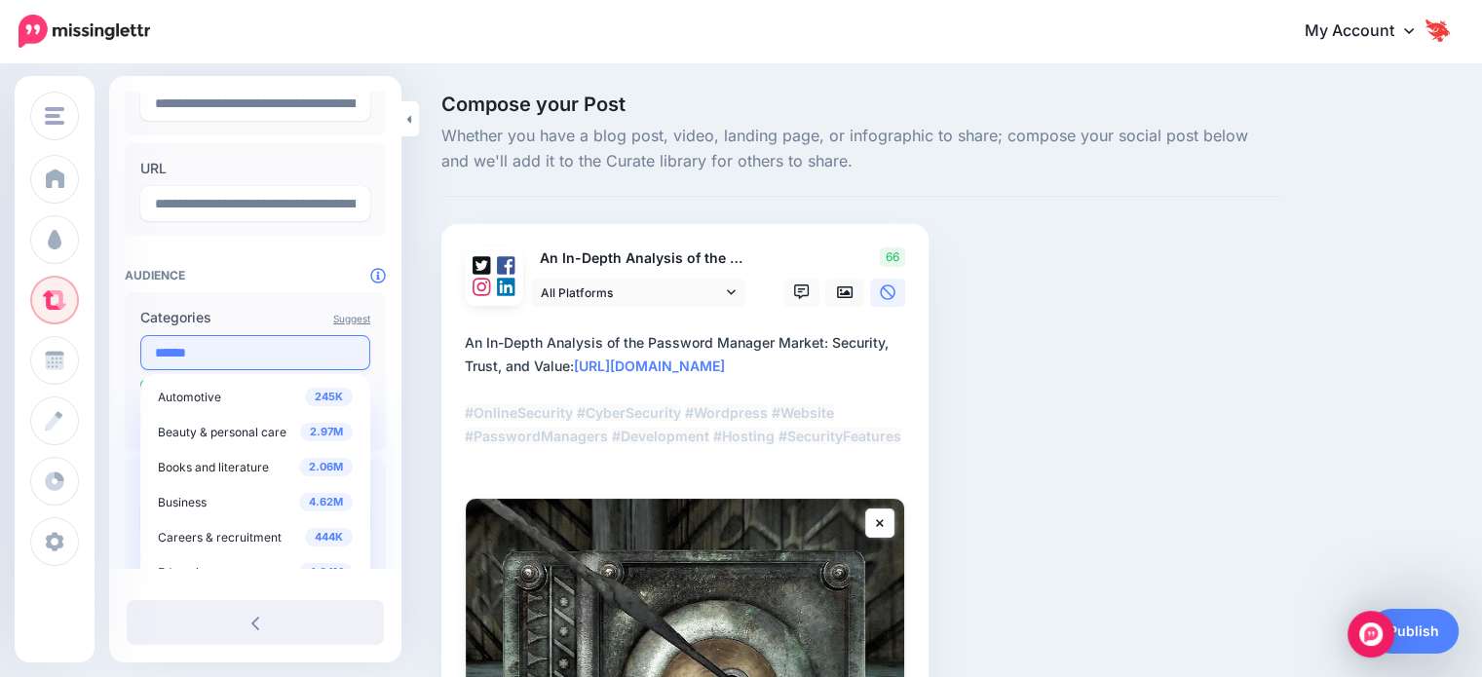
click at [221, 354] on input "******" at bounding box center [255, 352] width 230 height 35
type input "*"
type input "******"
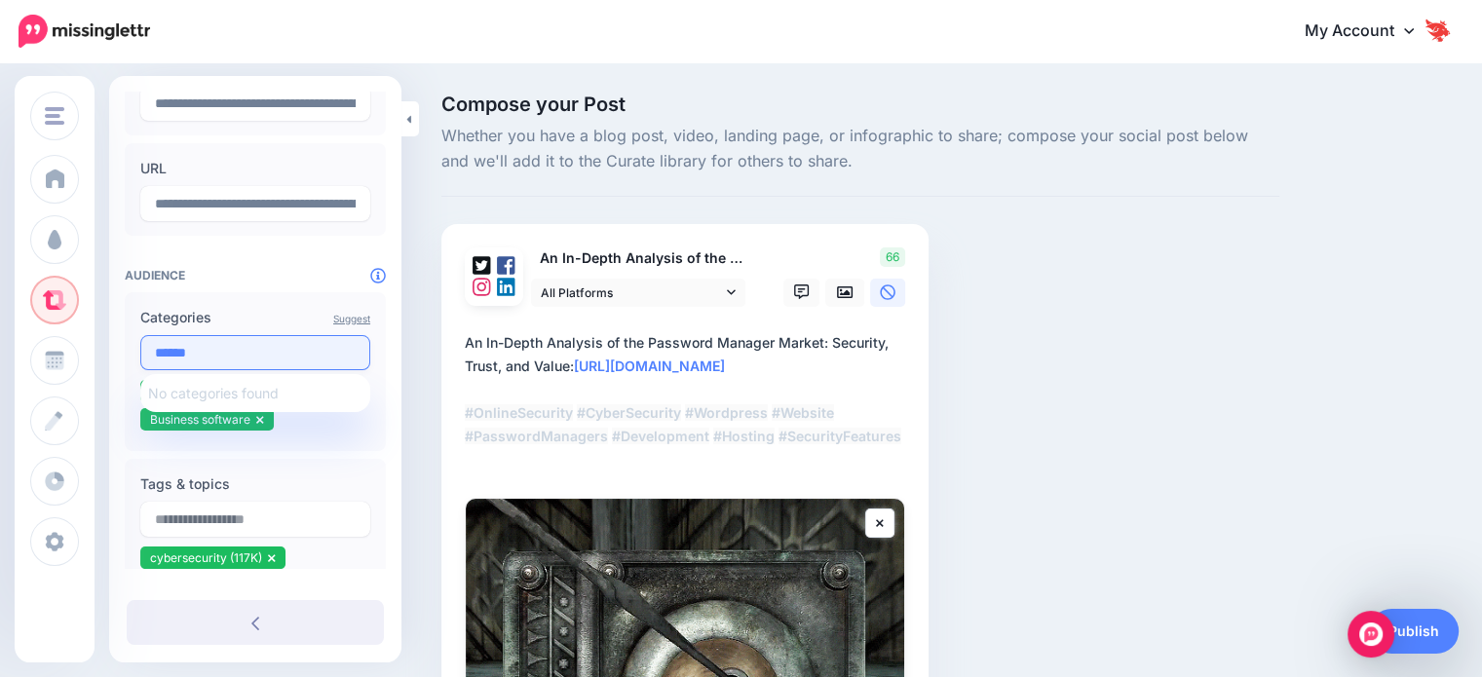
click at [199, 350] on input "******" at bounding box center [255, 352] width 230 height 35
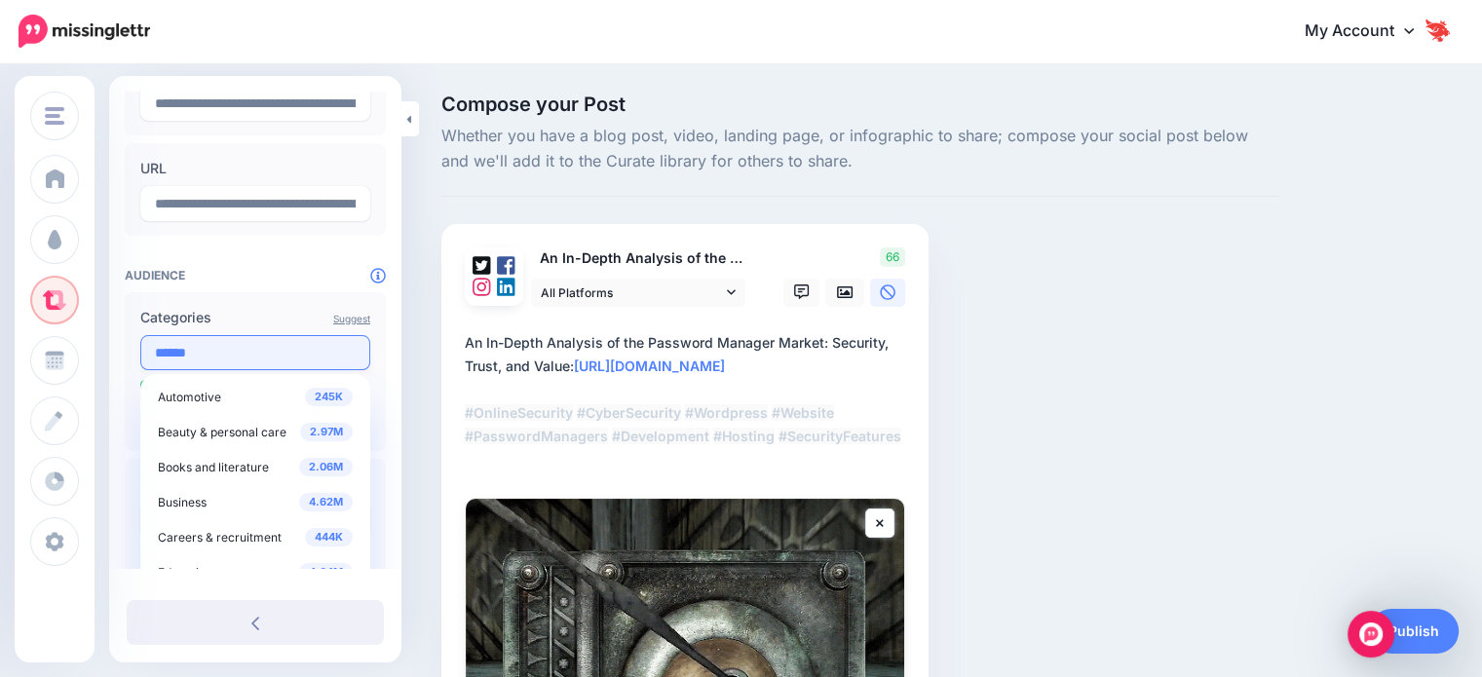
click at [199, 350] on input "******" at bounding box center [255, 352] width 230 height 35
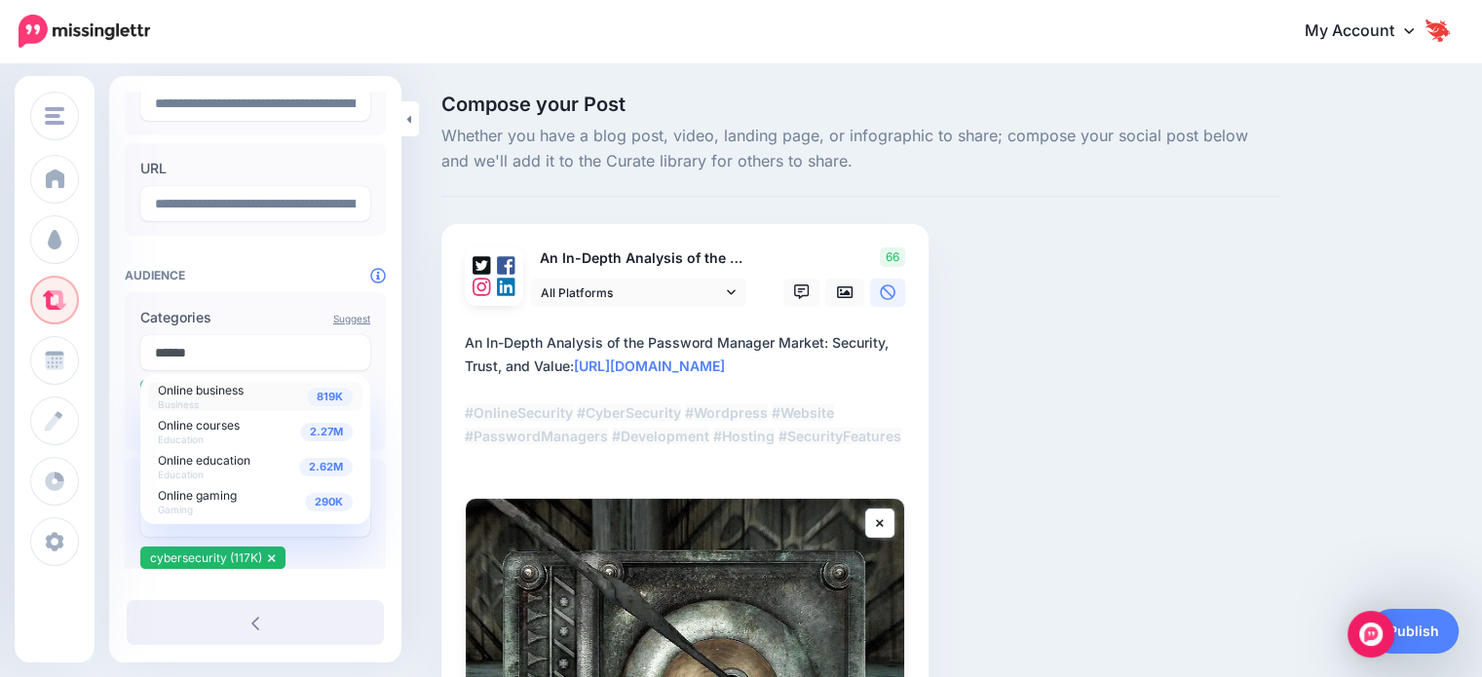
type input "******"
click at [262, 409] on div "819K Online business Business" at bounding box center [255, 396] width 195 height 27
click at [409, 405] on div "Compose your Post Whether you have a blog post, video, landing page, or infogra…" at bounding box center [741, 576] width 1482 height 1022
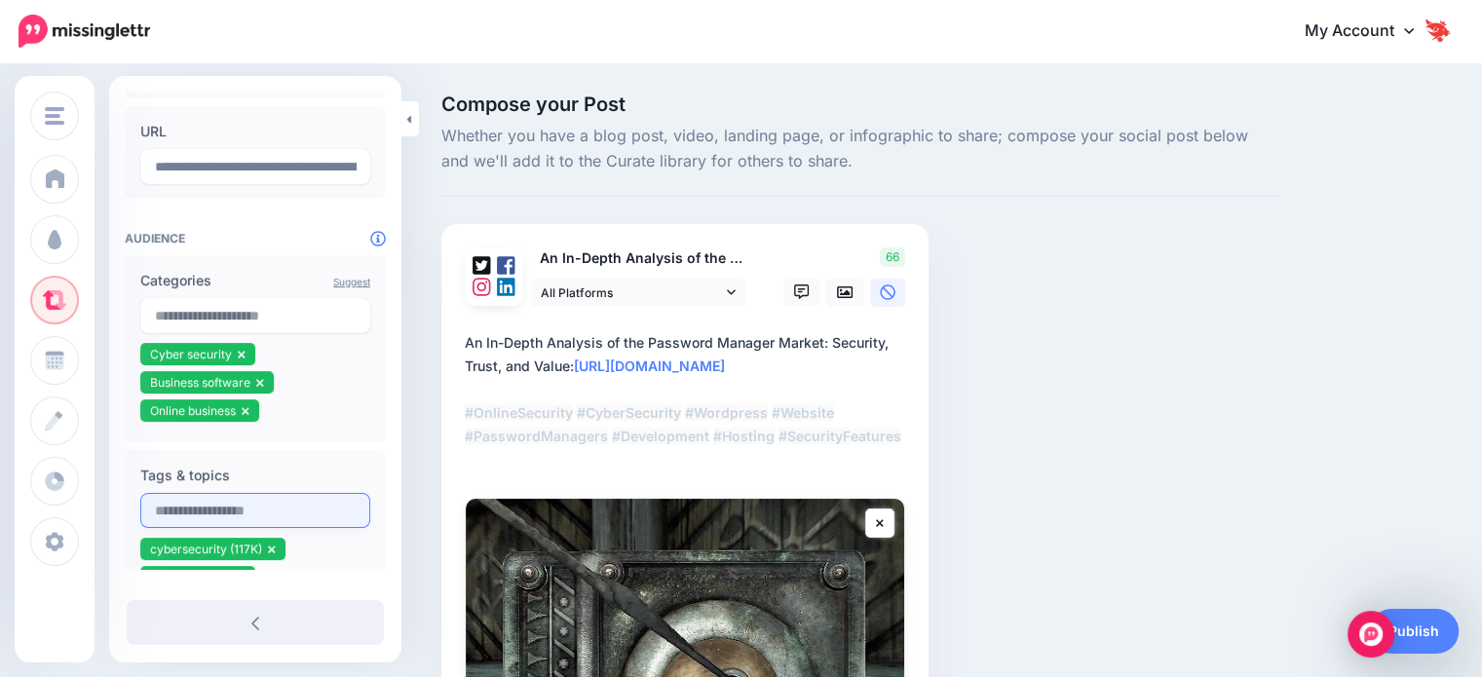
scroll to position [390, 0]
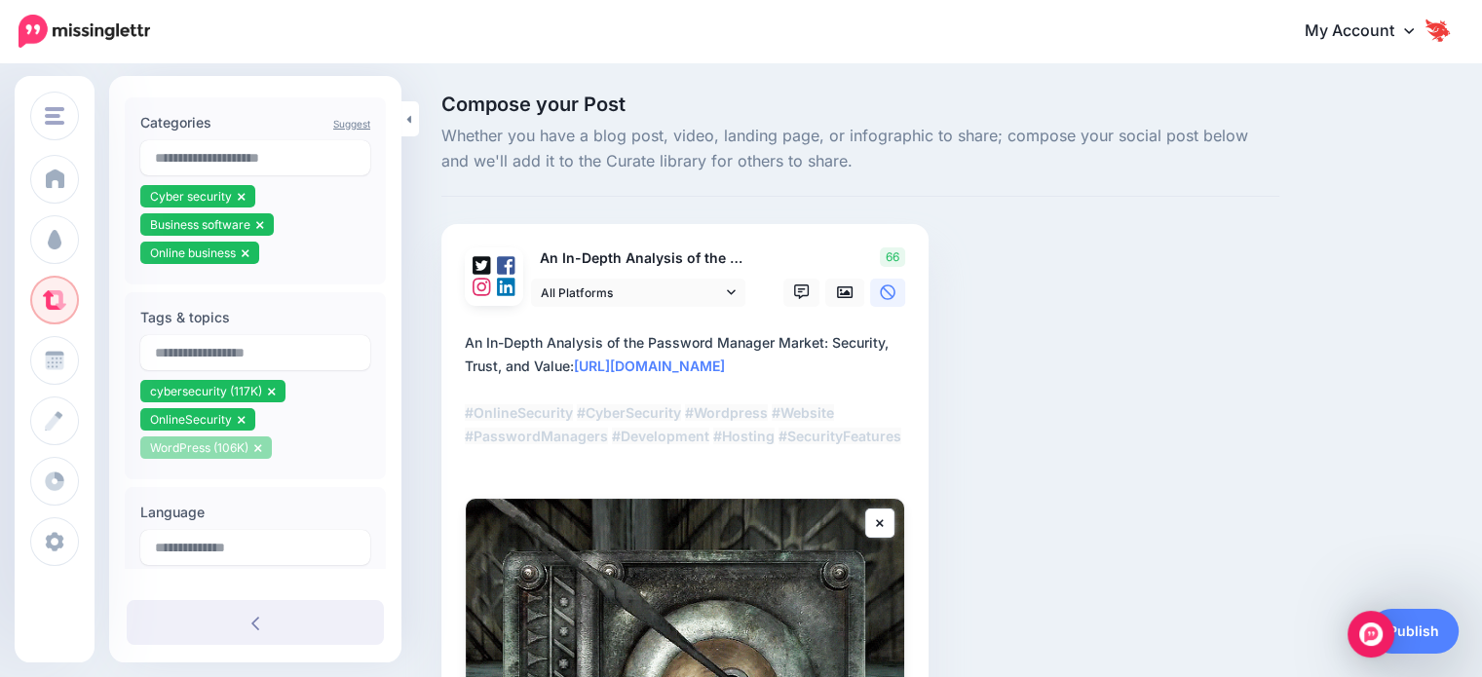
click at [256, 449] on icon at bounding box center [257, 448] width 7 height 8
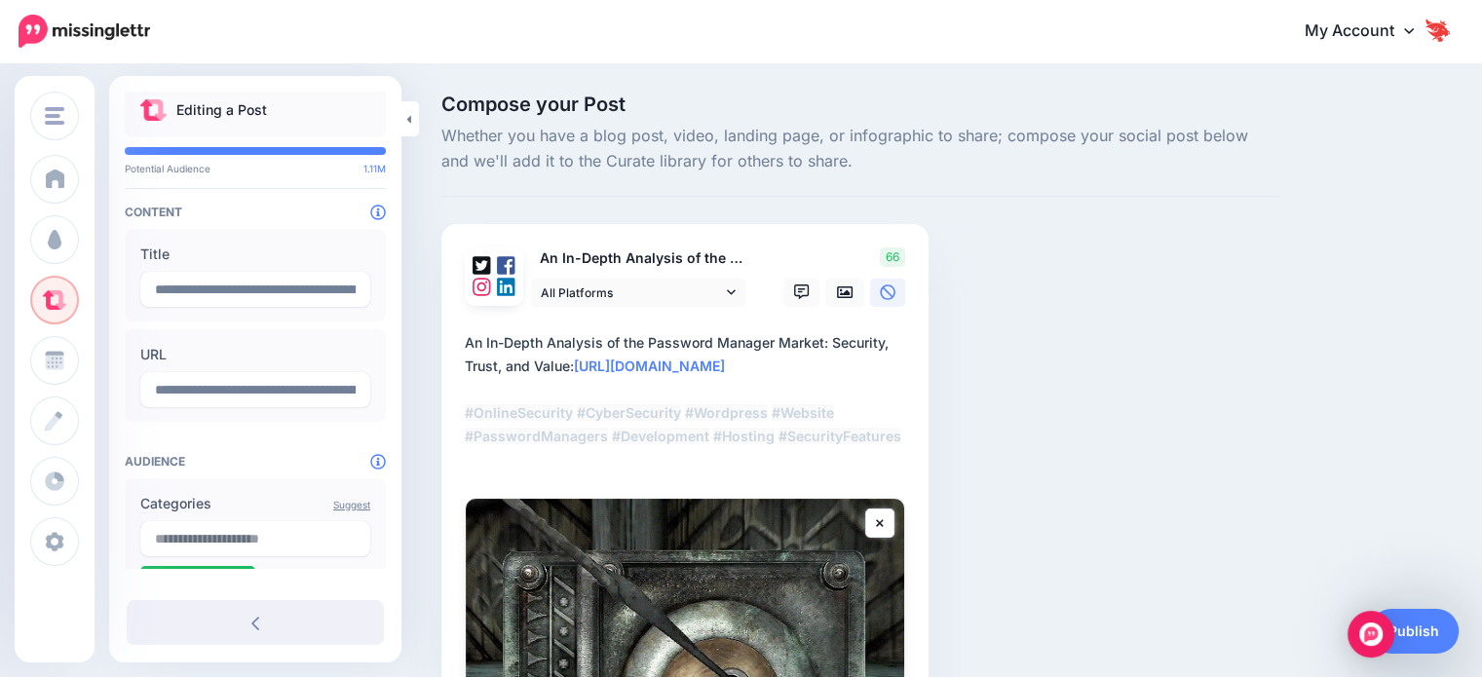
scroll to position [0, 0]
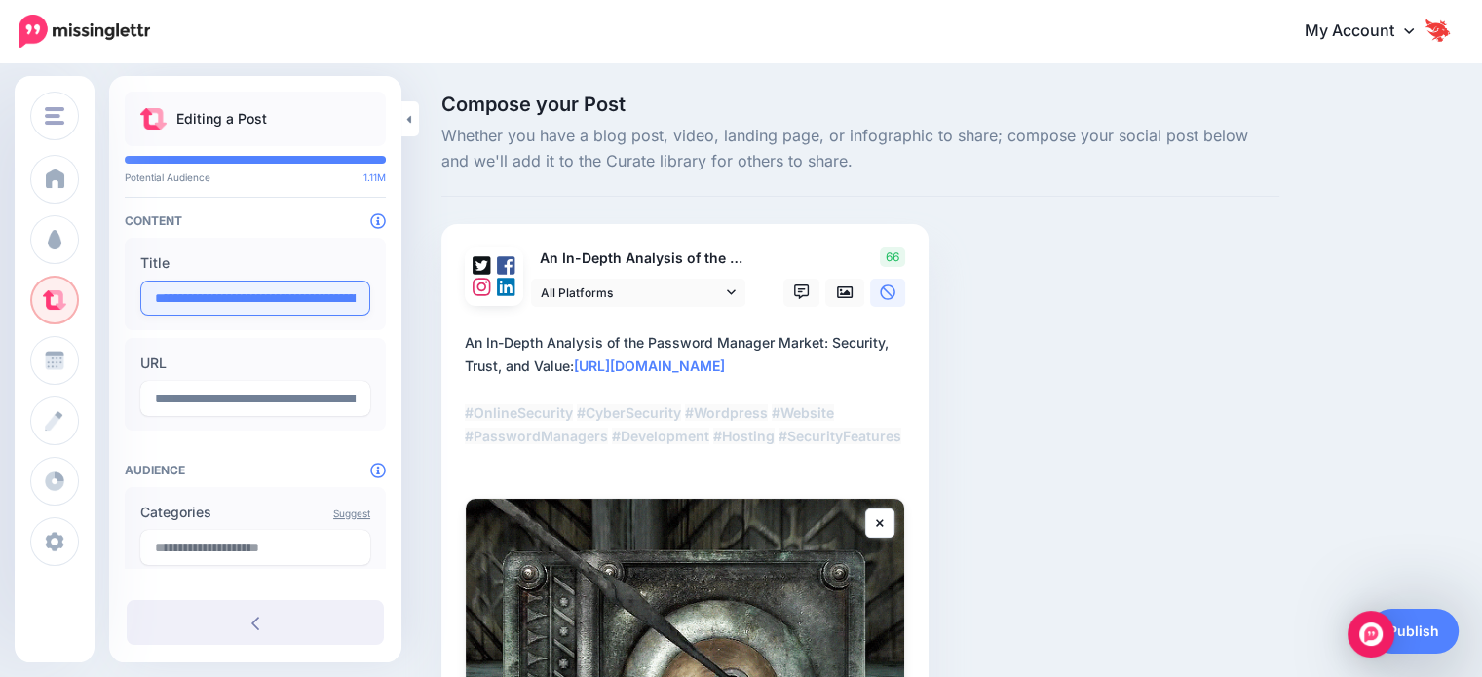
click at [257, 289] on input "**********" at bounding box center [255, 298] width 230 height 35
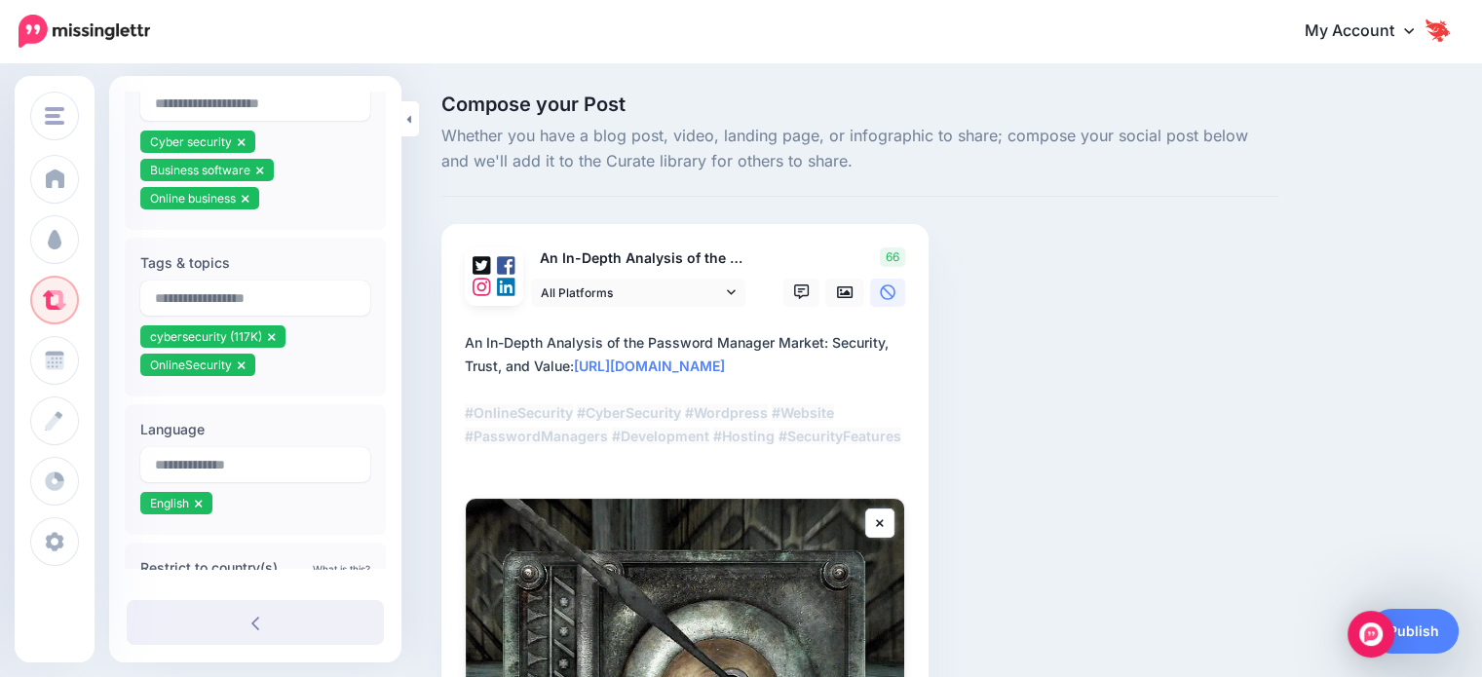
scroll to position [487, 0]
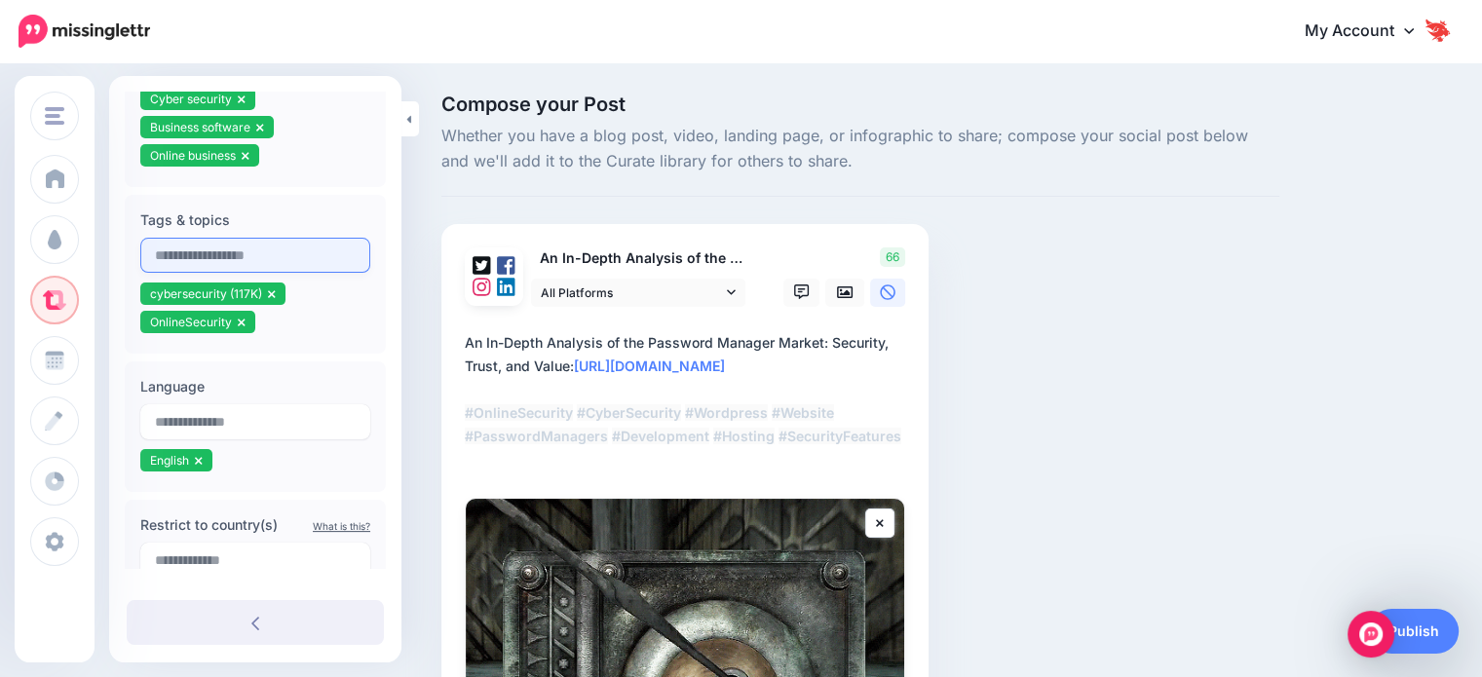
click at [204, 260] on input "text" at bounding box center [255, 255] width 230 height 35
drag, startPoint x: 204, startPoint y: 260, endPoint x: 888, endPoint y: 328, distance: 687.6
click at [888, 328] on div at bounding box center [685, 319] width 441 height 24
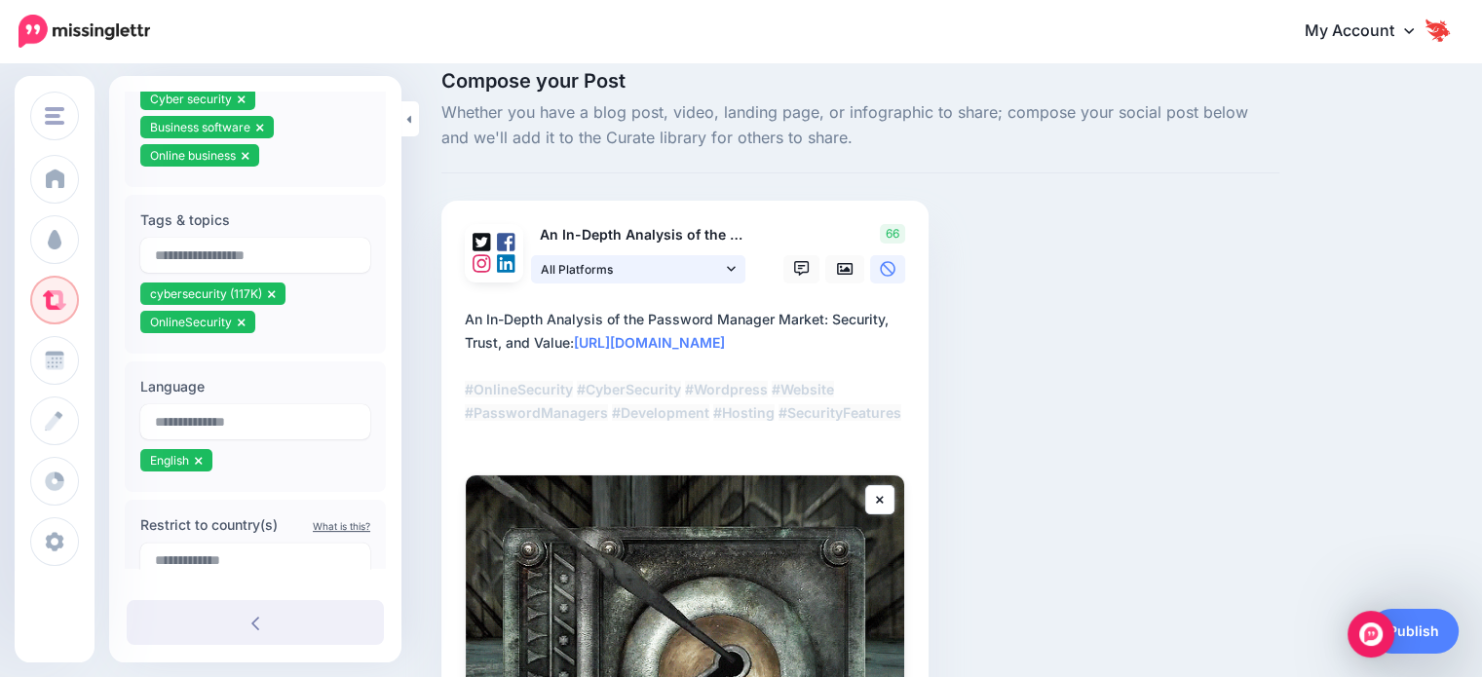
scroll to position [0, 0]
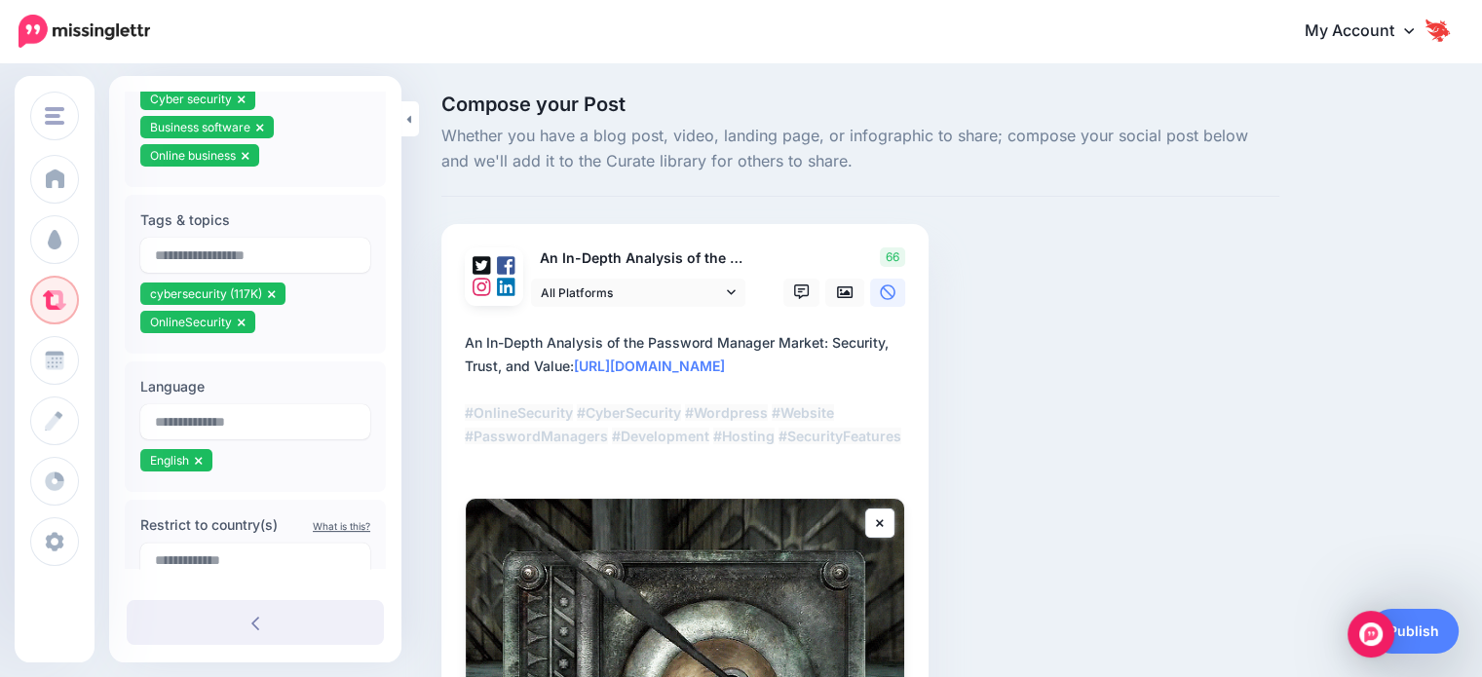
click at [695, 340] on textarea "**********" at bounding box center [689, 401] width 448 height 140
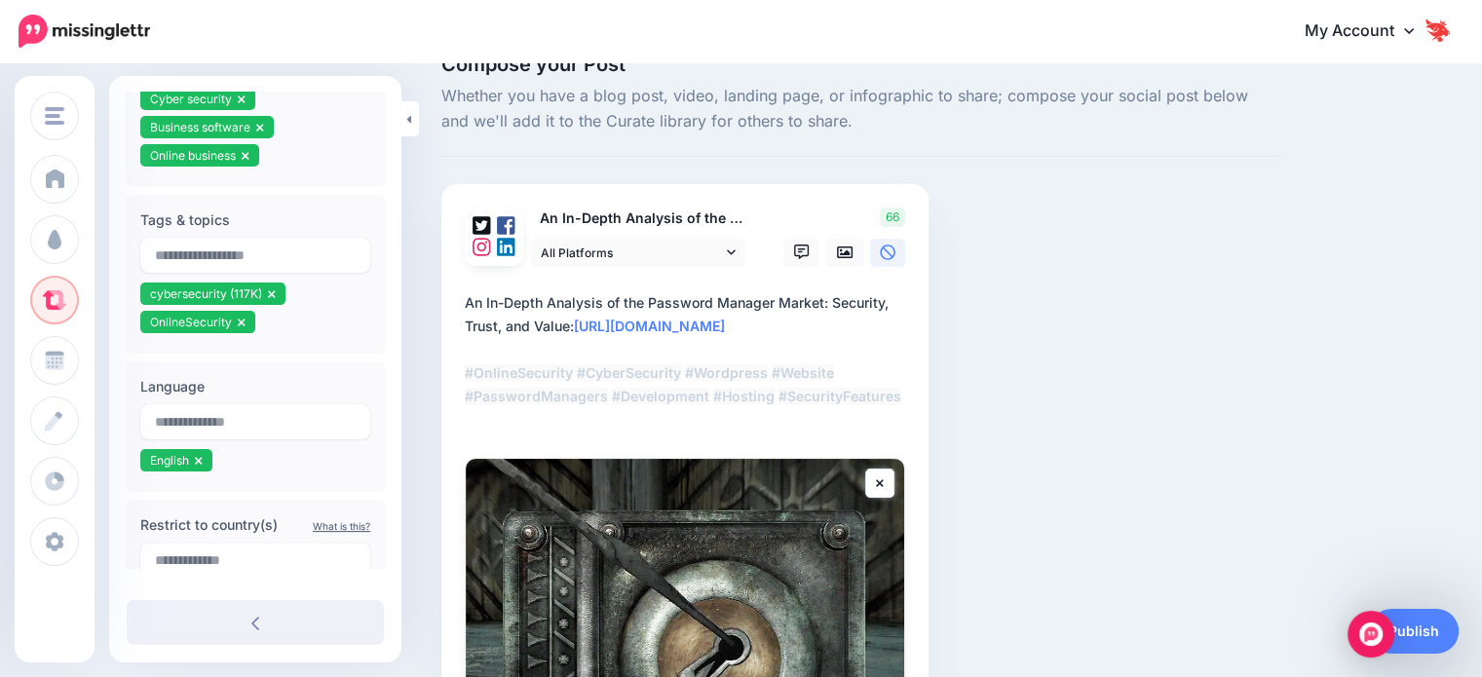
scroll to position [97, 0]
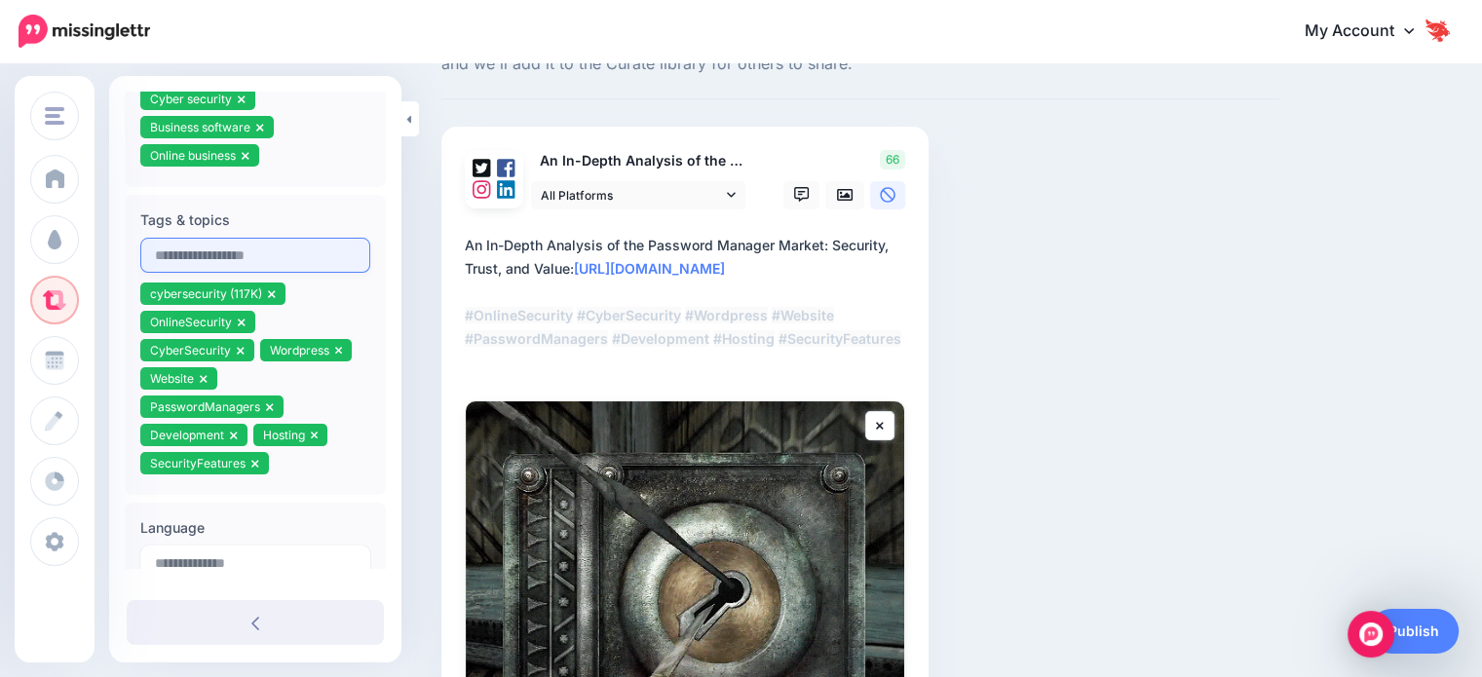
click at [181, 264] on input "text" at bounding box center [255, 255] width 230 height 35
drag, startPoint x: 181, startPoint y: 264, endPoint x: 147, endPoint y: 242, distance: 40.8
click at [147, 242] on input "text" at bounding box center [255, 255] width 230 height 35
click at [312, 434] on icon at bounding box center [315, 436] width 8 height 12
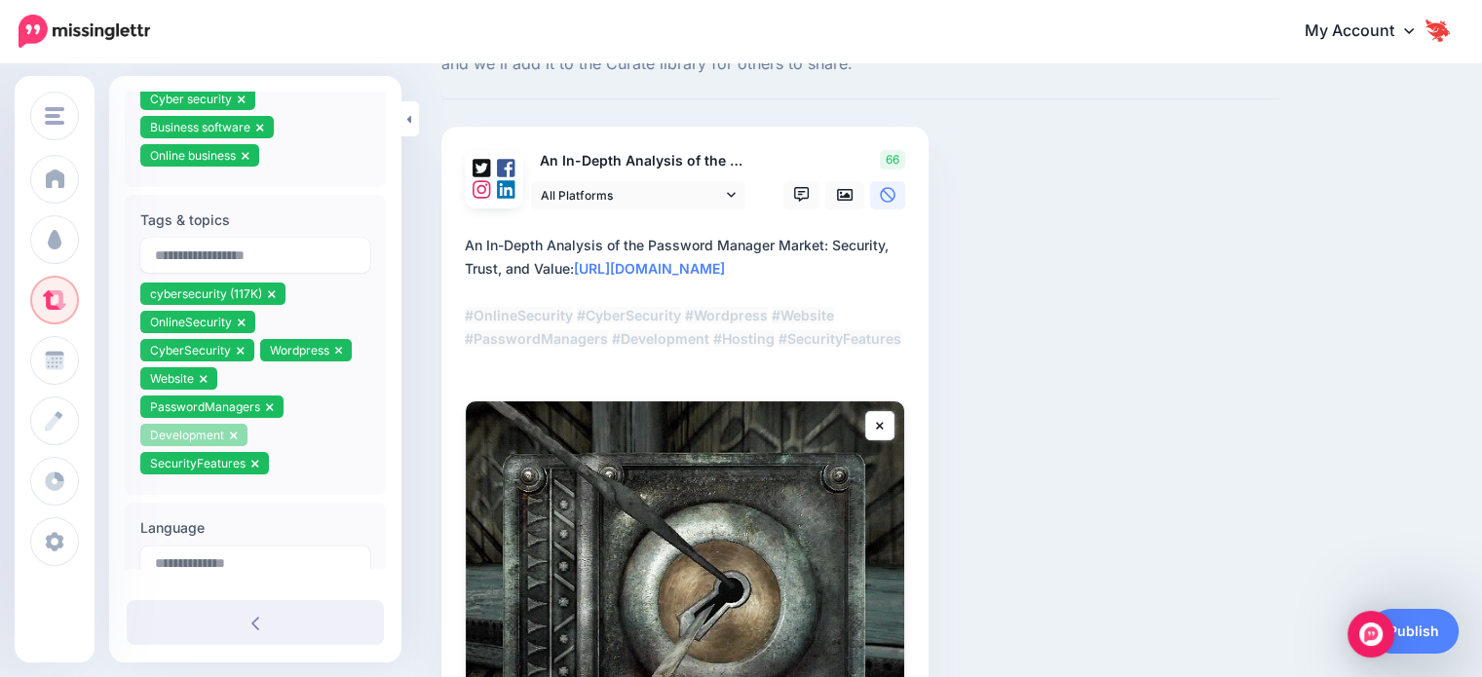
click at [234, 440] on link at bounding box center [234, 435] width 8 height 15
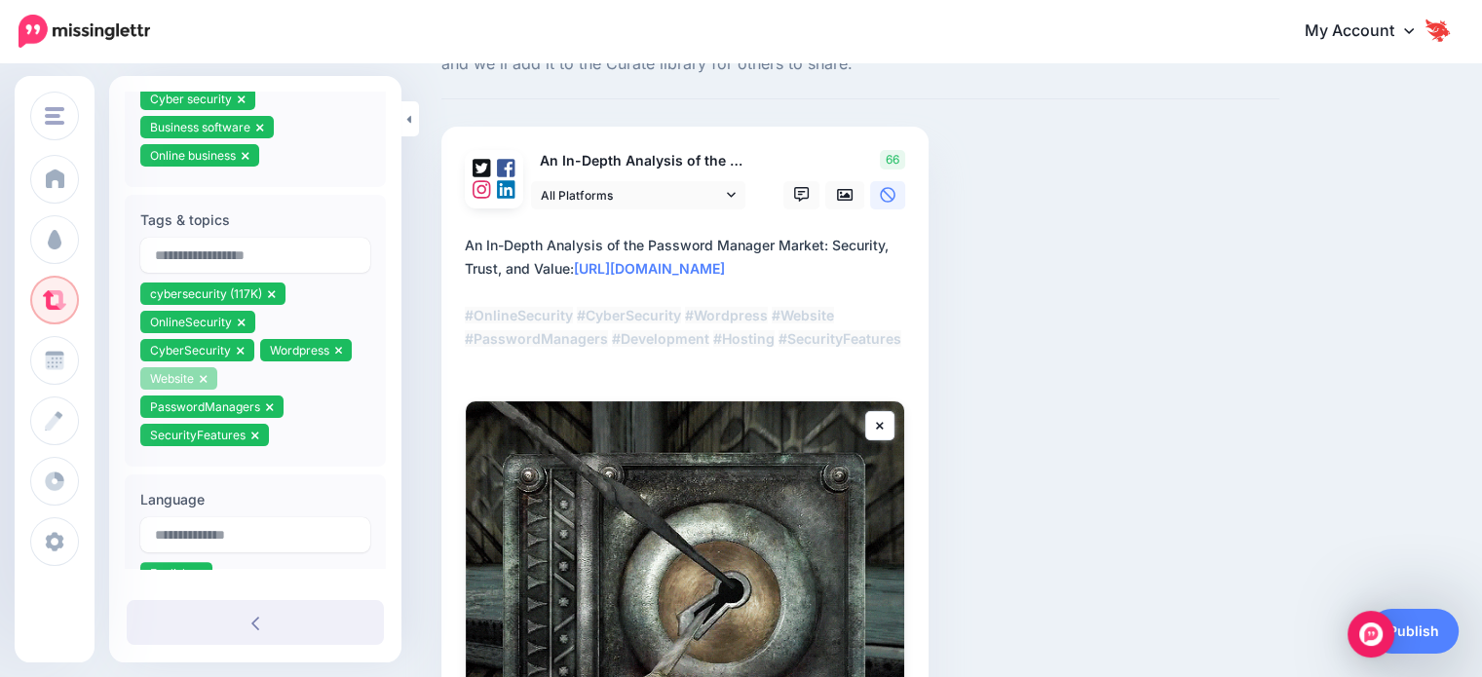
click at [205, 383] on icon at bounding box center [204, 379] width 8 height 12
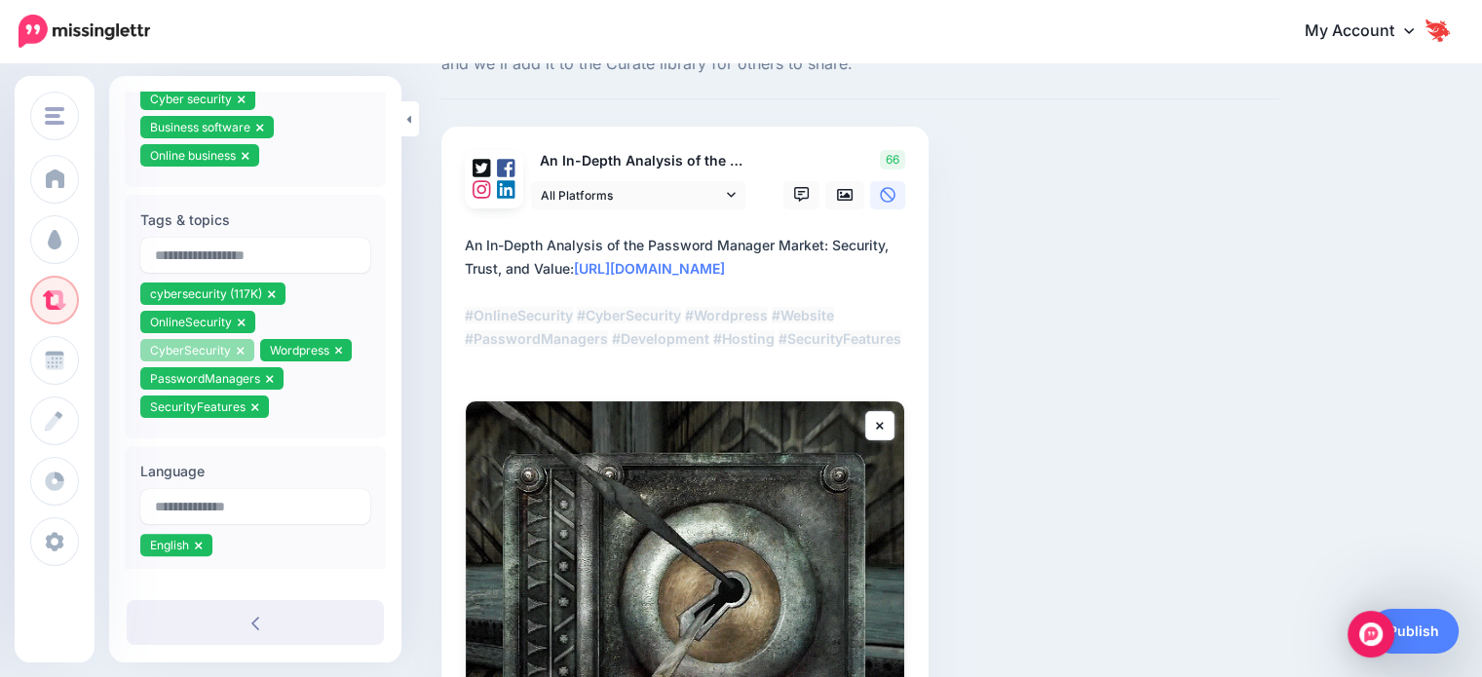
click at [238, 349] on icon at bounding box center [240, 351] width 7 height 8
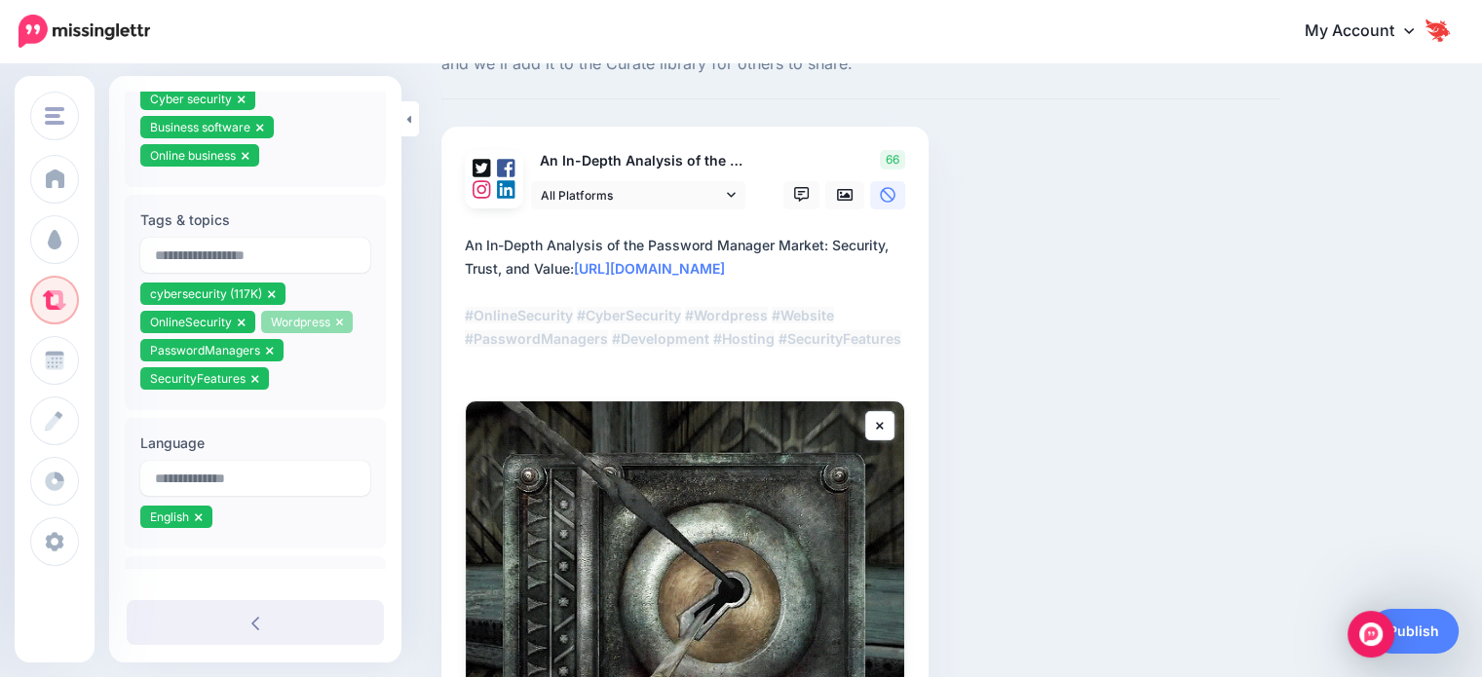
click at [336, 326] on icon at bounding box center [340, 323] width 8 height 12
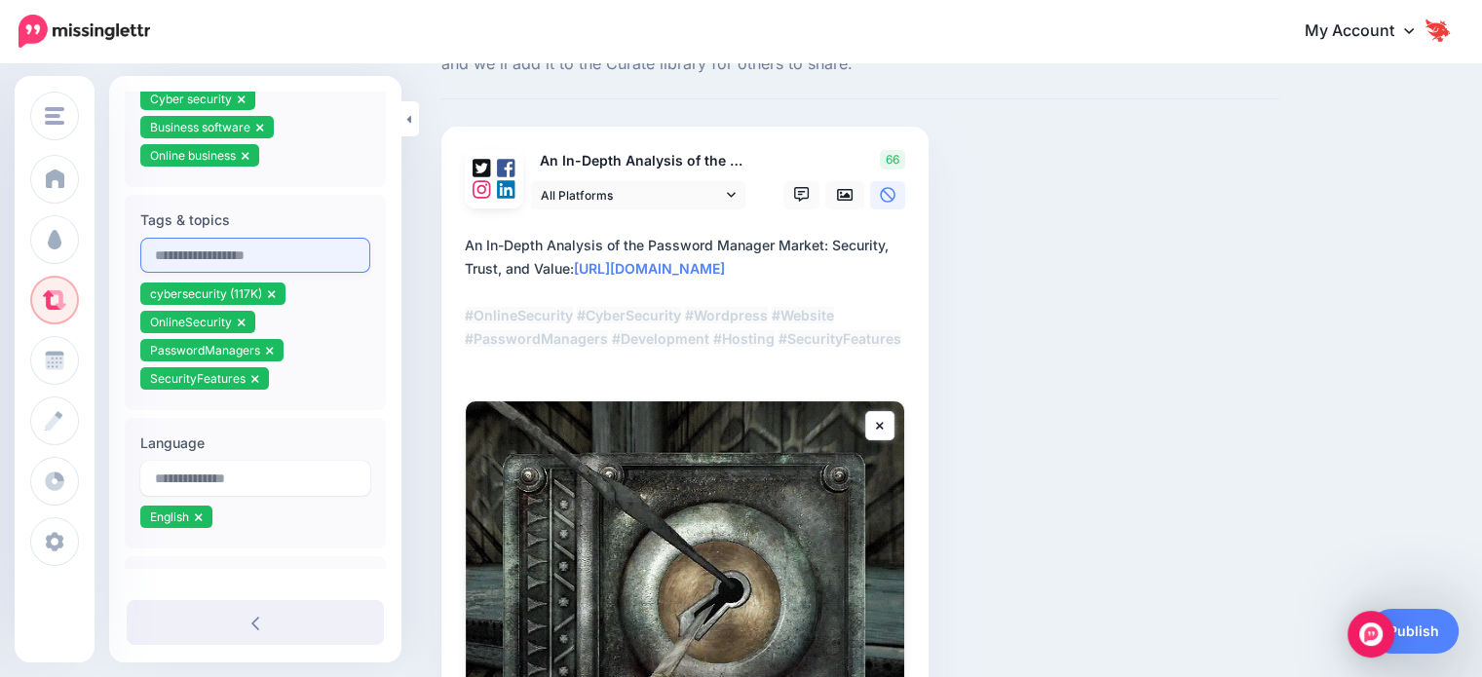
click at [226, 242] on input "text" at bounding box center [255, 255] width 230 height 35
paste input "**********"
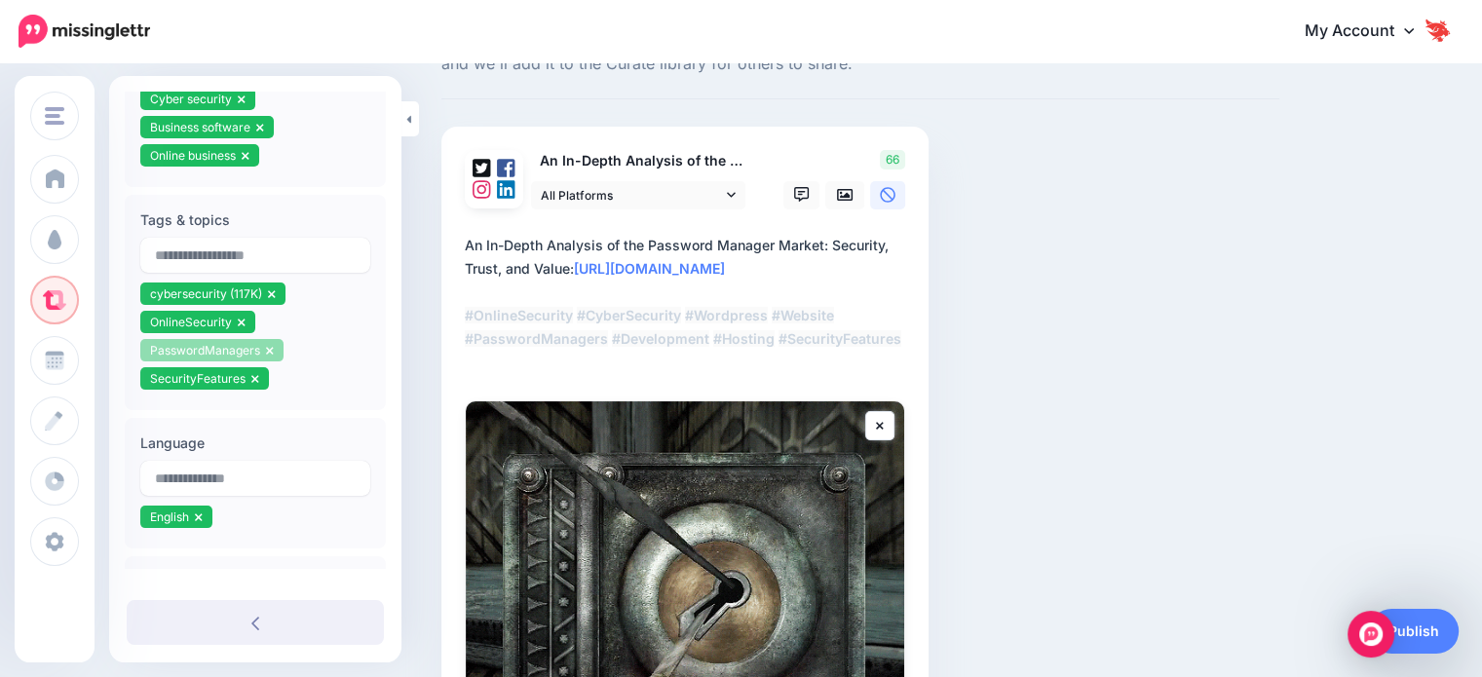
type input "**********"
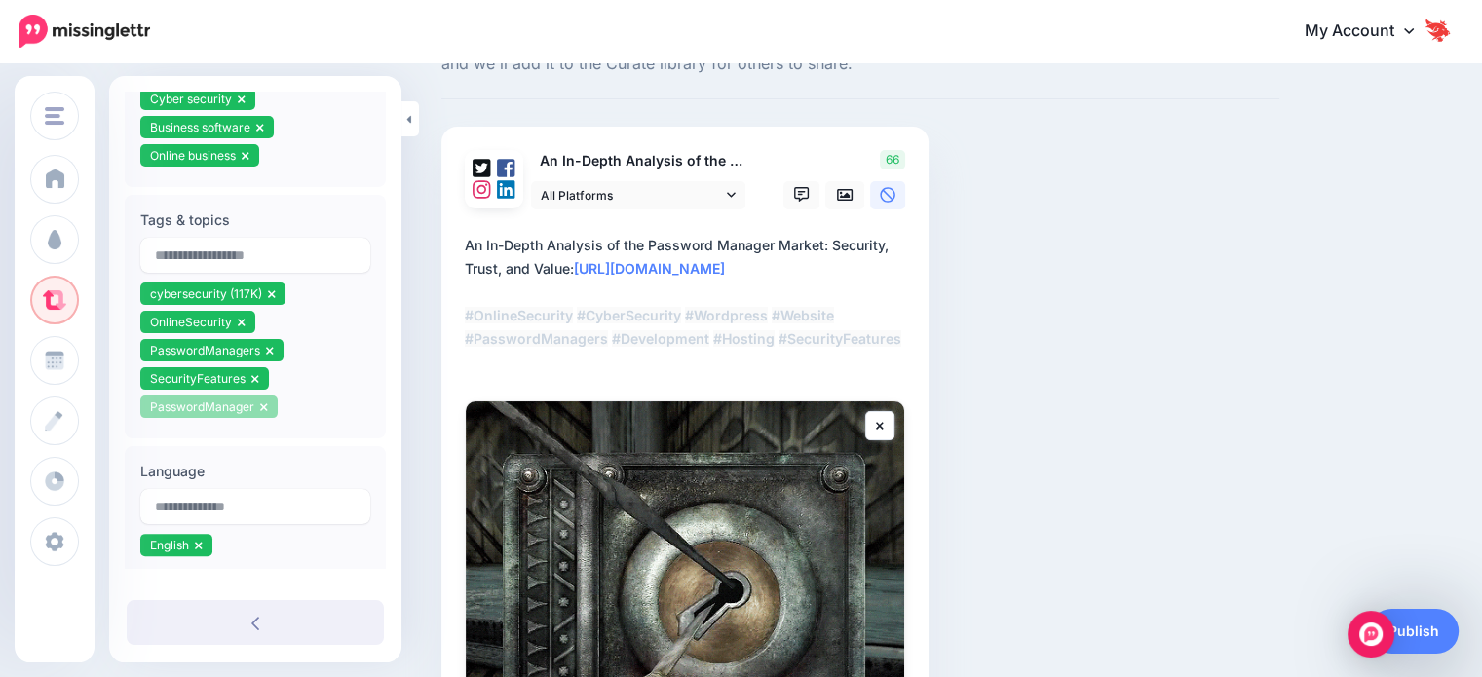
click at [264, 408] on icon at bounding box center [264, 408] width 8 height 12
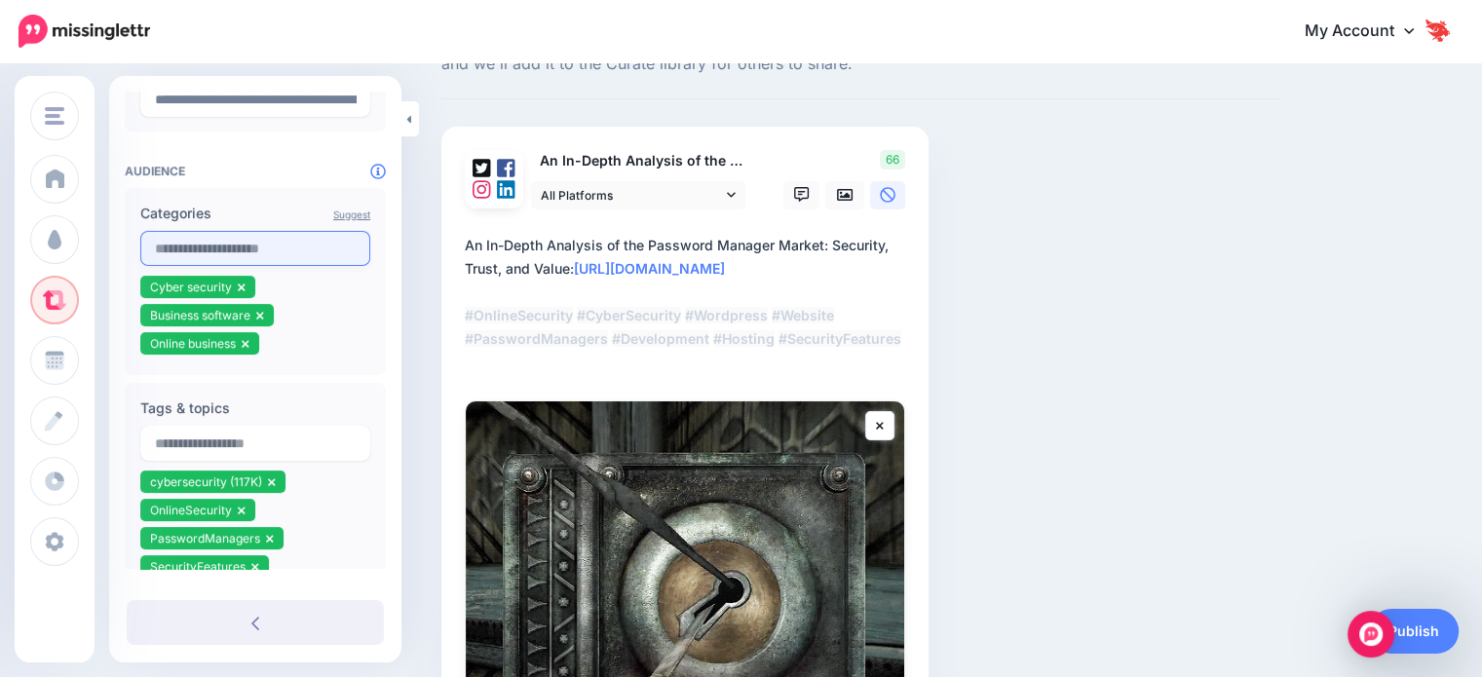
scroll to position [292, 0]
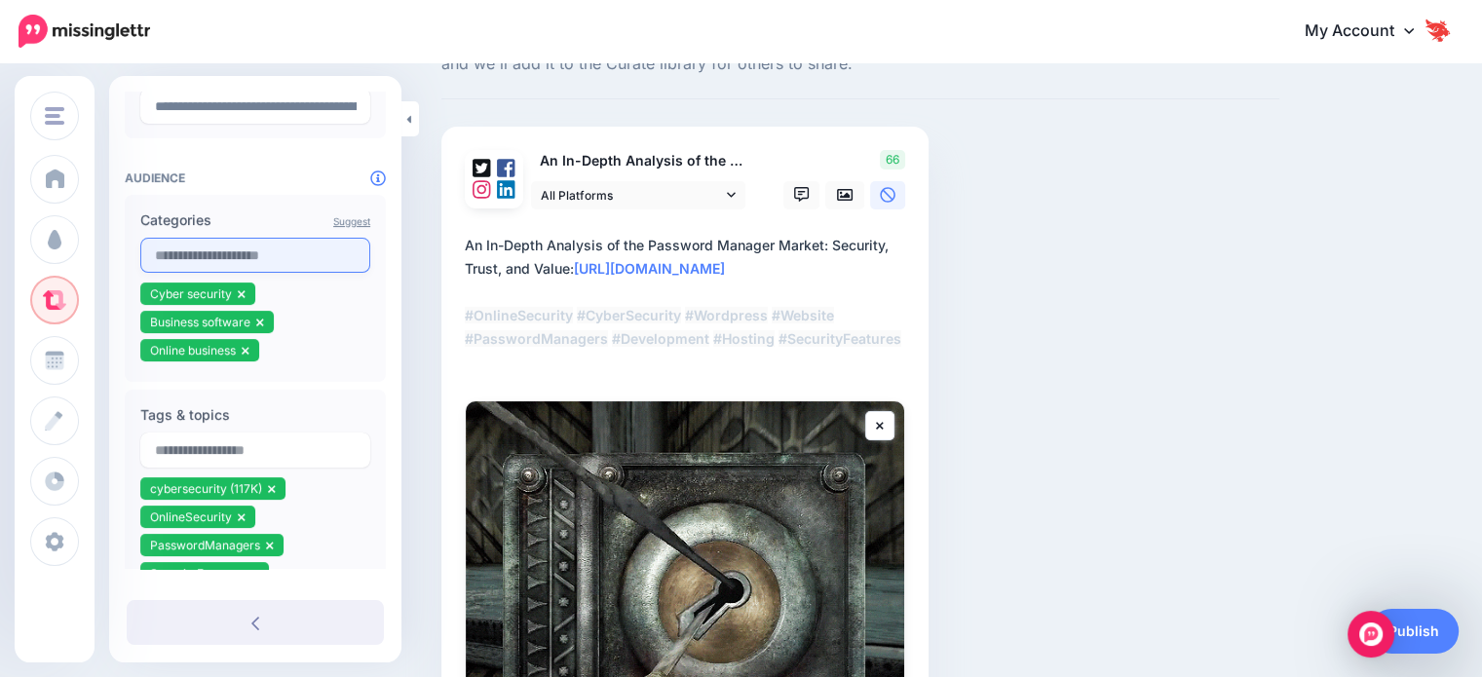
click at [211, 254] on input "text" at bounding box center [255, 255] width 230 height 35
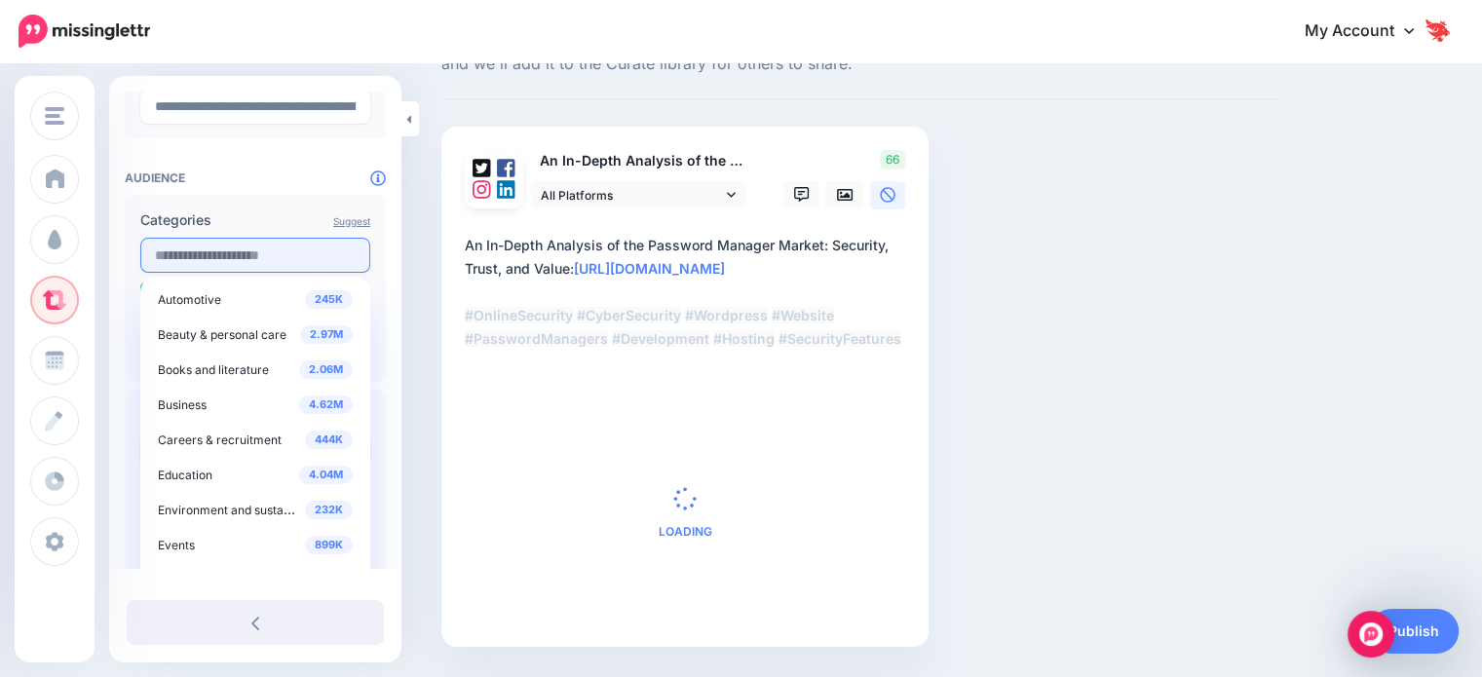
paste input "**********"
click at [399, 285] on div "**********" at bounding box center [255, 338] width 292 height 1078
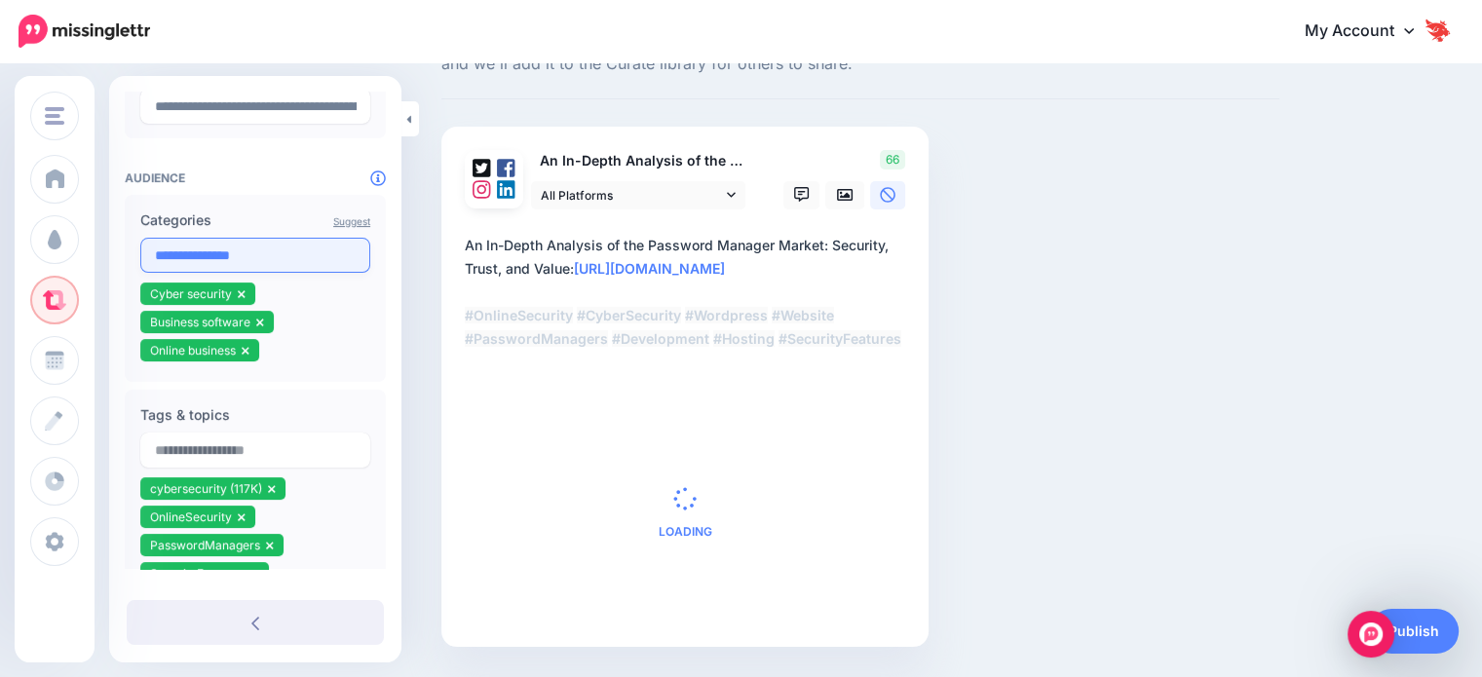
click at [214, 262] on input "**********" at bounding box center [255, 255] width 230 height 35
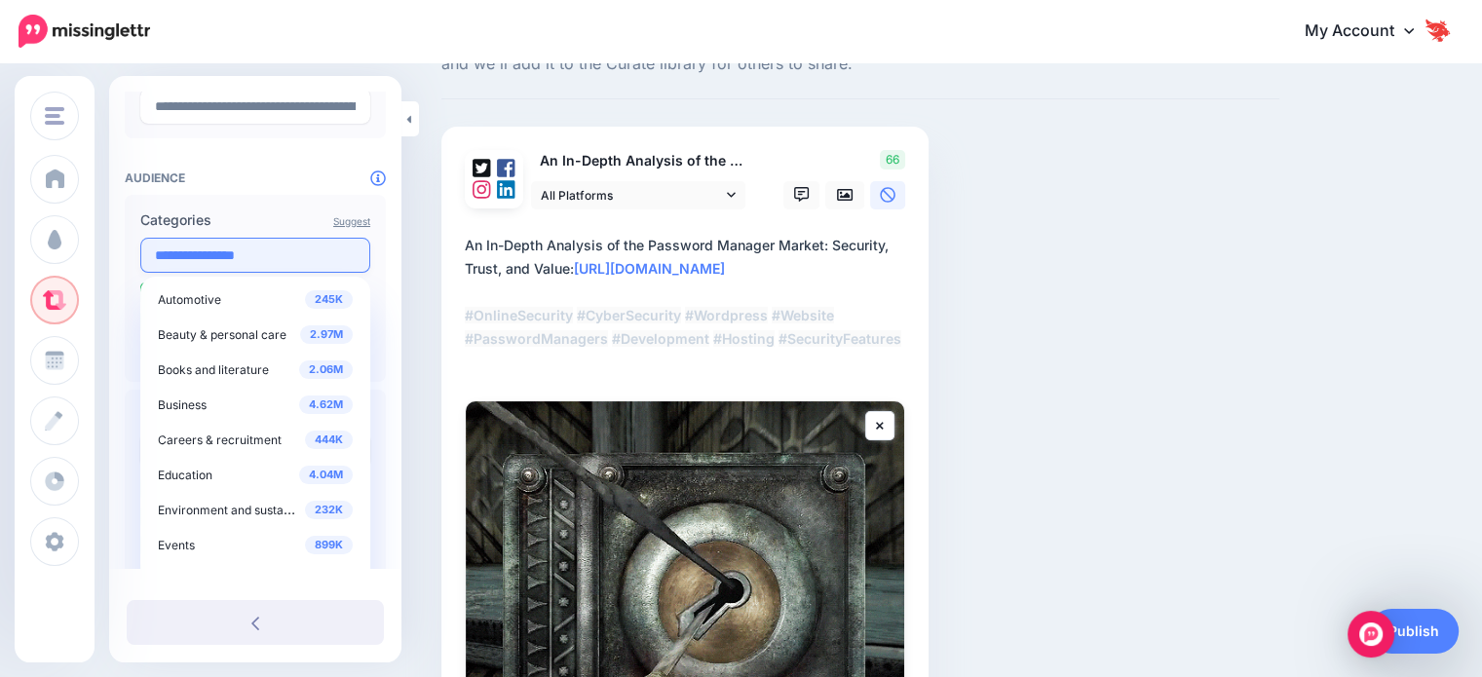
click at [152, 245] on input "**********" at bounding box center [255, 255] width 230 height 35
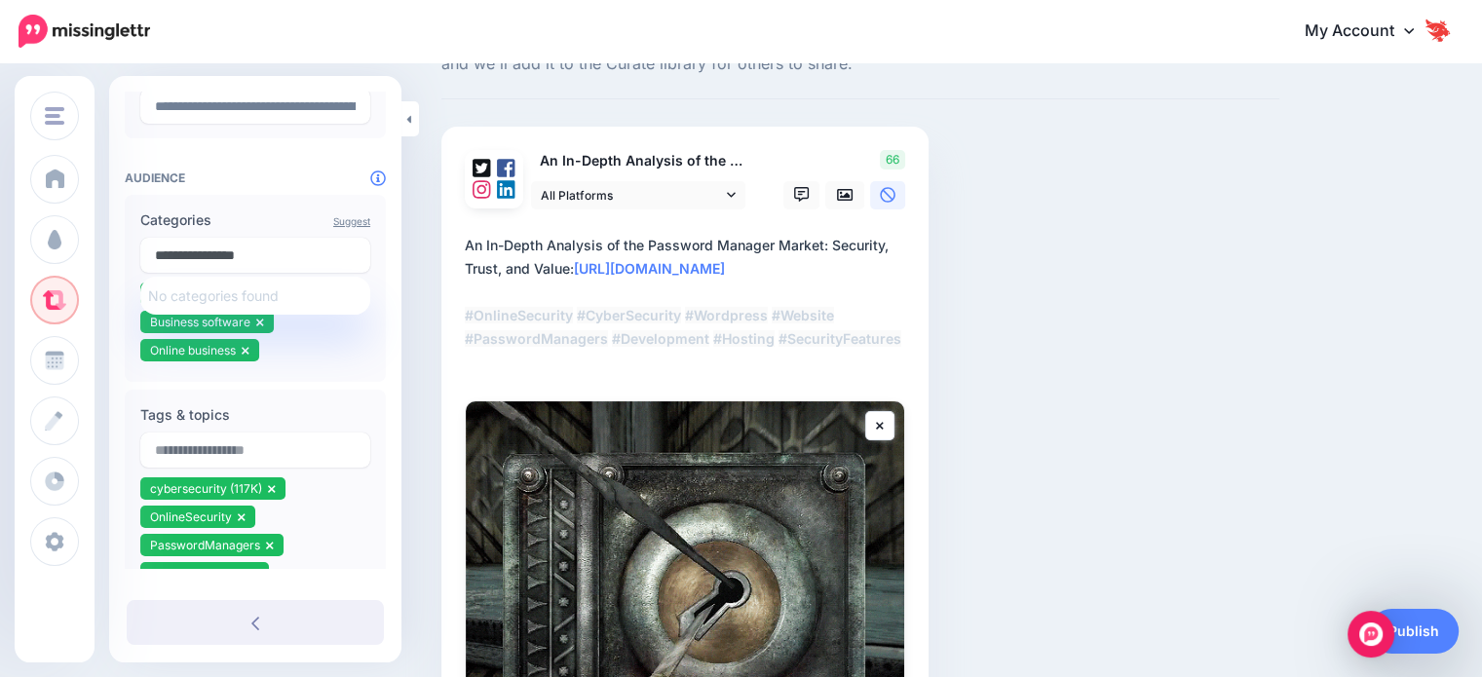
type input "*******"
click at [189, 249] on input "*******" at bounding box center [255, 255] width 230 height 35
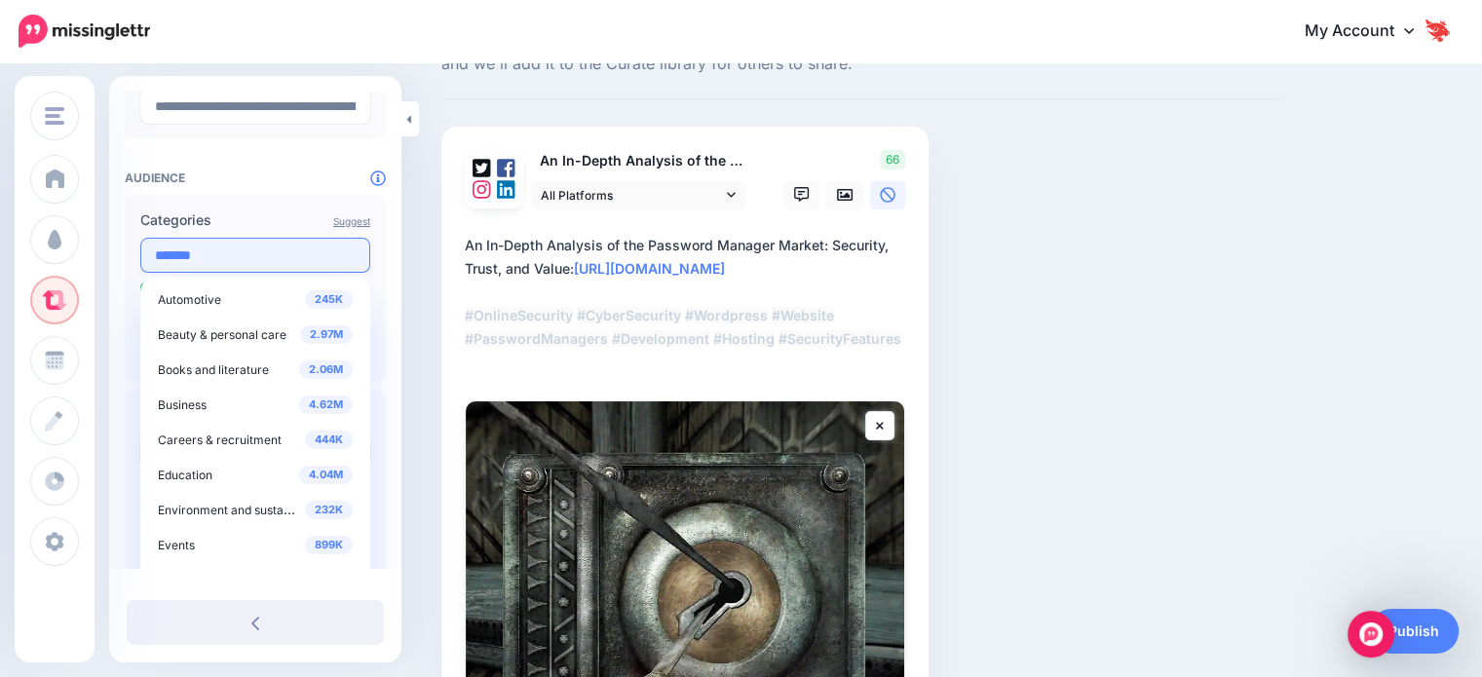
click at [189, 249] on input "*******" at bounding box center [255, 255] width 230 height 35
click at [400, 276] on div "**********" at bounding box center [255, 338] width 292 height 1078
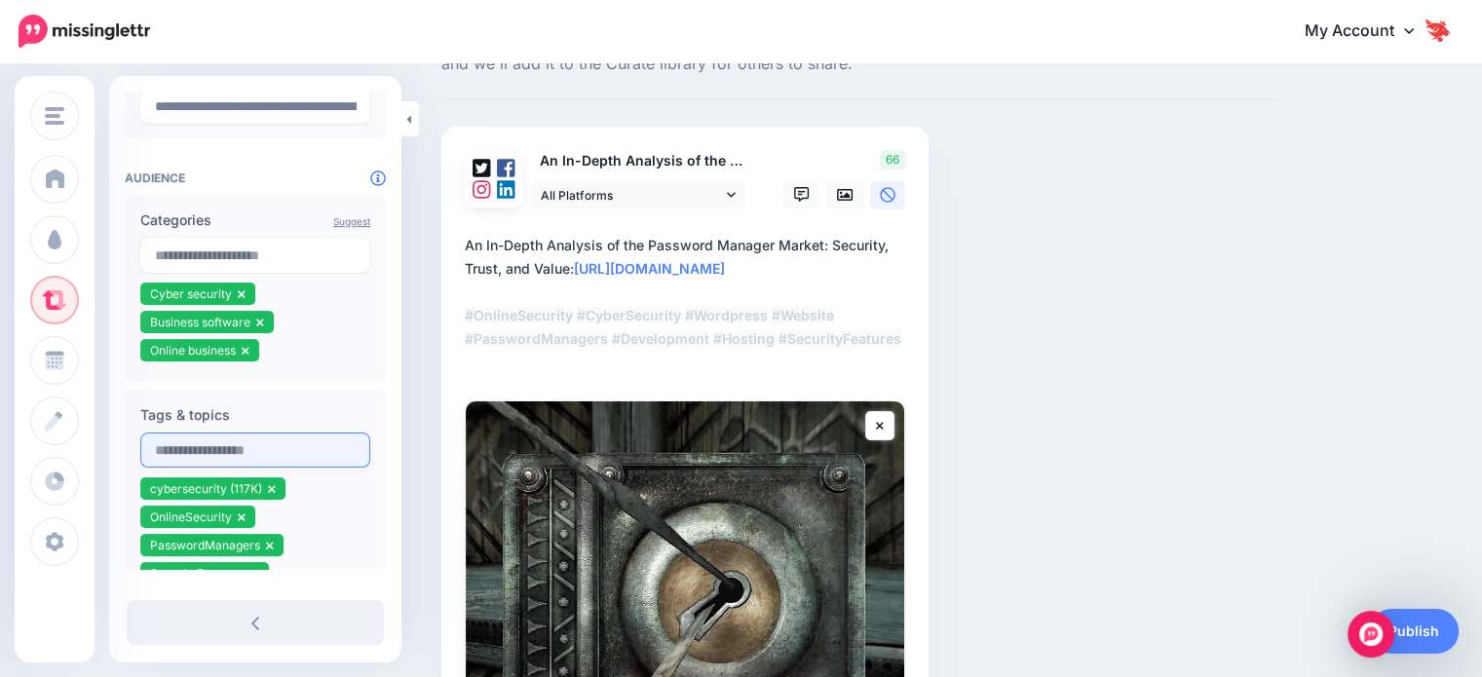
paste input "**********"
type input "**********"
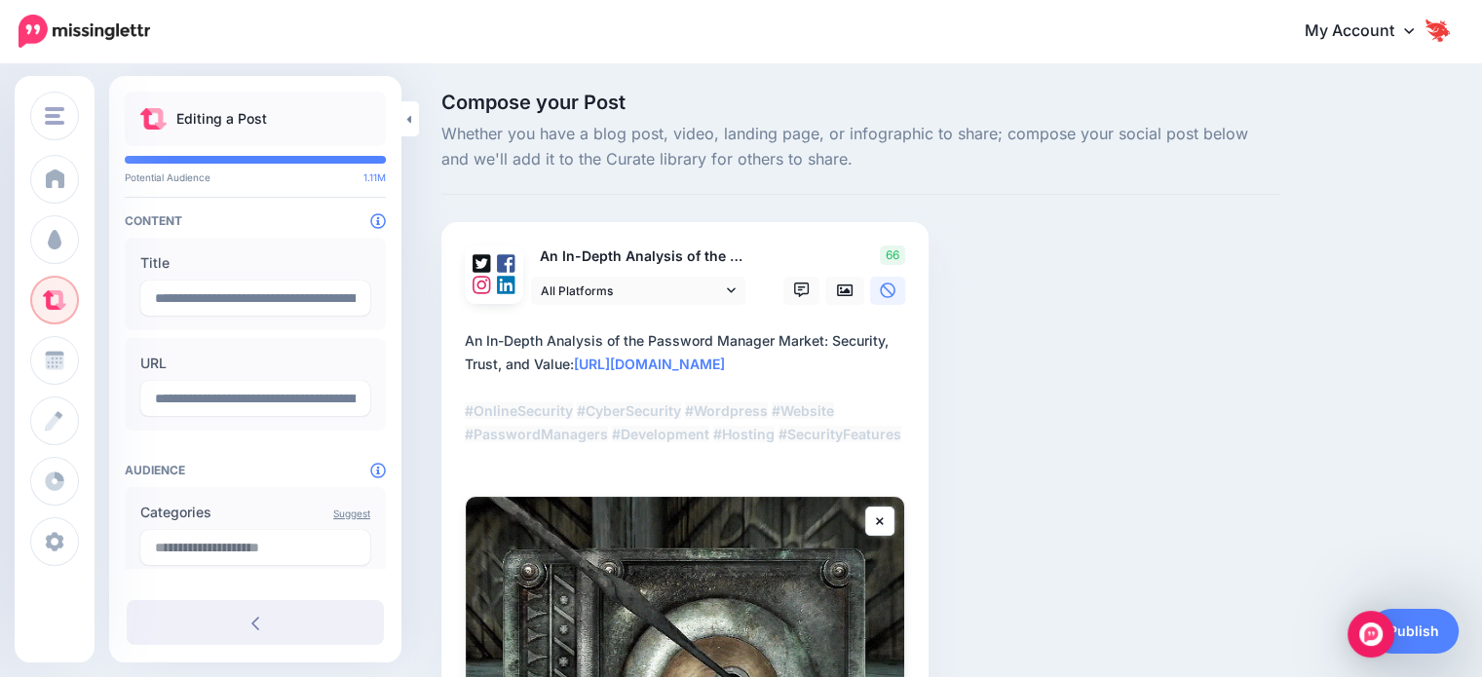
scroll to position [0, 0]
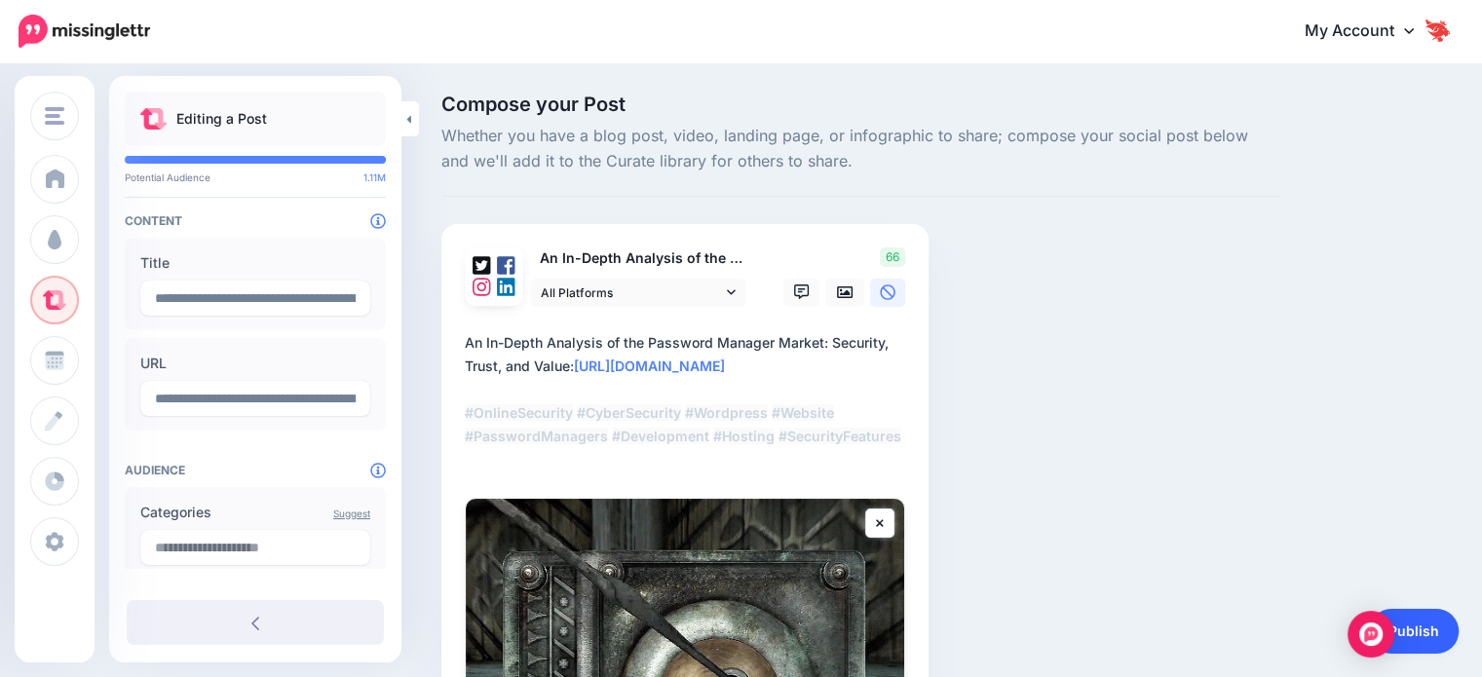
click at [1405, 634] on link "Publish" at bounding box center [1414, 631] width 90 height 45
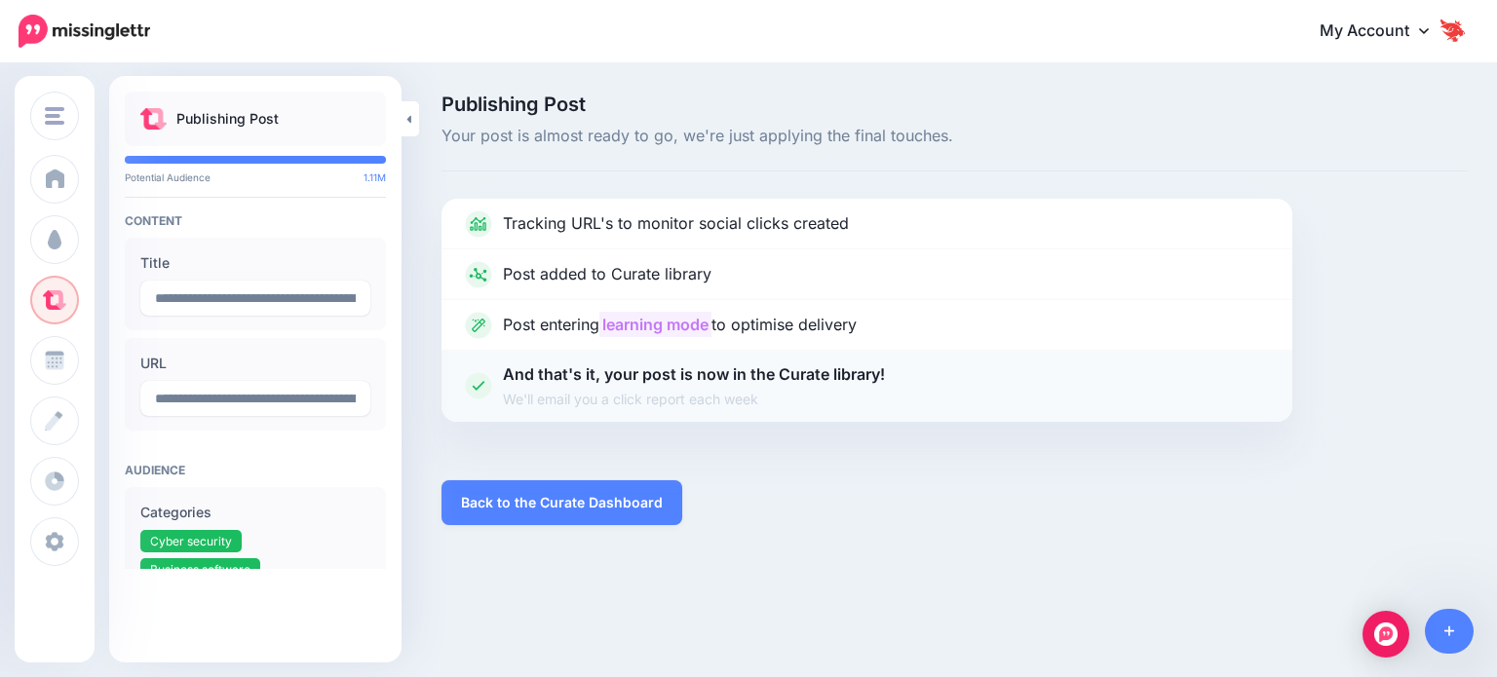
drag, startPoint x: 595, startPoint y: 423, endPoint x: 583, endPoint y: 418, distance: 13.6
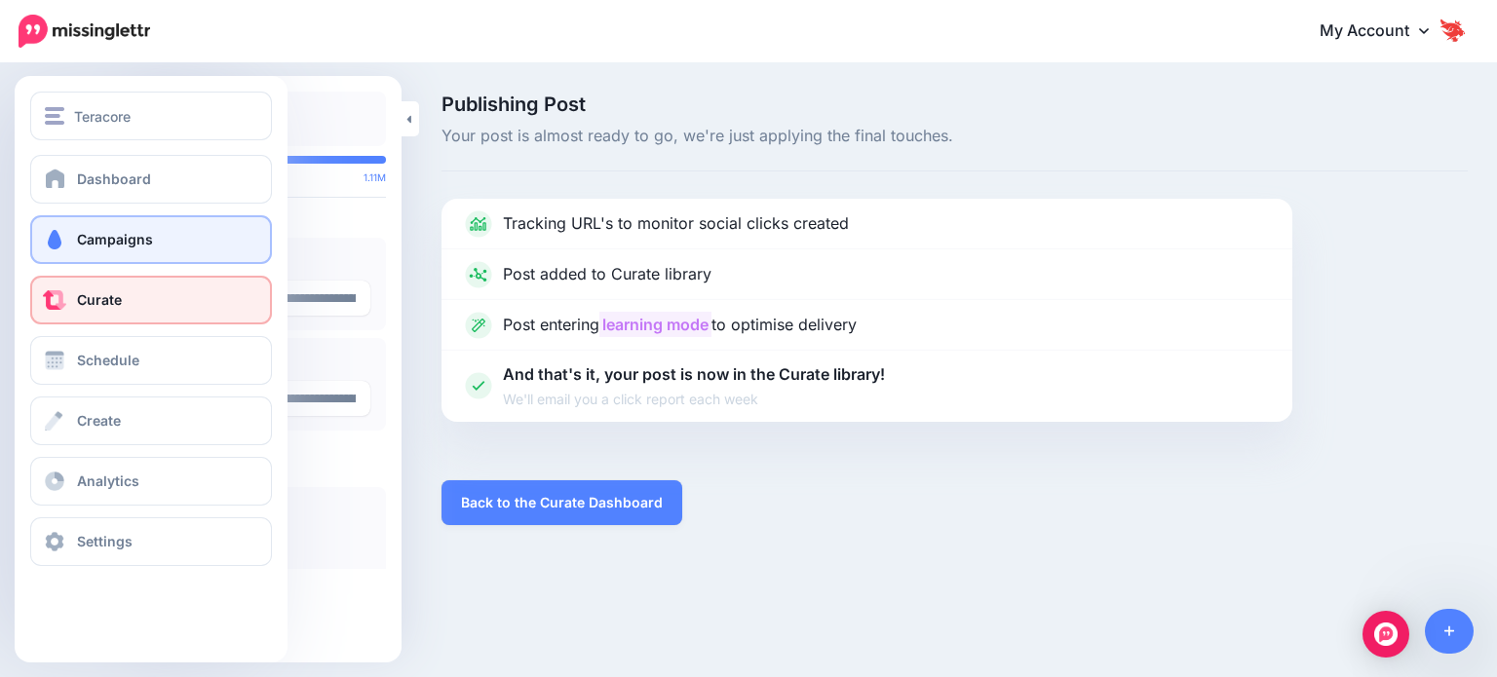
click at [139, 237] on span "Campaigns" at bounding box center [115, 239] width 76 height 17
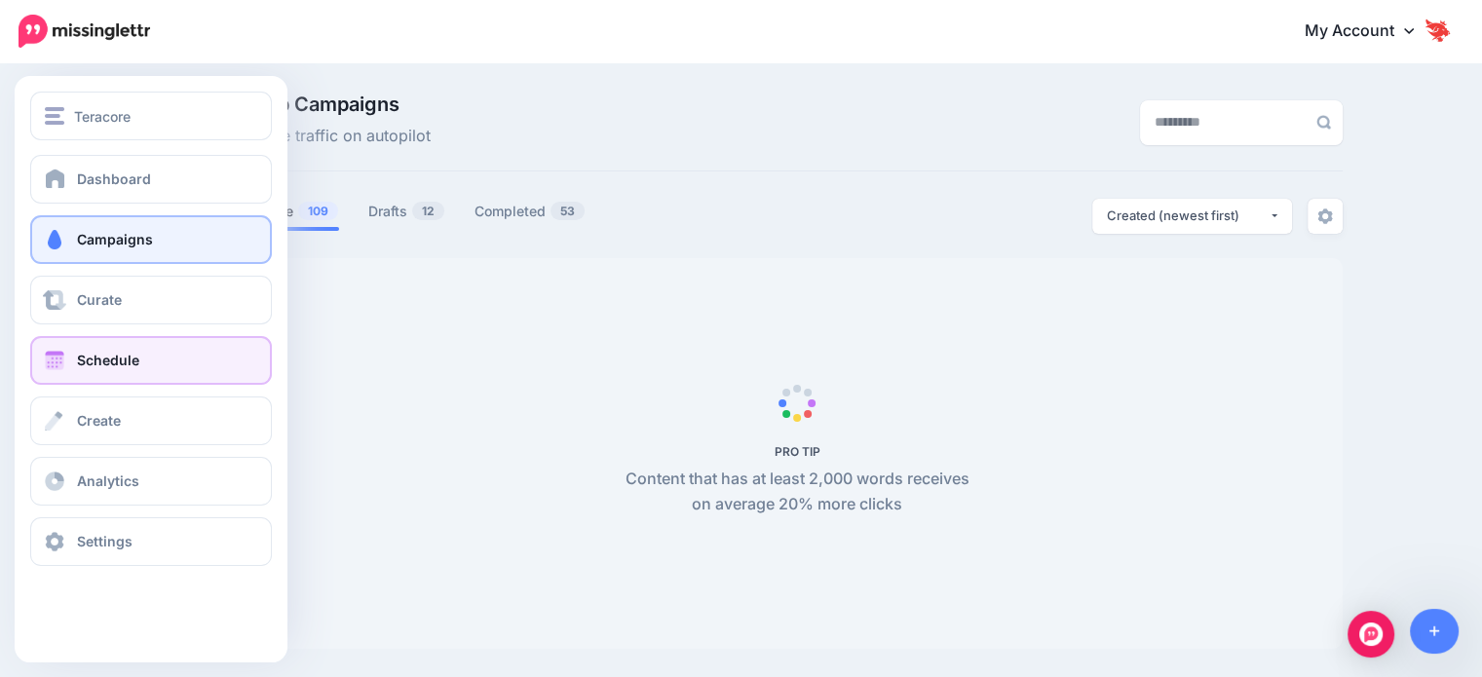
click at [113, 365] on span "Schedule" at bounding box center [108, 360] width 62 height 17
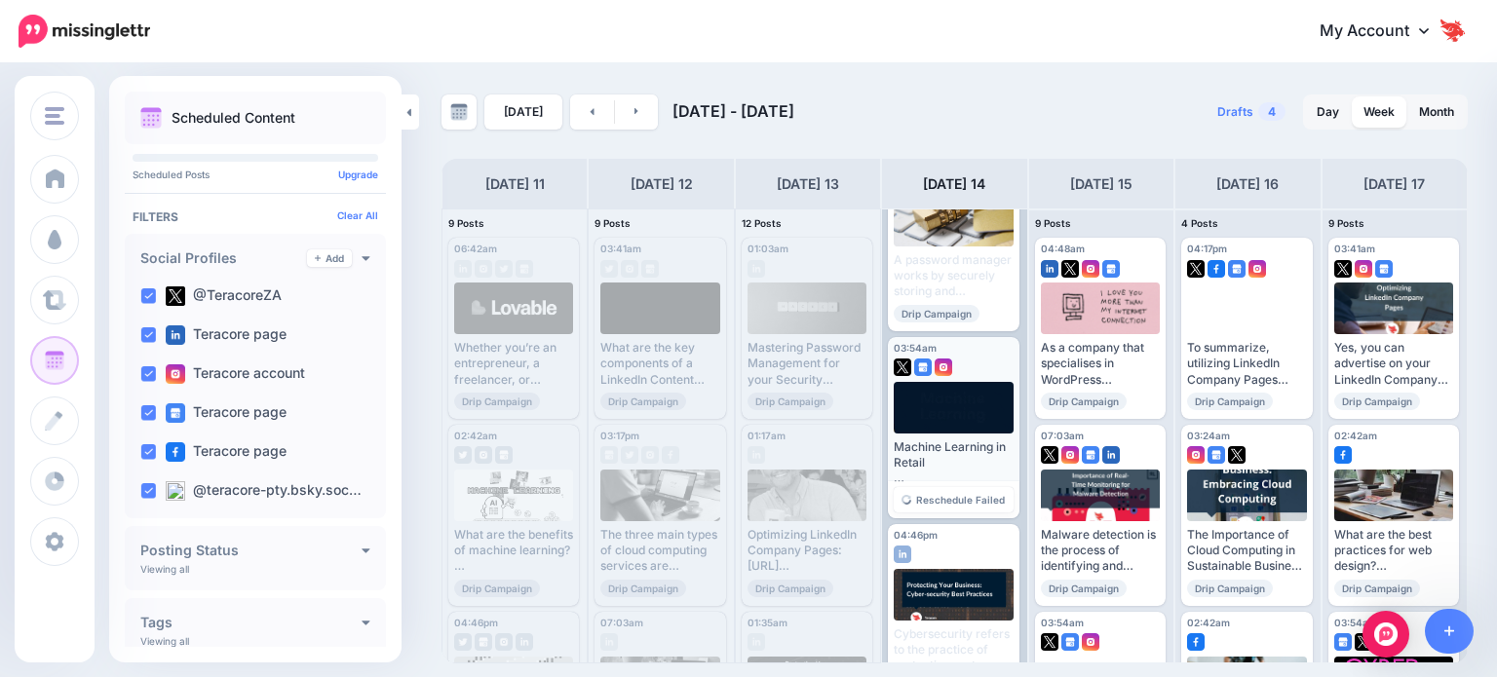
scroll to position [292, 0]
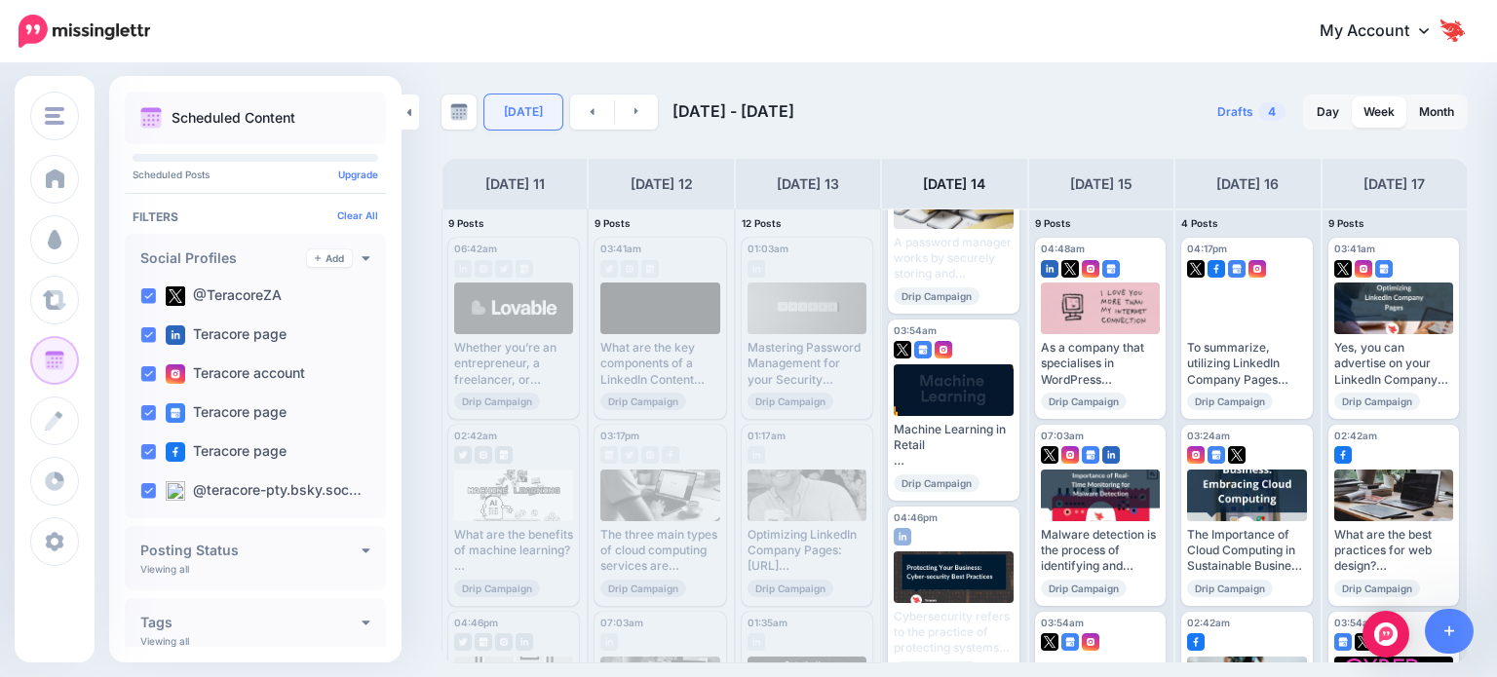
click at [512, 112] on link "[DATE]" at bounding box center [523, 112] width 78 height 35
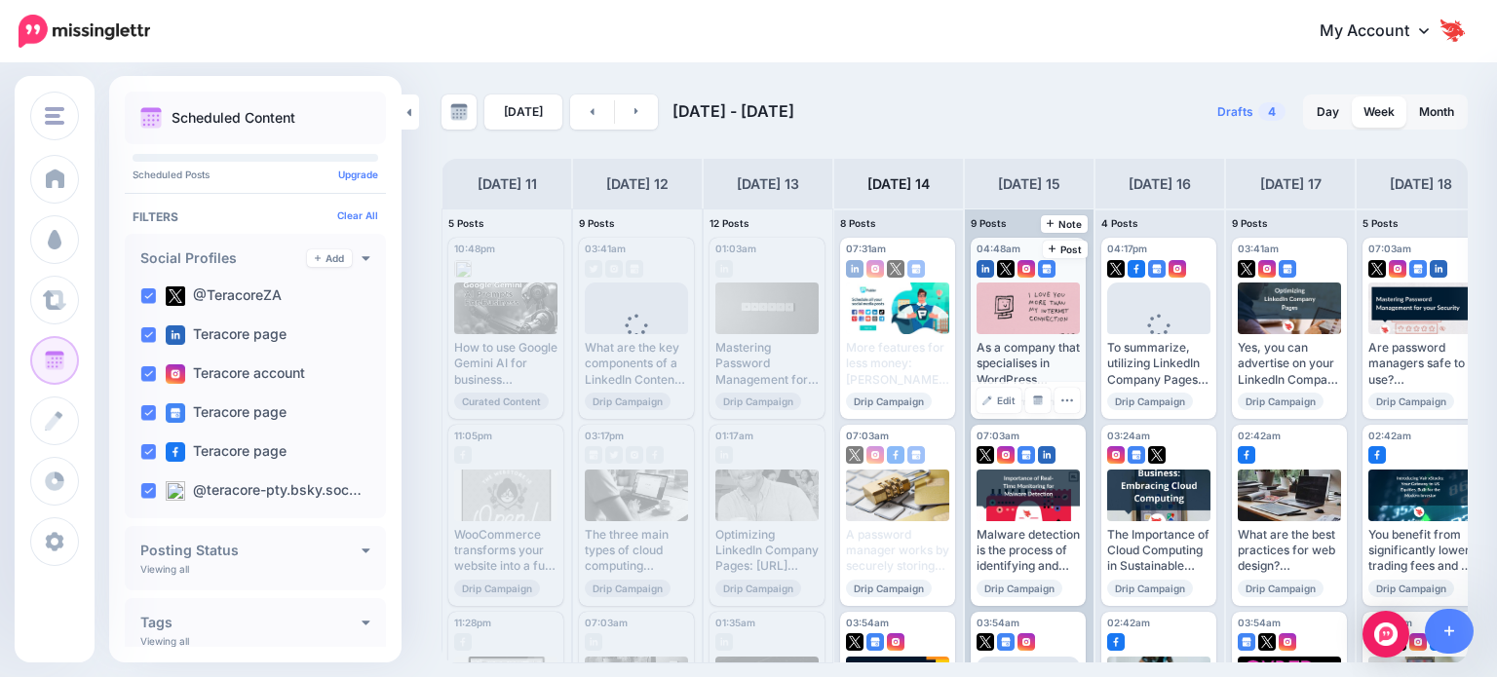
click at [996, 362] on div "As a company that specialises in WordPress development and managed hosting, we …" at bounding box center [1028, 364] width 103 height 48
click at [1060, 397] on icon "button" at bounding box center [1066, 400] width 13 height 13
